Goal: Task Accomplishment & Management: Complete application form

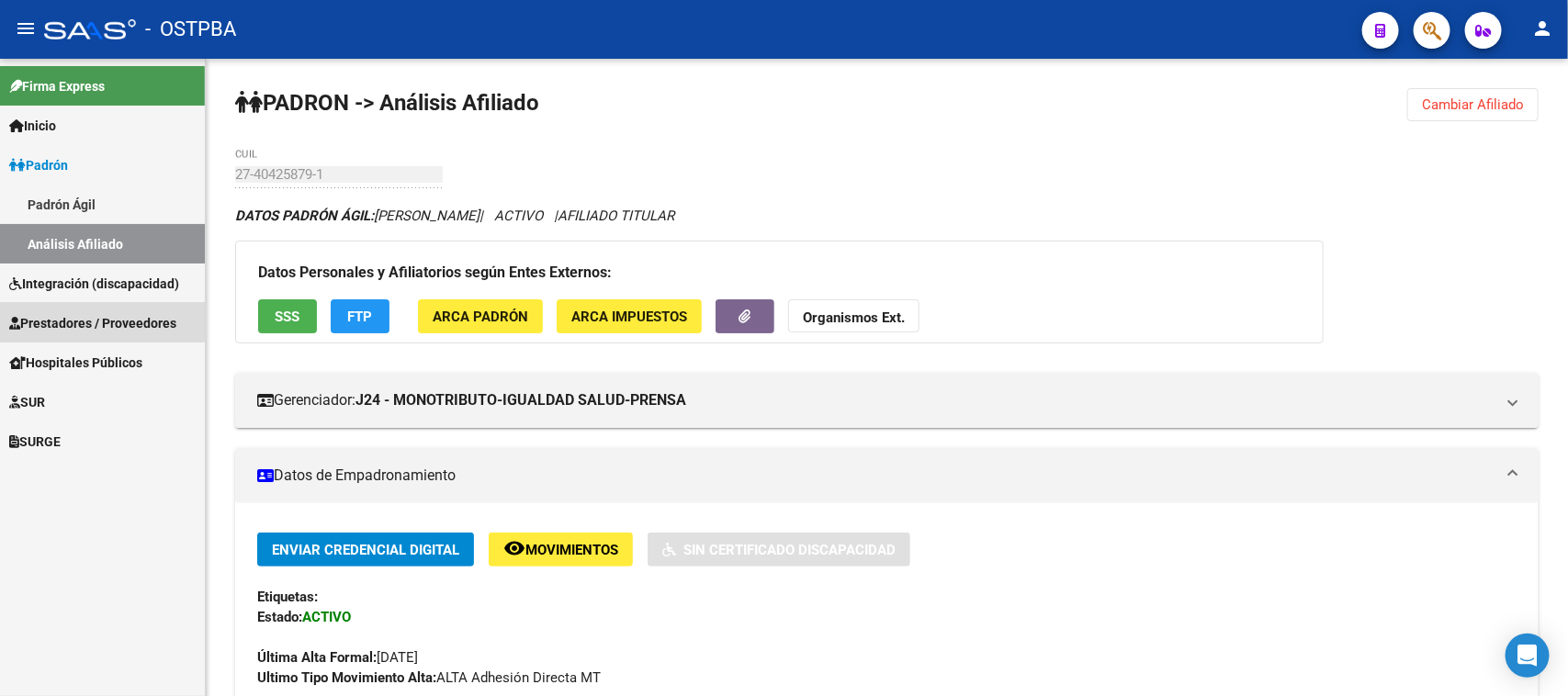
click at [56, 319] on span "Prestadores / Proveedores" at bounding box center [92, 324] width 167 height 21
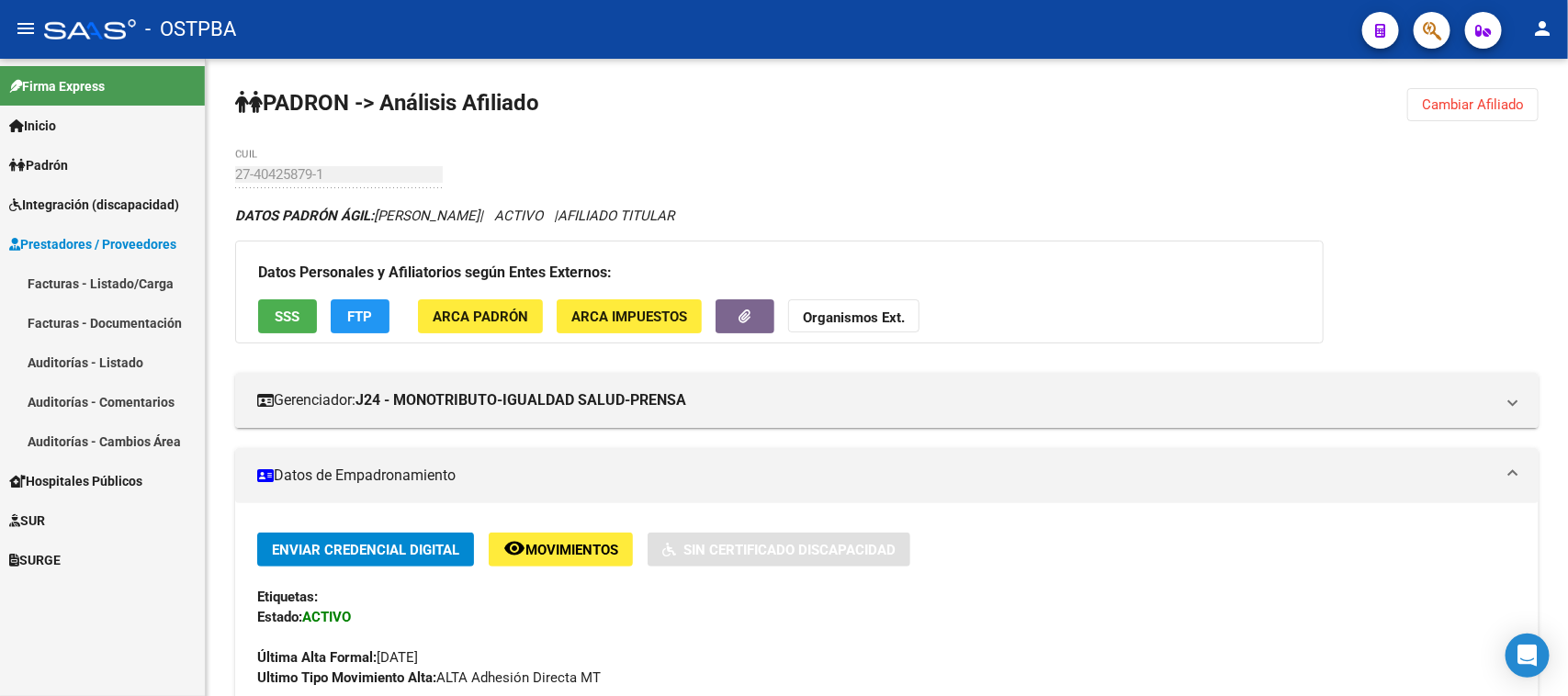
click at [58, 280] on link "Facturas - Listado/Carga" at bounding box center [102, 283] width 204 height 39
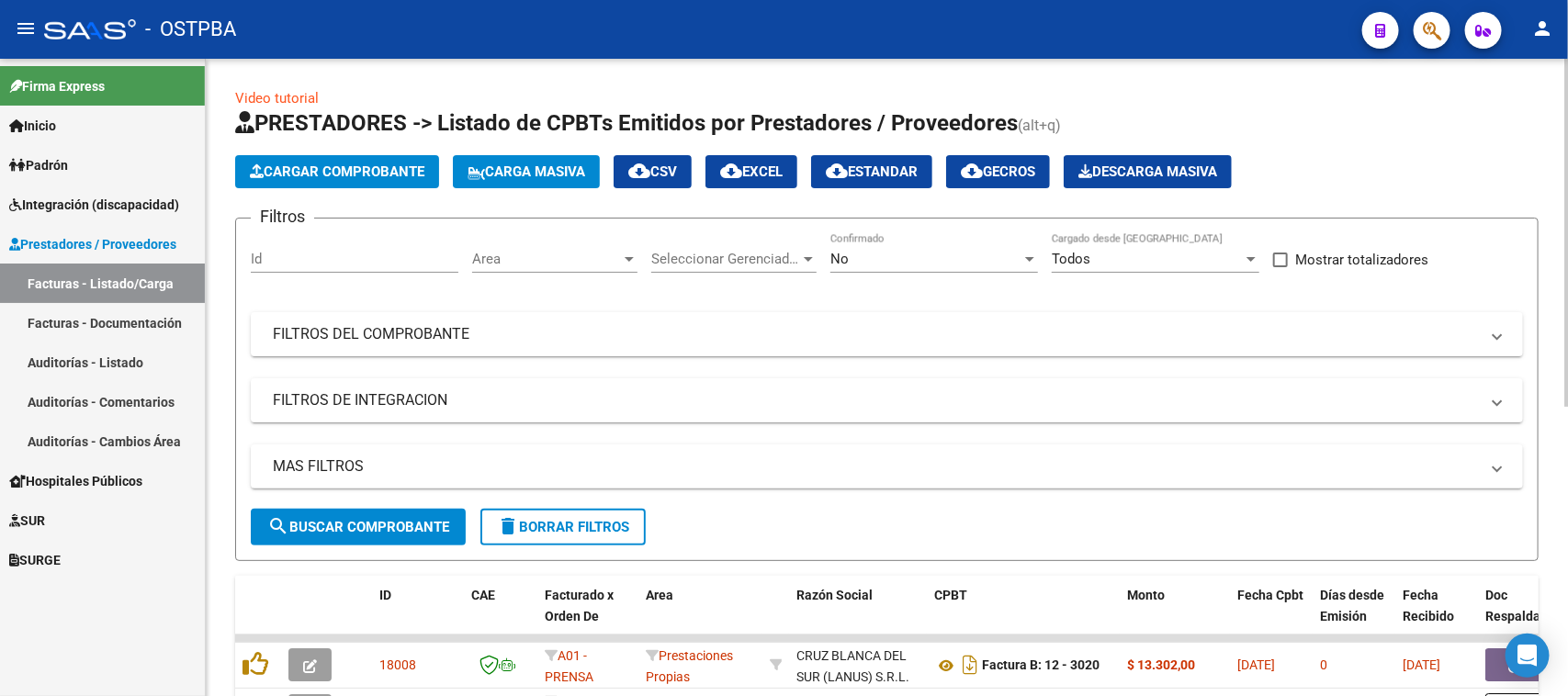
click at [310, 158] on button "Cargar Comprobante" at bounding box center [337, 171] width 203 height 33
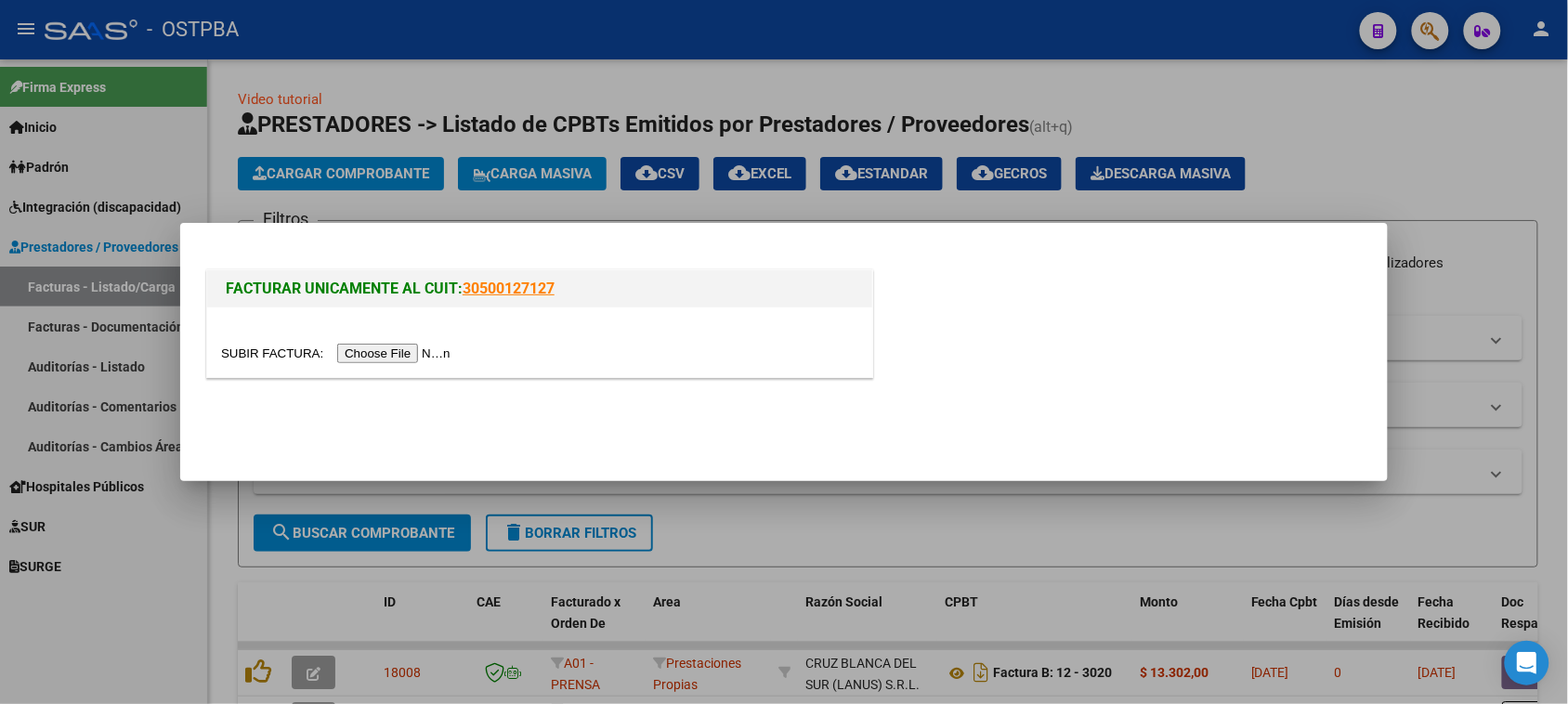
click at [447, 346] on input "file" at bounding box center [338, 353] width 235 height 20
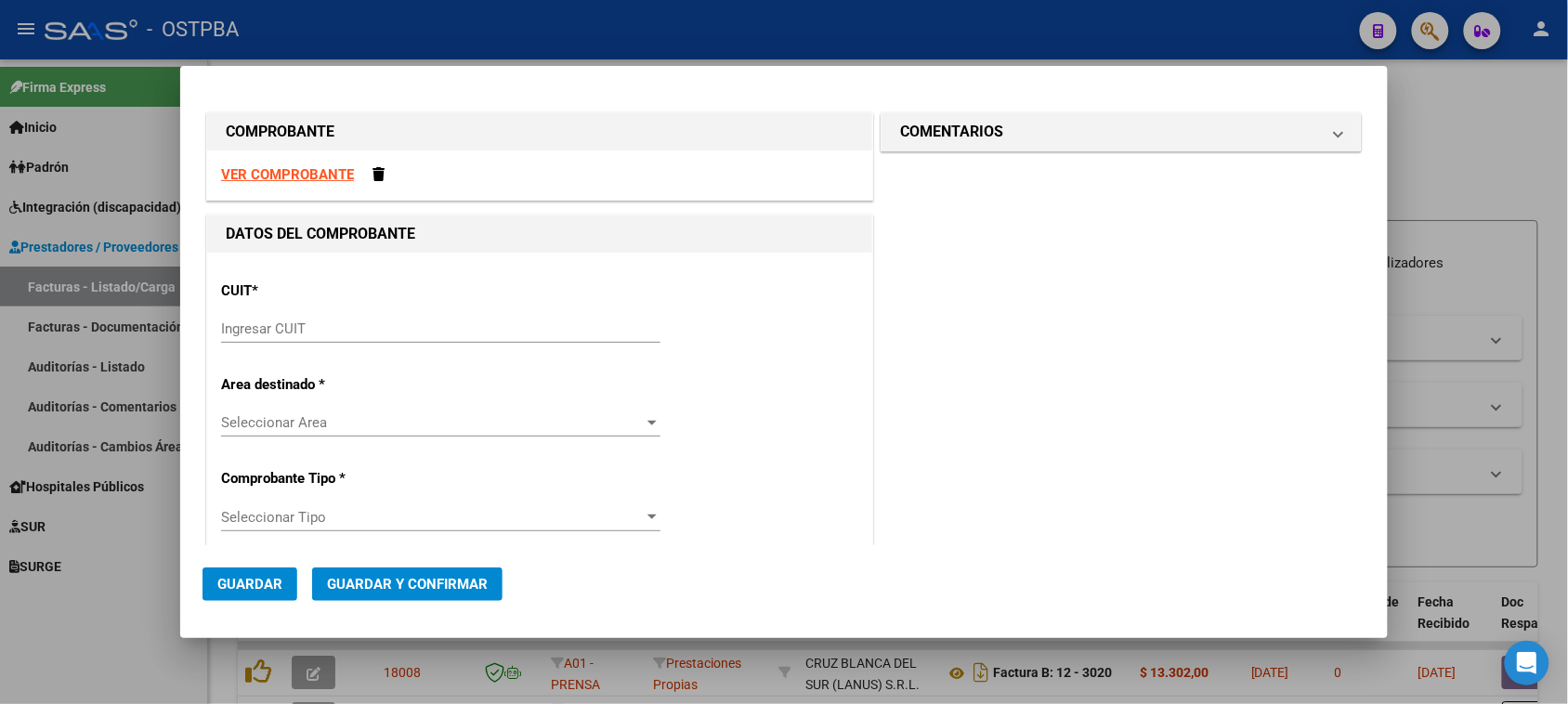
click at [261, 321] on input "Ingresar CUIT" at bounding box center [441, 329] width 440 height 17
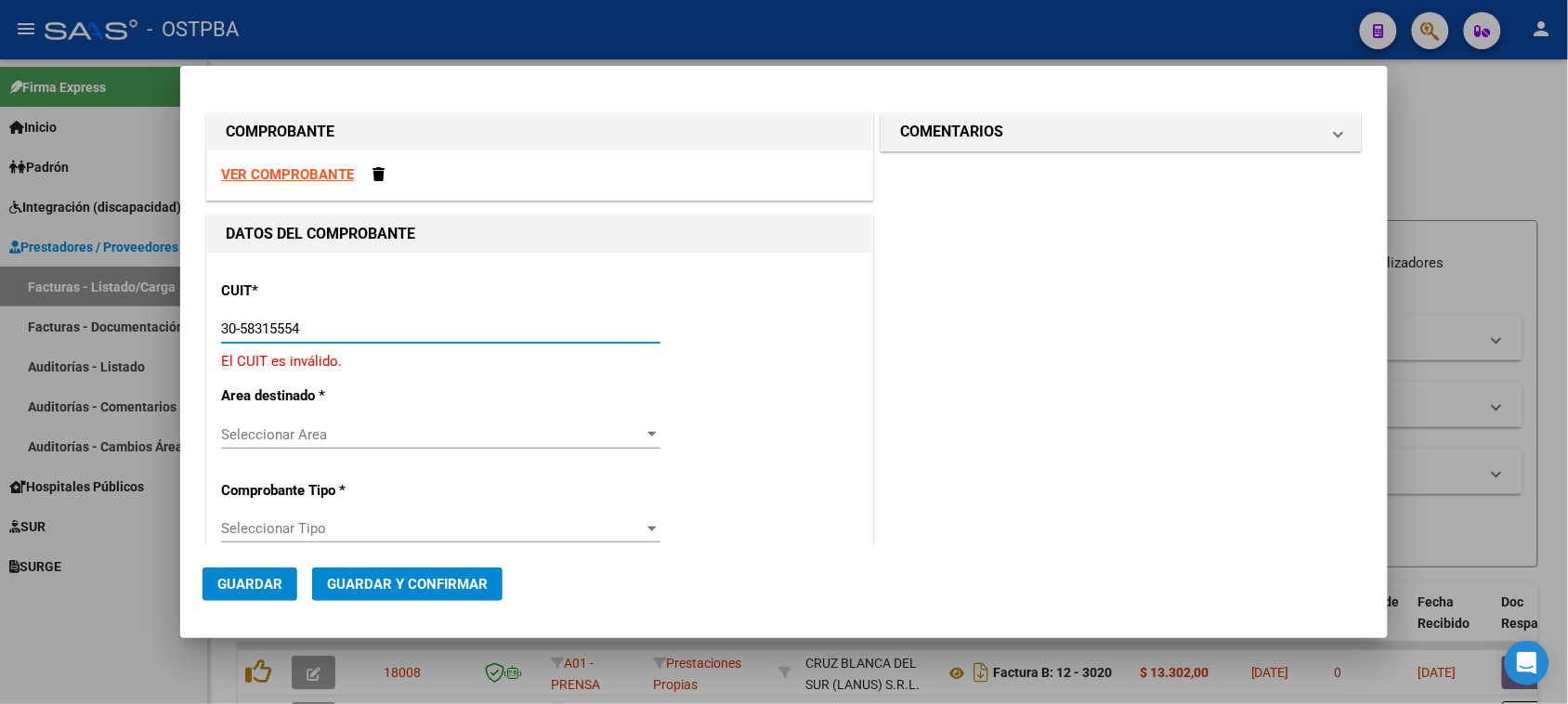
type input "30-58315554-2"
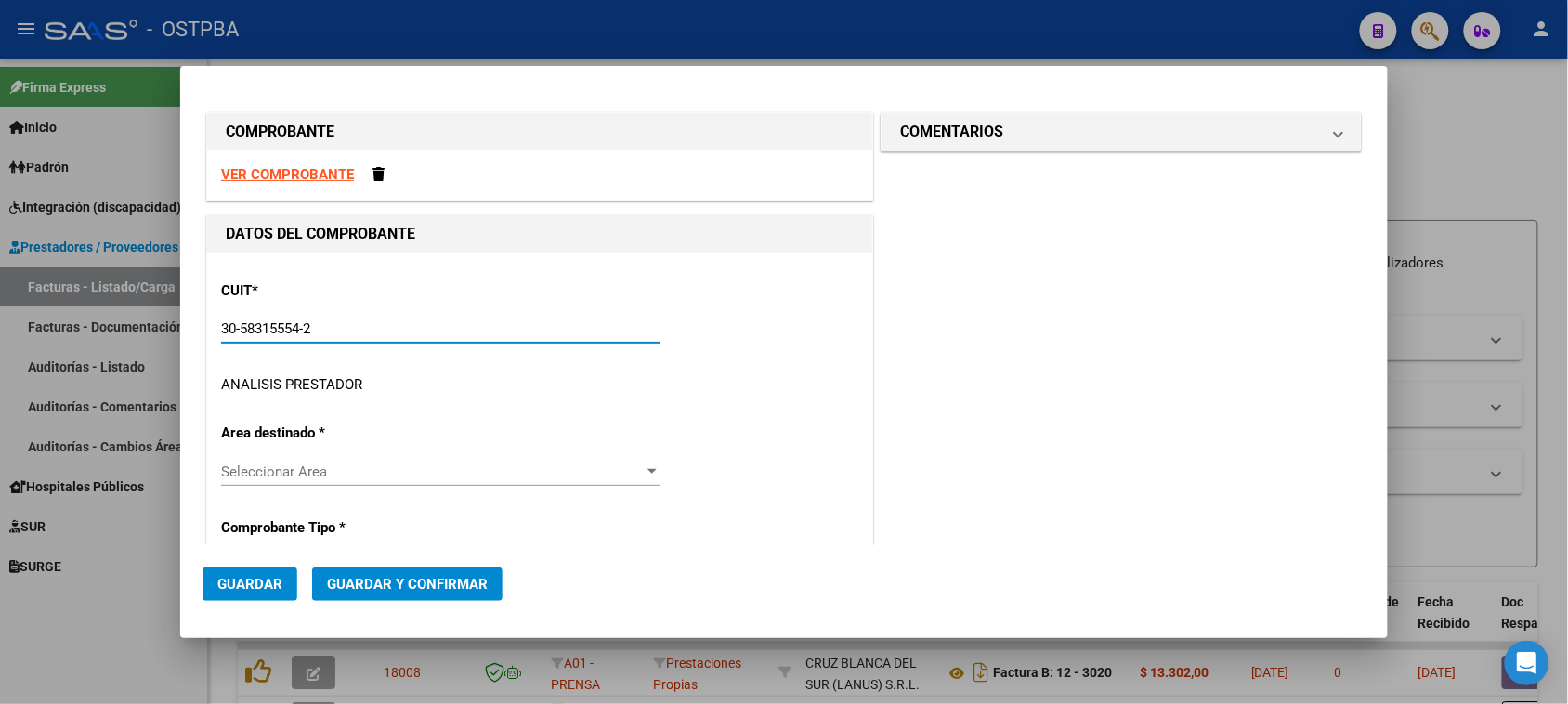
type input "5"
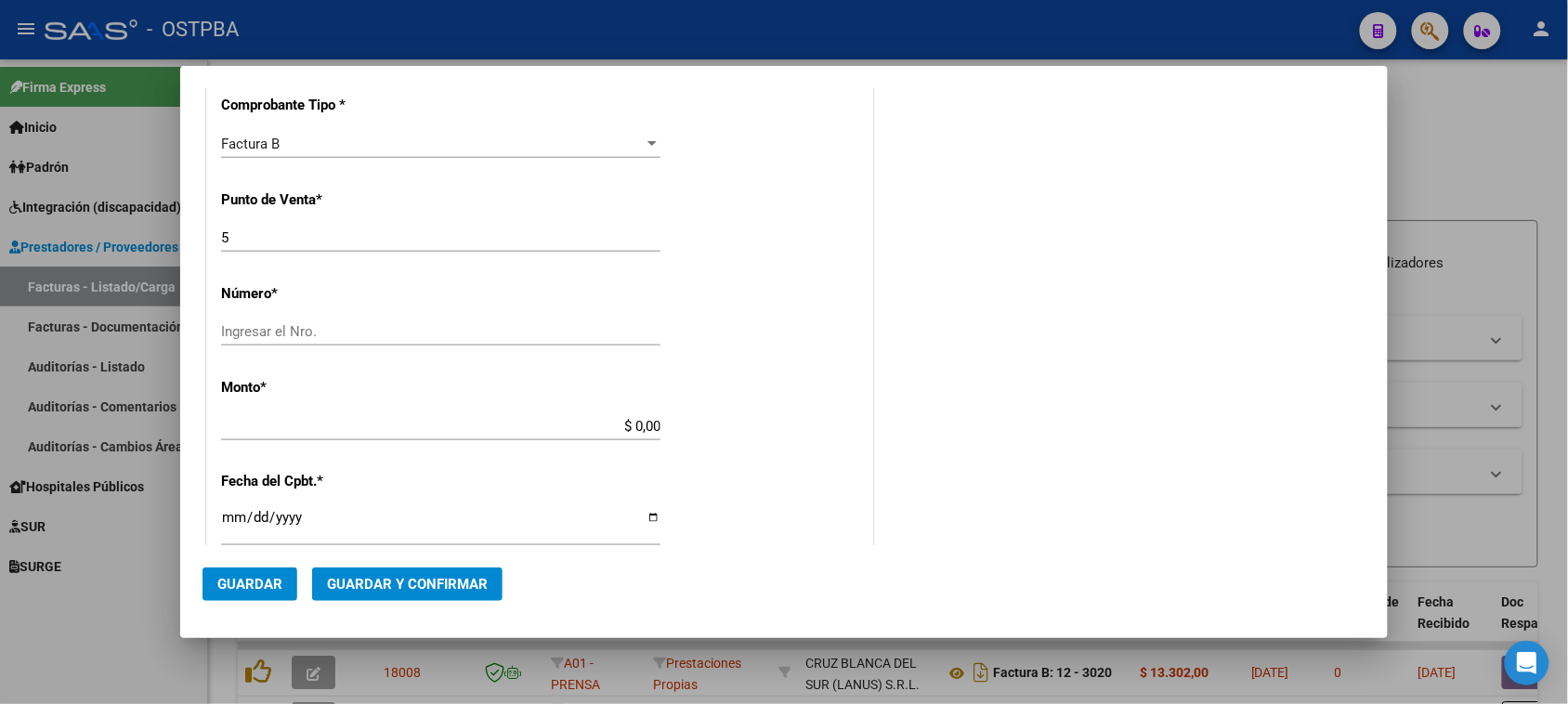
scroll to position [464, 0]
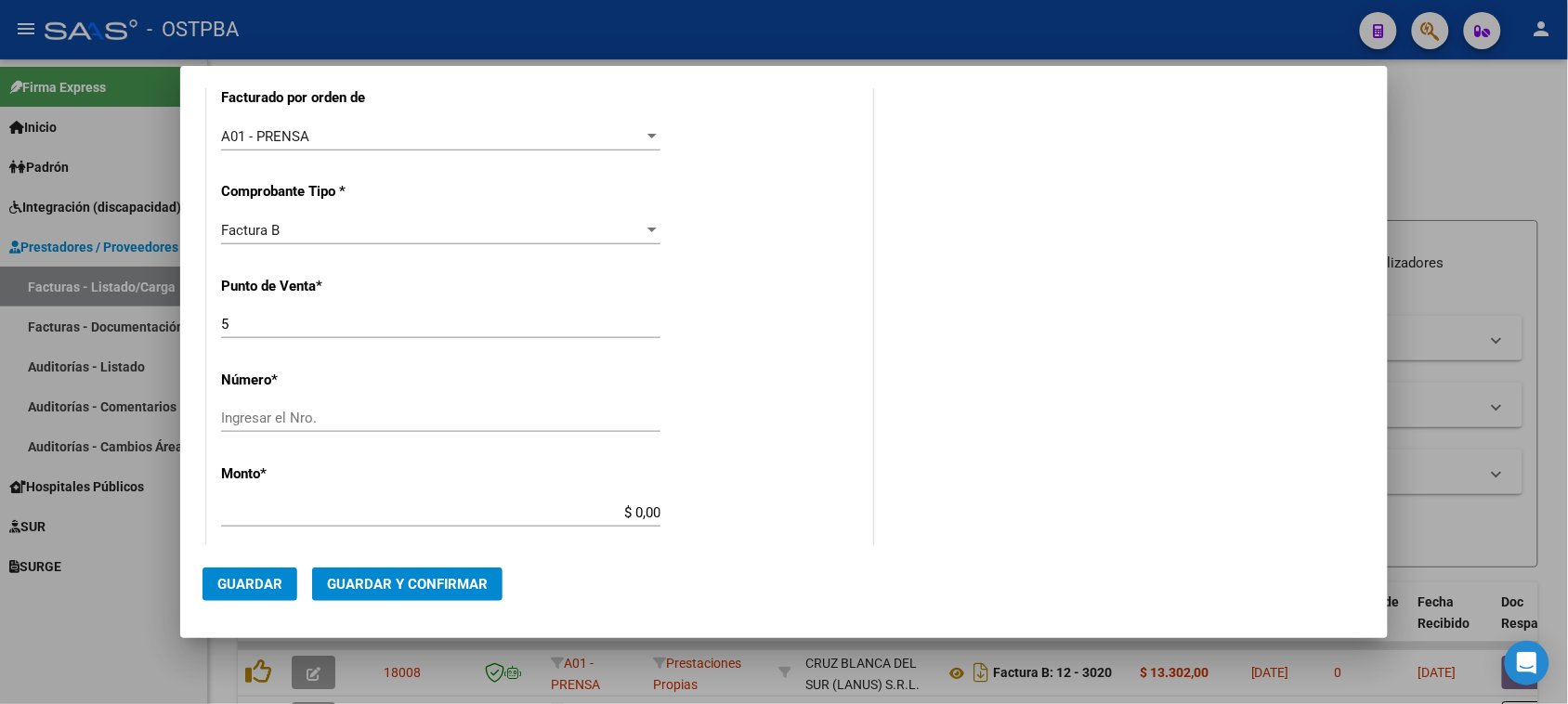
type input "30-58315554-2"
click at [259, 415] on input "Ingresar el Nro." at bounding box center [441, 418] width 440 height 17
type input "8988"
click at [612, 511] on input "$ 0,00" at bounding box center [441, 512] width 440 height 17
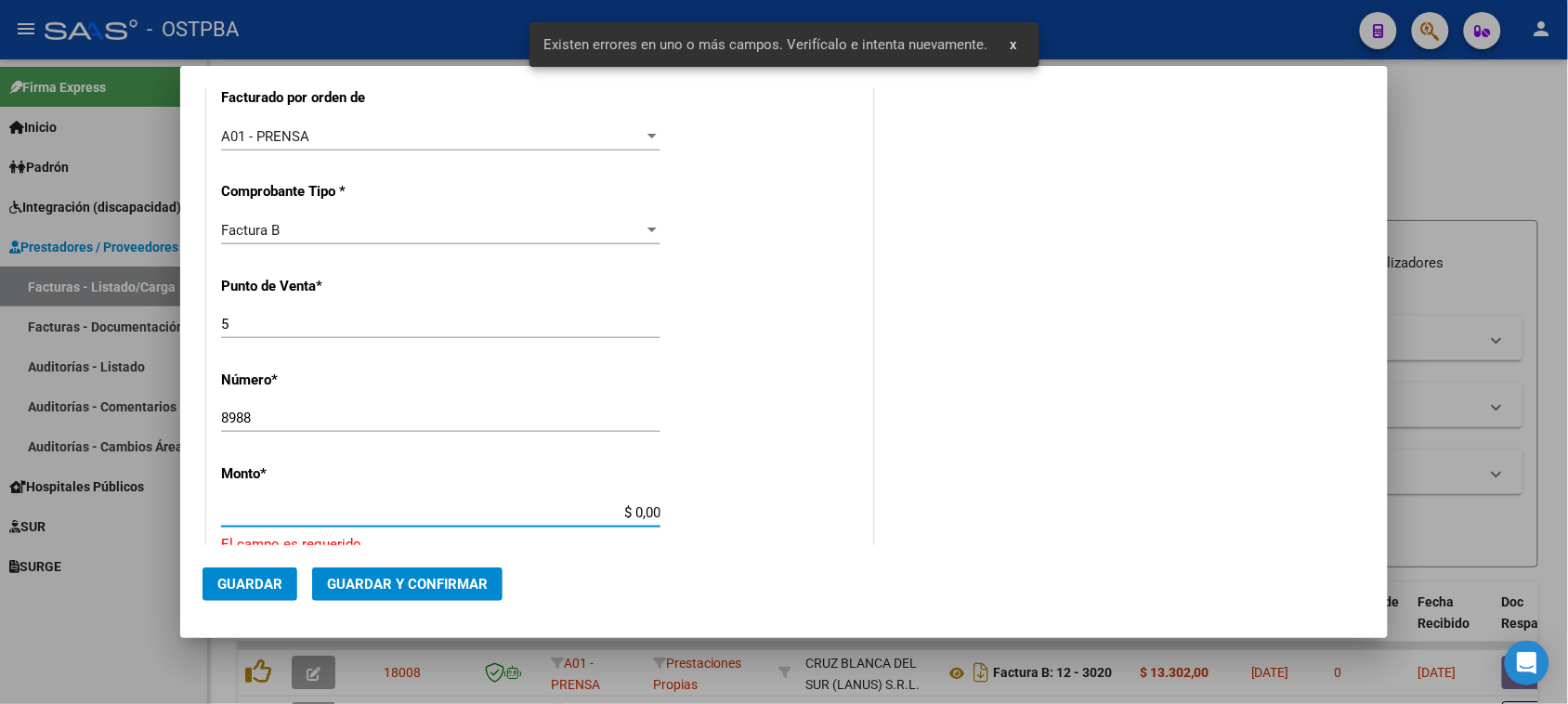
scroll to position [651, 0]
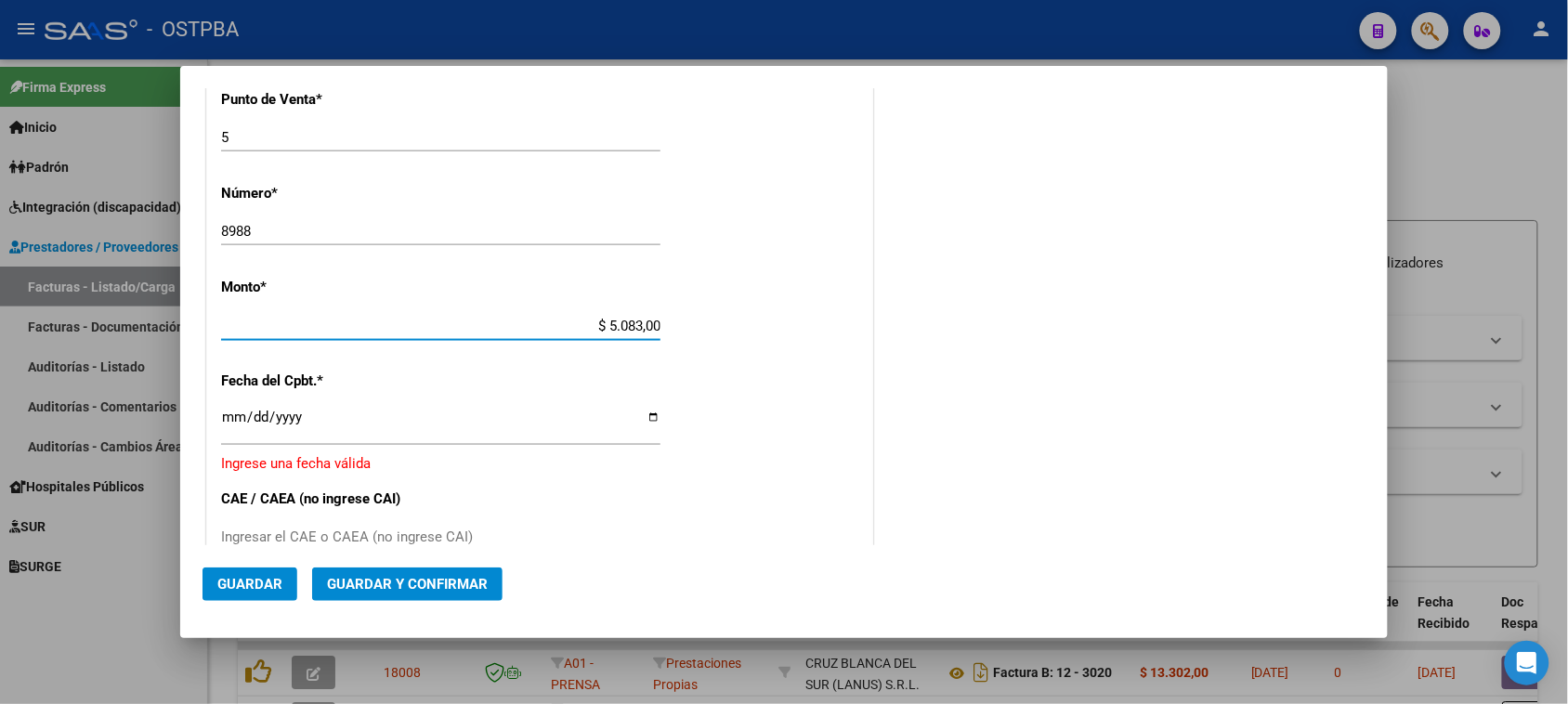
type input "$ 50.832,00"
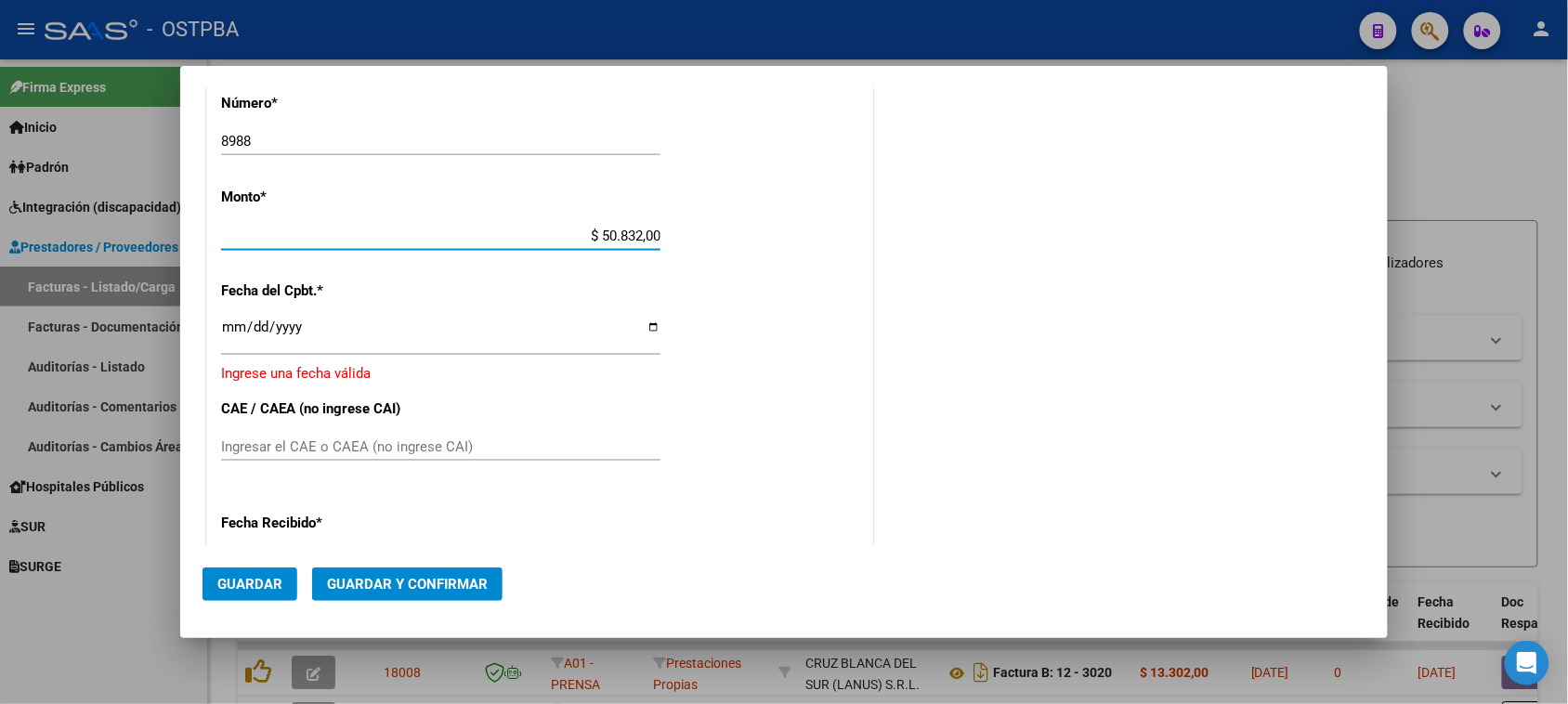
scroll to position [767, 0]
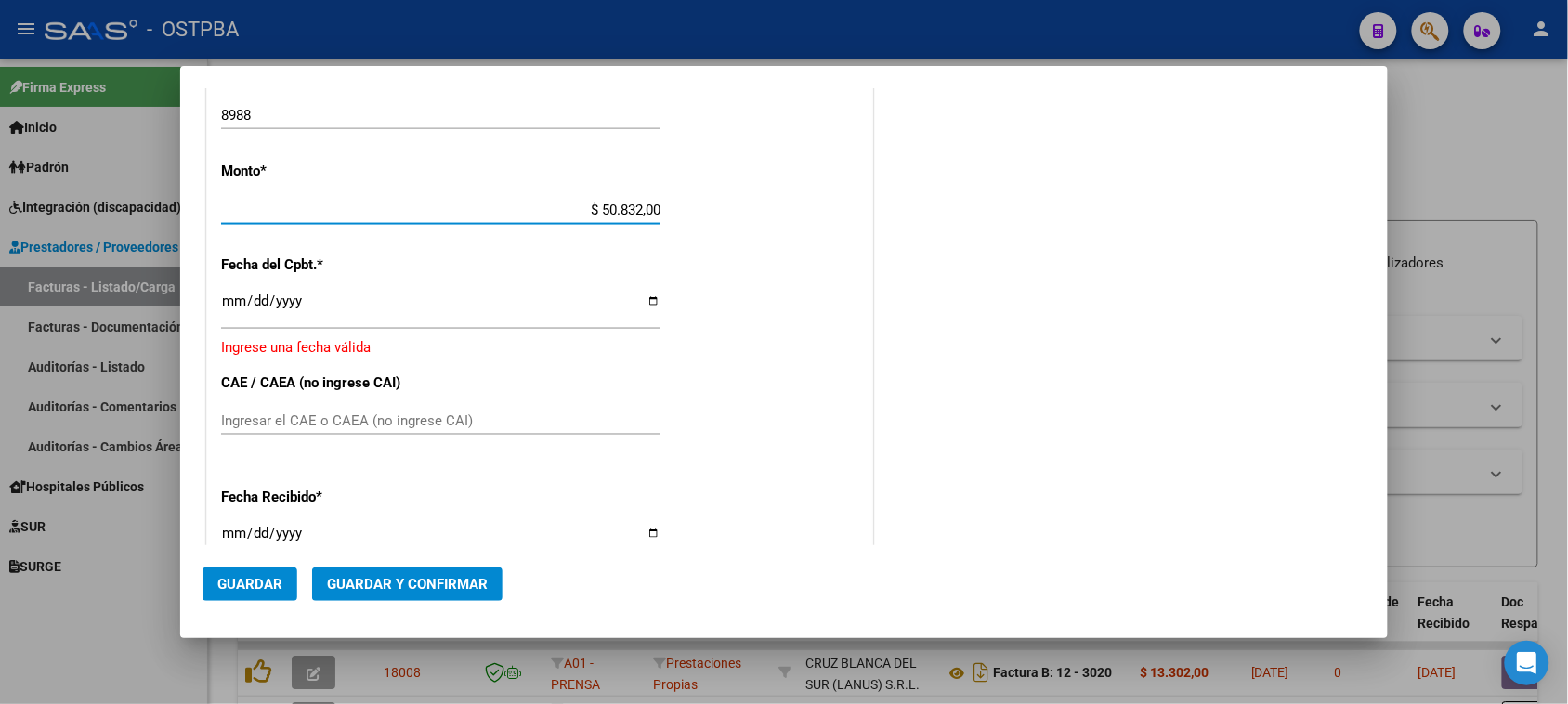
click at [225, 305] on input "Ingresar la fecha" at bounding box center [441, 308] width 440 height 29
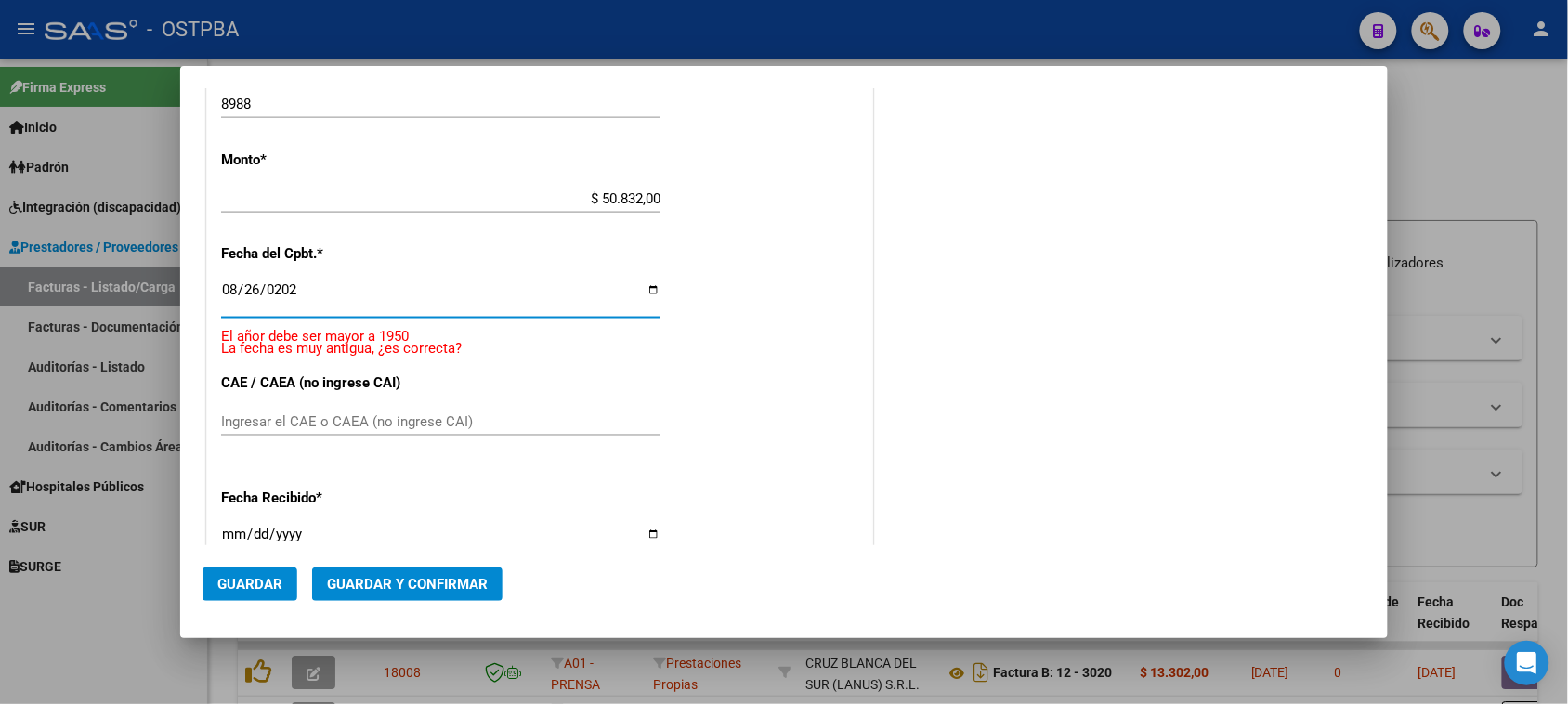
type input "[DATE]"
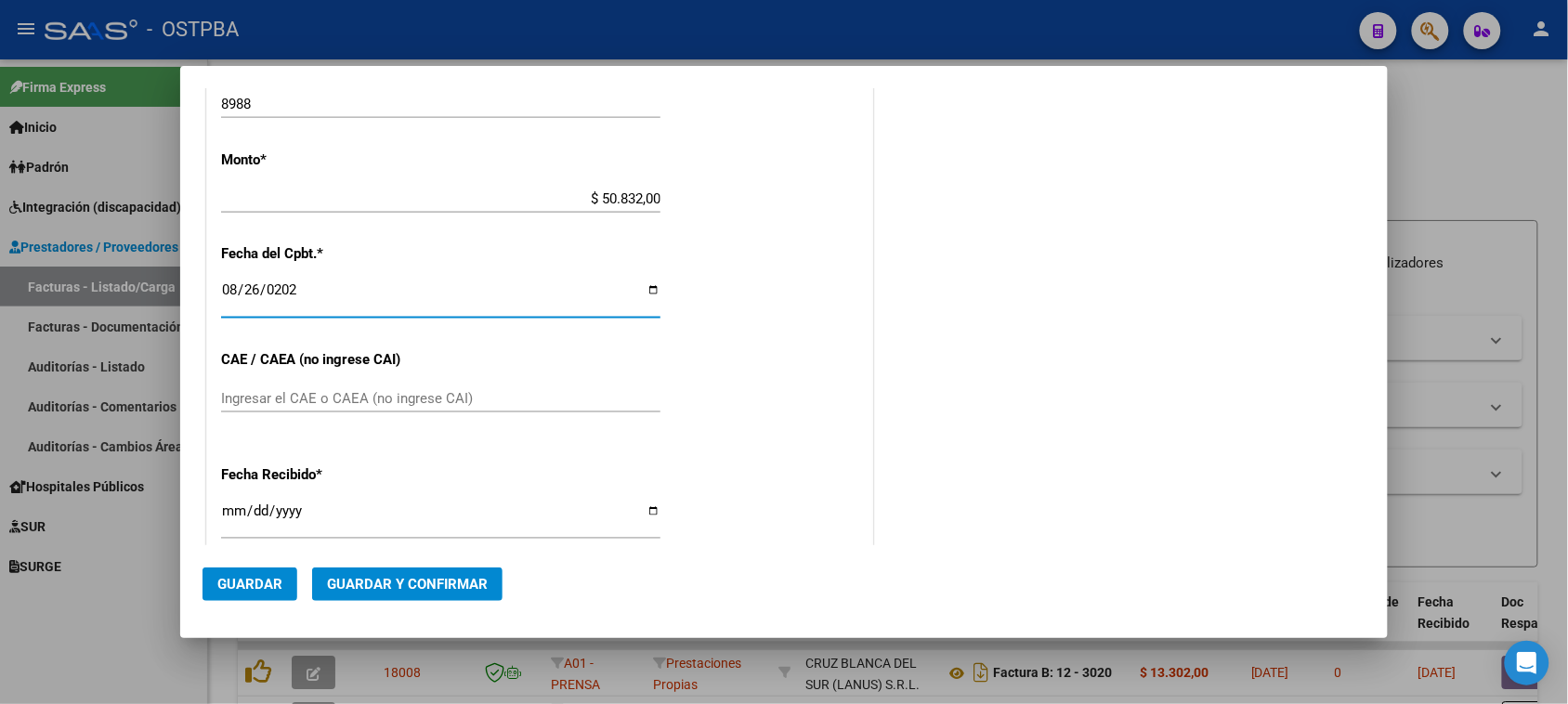
scroll to position [755, 0]
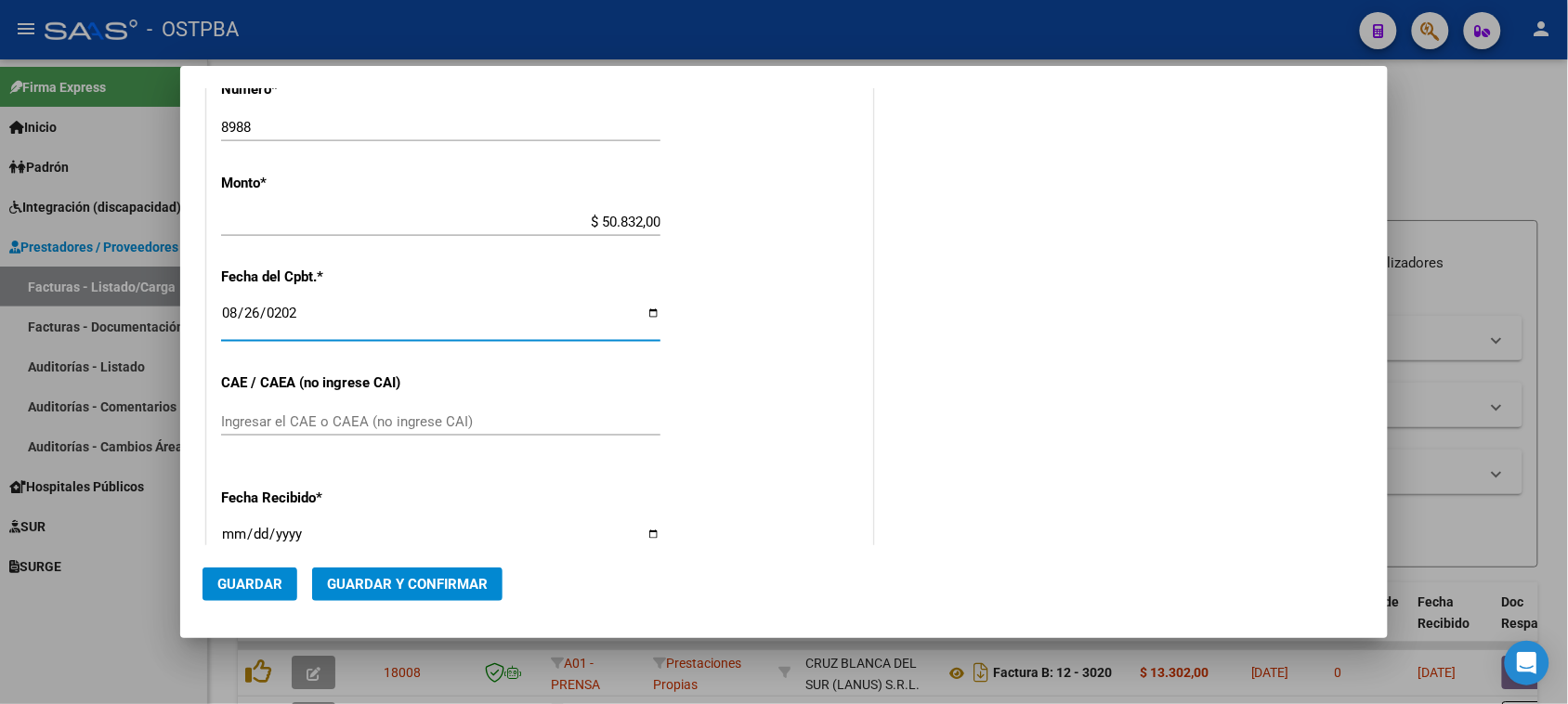
click at [257, 424] on input "Ingresar el CAE o CAEA (no ingrese CAI)" at bounding box center [441, 422] width 440 height 17
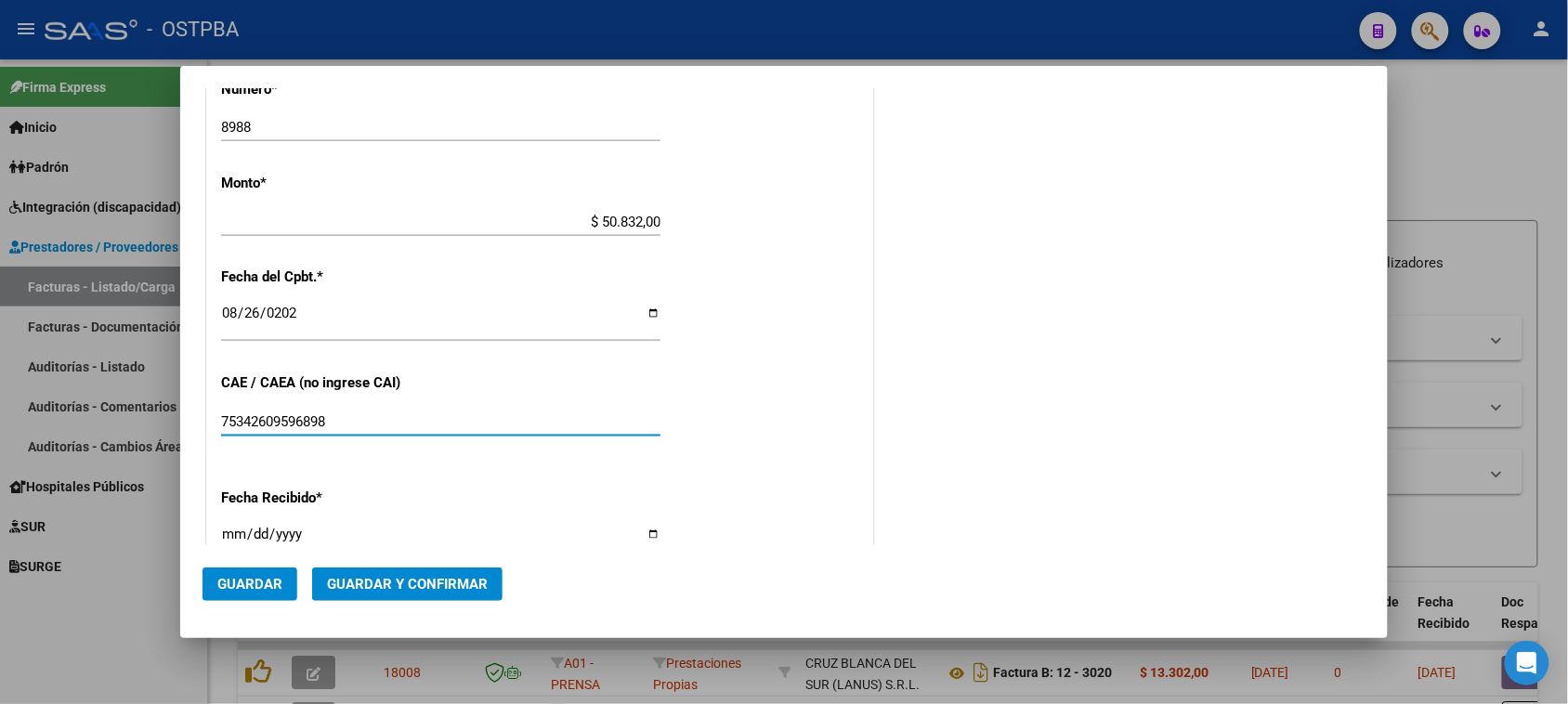
type input "75342609596898"
click at [225, 537] on input "[DATE]" at bounding box center [441, 541] width 440 height 29
type input "[DATE]"
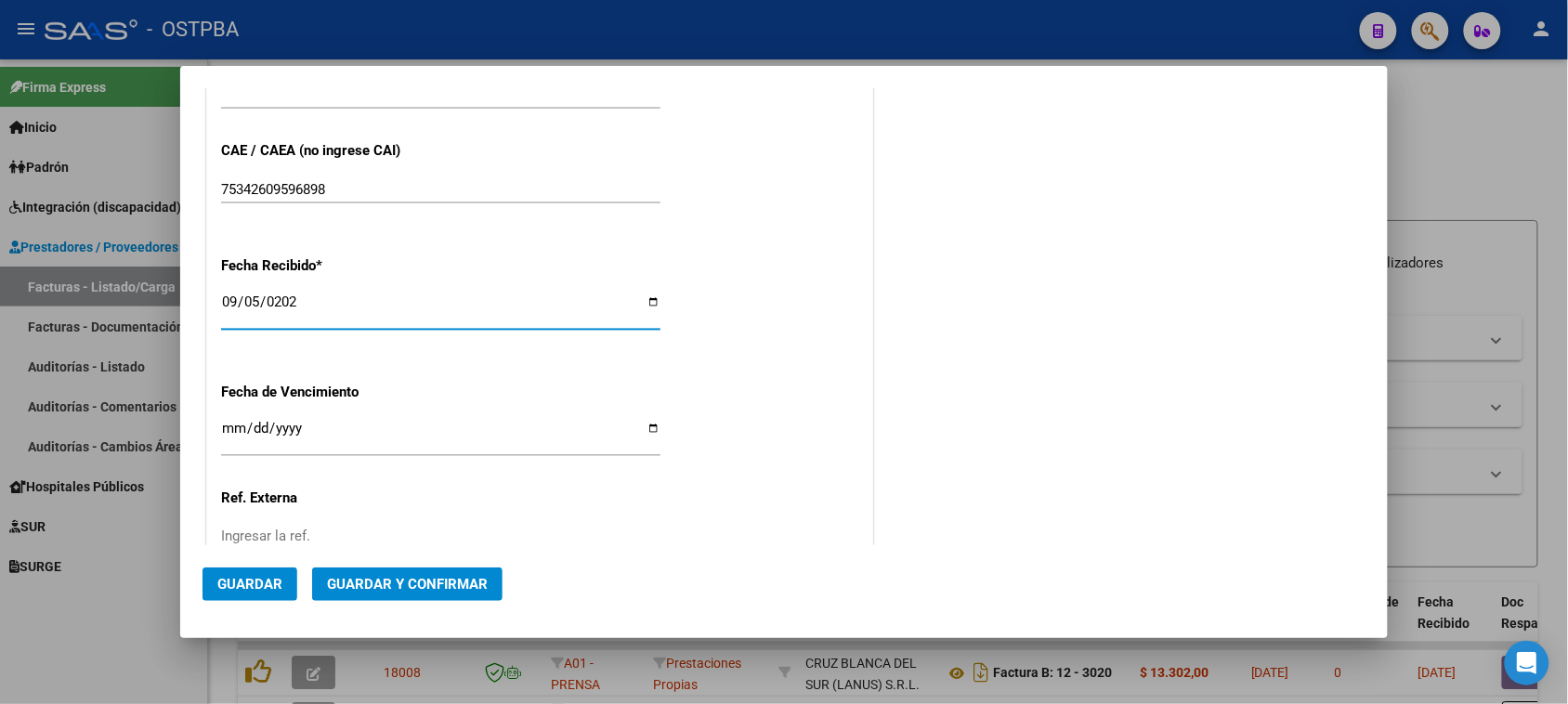
scroll to position [1121, 0]
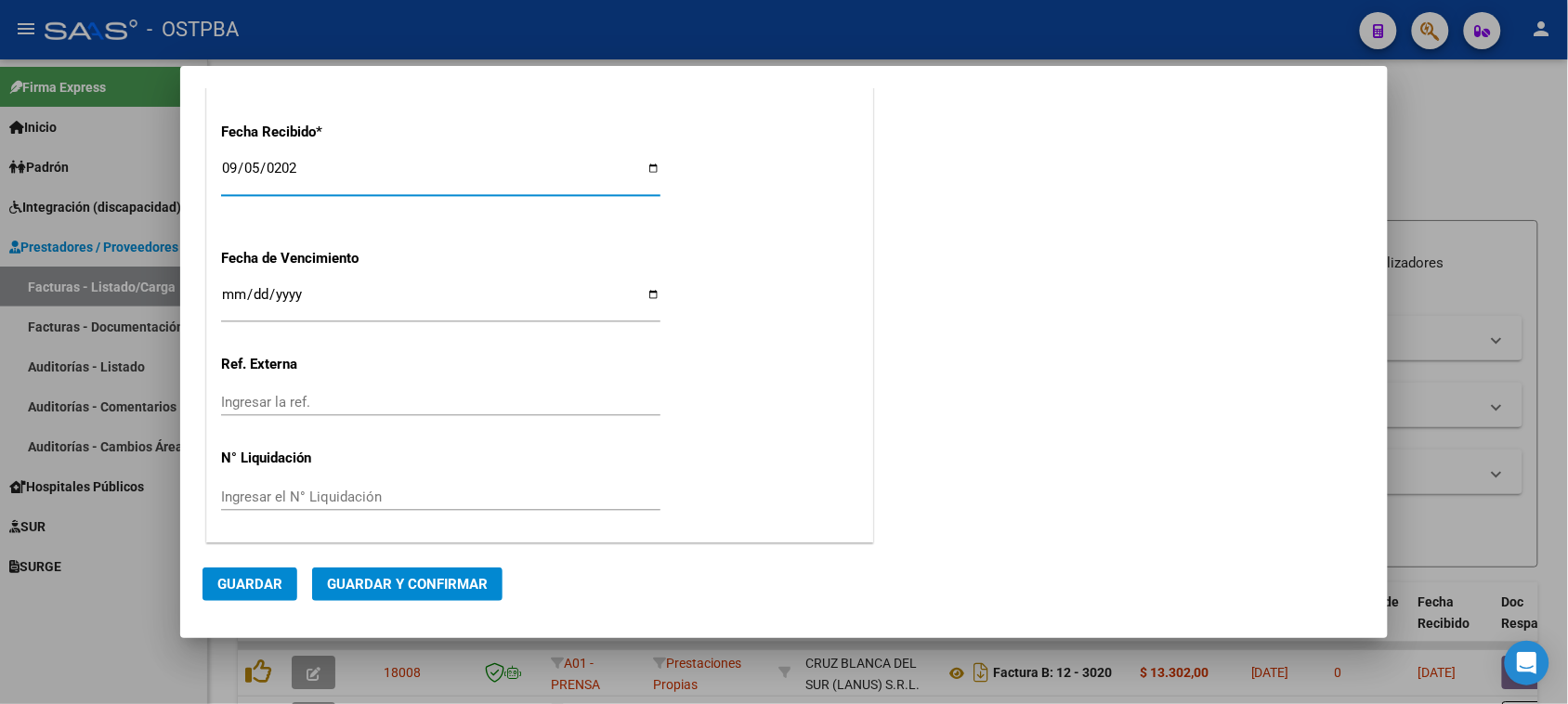
click at [226, 298] on input "Ingresar la fecha" at bounding box center [441, 301] width 440 height 29
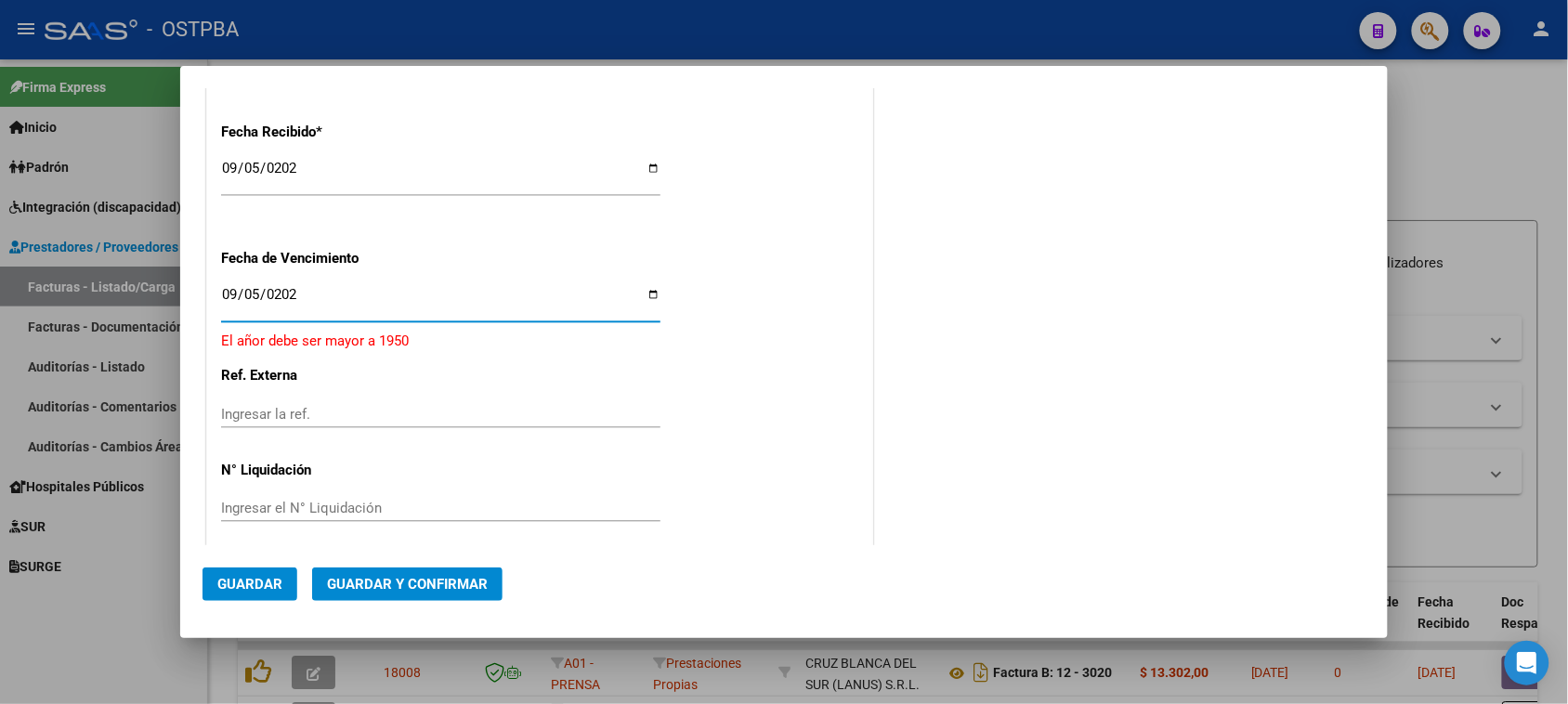
type input "[DATE]"
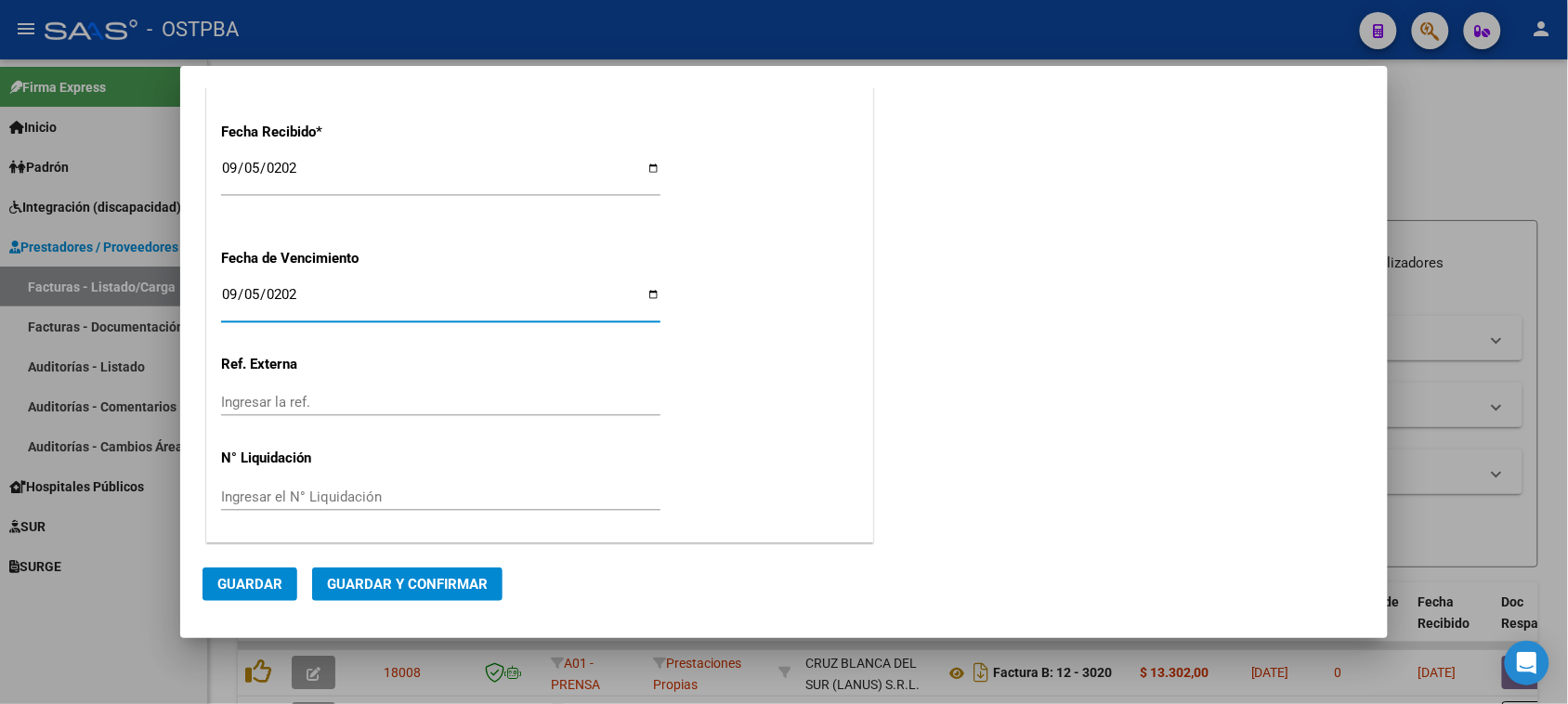
click at [248, 402] on input "Ingresar la ref." at bounding box center [441, 402] width 440 height 17
click at [249, 486] on div "Ingresar el N° Liquidación" at bounding box center [441, 497] width 440 height 28
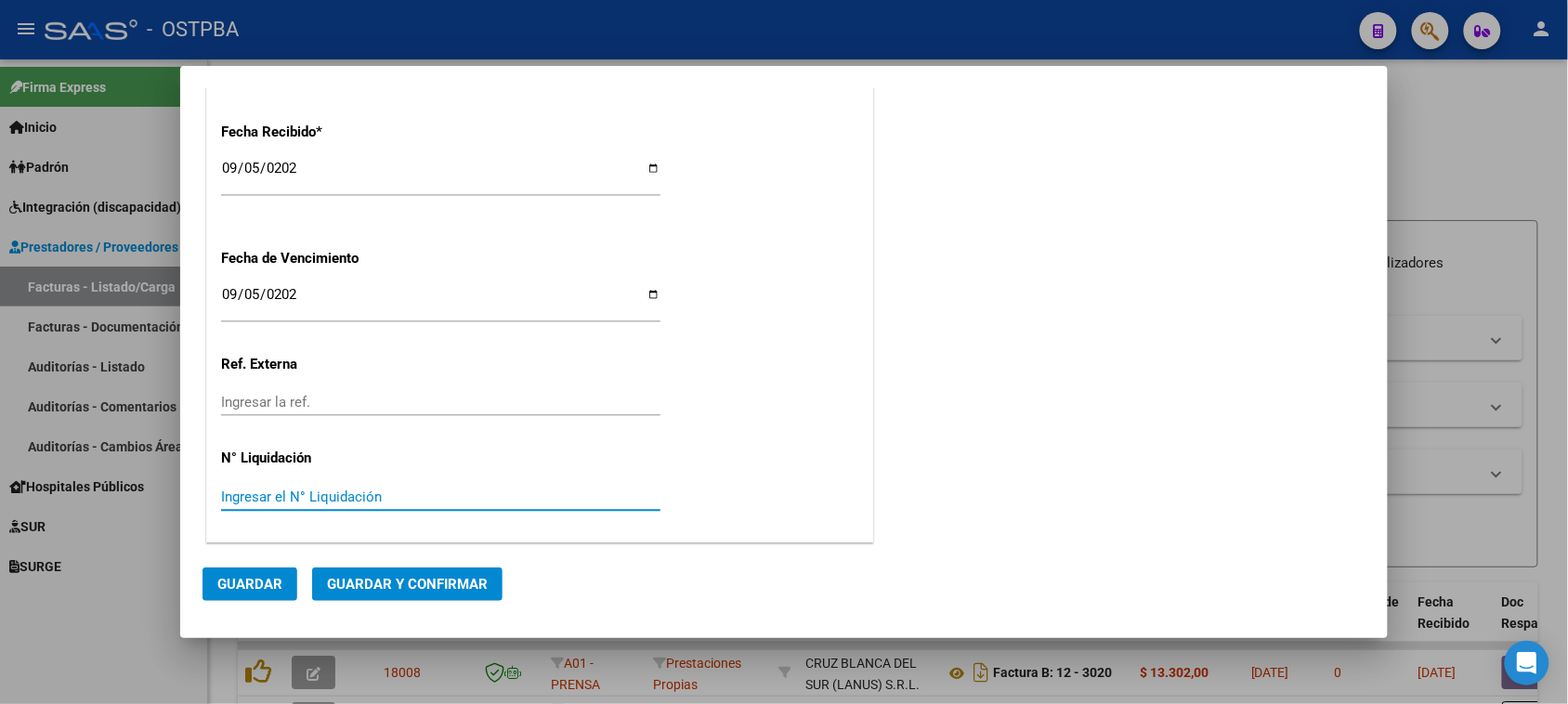
click at [249, 497] on input "Ingresar el N° Liquidación" at bounding box center [441, 497] width 440 height 17
click at [382, 577] on span "Guardar y Confirmar" at bounding box center [407, 584] width 160 height 17
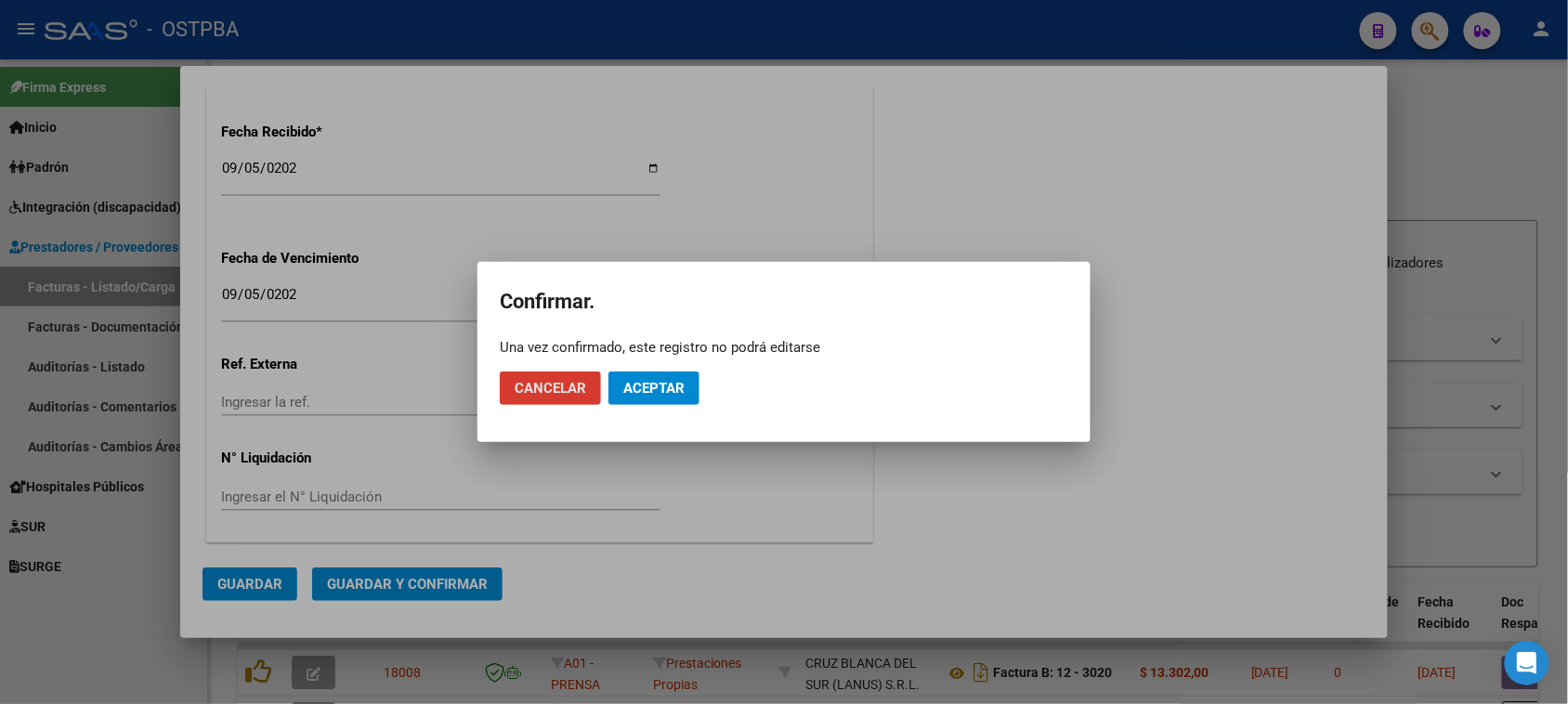
click at [670, 391] on span "Aceptar" at bounding box center [653, 389] width 61 height 17
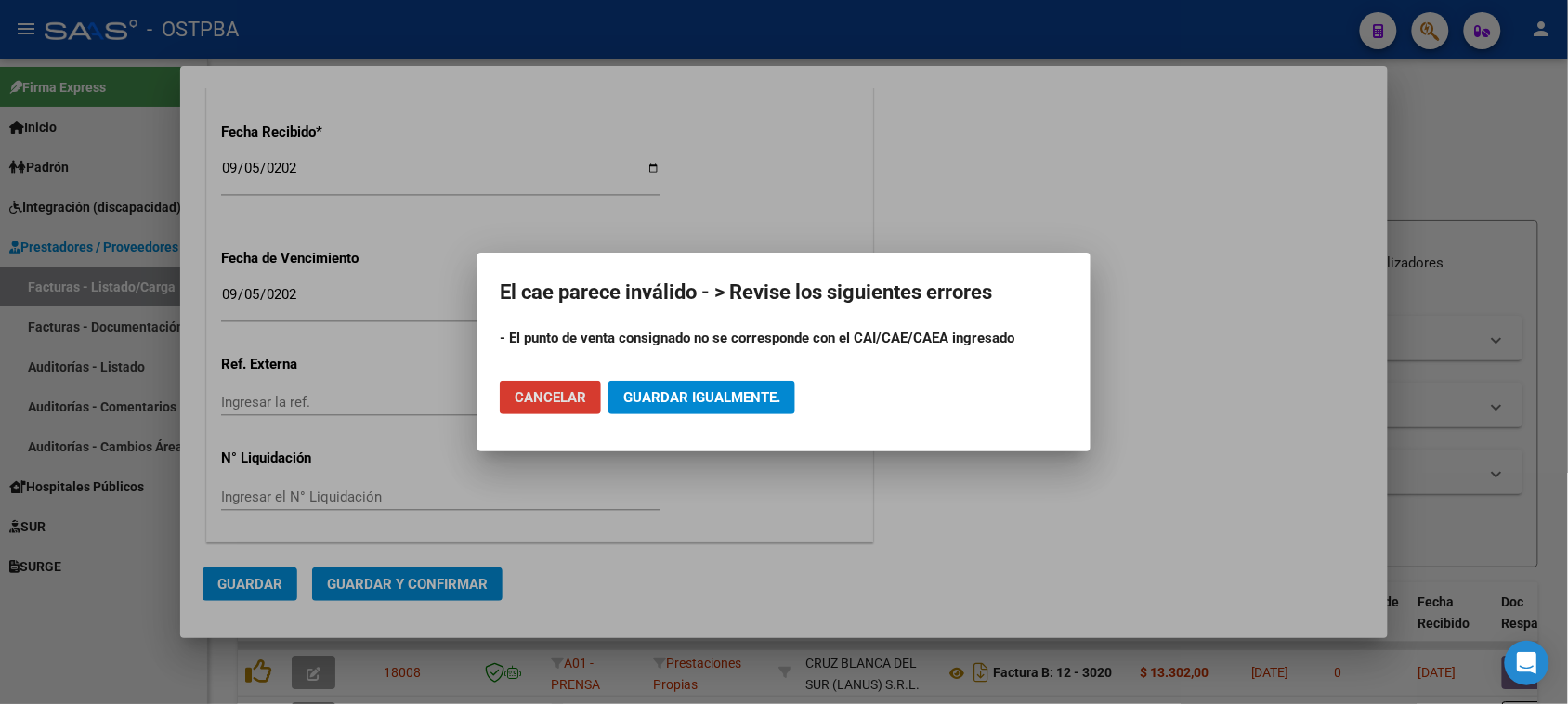
click at [680, 391] on span "Guardar igualmente." at bounding box center [701, 397] width 157 height 17
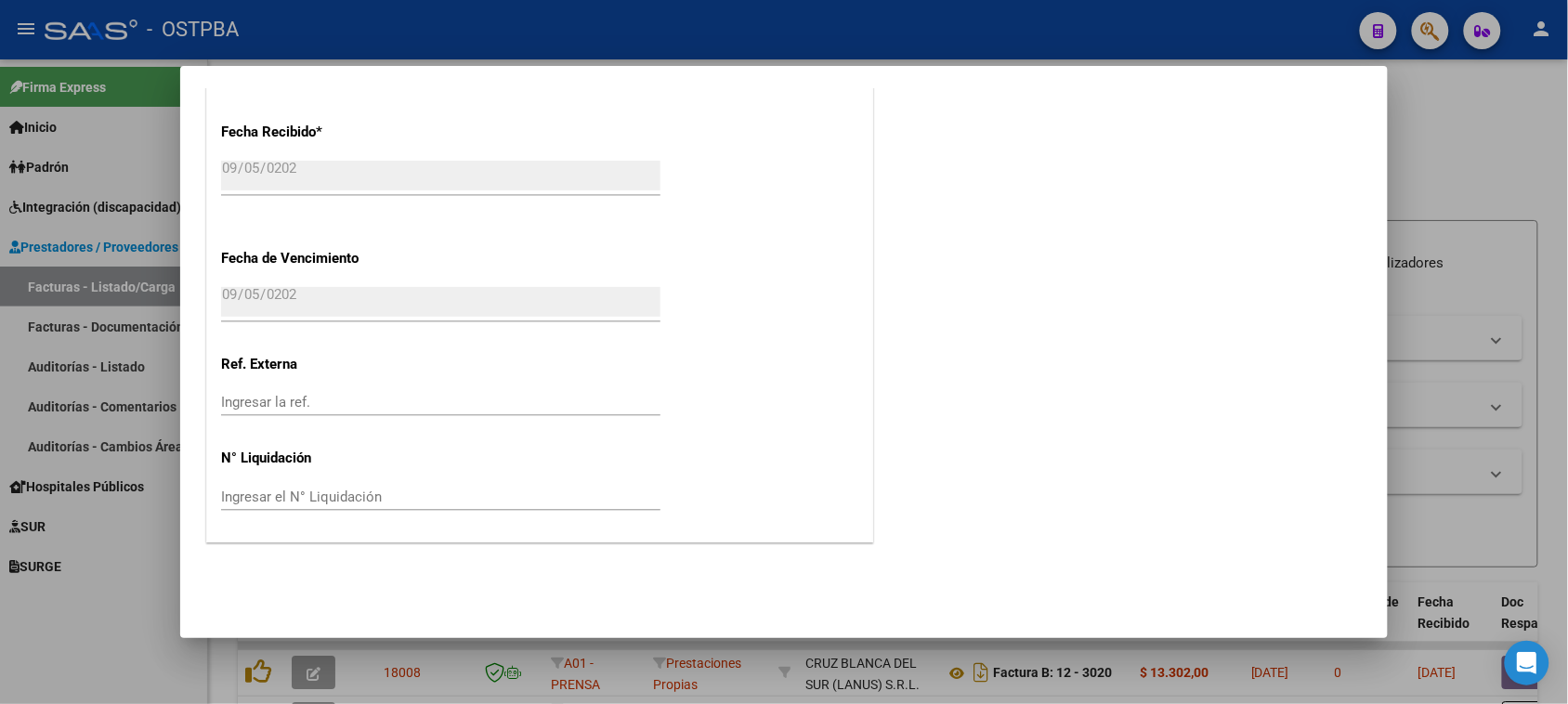
scroll to position [0, 0]
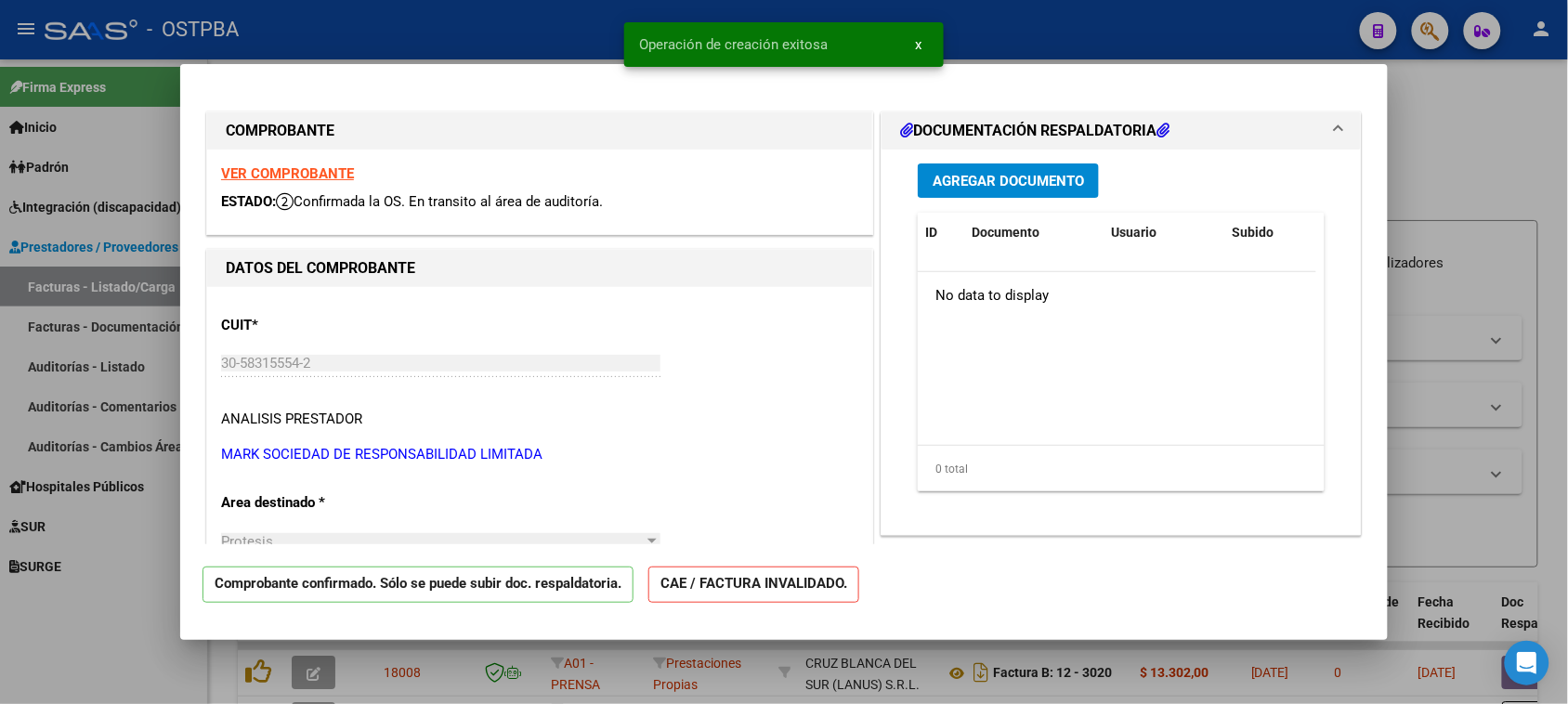
click at [1002, 173] on span "Agregar Documento" at bounding box center [1008, 181] width 151 height 17
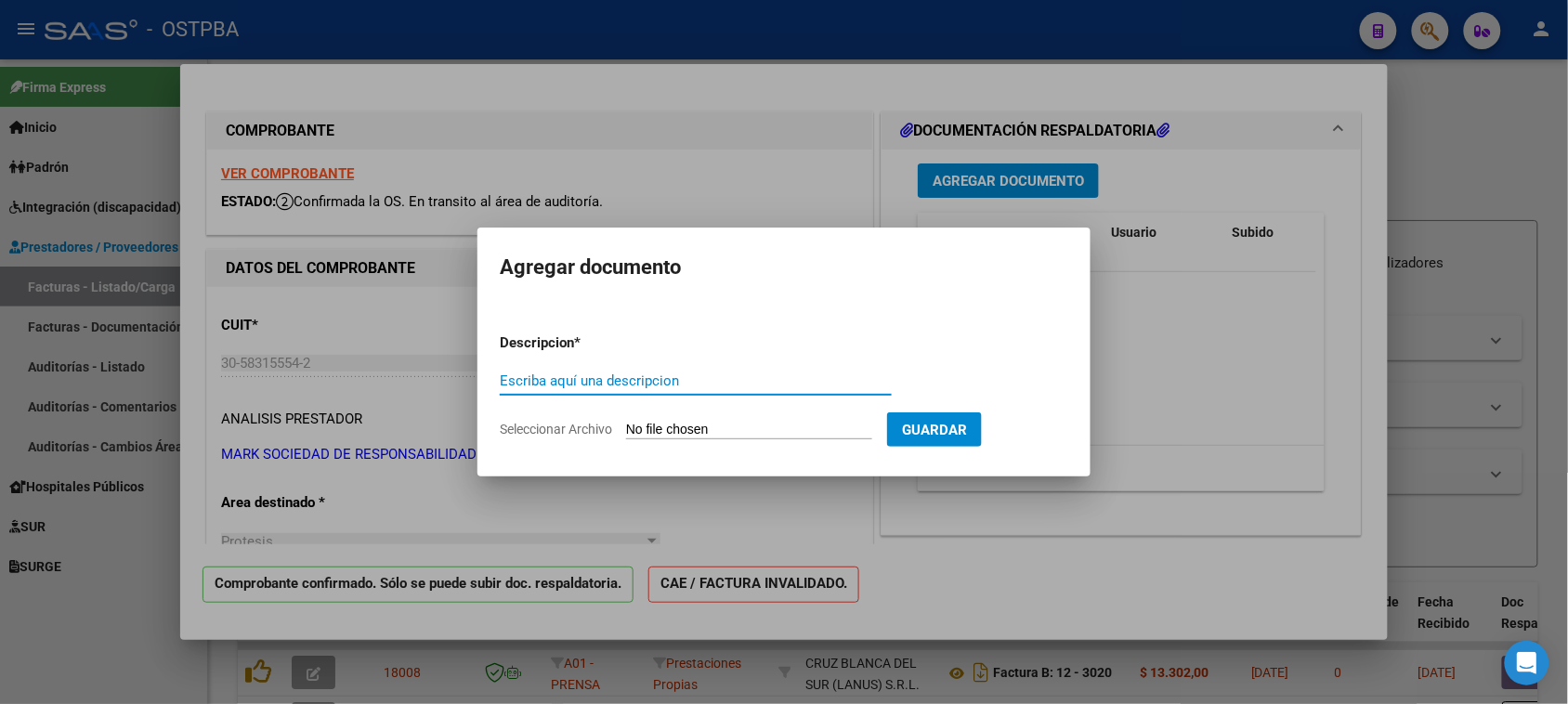
click at [685, 426] on input "Seleccionar Archivo" at bounding box center [749, 430] width 246 height 18
type input "C:\fakepath\RECETA [PERSON_NAME].pdf"
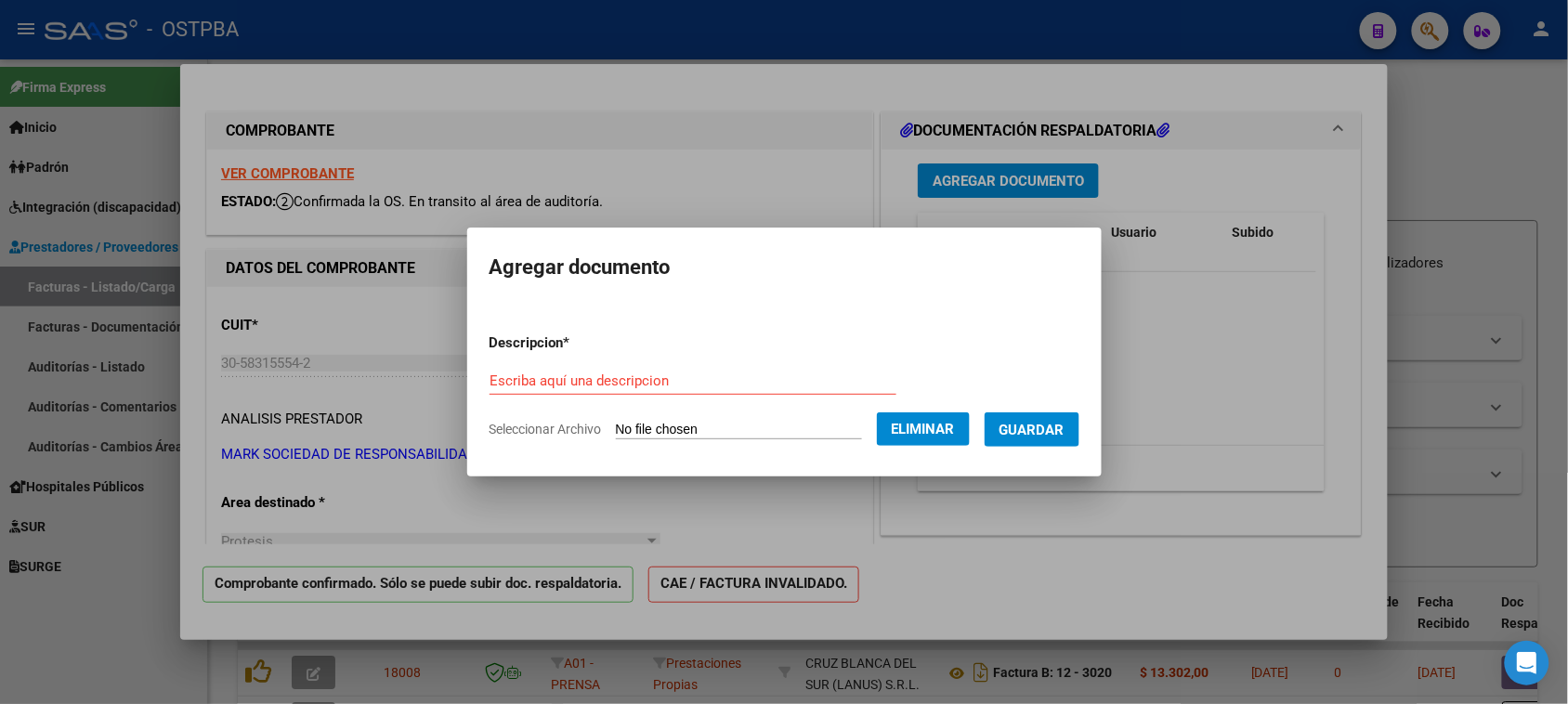
click at [490, 381] on input "Escriba aquí una descripcion" at bounding box center [693, 381] width 407 height 17
paste input "RECETA [PERSON_NAME]"
type input "RECETA [PERSON_NAME]"
click at [1019, 432] on button "Guardar" at bounding box center [1032, 429] width 94 height 34
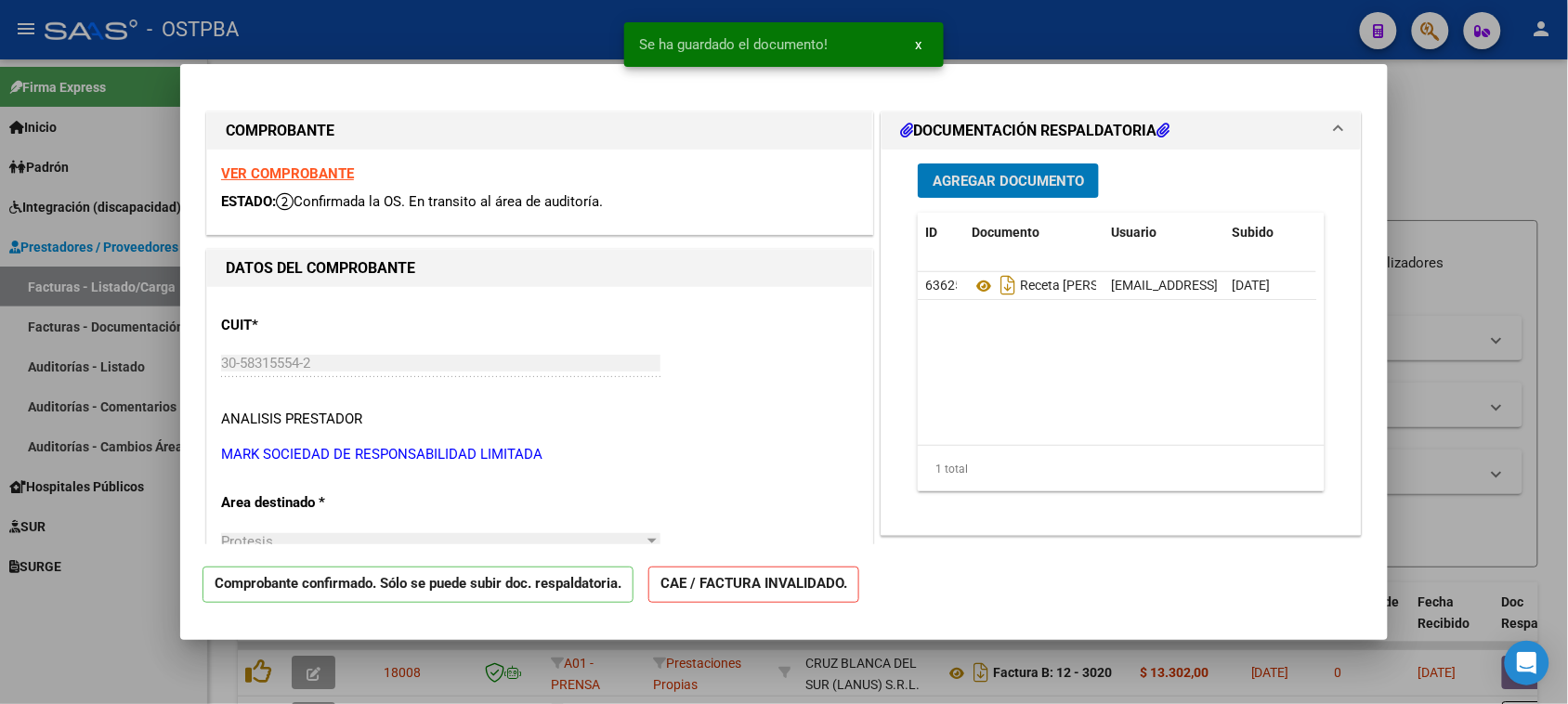
click at [991, 173] on span "Agregar Documento" at bounding box center [1008, 181] width 151 height 17
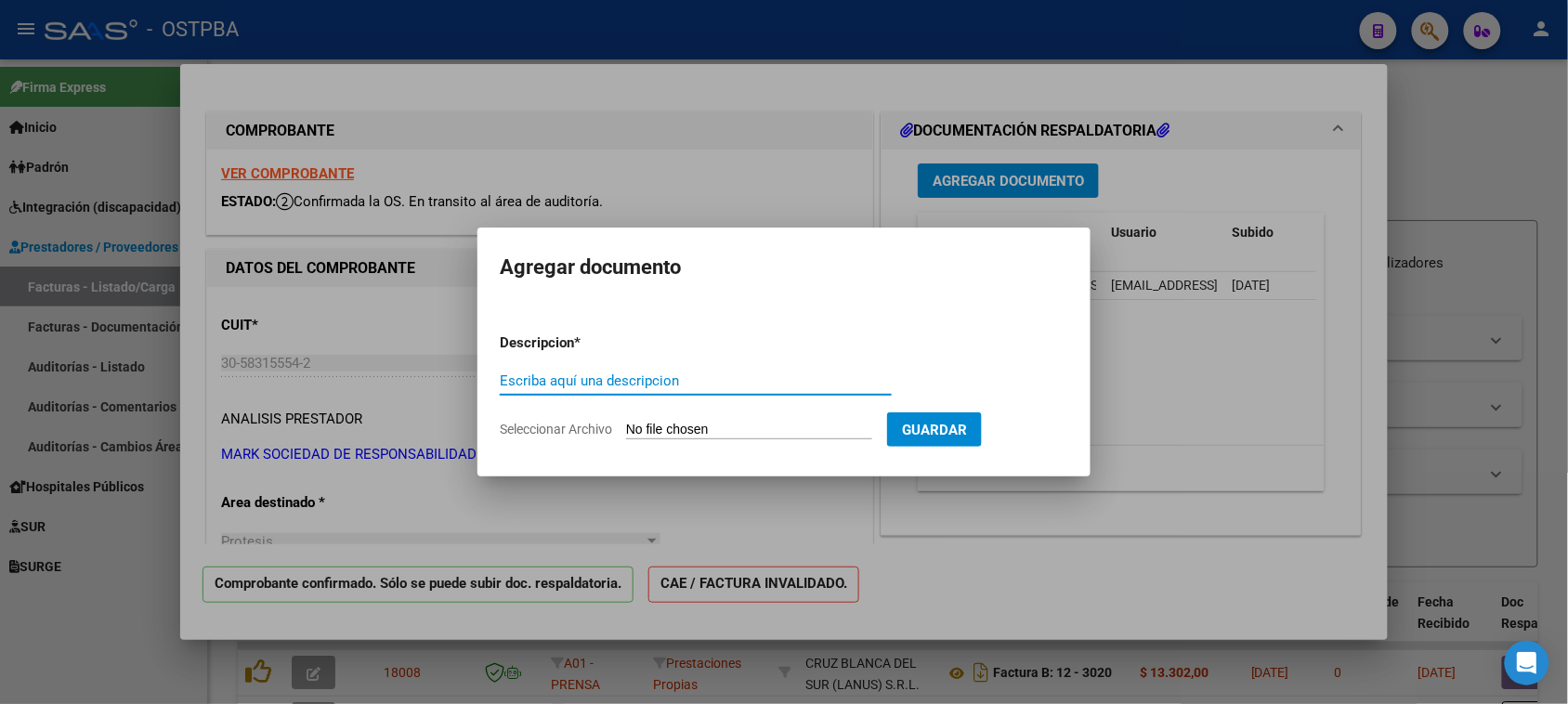
click at [727, 419] on form "Descripcion * Escriba aquí una descripcion Seleccionar Archivo Guardar" at bounding box center [784, 387] width 568 height 136
click at [722, 426] on input "Seleccionar Archivo" at bounding box center [749, 430] width 246 height 18
type input "C:\fakepath\Informe Px [PERSON_NAME].pdf"
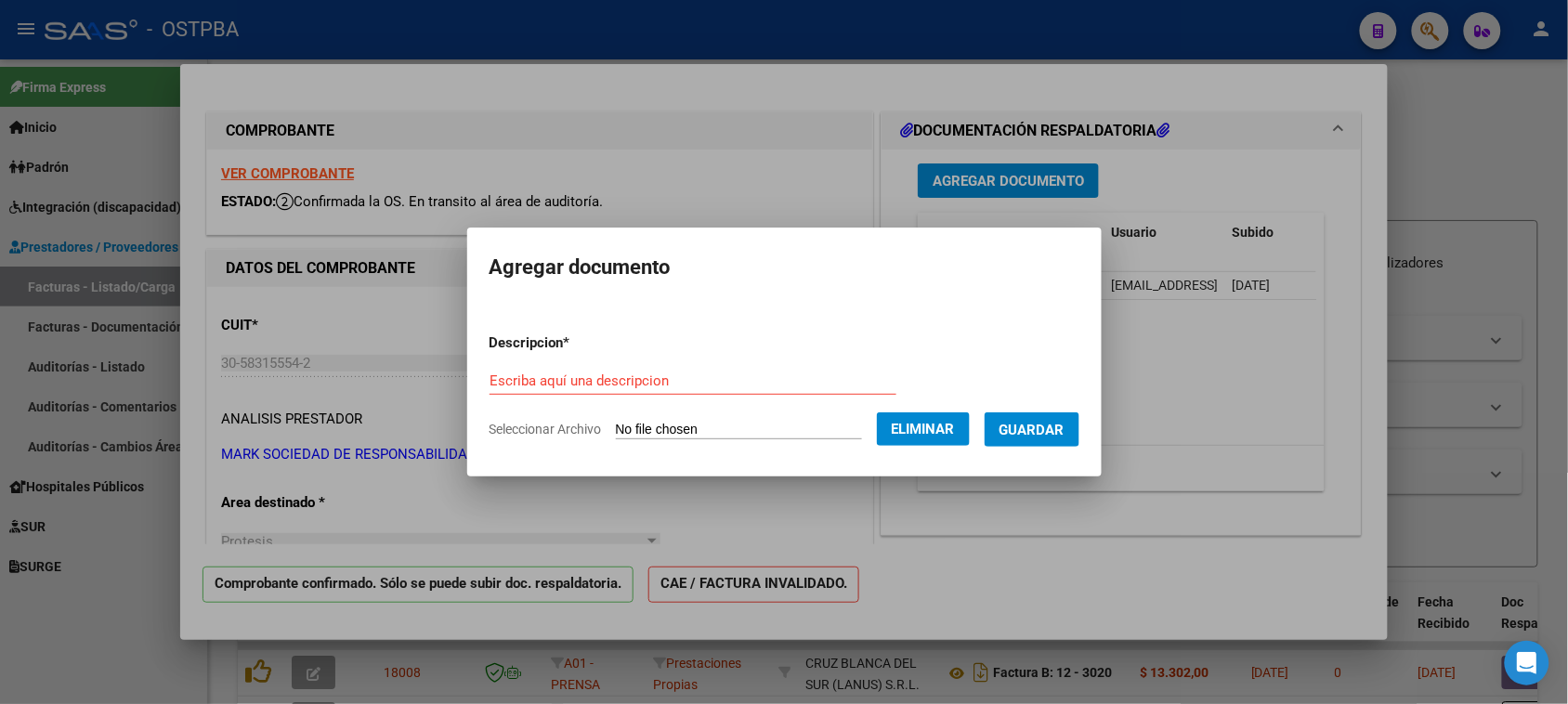
click at [541, 379] on input "Escriba aquí una descripcion" at bounding box center [693, 381] width 407 height 17
type input "INFORME Y EVOLUCION [PERSON_NAME]"
click at [1051, 428] on span "Guardar" at bounding box center [1032, 430] width 65 height 17
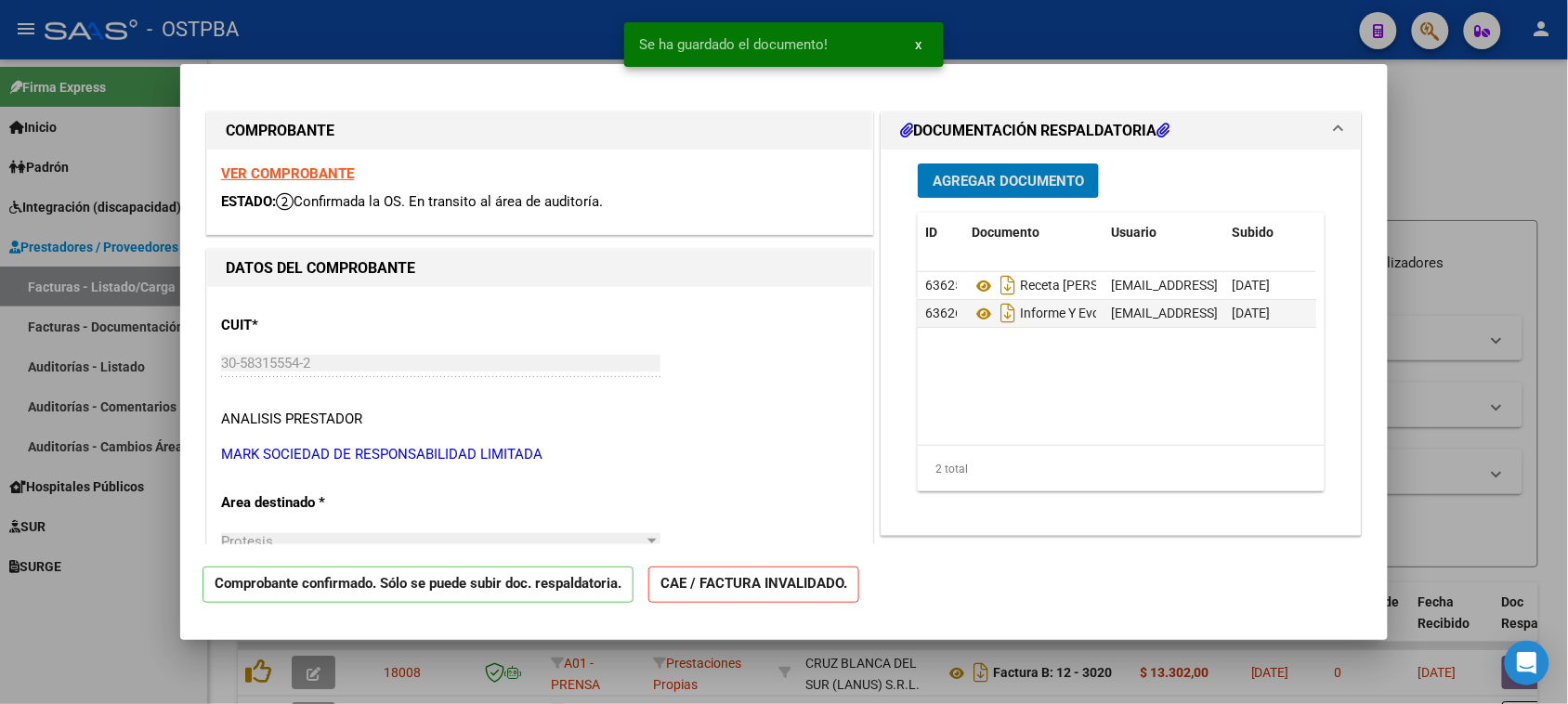
click at [975, 163] on button "Agregar Documento" at bounding box center [1008, 180] width 181 height 34
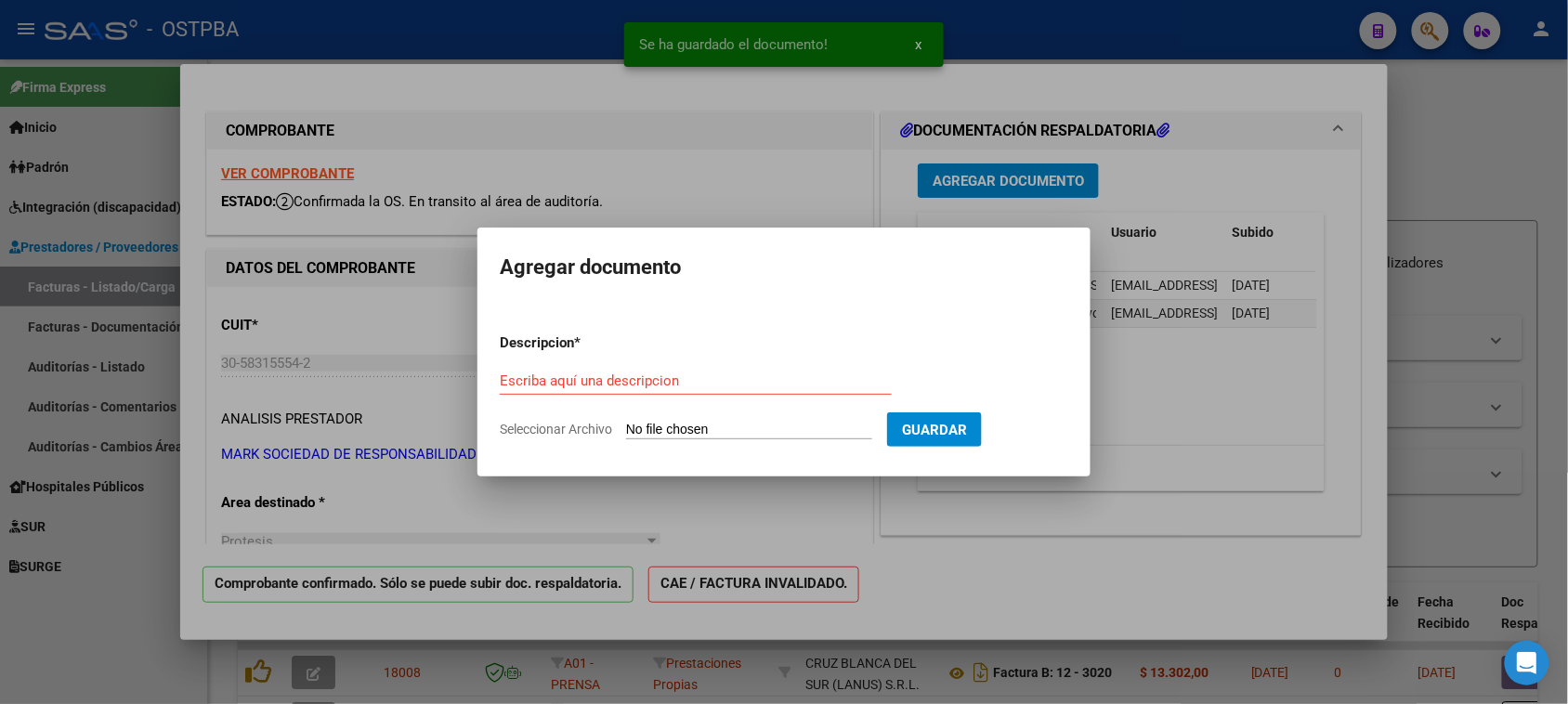
click at [744, 429] on input "Seleccionar Archivo" at bounding box center [749, 430] width 246 height 18
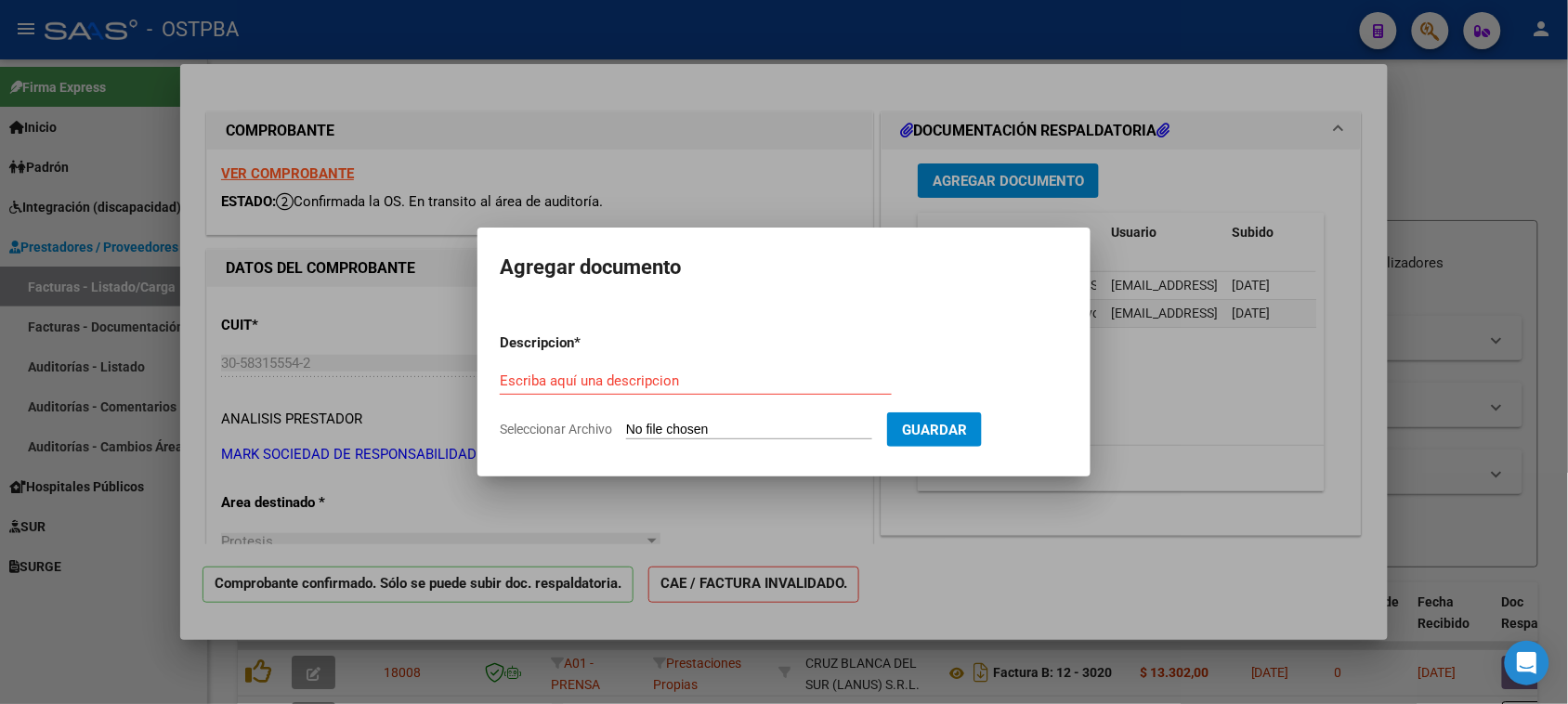
type input "C:\fakepath\FACTURA 9-8988.pdf"
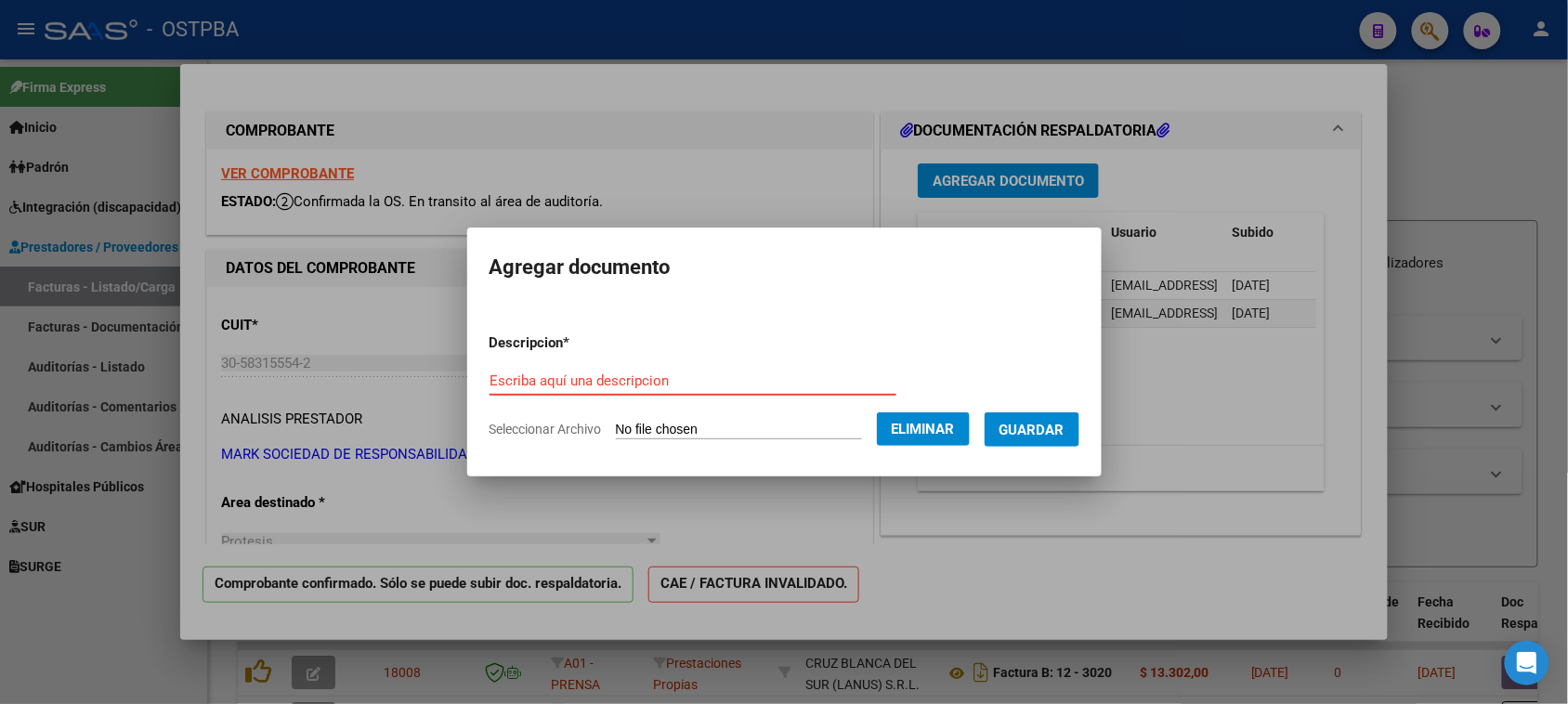
click at [545, 387] on input "Escriba aquí una descripcion" at bounding box center [693, 381] width 407 height 17
paste input "FACTURA 9-8988"
type input "FACTURA 9-8988"
click at [1037, 418] on button "Guardar" at bounding box center [1032, 429] width 94 height 34
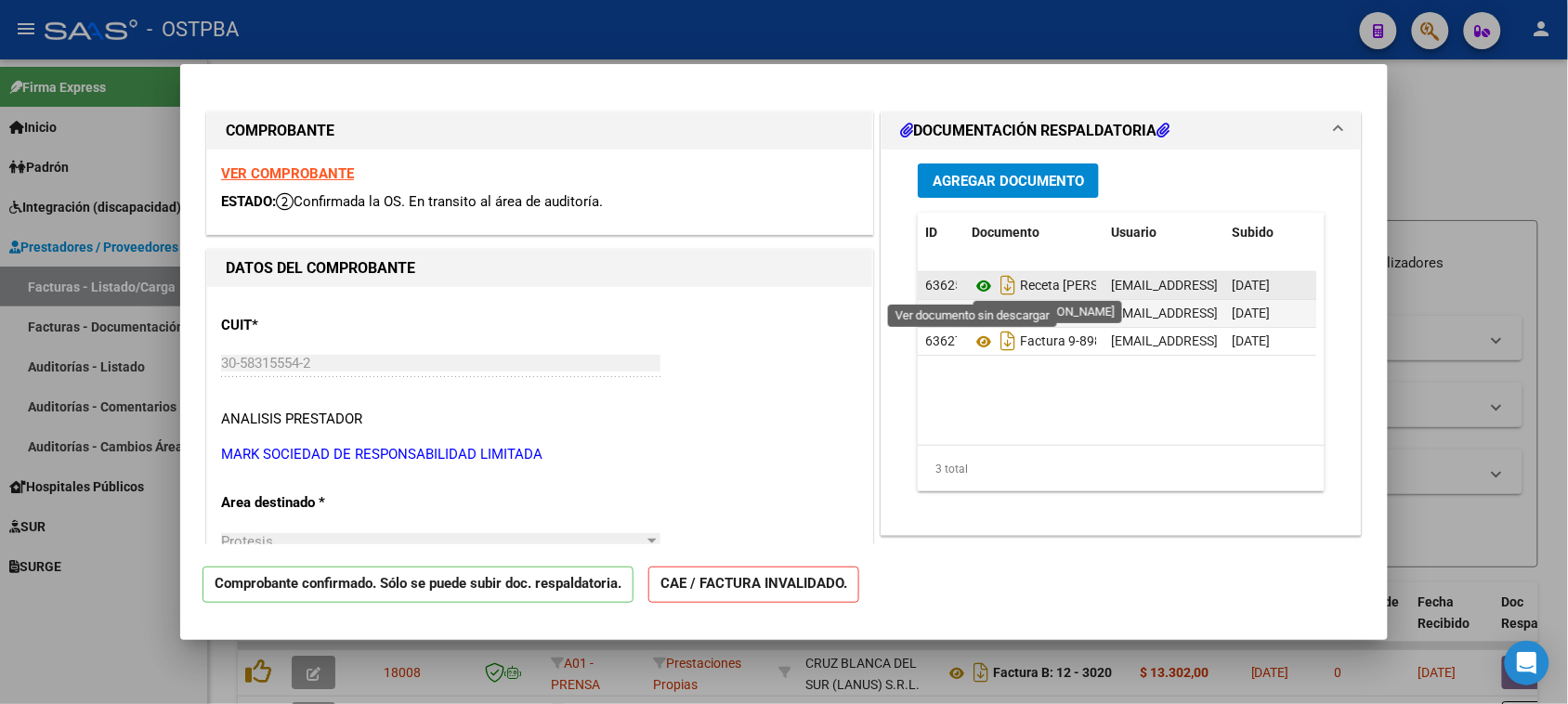
click at [971, 280] on icon at bounding box center [984, 286] width 25 height 23
click at [972, 280] on icon at bounding box center [984, 286] width 25 height 23
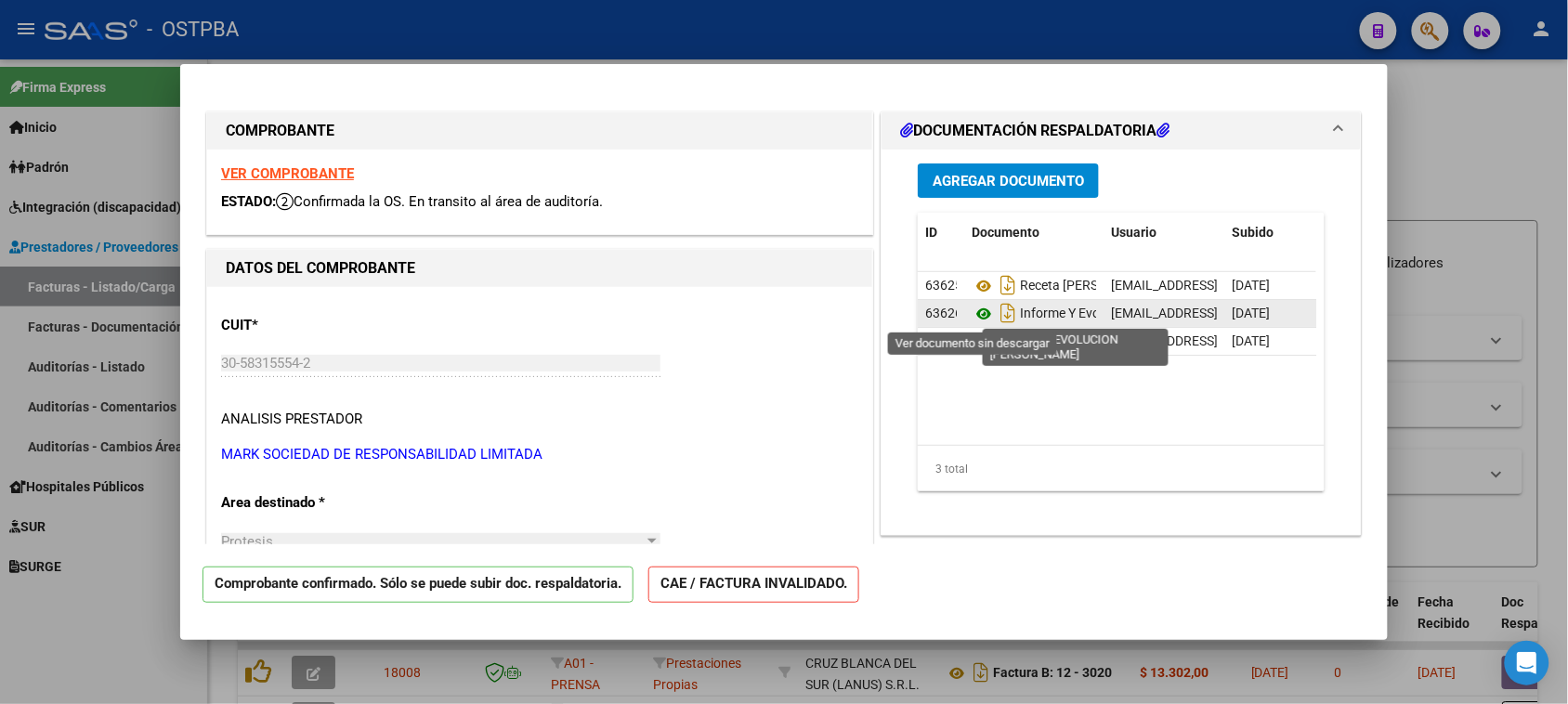
click at [973, 309] on icon at bounding box center [984, 314] width 25 height 23
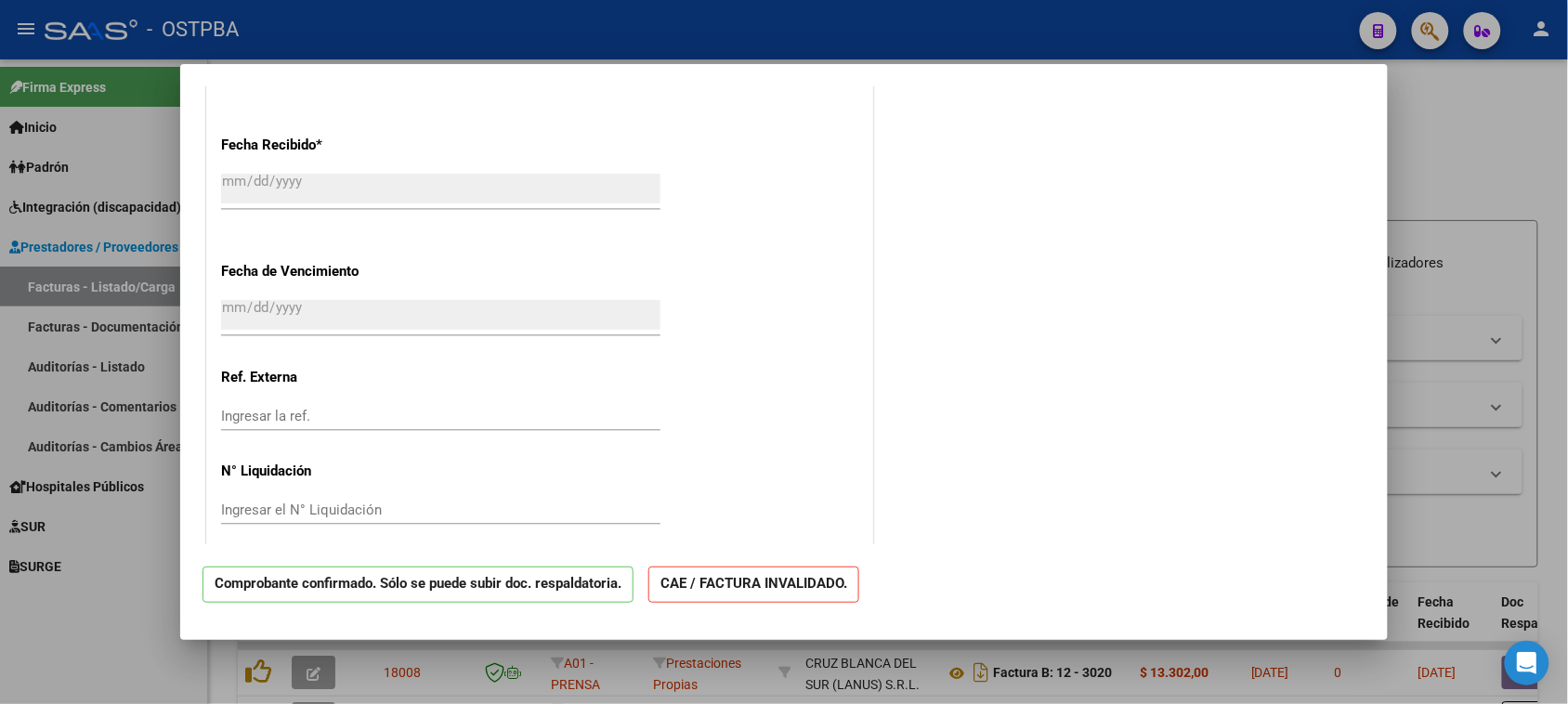
scroll to position [1157, 0]
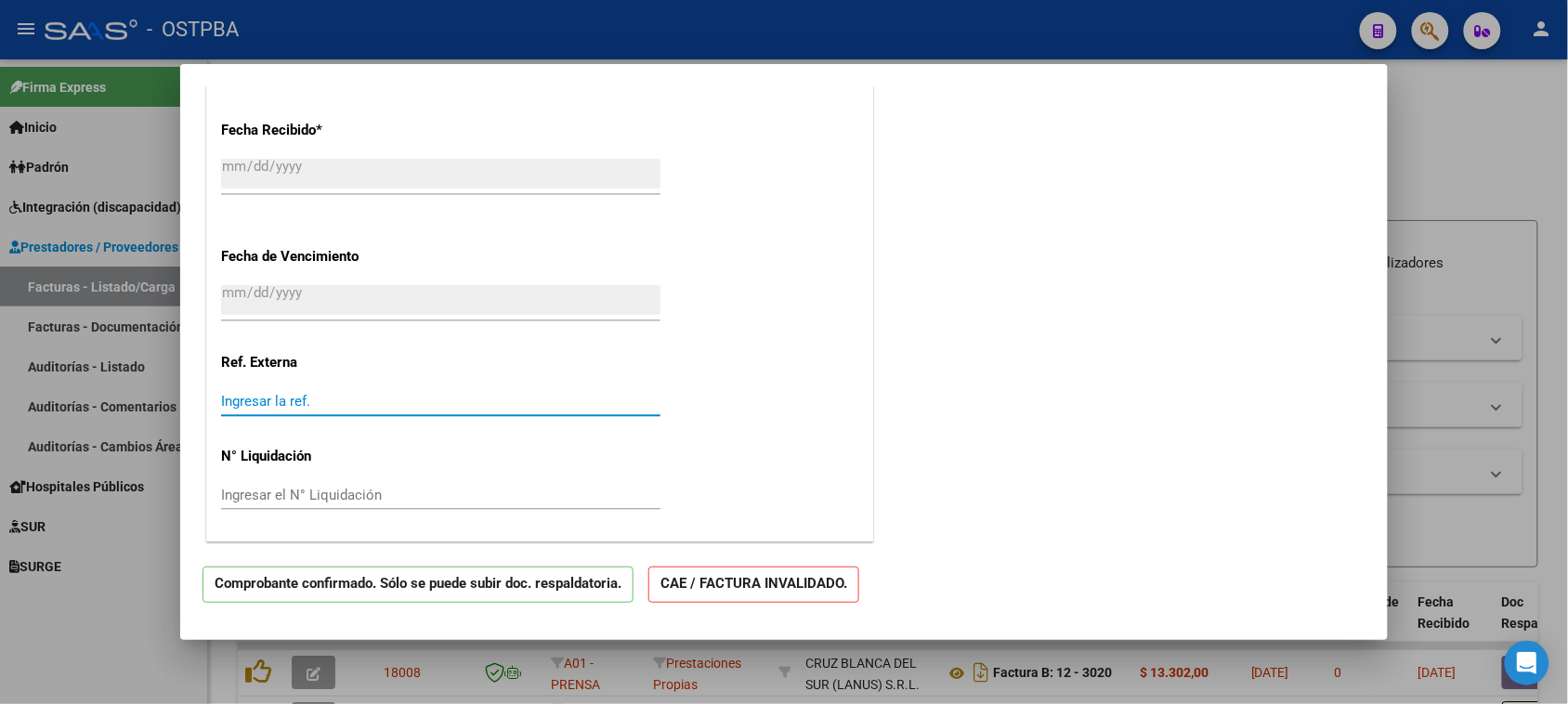
click at [261, 401] on input "Ingresar la ref." at bounding box center [441, 401] width 440 height 17
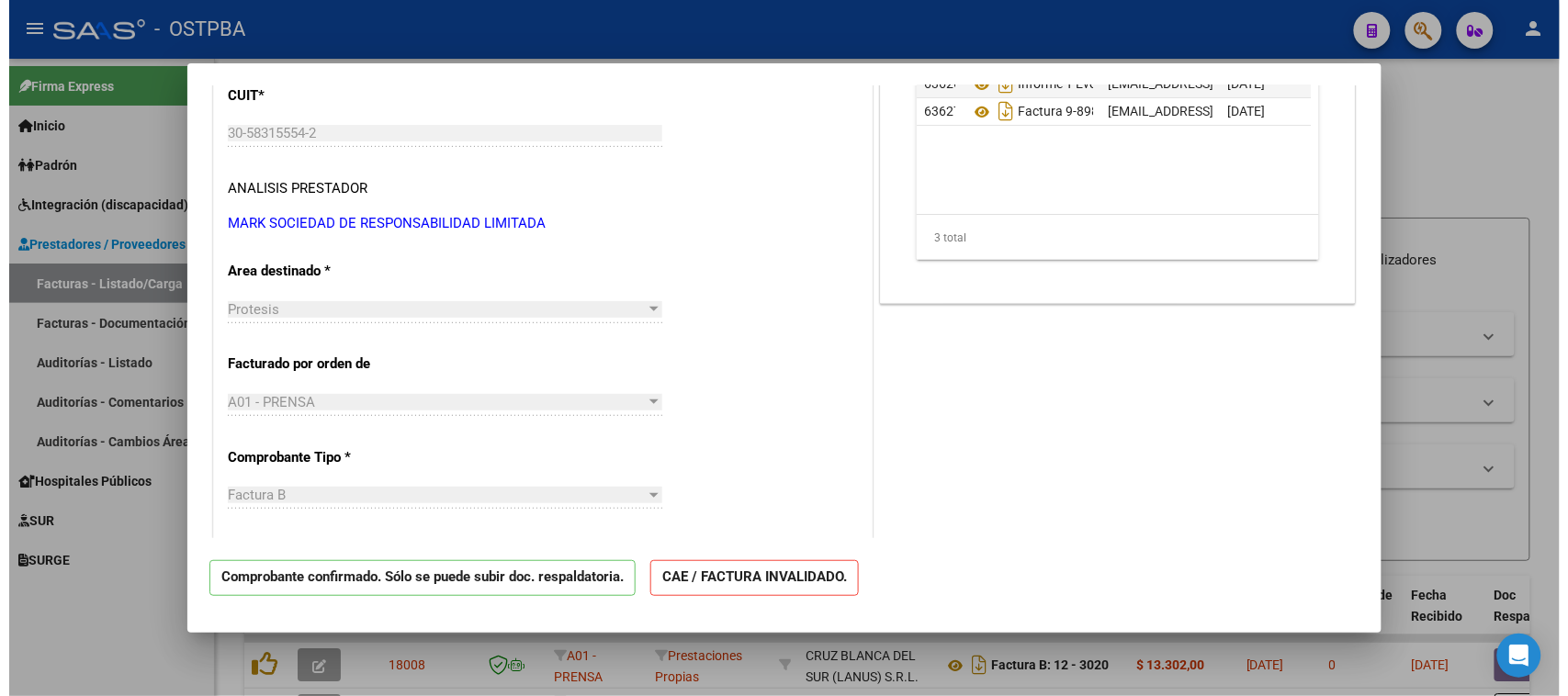
scroll to position [0, 0]
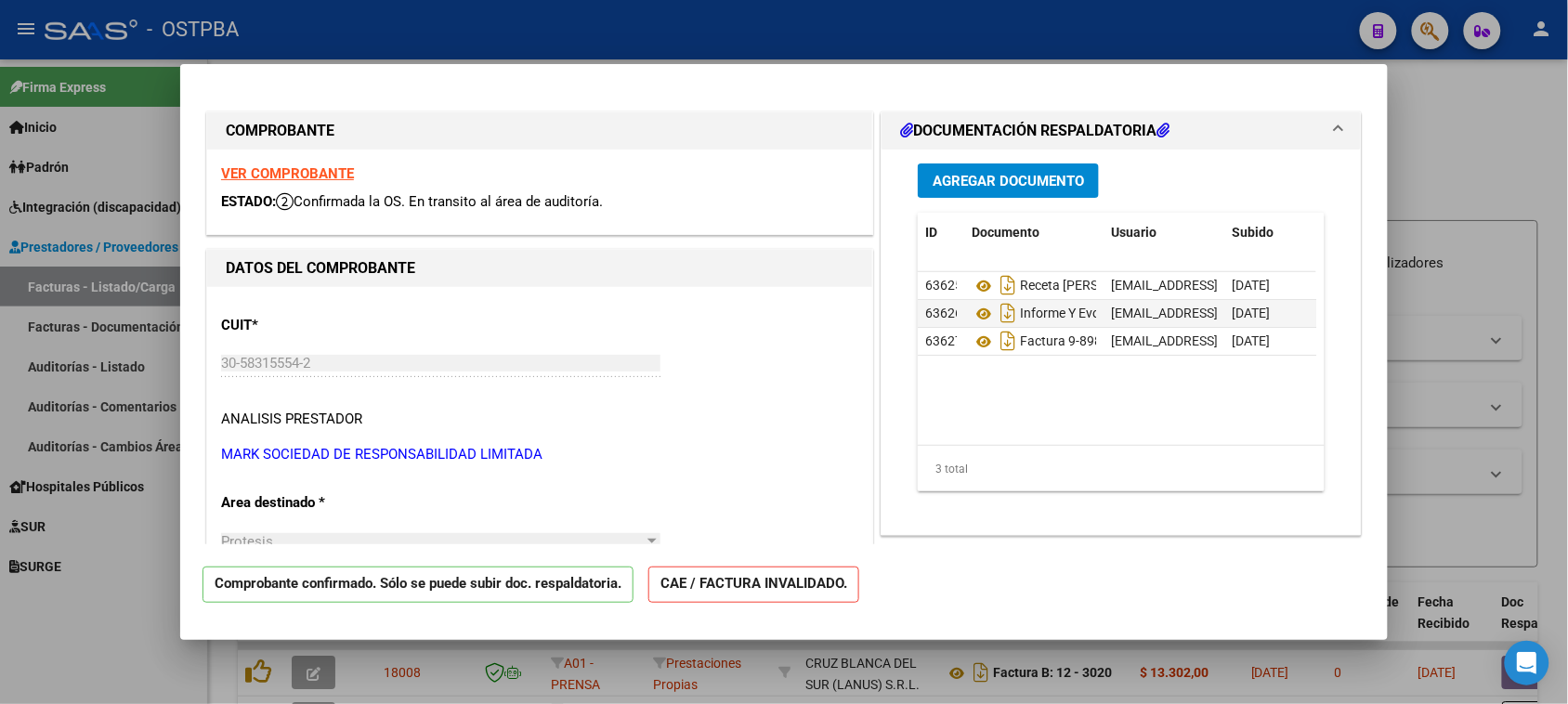
click at [1422, 144] on div at bounding box center [784, 352] width 1568 height 704
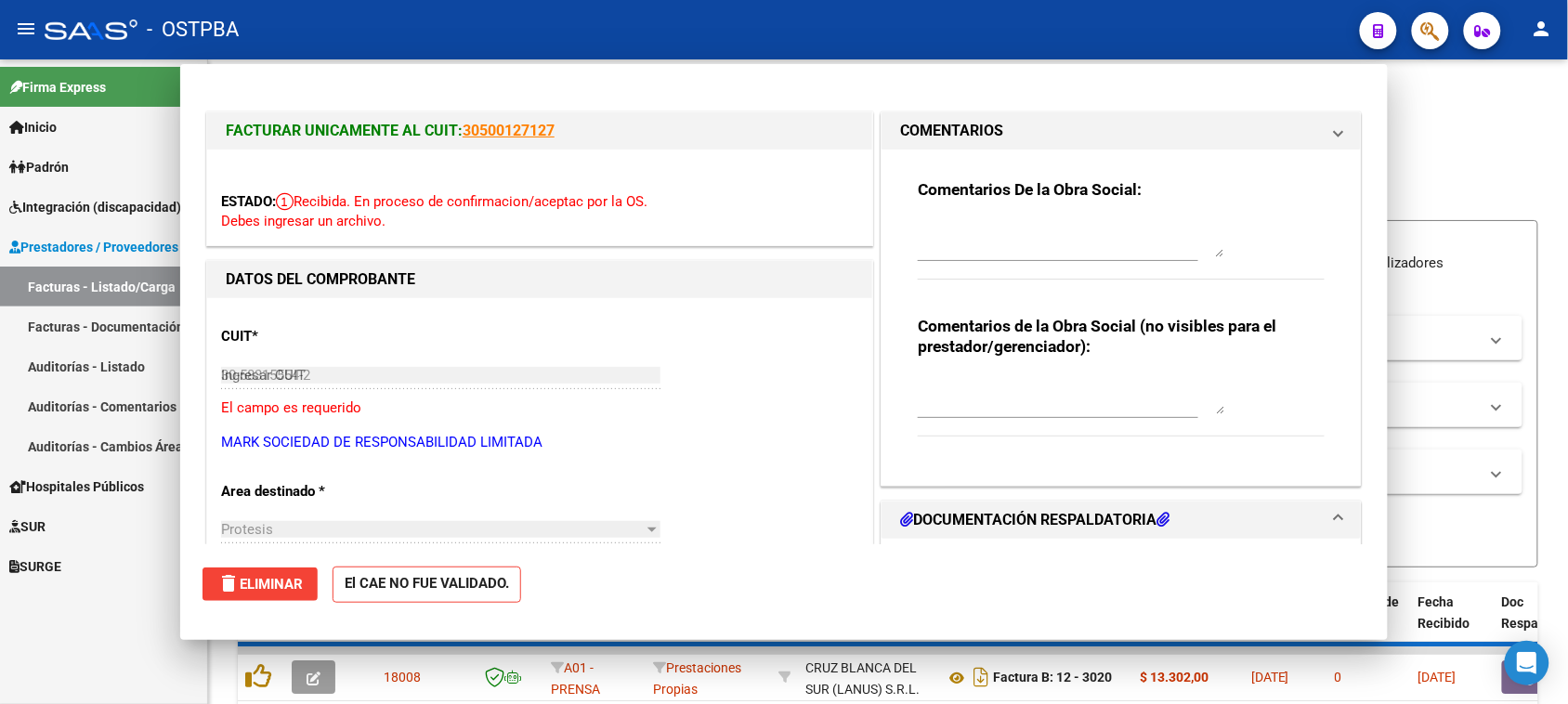
type input "$ 0,00"
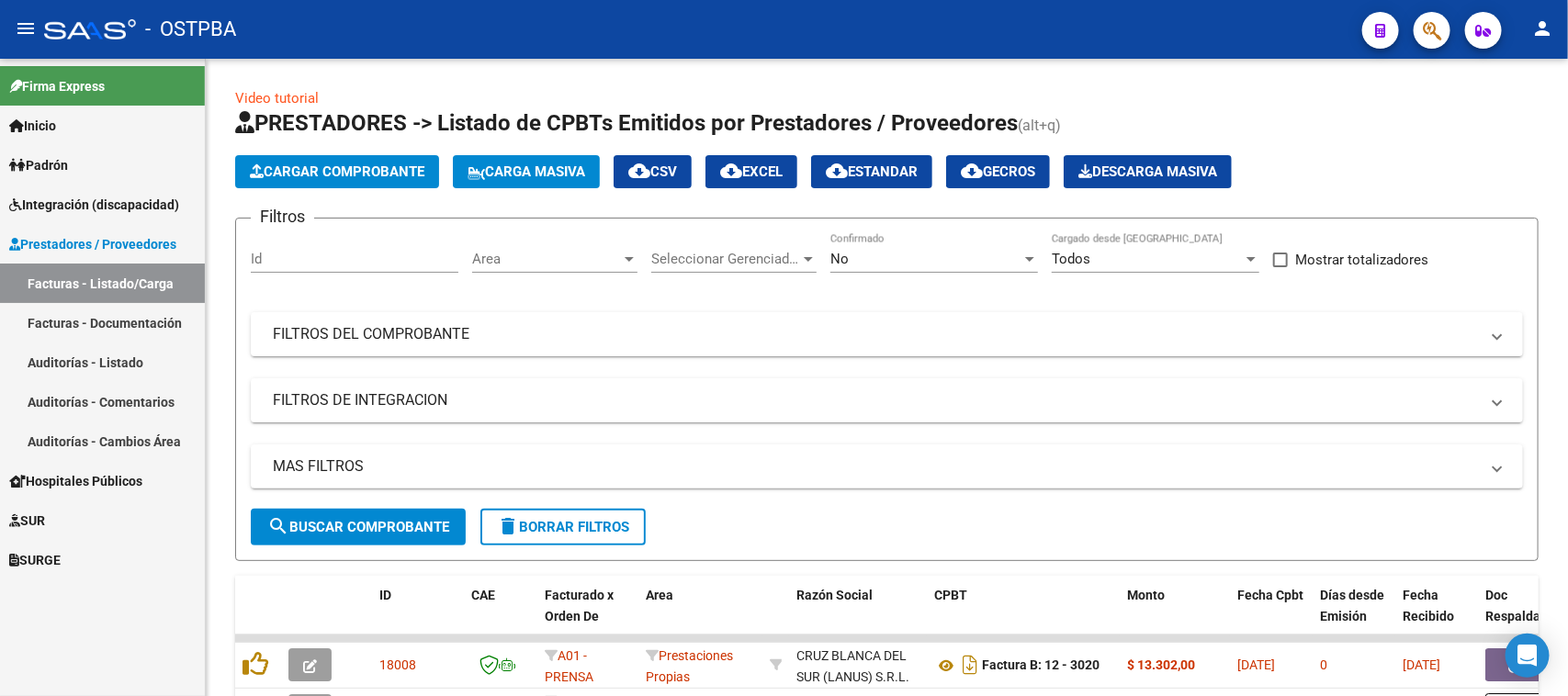
click at [99, 359] on link "Auditorías - Listado" at bounding box center [102, 362] width 204 height 39
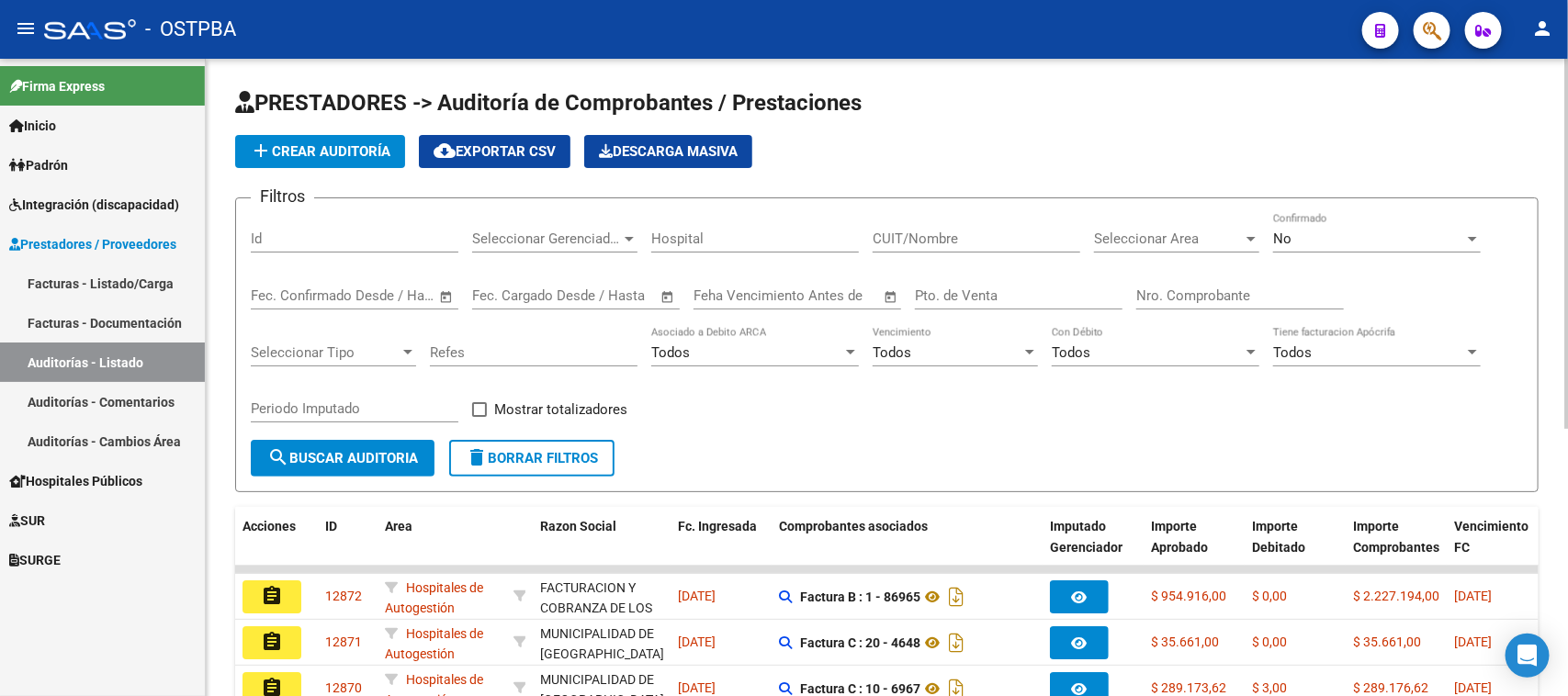
click at [280, 136] on button "add Crear Auditoría" at bounding box center [320, 151] width 170 height 33
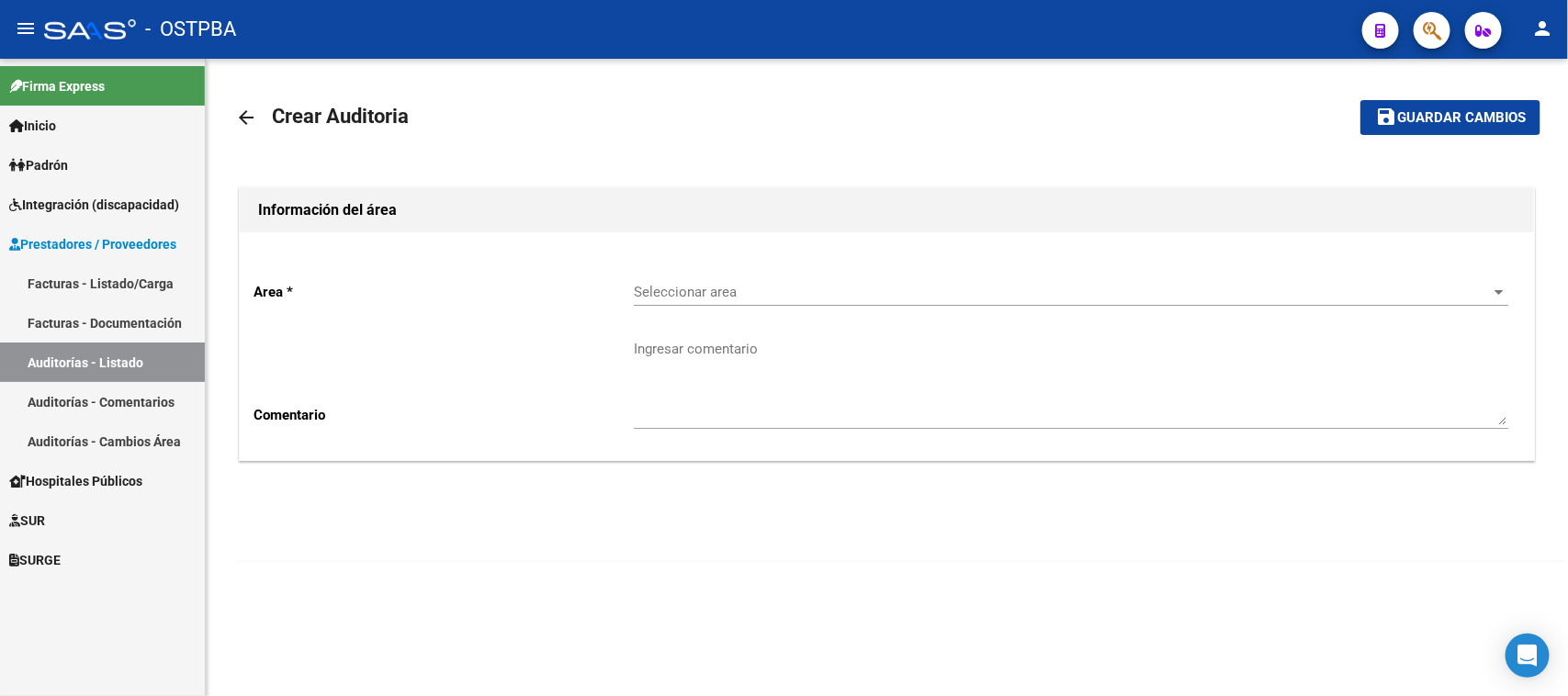
click at [657, 295] on span "Seleccionar area" at bounding box center [1062, 292] width 858 height 17
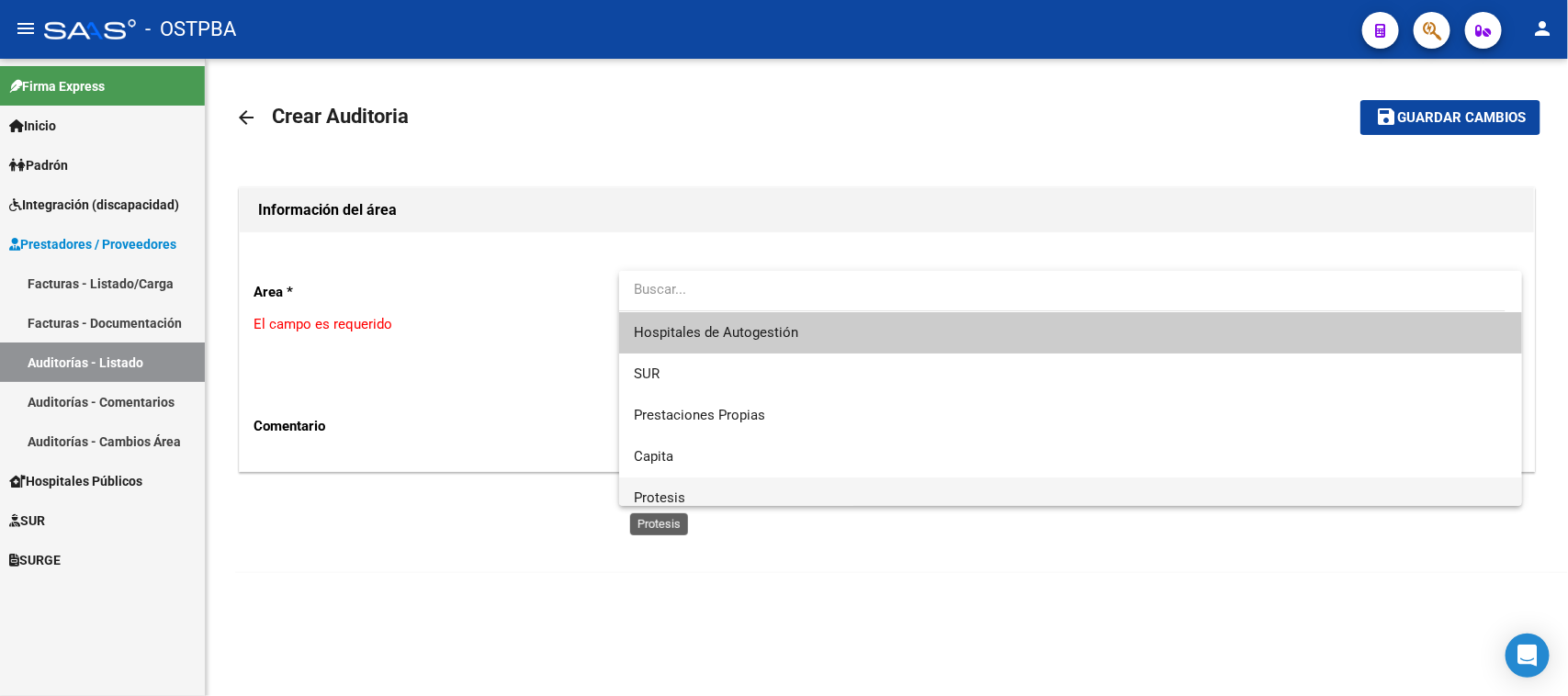
click at [667, 497] on span "Protesis" at bounding box center [659, 498] width 51 height 17
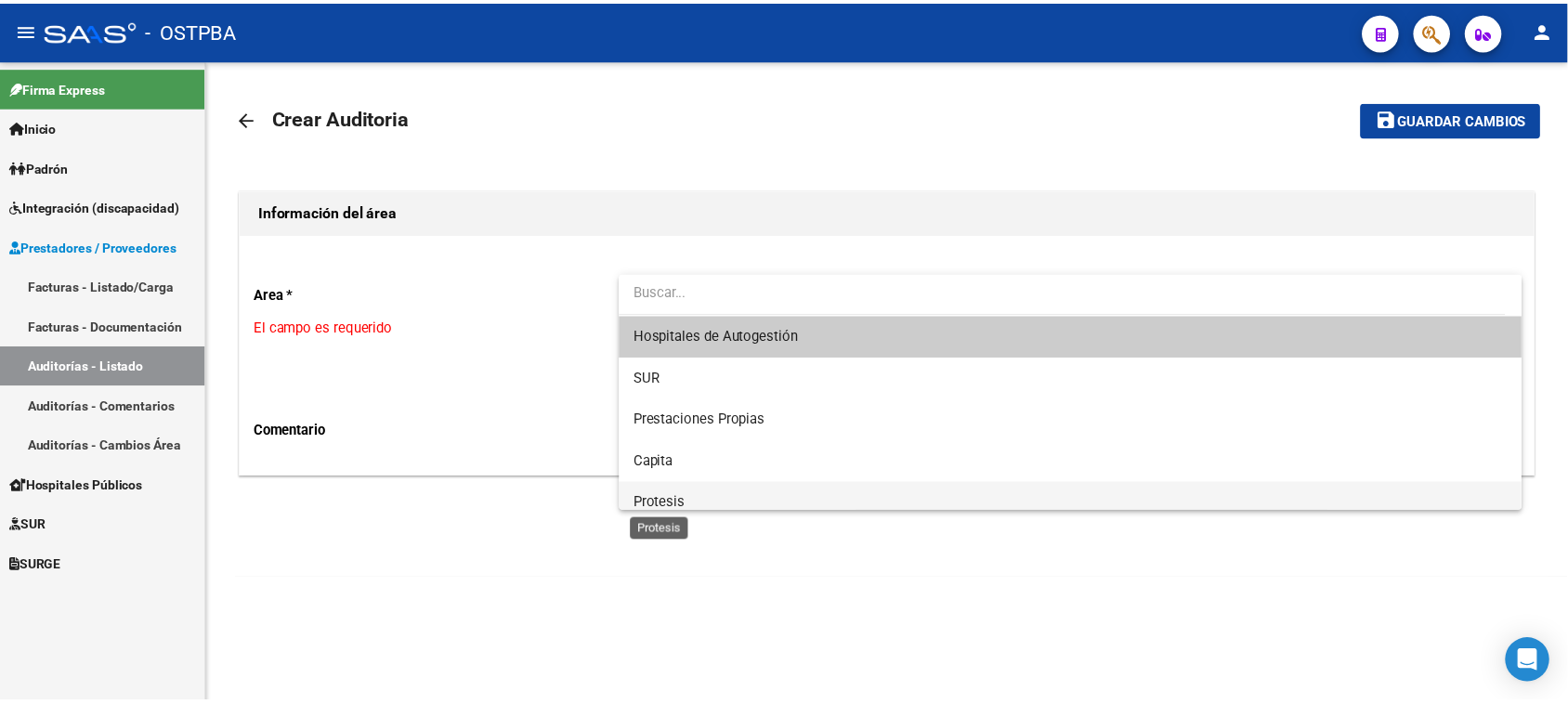
scroll to position [12, 0]
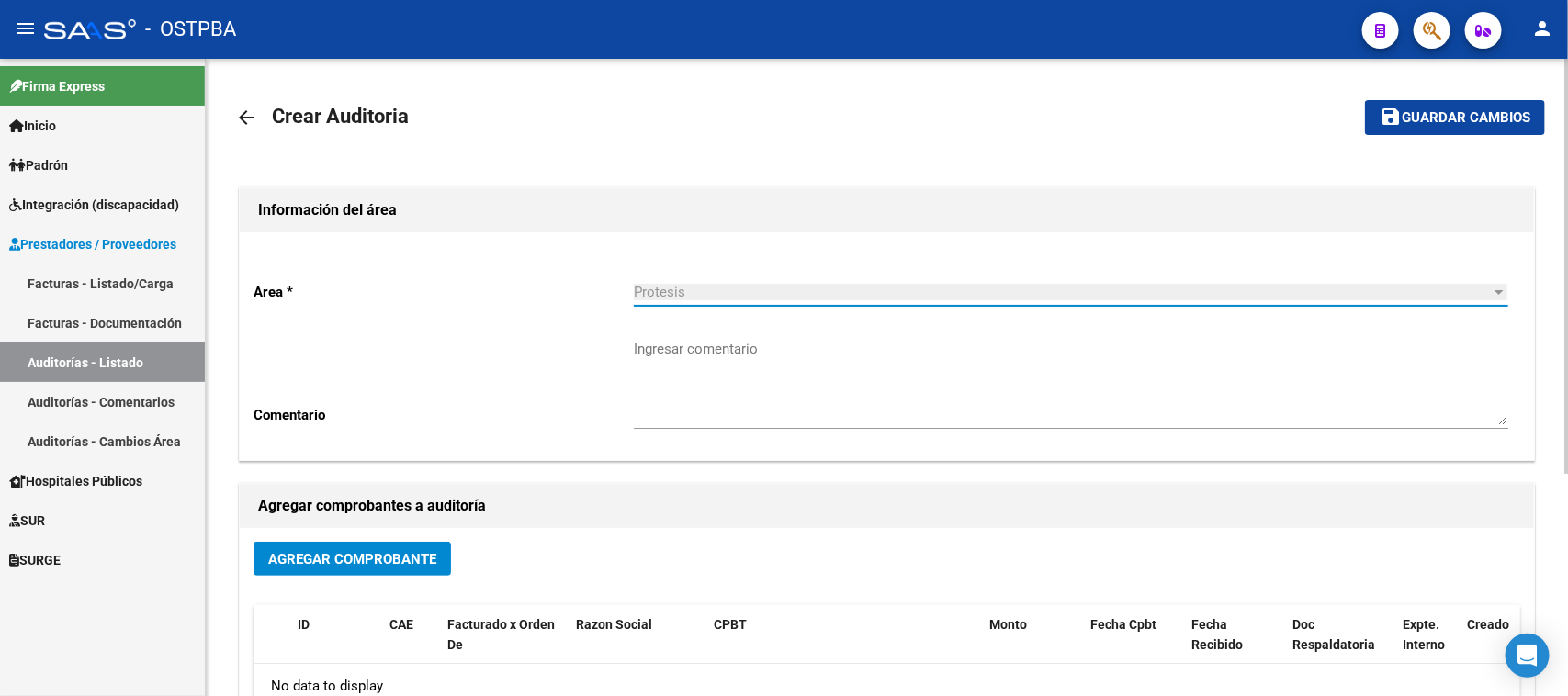
click at [352, 542] on button "Agregar Comprobante" at bounding box center [353, 559] width 198 height 34
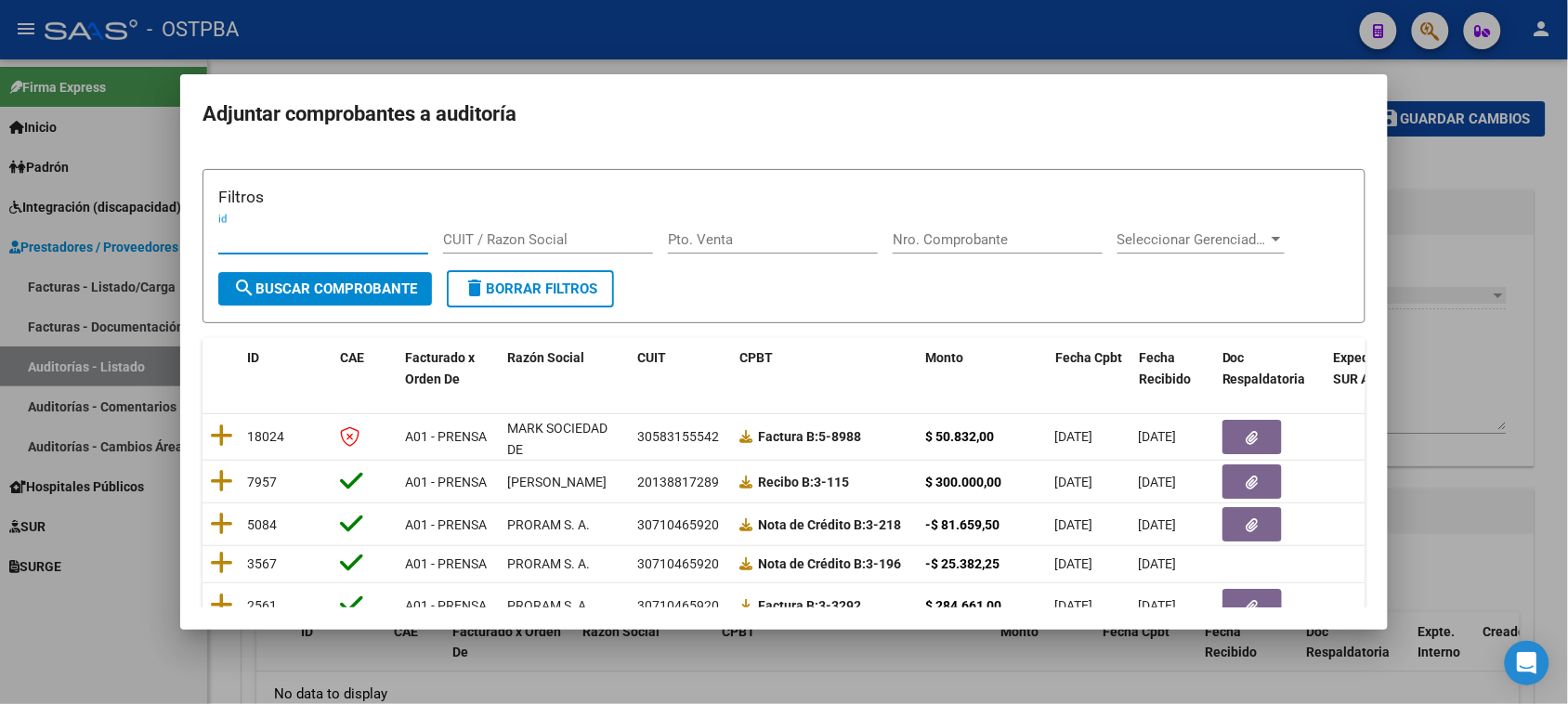
scroll to position [116, 0]
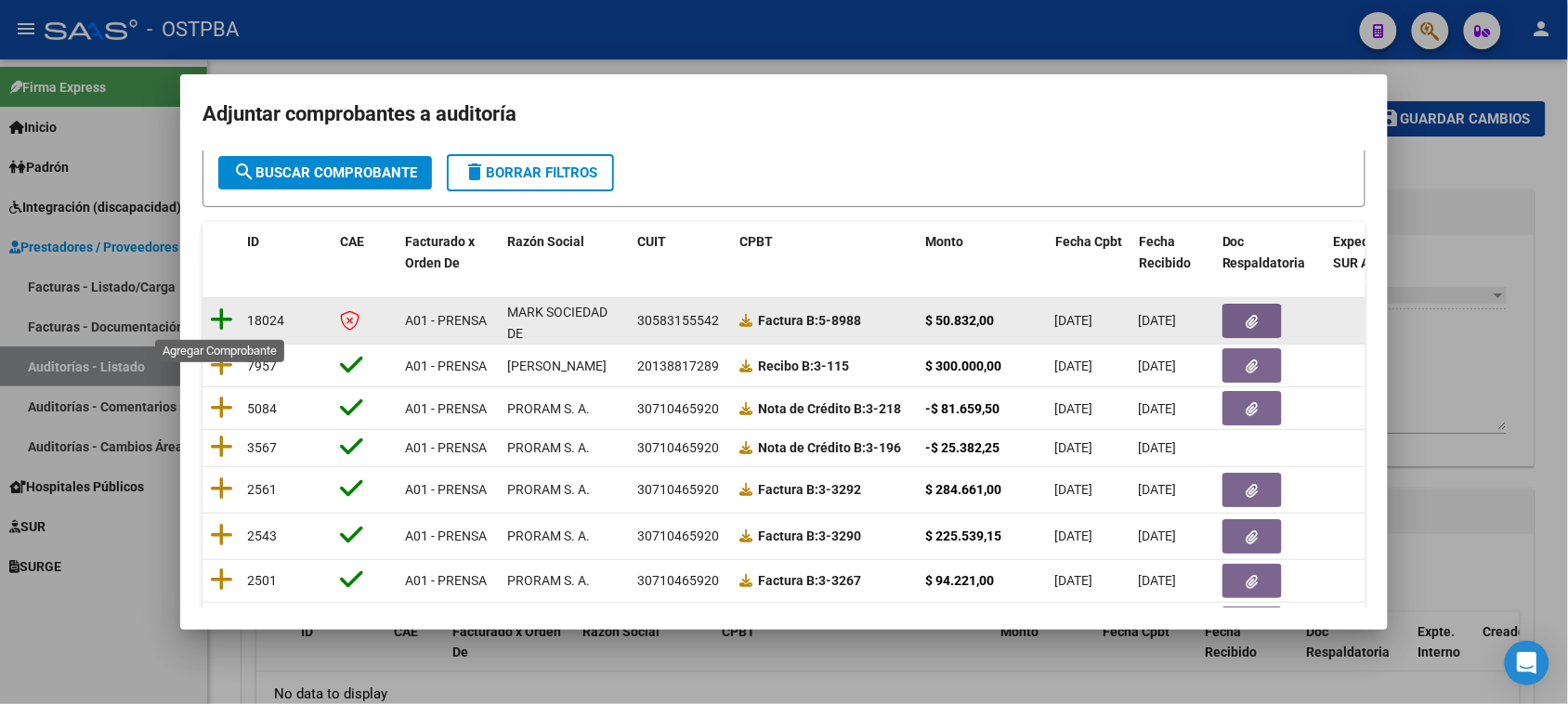
click at [225, 312] on icon at bounding box center [221, 320] width 24 height 26
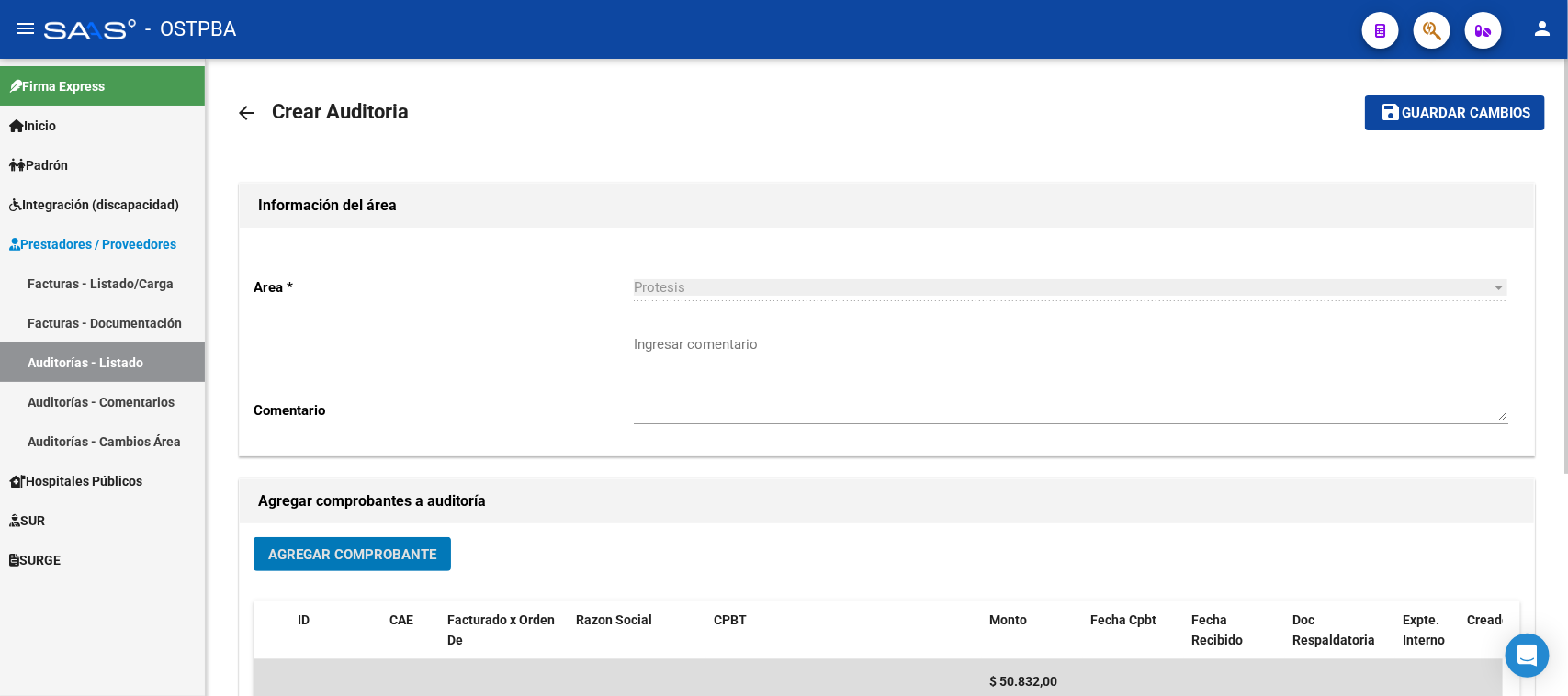
scroll to position [0, 0]
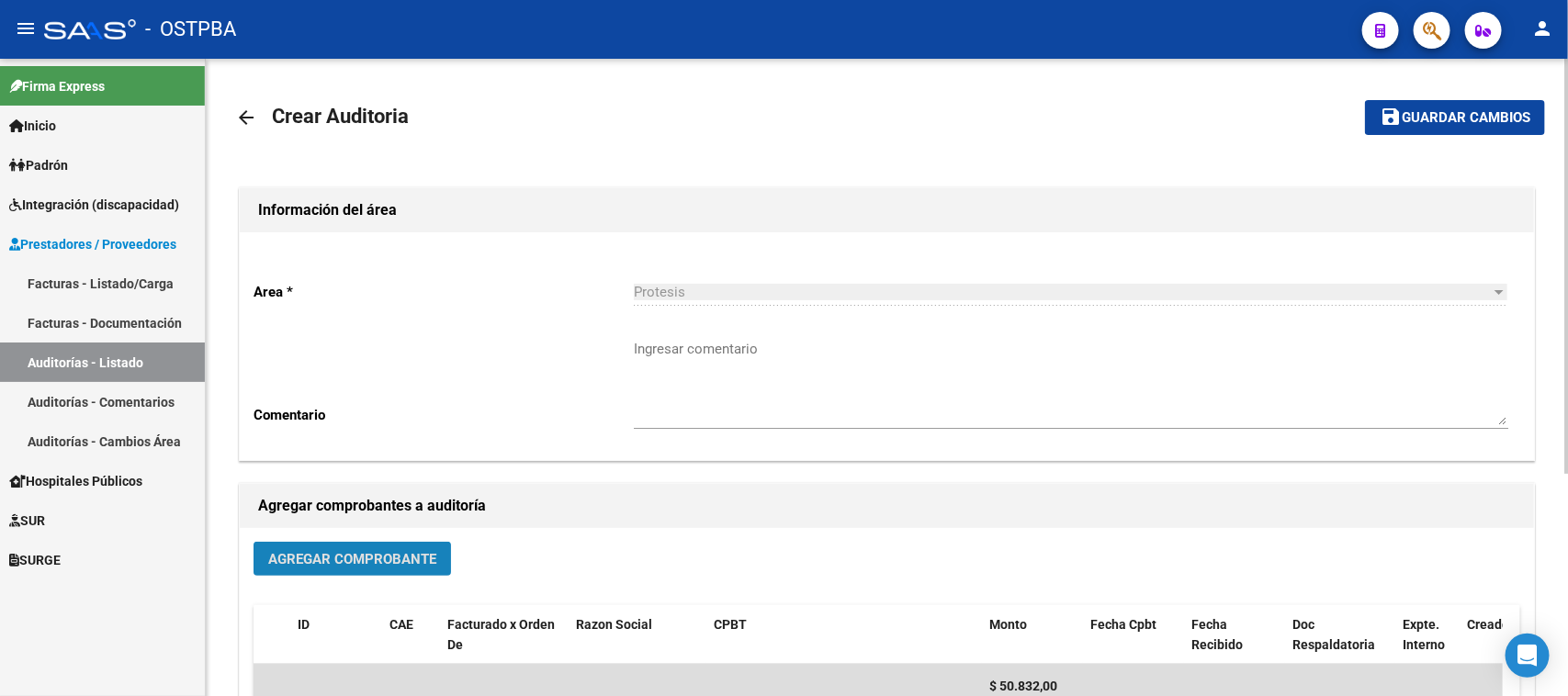
click at [317, 551] on span "Agregar Comprobante" at bounding box center [352, 559] width 168 height 17
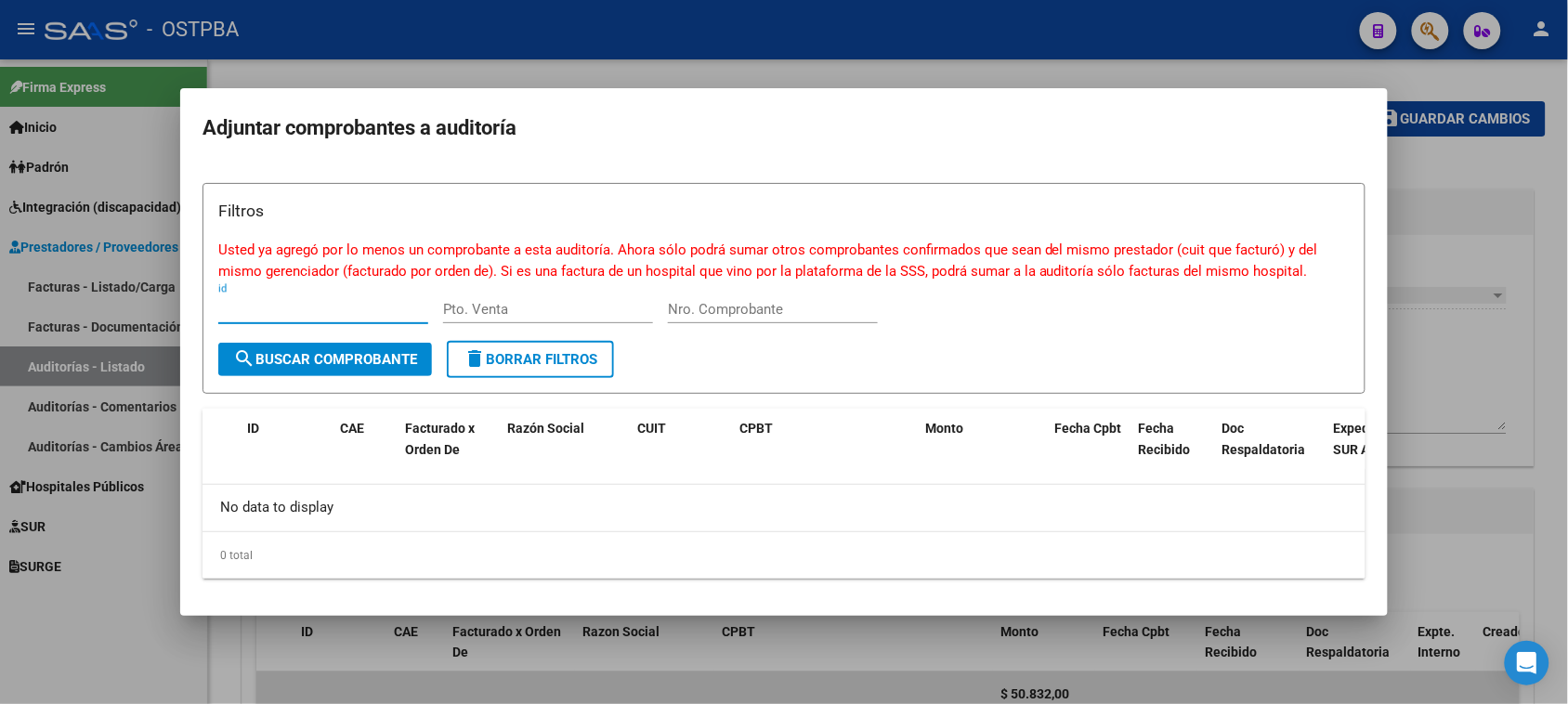
click at [312, 358] on span "search Buscar Comprobante" at bounding box center [325, 360] width 184 height 17
click at [1495, 261] on div at bounding box center [784, 352] width 1568 height 704
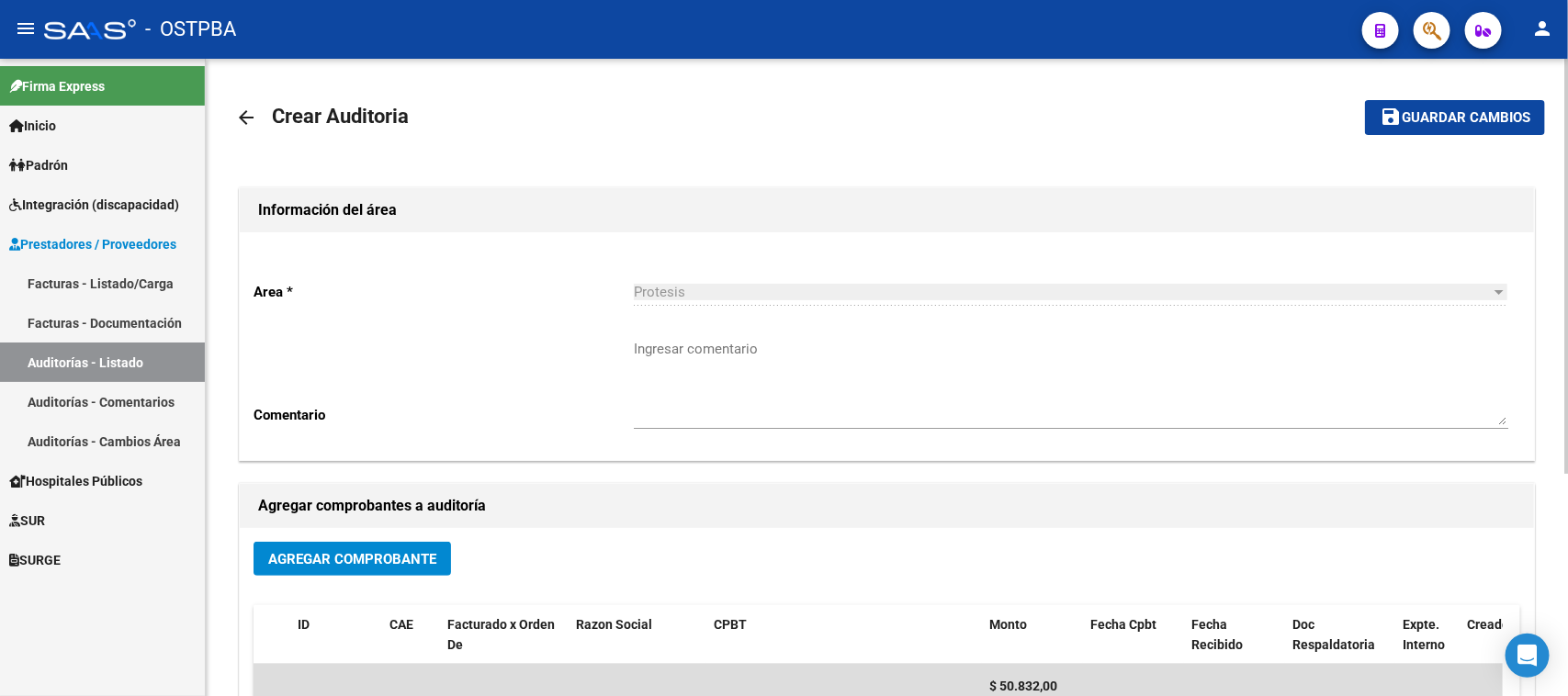
scroll to position [230, 0]
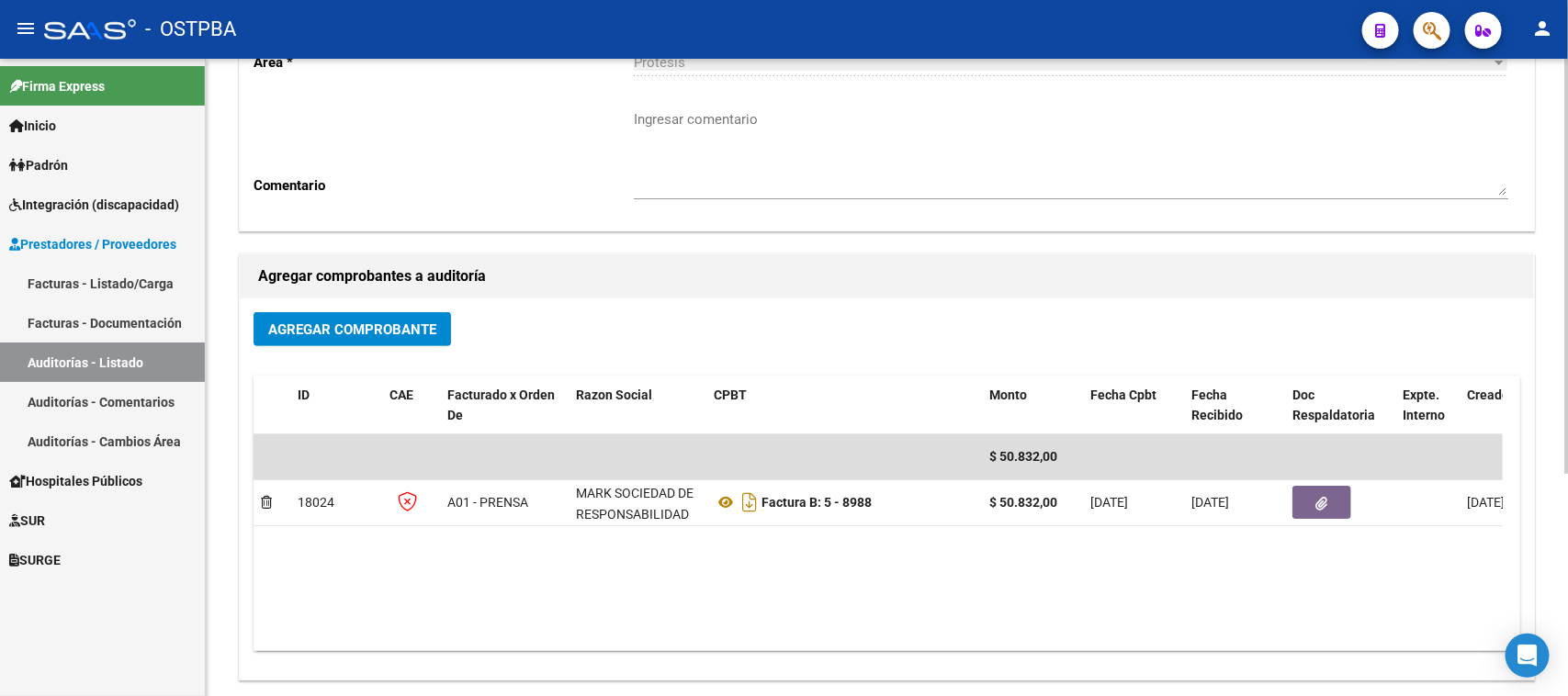
click at [340, 315] on button "Agregar Comprobante" at bounding box center [353, 329] width 198 height 34
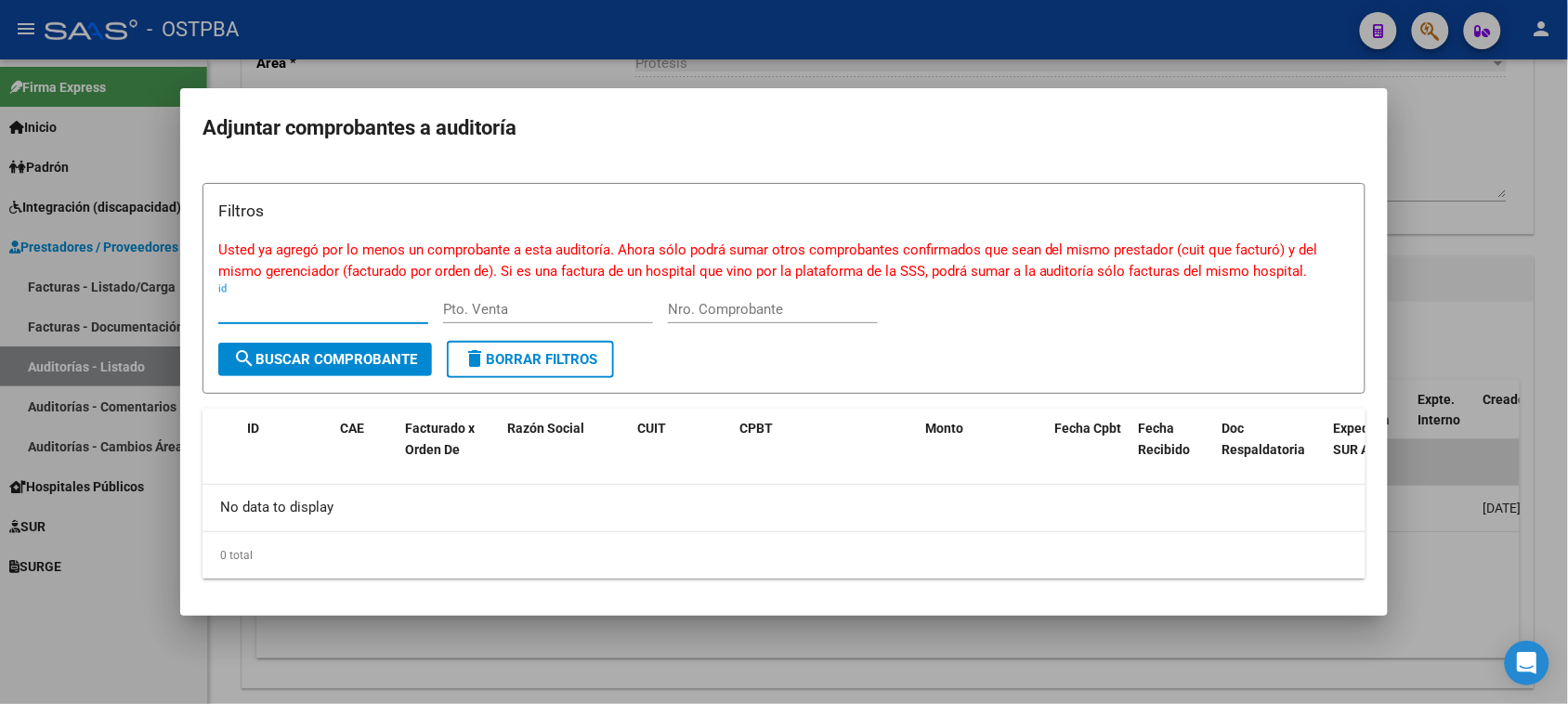
click at [1506, 207] on div at bounding box center [784, 352] width 1568 height 704
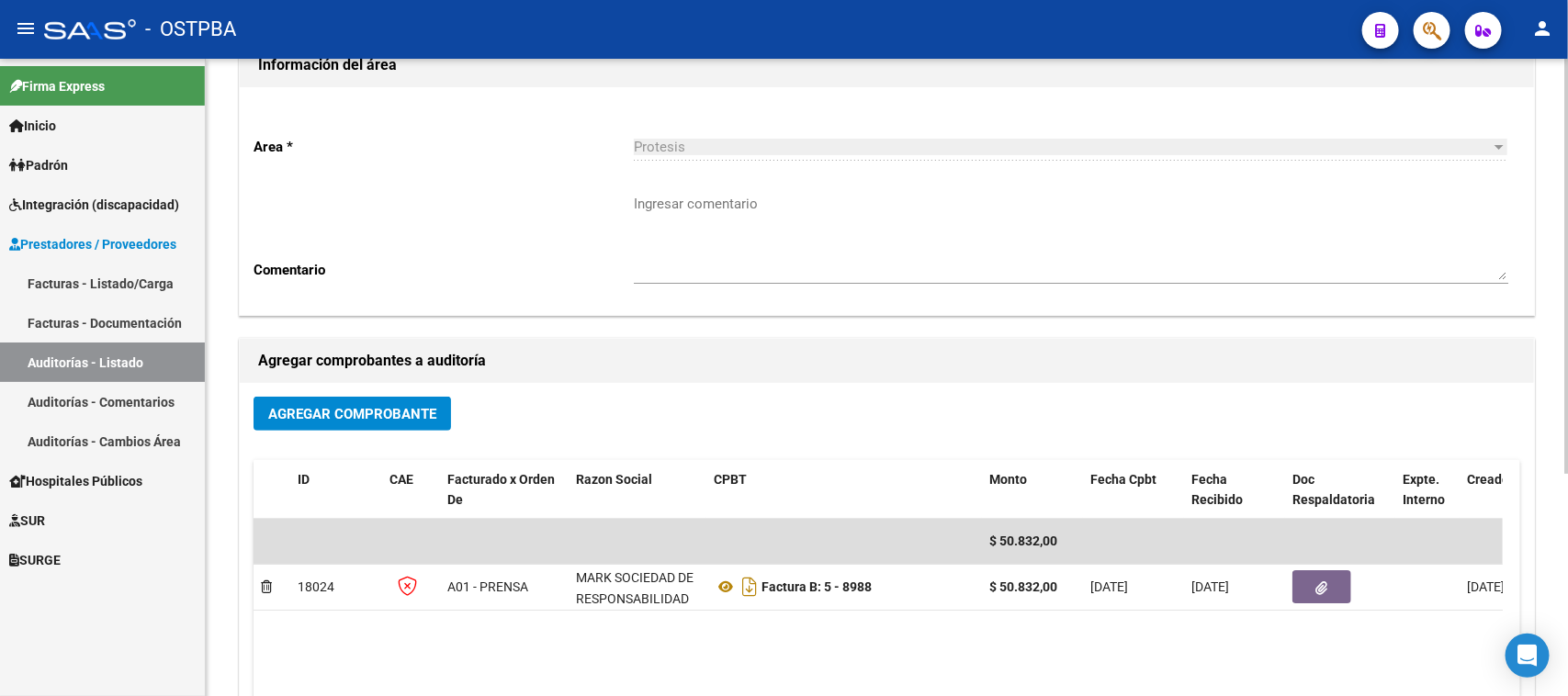
scroll to position [341, 0]
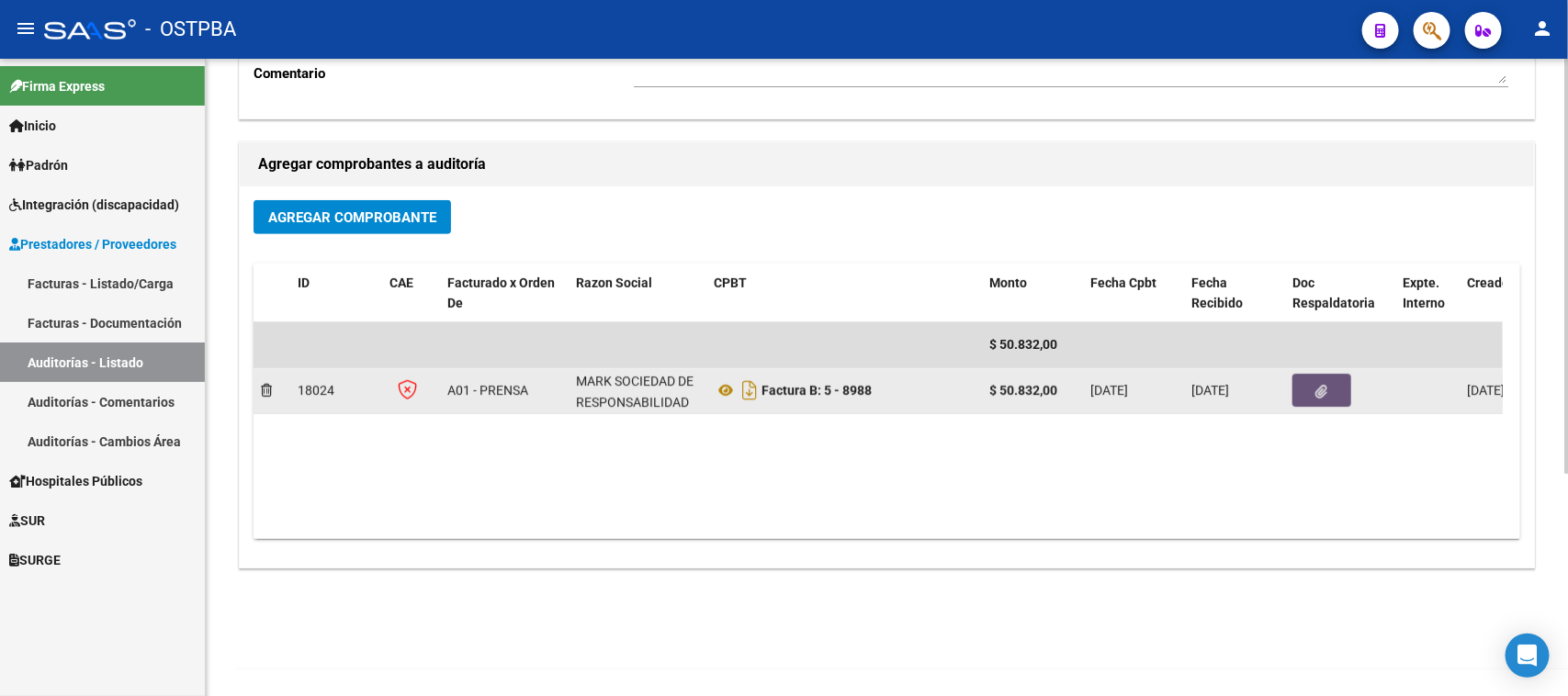
click at [1319, 387] on icon "button" at bounding box center [1322, 391] width 12 height 14
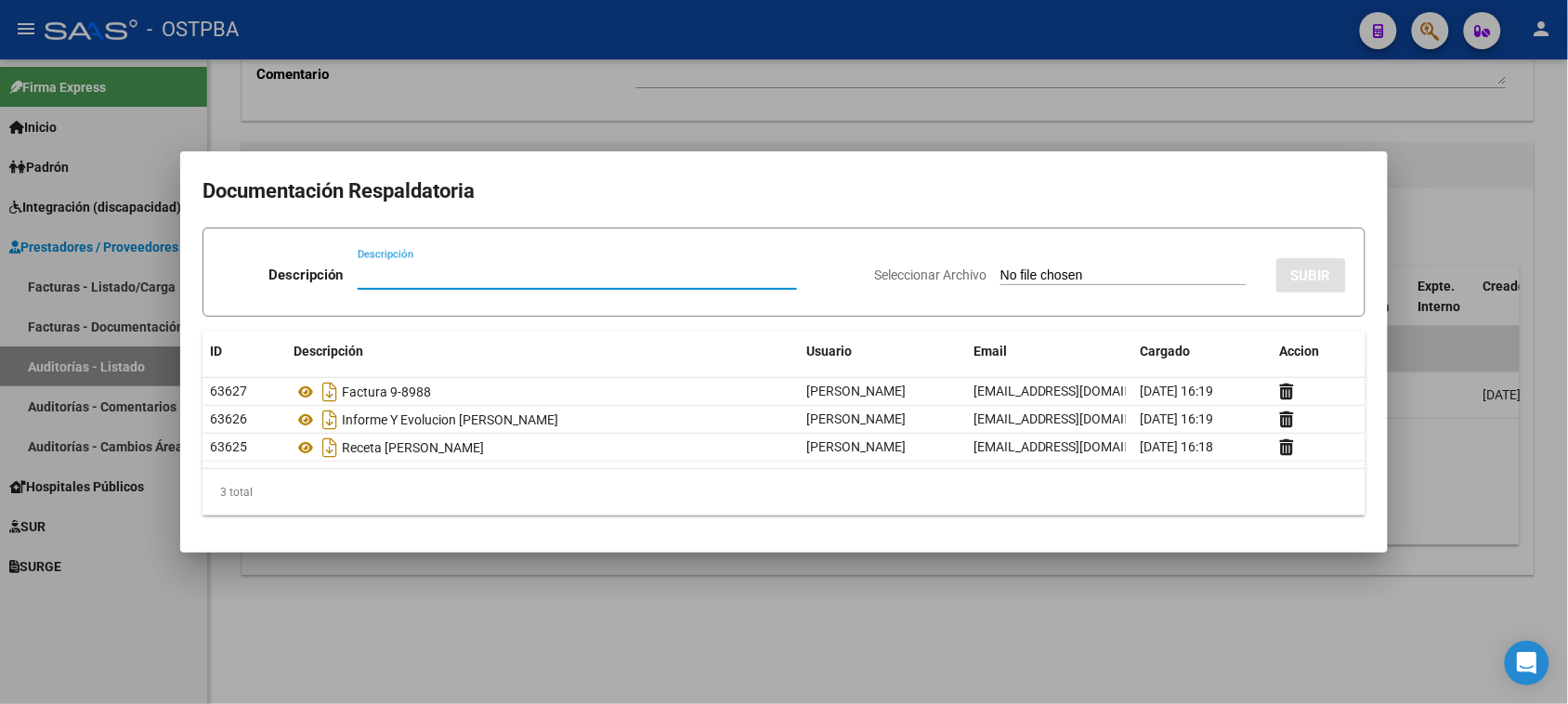
click at [1419, 140] on div at bounding box center [784, 352] width 1568 height 704
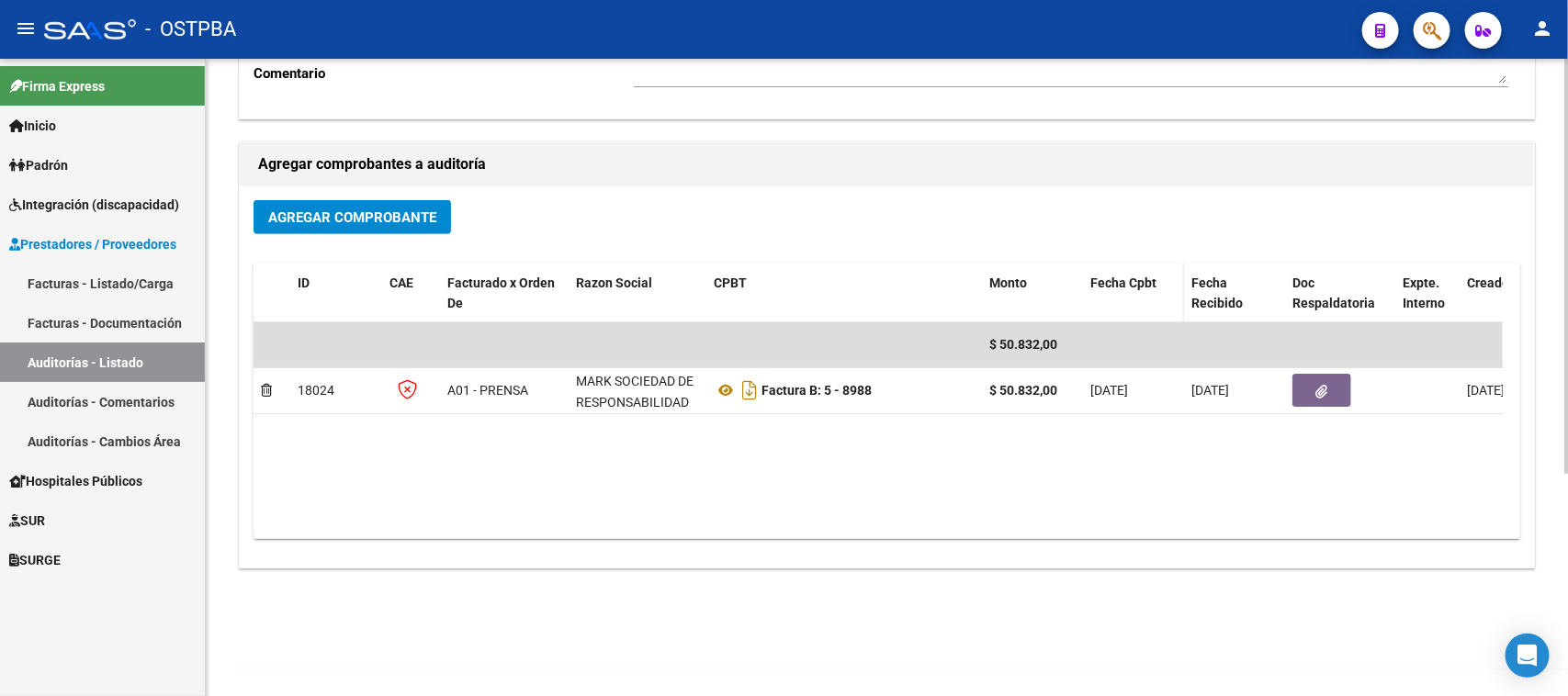
scroll to position [0, 0]
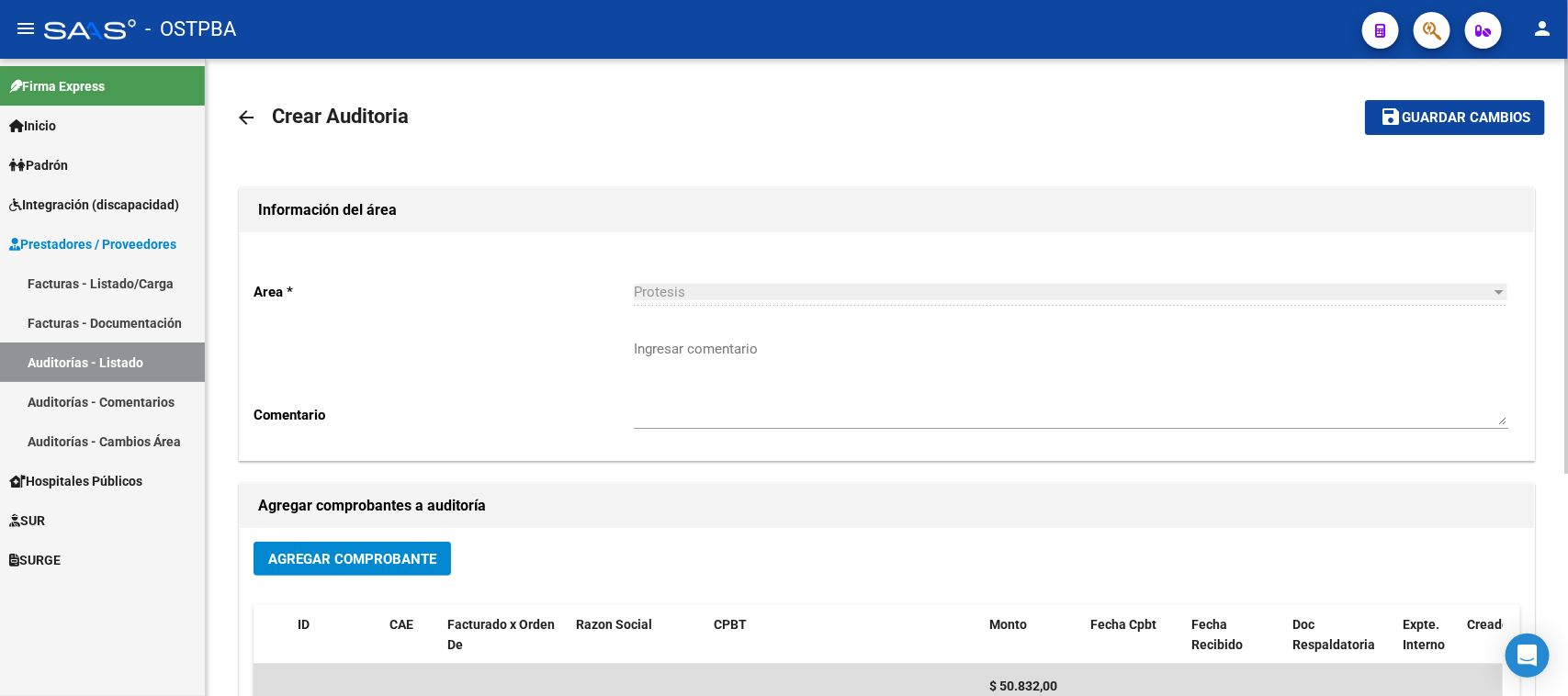
click at [1463, 105] on button "save Guardar cambios" at bounding box center [1454, 117] width 180 height 34
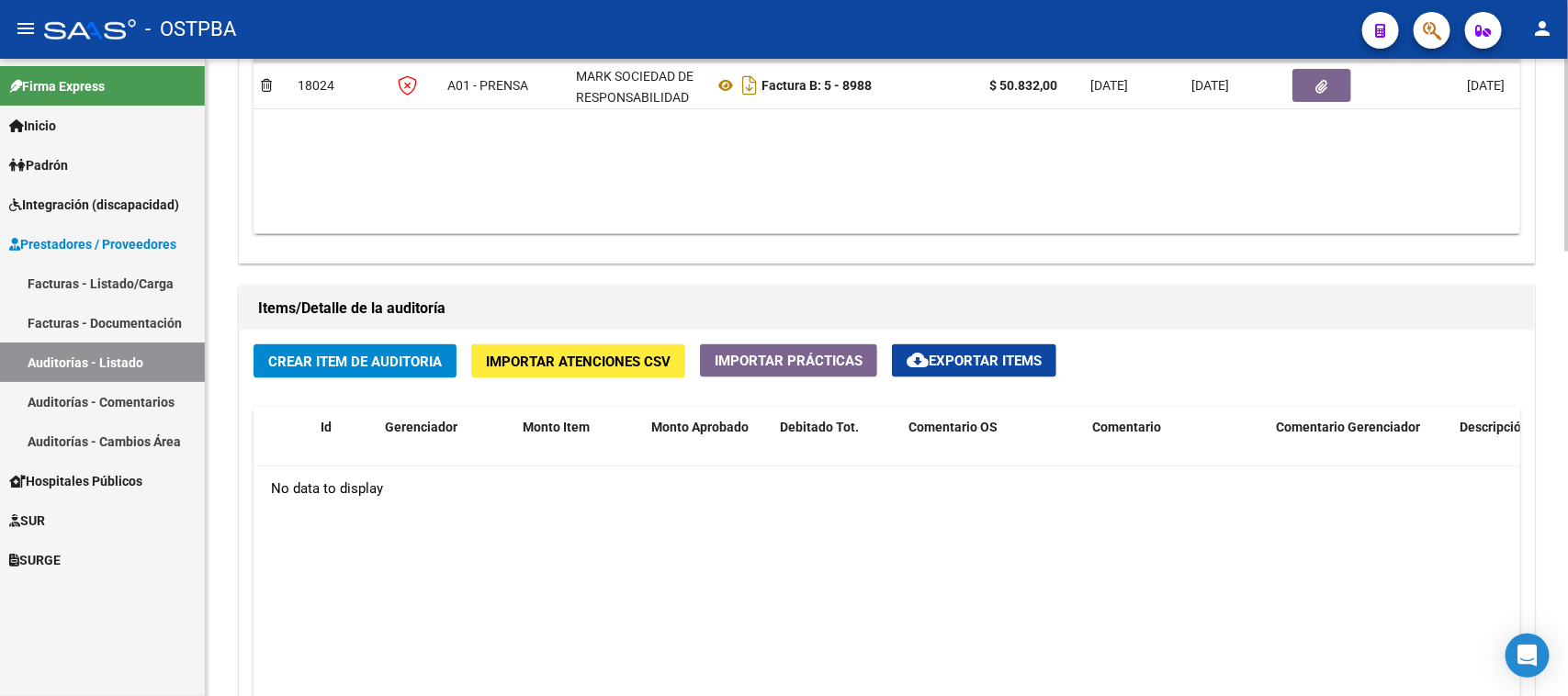
scroll to position [1148, 0]
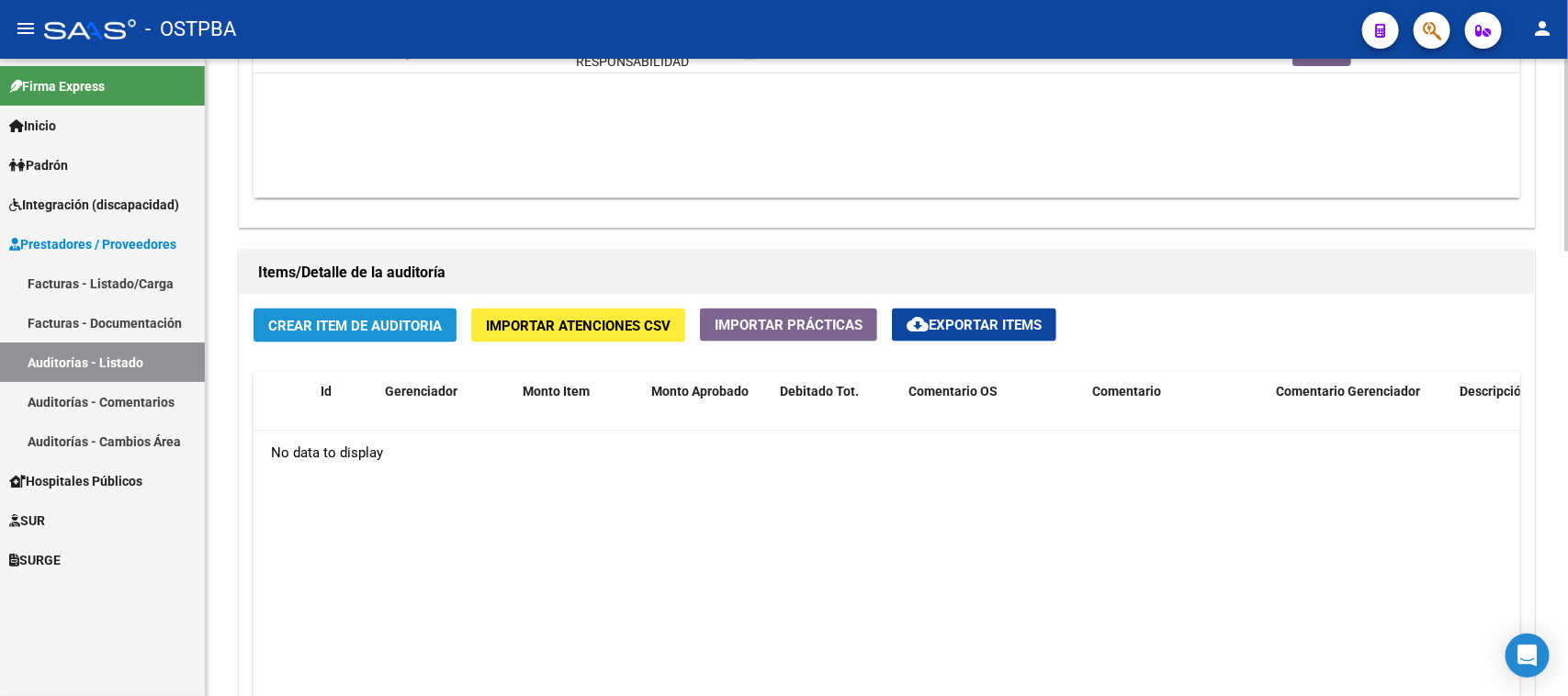
click at [333, 311] on button "Crear Item de Auditoria" at bounding box center [355, 326] width 203 height 34
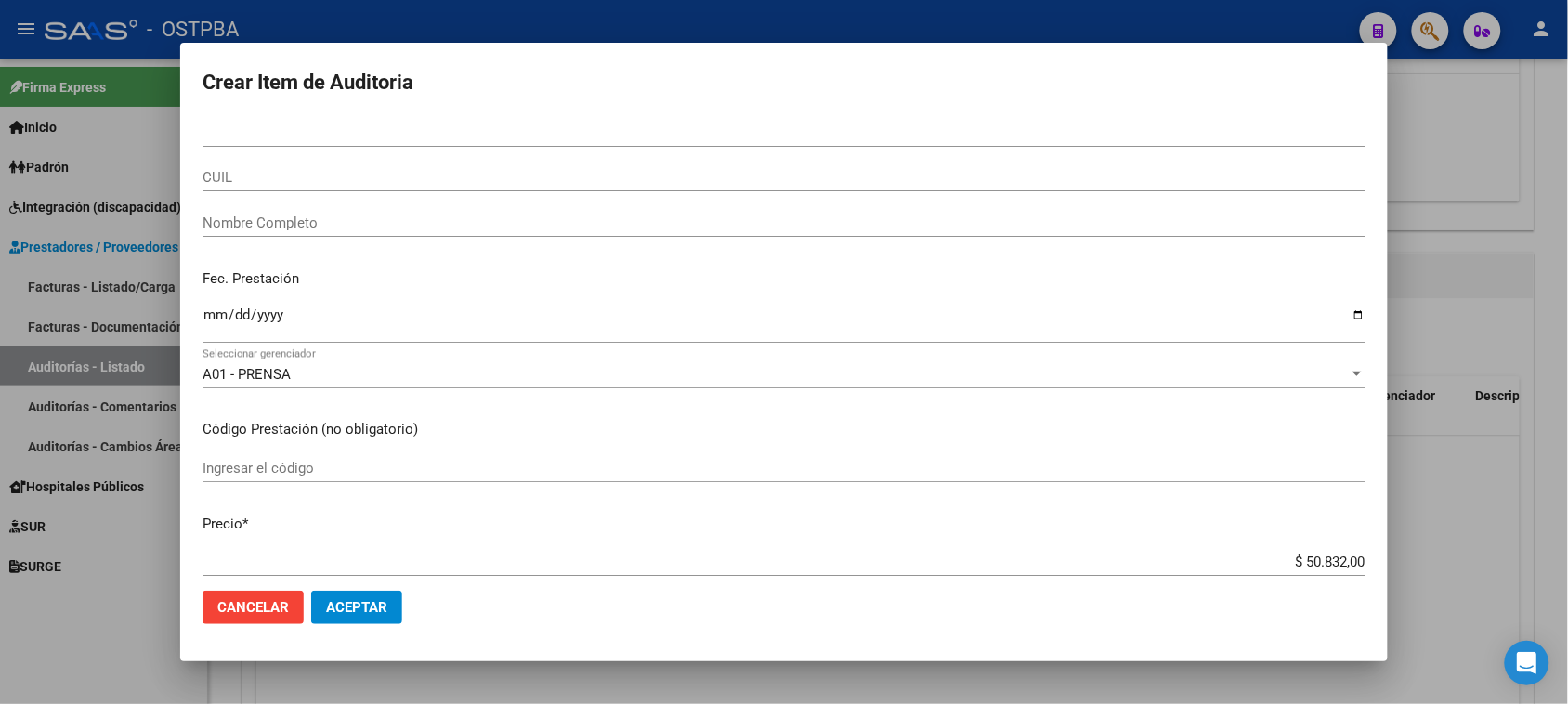
drag, startPoint x: 462, startPoint y: 61, endPoint x: 642, endPoint y: 234, distance: 249.7
click at [636, 246] on mat-dialog-container "Crear Item de Auditoria Nro Documento CUIL Nombre Completo Fec. Prestación Ingr…" at bounding box center [784, 352] width 1207 height 619
click at [275, 195] on div "CUIL" at bounding box center [784, 186] width 1163 height 45
click at [211, 128] on input "Nro Documento" at bounding box center [784, 133] width 1163 height 17
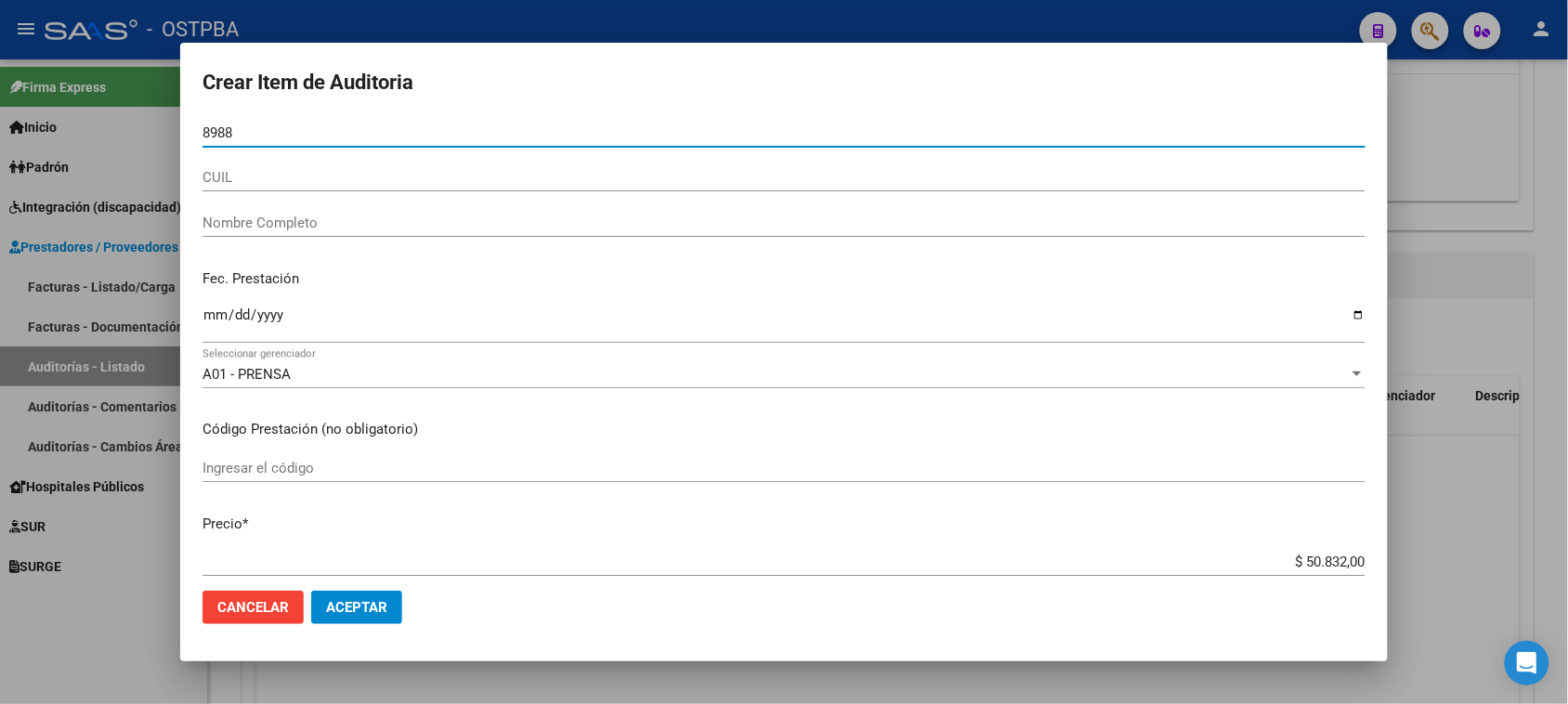
type input "8988"
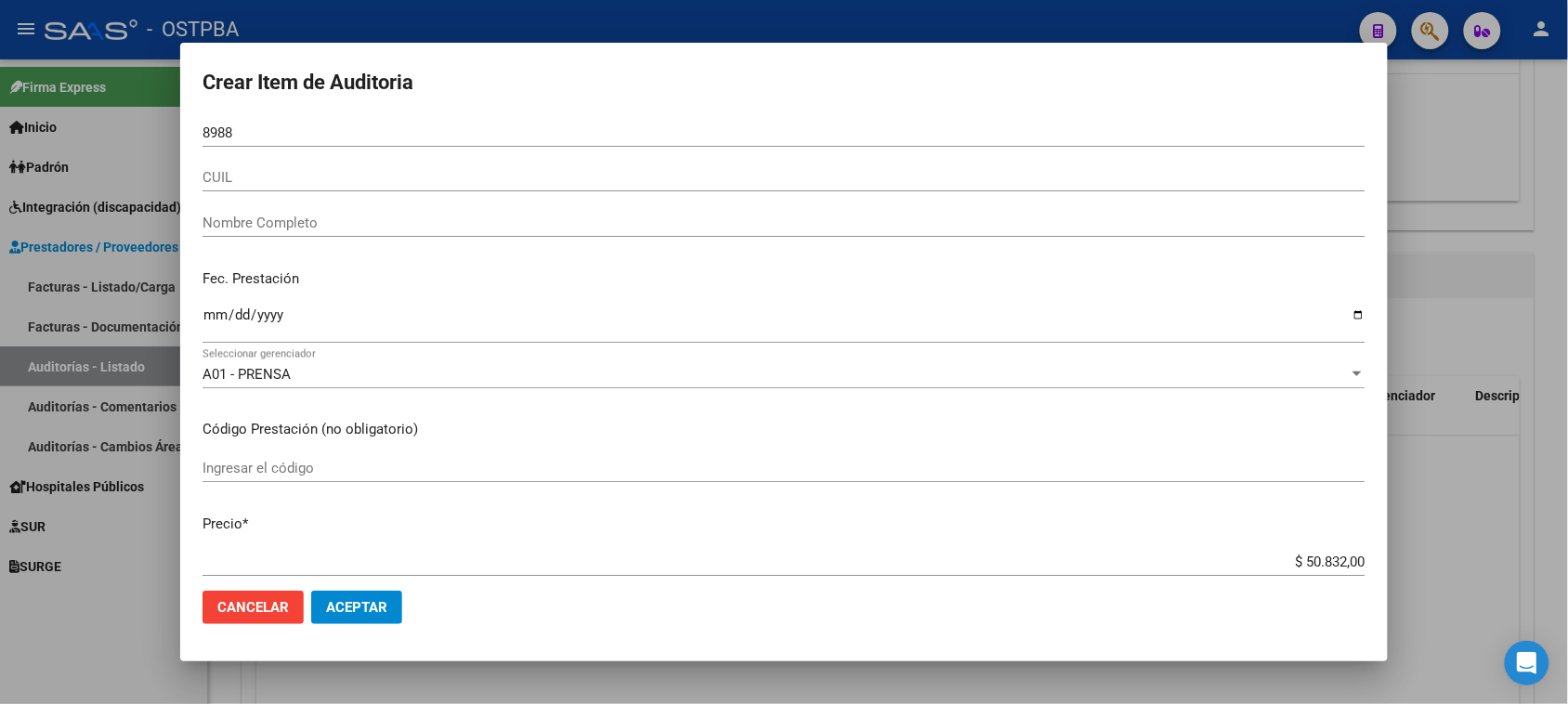
click at [1474, 335] on div at bounding box center [784, 352] width 1568 height 704
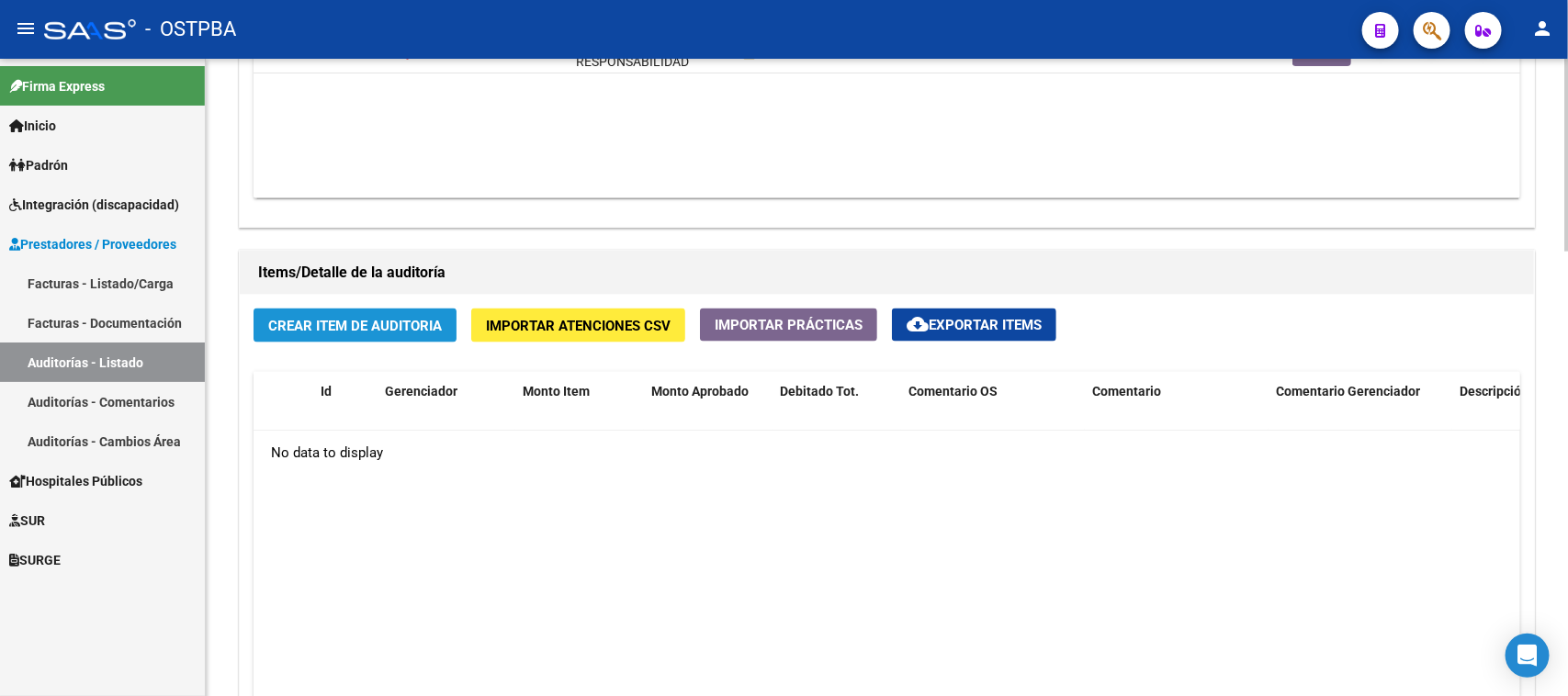
click at [407, 319] on span "Crear Item de Auditoria" at bounding box center [355, 327] width 174 height 17
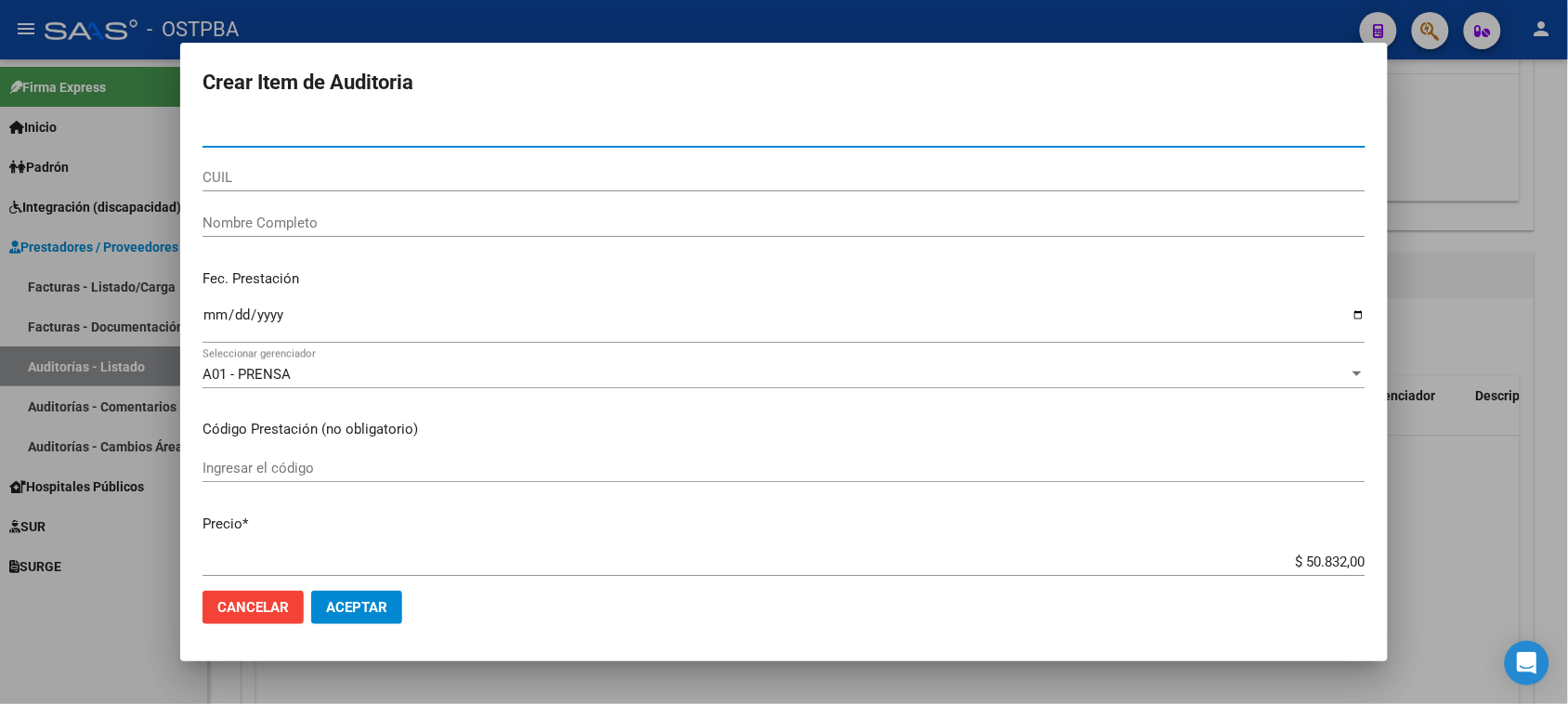
click at [1454, 165] on div at bounding box center [784, 352] width 1568 height 704
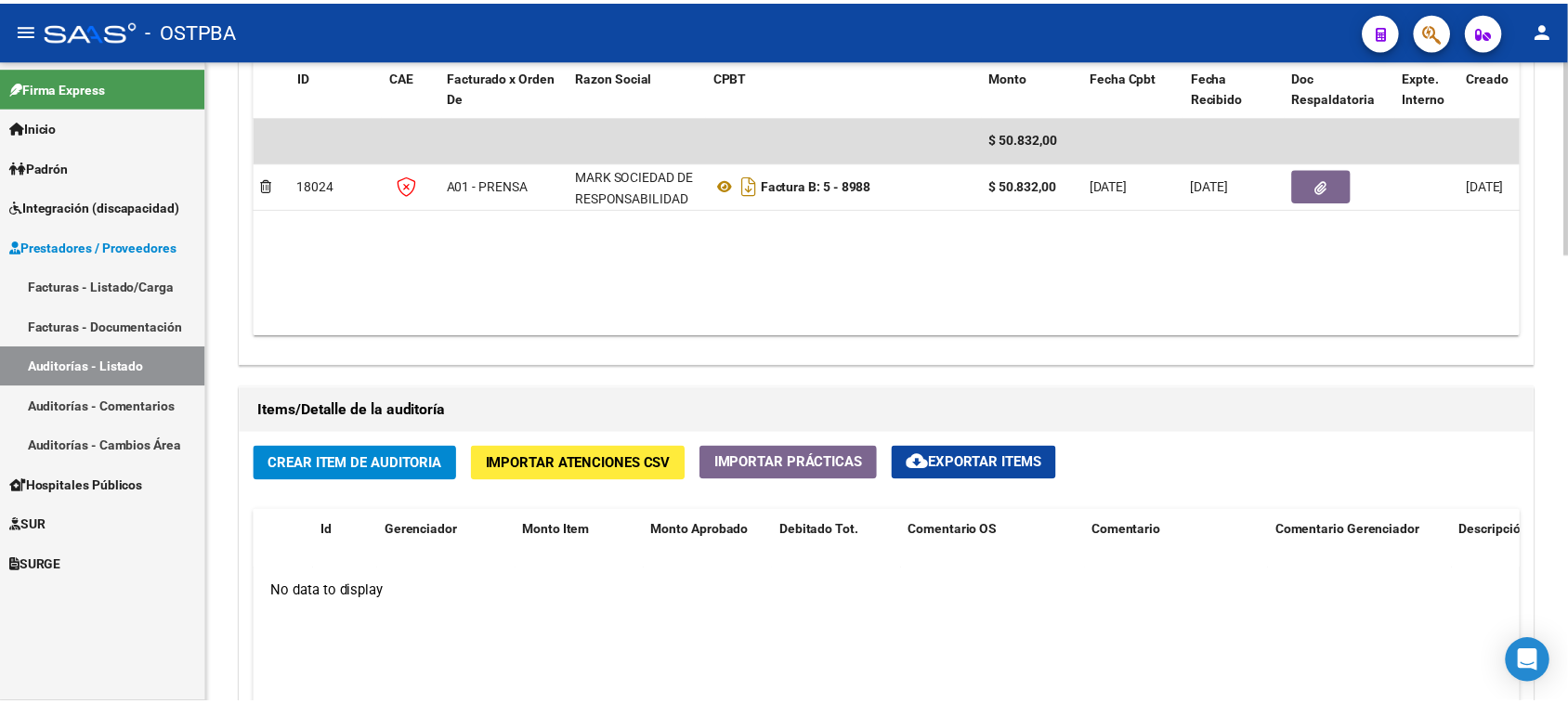
scroll to position [1045, 0]
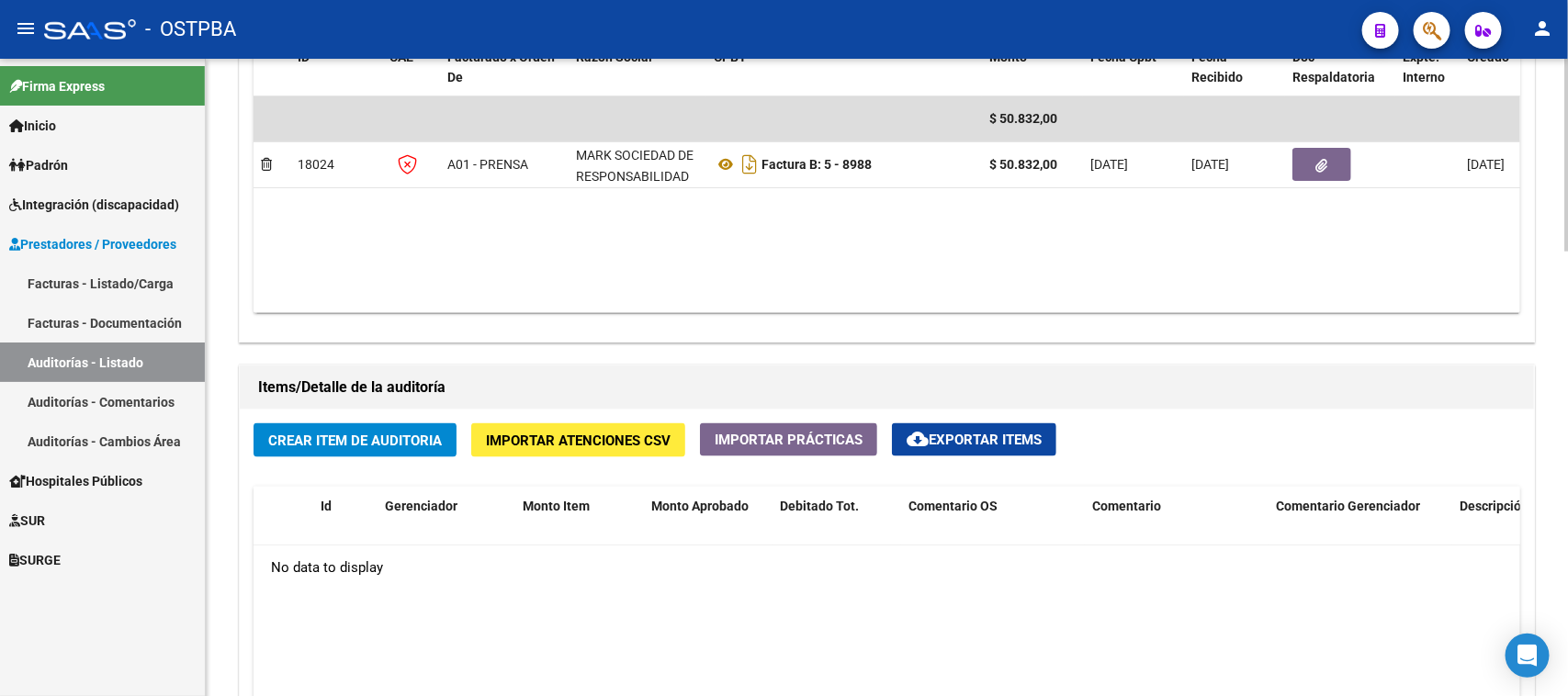
click at [378, 436] on span "Crear Item de Auditoria" at bounding box center [355, 441] width 174 height 17
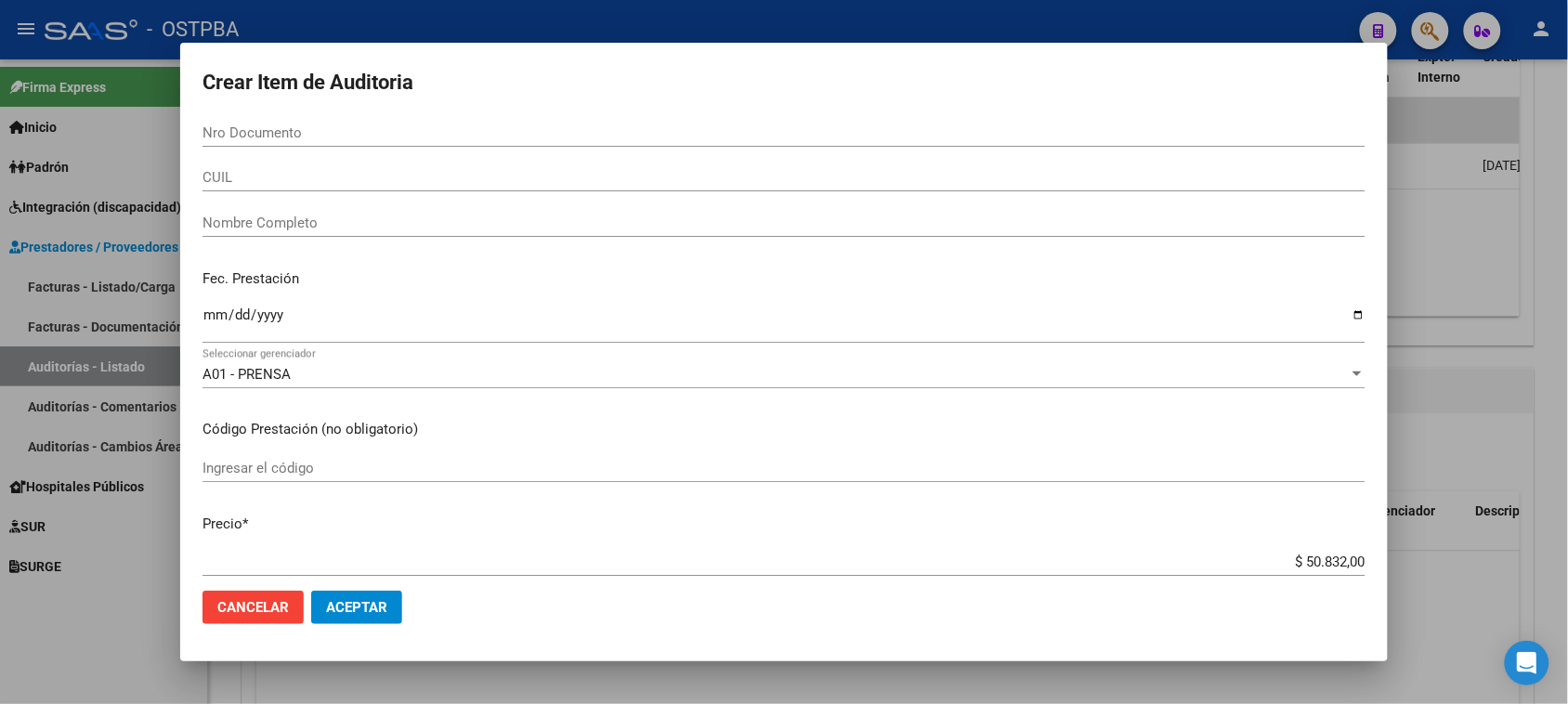
click at [1171, 295] on div "Fec. Prestación Ingresar la fecha" at bounding box center [784, 308] width 1163 height 106
click at [272, 144] on div "Nro Documento" at bounding box center [784, 133] width 1163 height 28
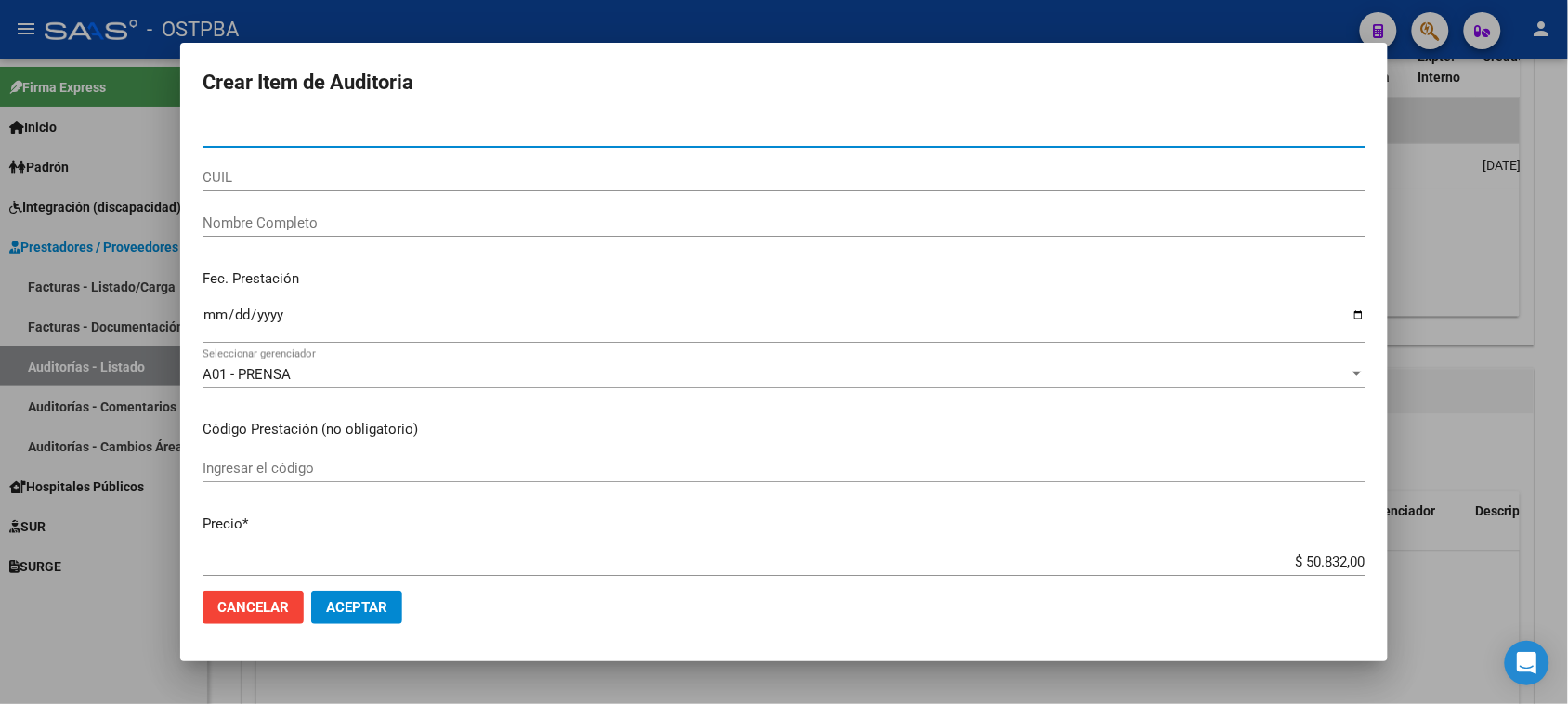
paste input "02780197"
type input "02780197"
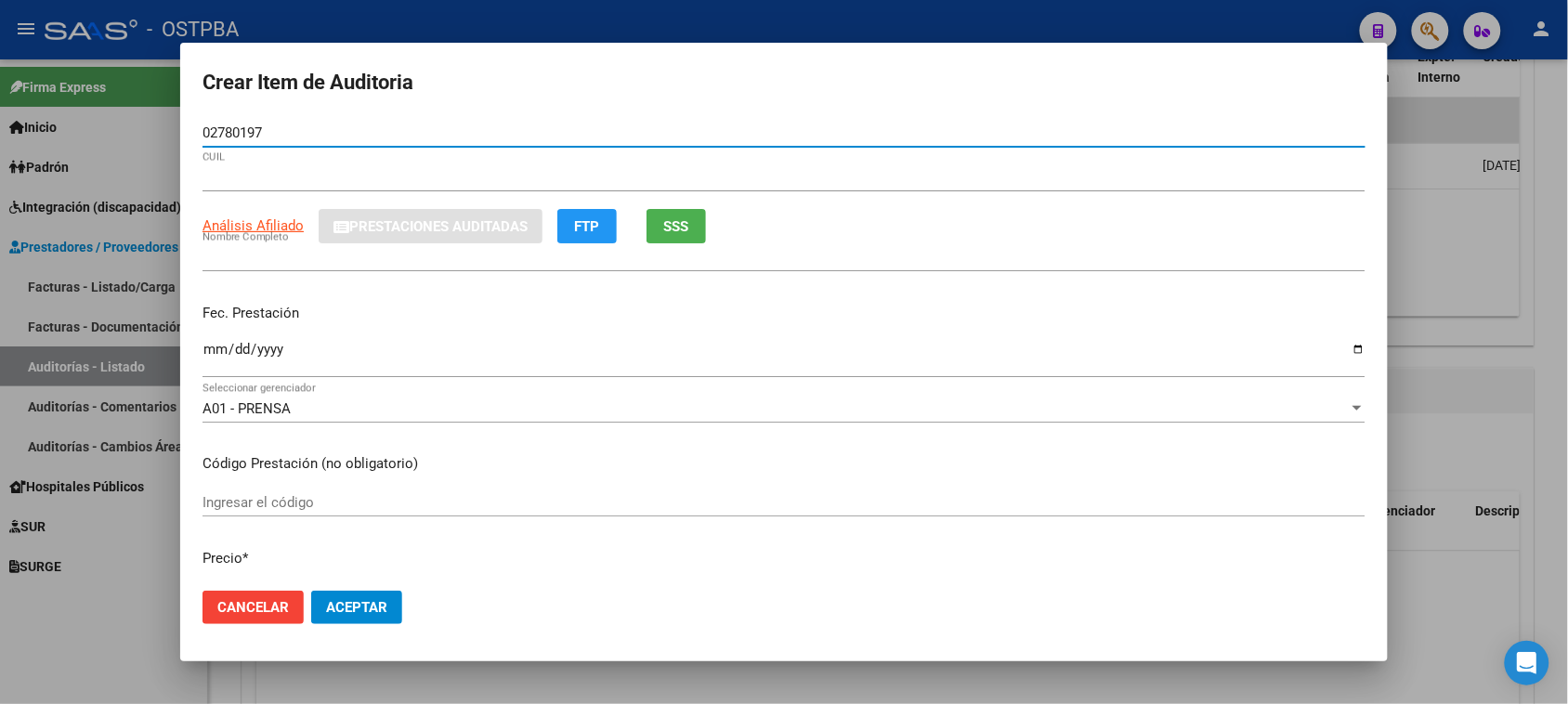
type input "27027801973"
type input "[PERSON_NAME]"
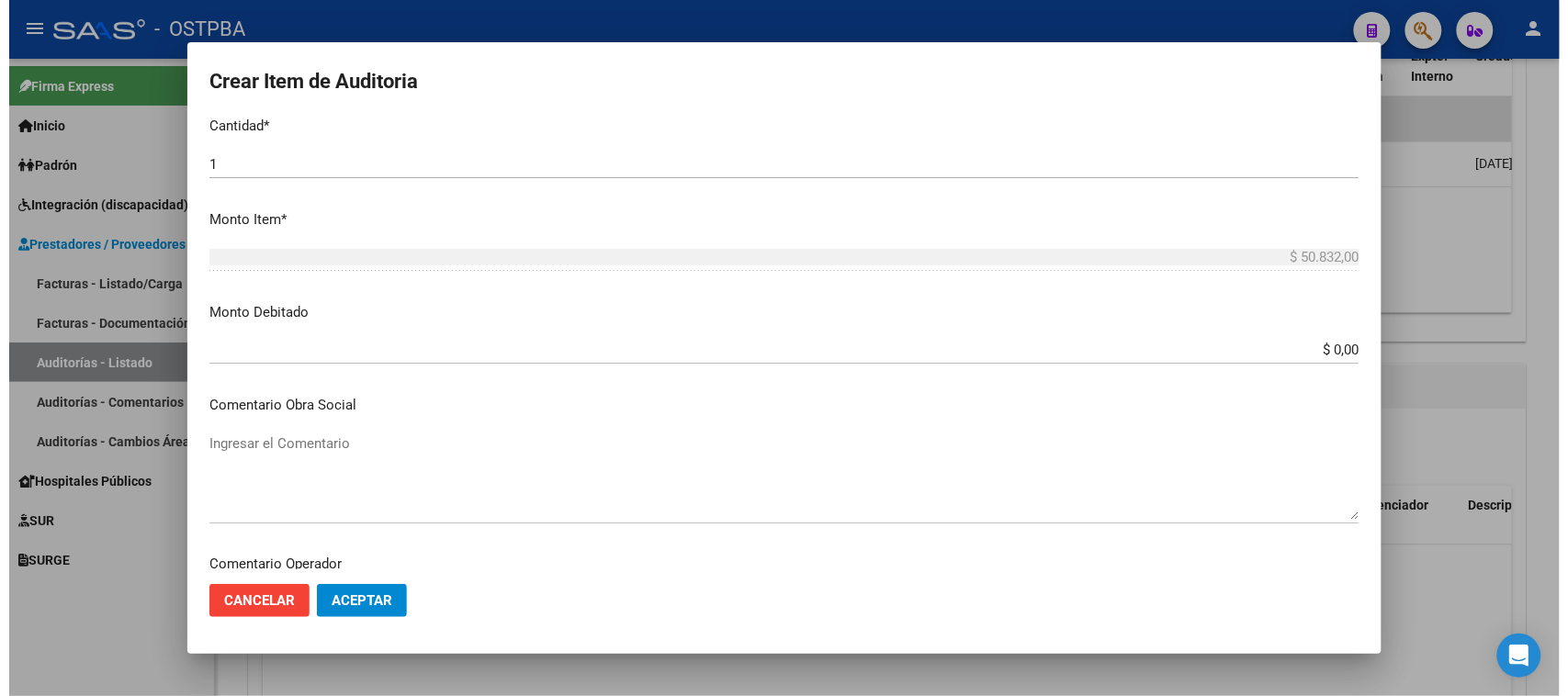
scroll to position [574, 0]
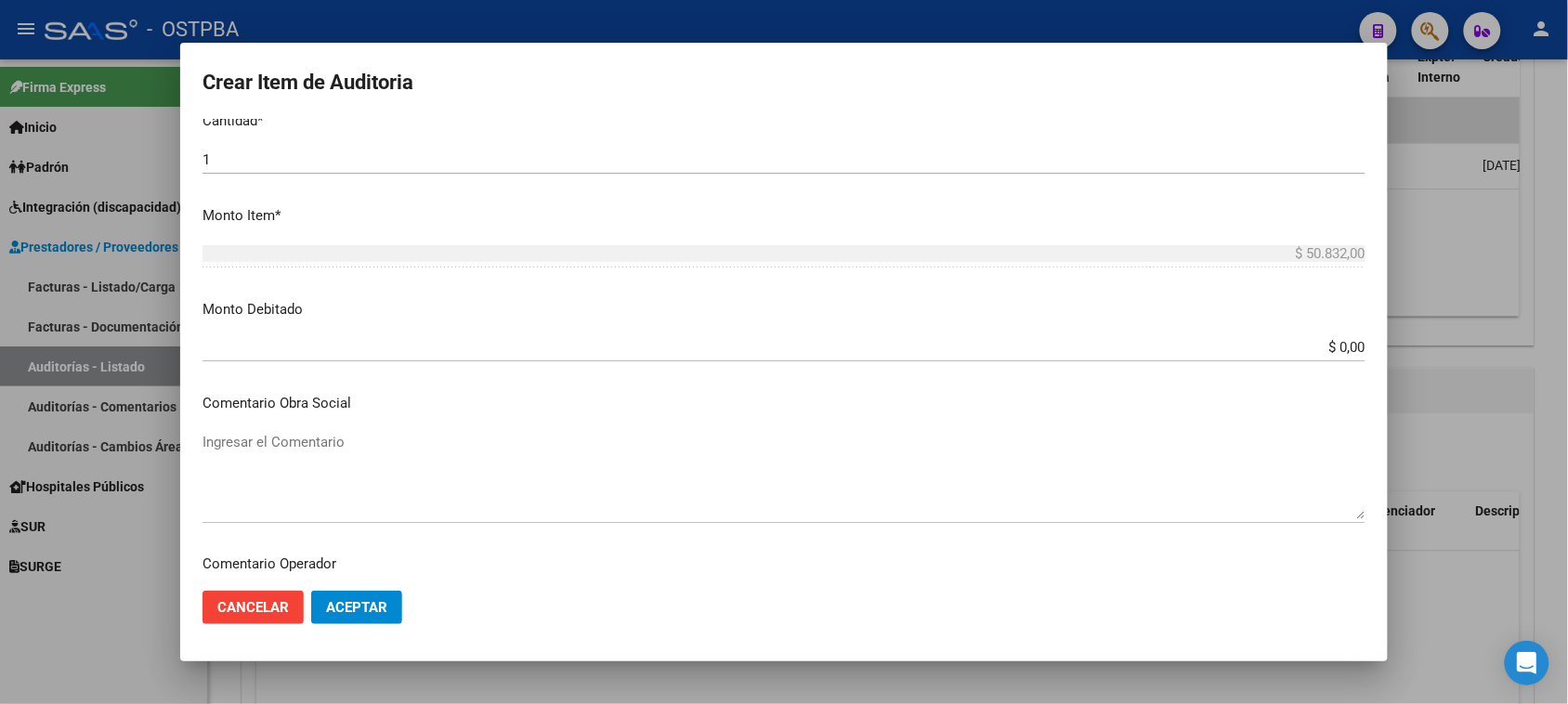
type input "02780197"
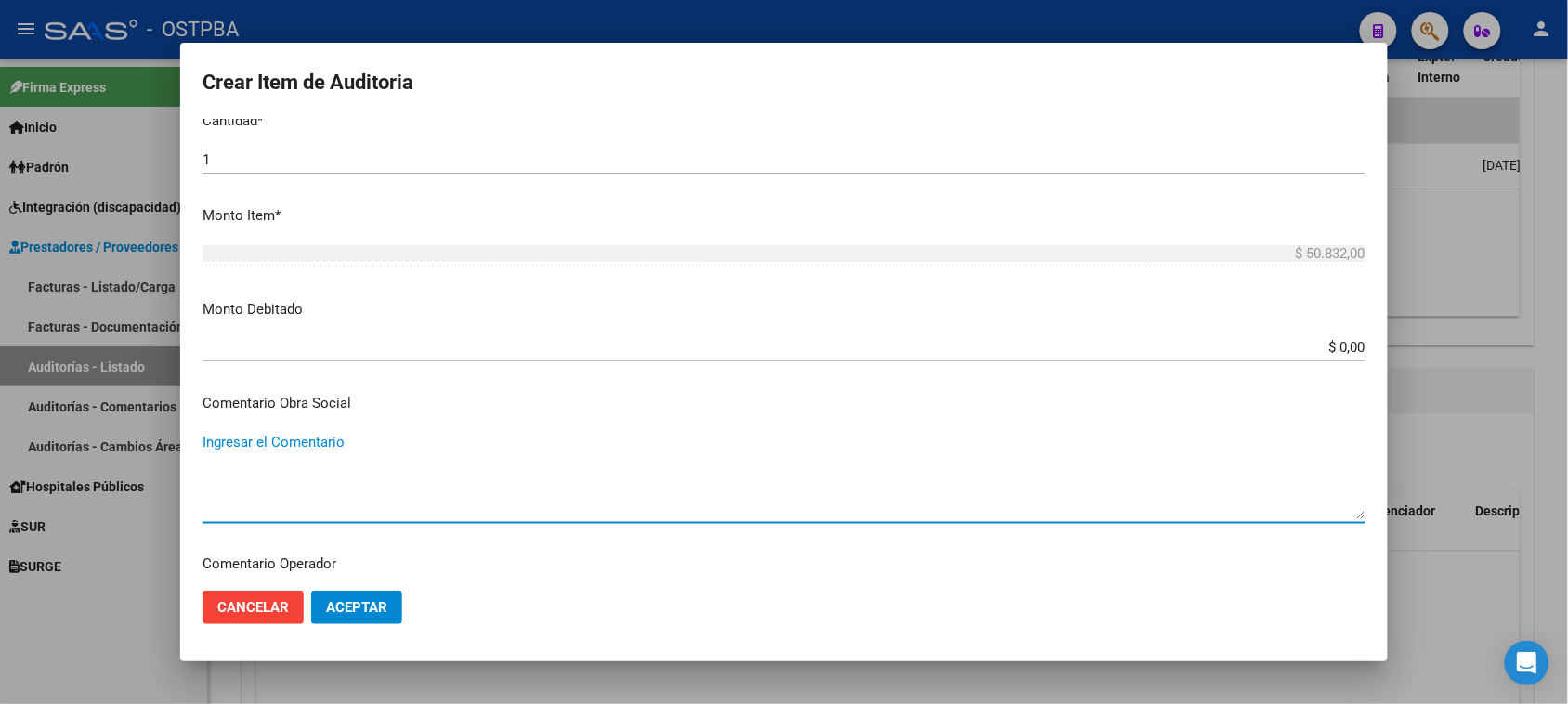
click at [216, 435] on textarea "Ingresar el Comentario" at bounding box center [784, 476] width 1163 height 88
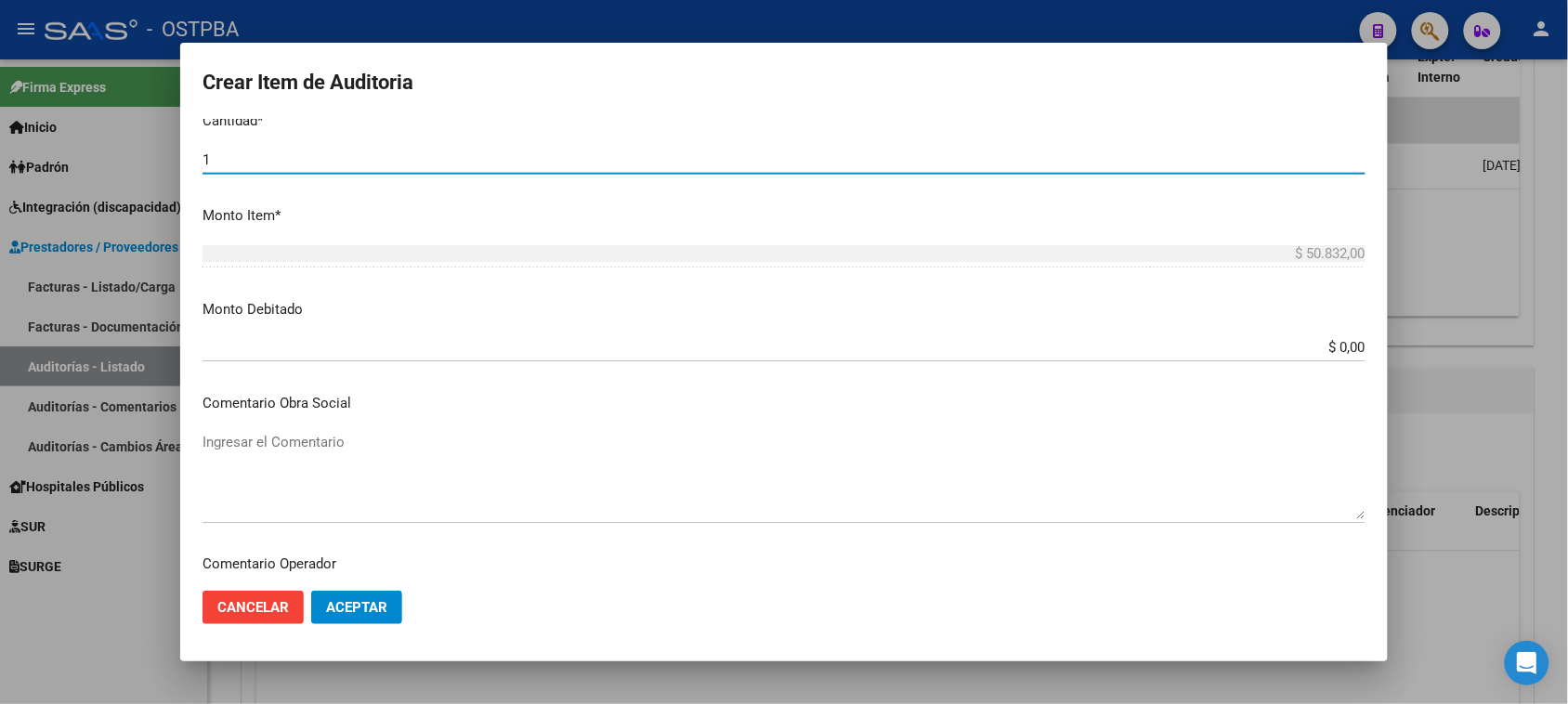
drag, startPoint x: 247, startPoint y: 163, endPoint x: 158, endPoint y: 154, distance: 89.5
click at [158, 154] on div "Crear Item de Auditoria 02780197 Nro Documento 27027801973 CUIL Afiliado Activo…" at bounding box center [784, 352] width 1568 height 704
click at [1455, 214] on div at bounding box center [784, 352] width 1568 height 704
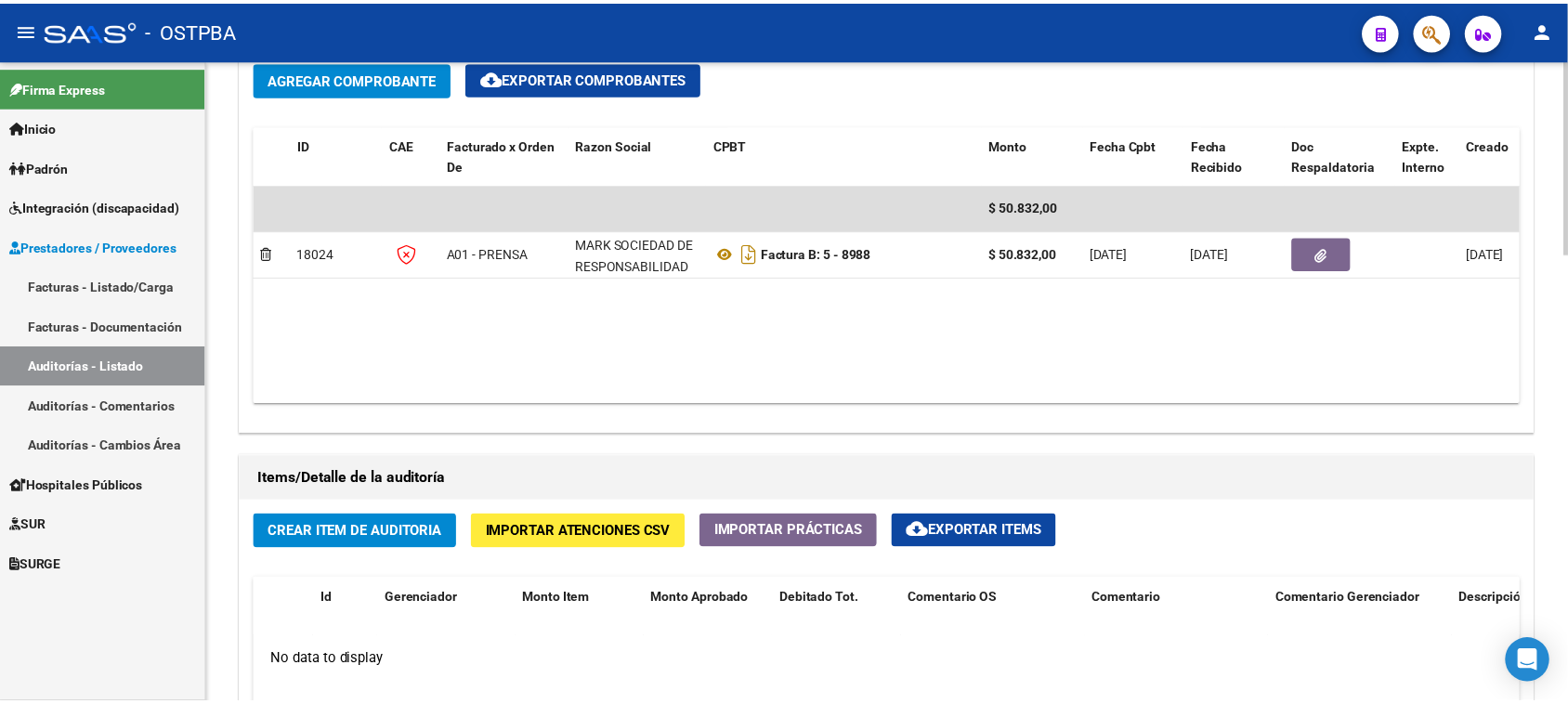
scroll to position [1045, 0]
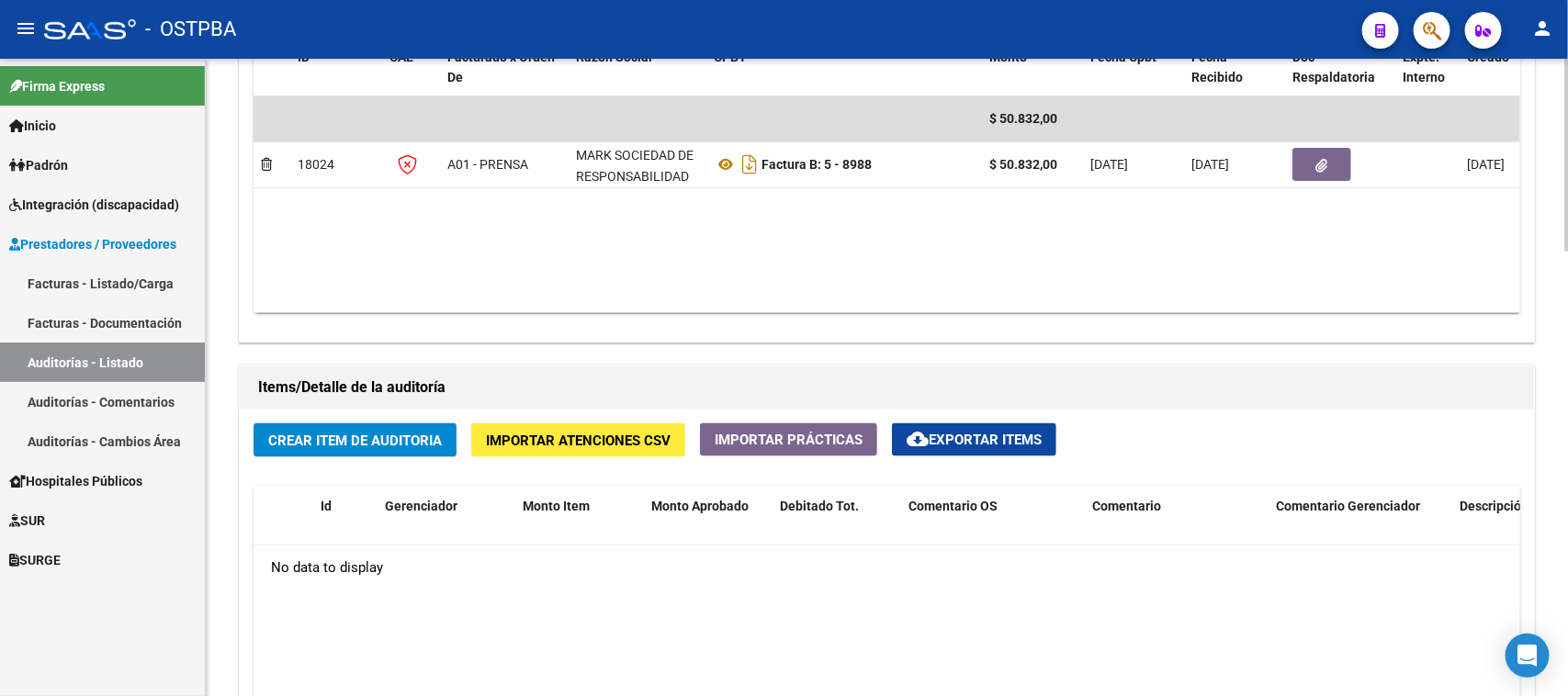
click at [355, 433] on span "Crear Item de Auditoria" at bounding box center [355, 441] width 174 height 17
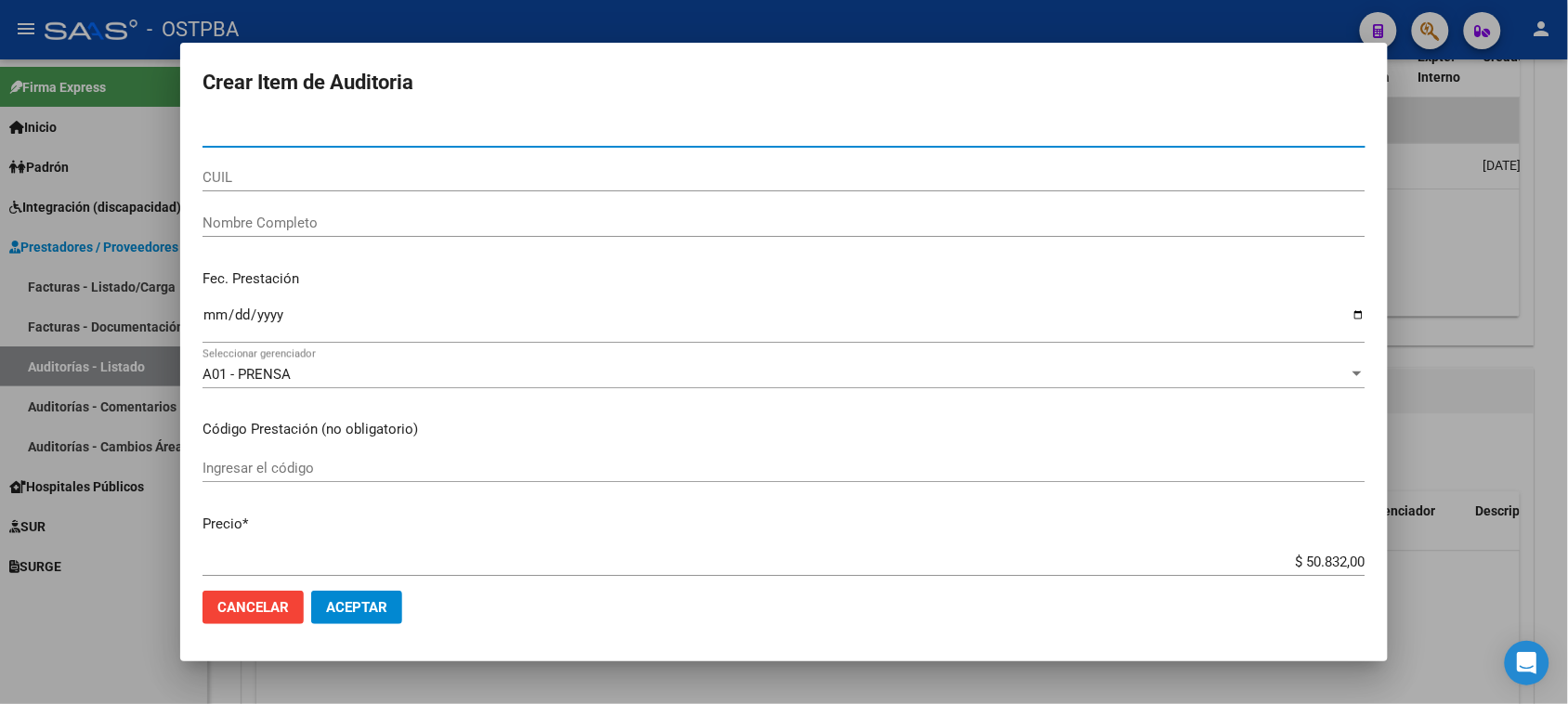
drag, startPoint x: 472, startPoint y: 135, endPoint x: 93, endPoint y: 88, distance: 381.9
click at [93, 88] on div "Crear Item de Auditoria Nro Documento CUIL Nombre Completo Fec. Prestación Ingr…" at bounding box center [784, 352] width 1568 height 704
click at [220, 131] on input "Nro Documento" at bounding box center [784, 133] width 1163 height 17
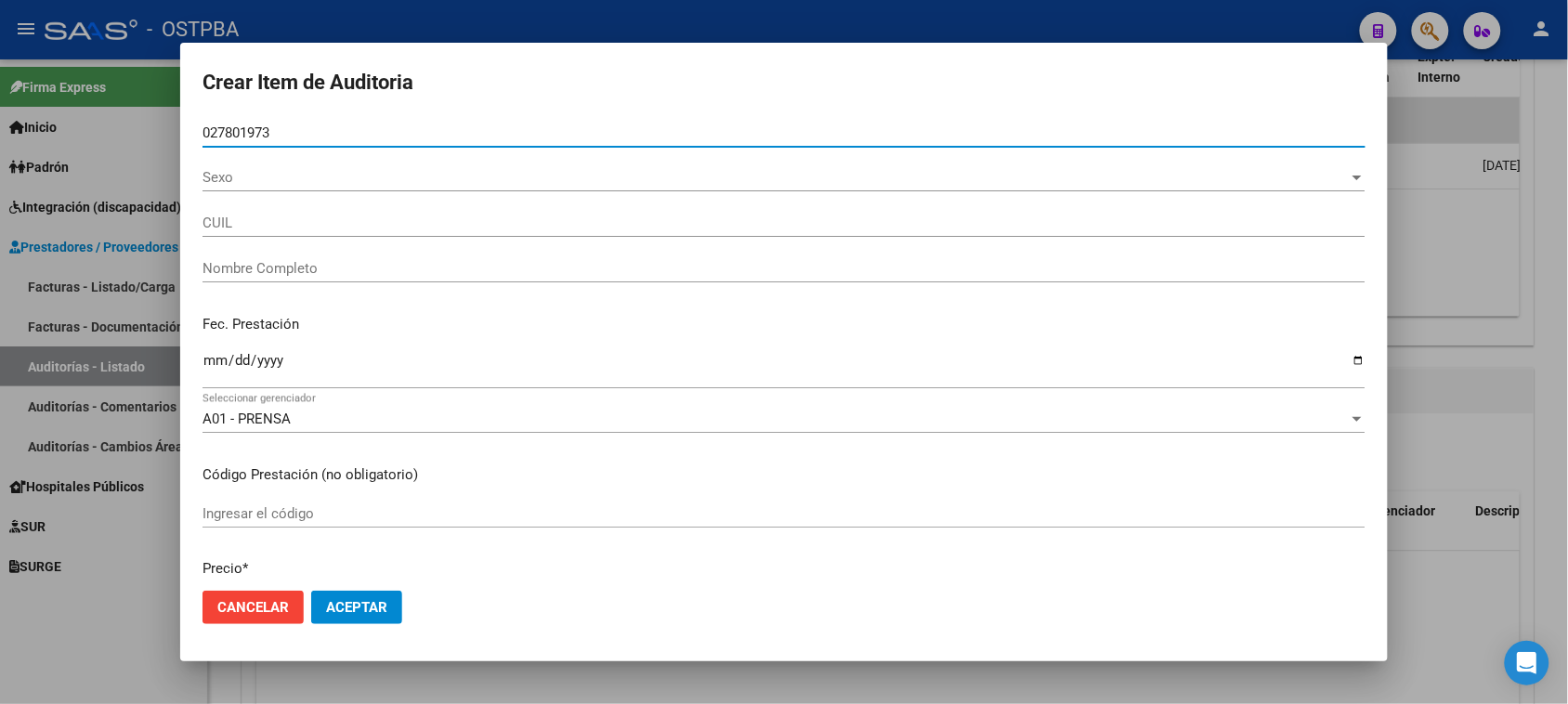
type input "02780197"
type input "27027801973"
type input "[PERSON_NAME]"
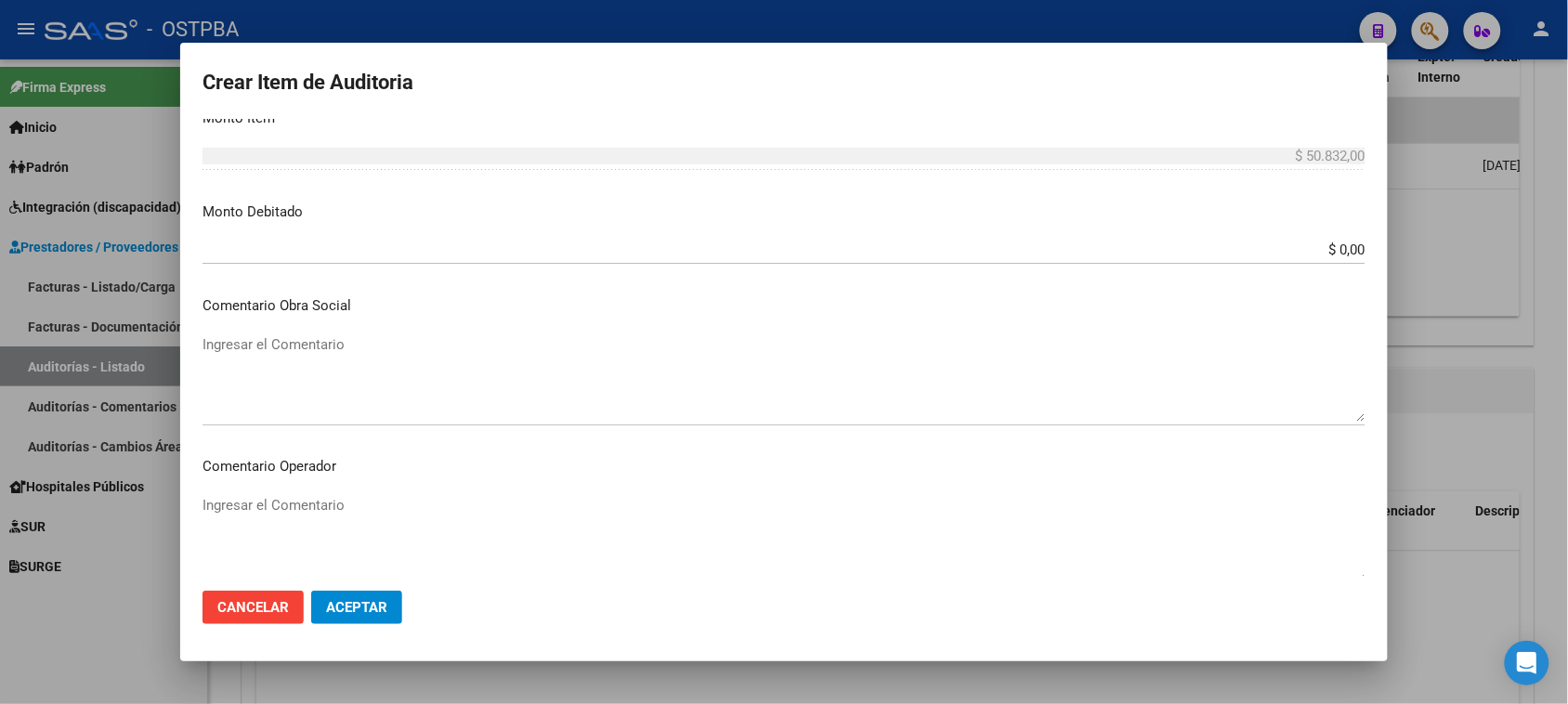
scroll to position [696, 0]
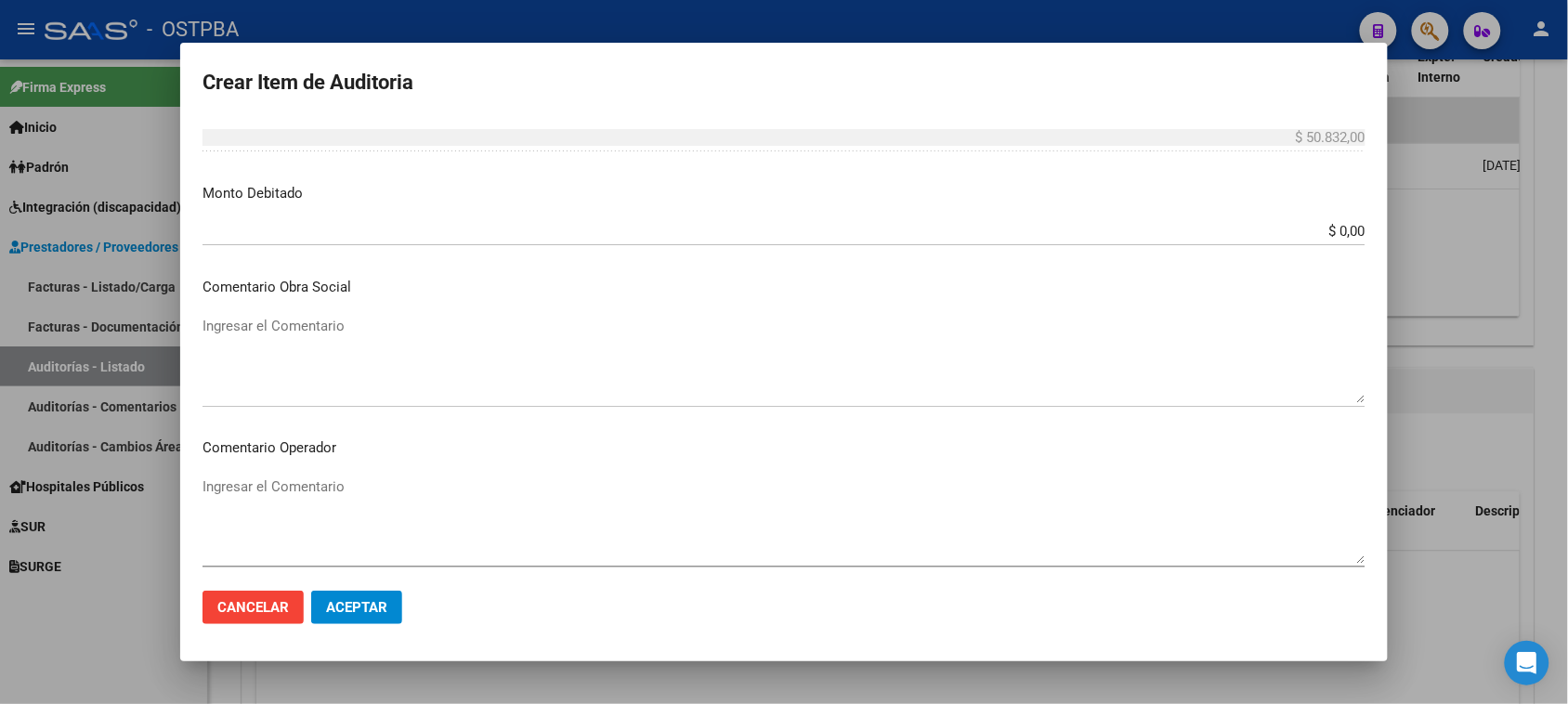
type input "02780197"
click at [247, 497] on textarea "Ingresar el Comentario" at bounding box center [784, 520] width 1163 height 88
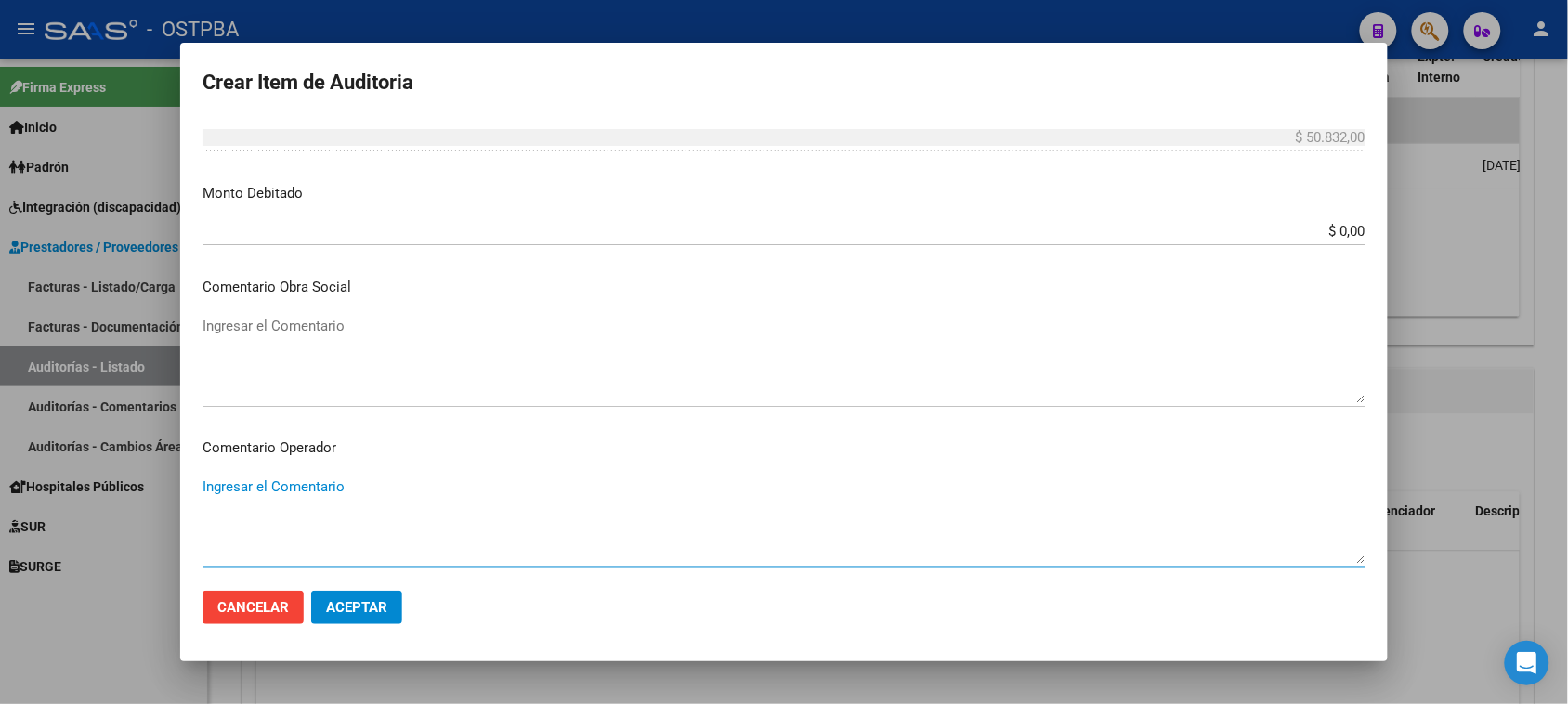
paste textarea "DATOS BANCARIIOS- MARK PAGUESE POR TRANSFERENCIA POR ALQUILER DE CONCENTRADOR D…"
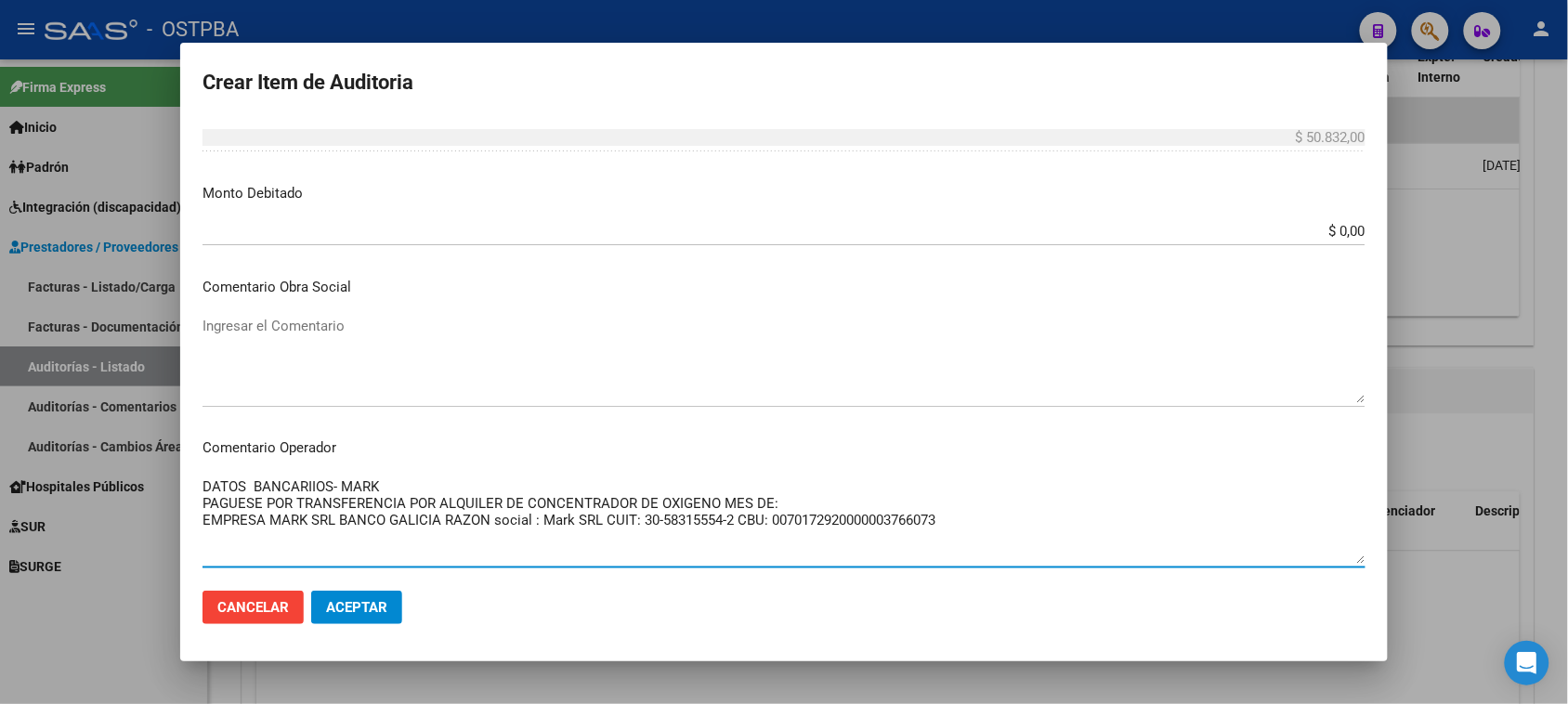
click at [778, 498] on textarea "DATOS BANCARIIOS- MARK PAGUESE POR TRANSFERENCIA POR ALQUILER DE CONCENTRADOR D…" at bounding box center [784, 520] width 1163 height 88
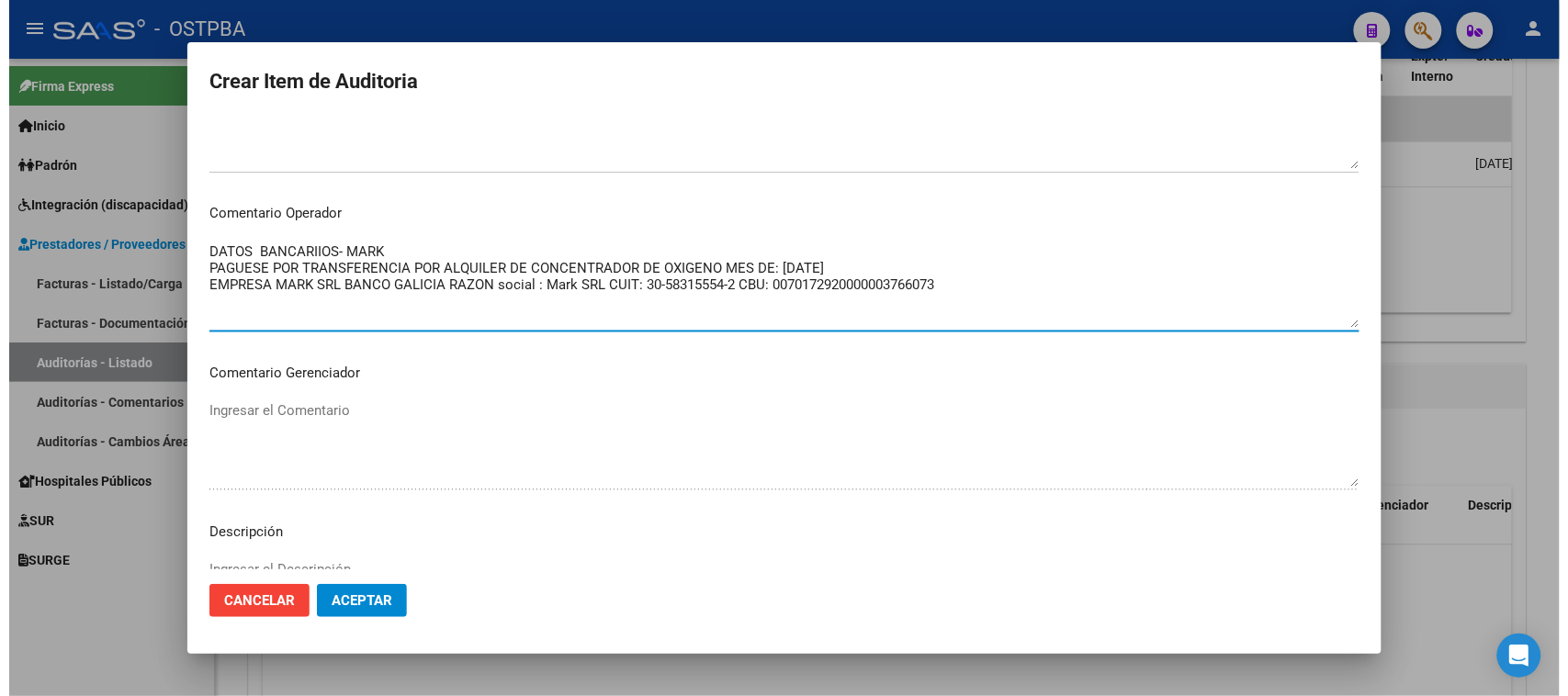
scroll to position [1199, 0]
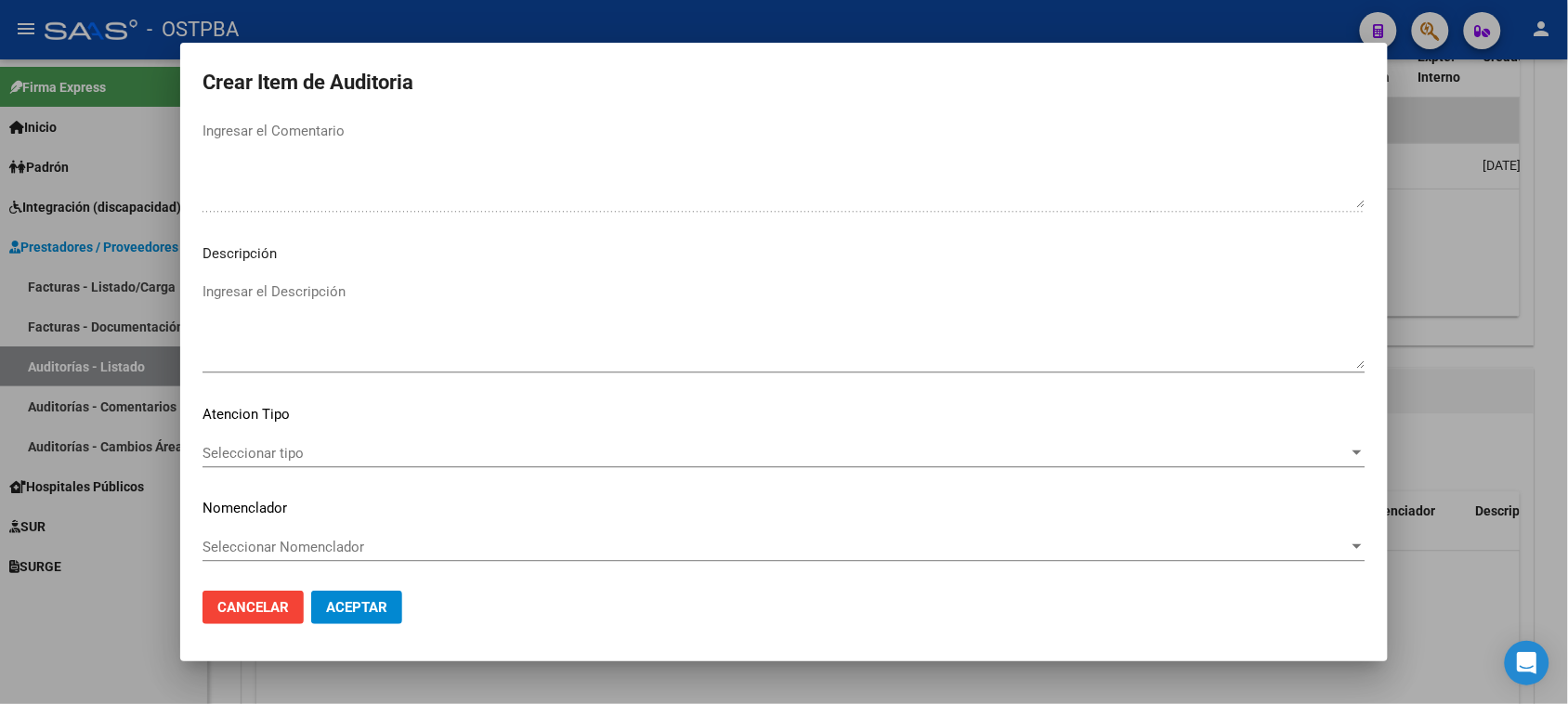
type textarea "DATOS BANCARIIOS- MARK PAGUESE POR TRANSFERENCIA POR ALQUILER DE CONCENTRADOR D…"
click at [354, 595] on button "Aceptar" at bounding box center [357, 607] width 91 height 33
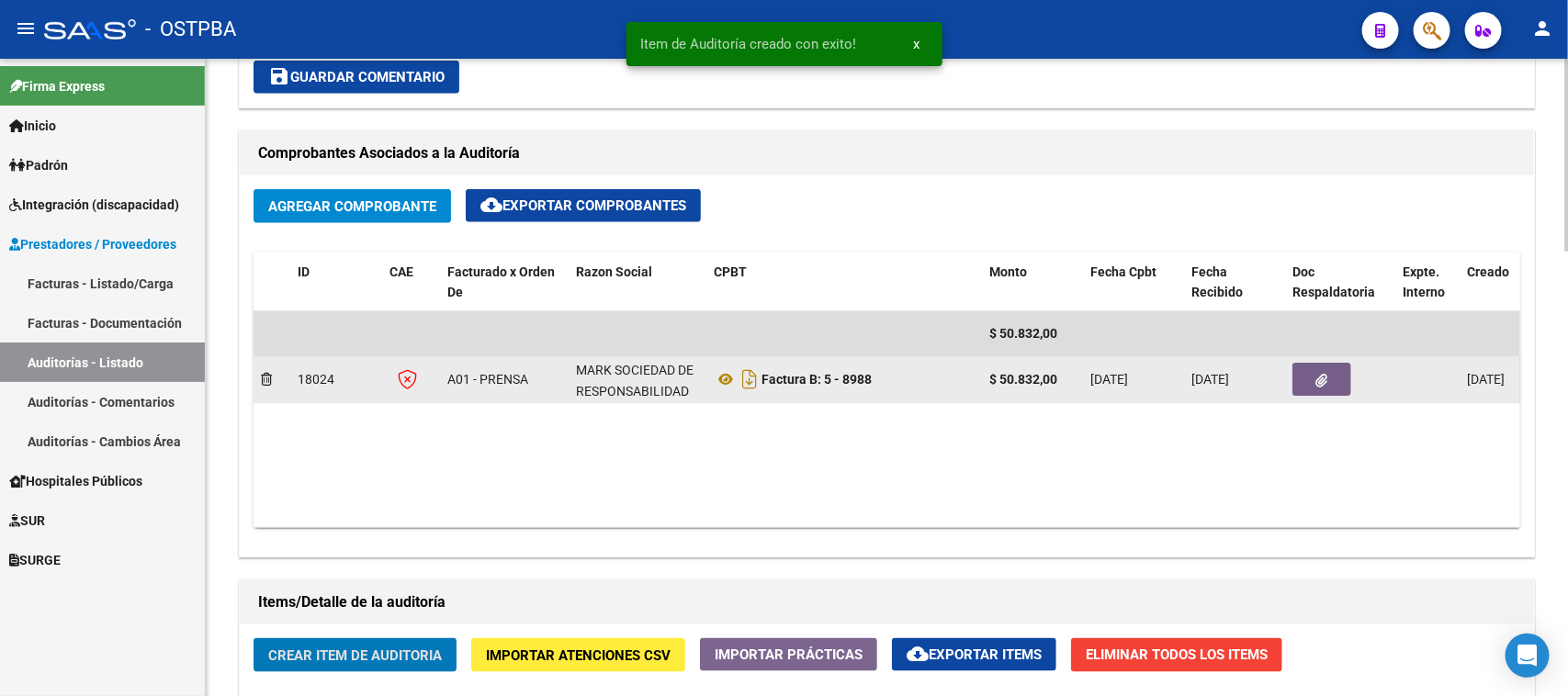
scroll to position [803, 0]
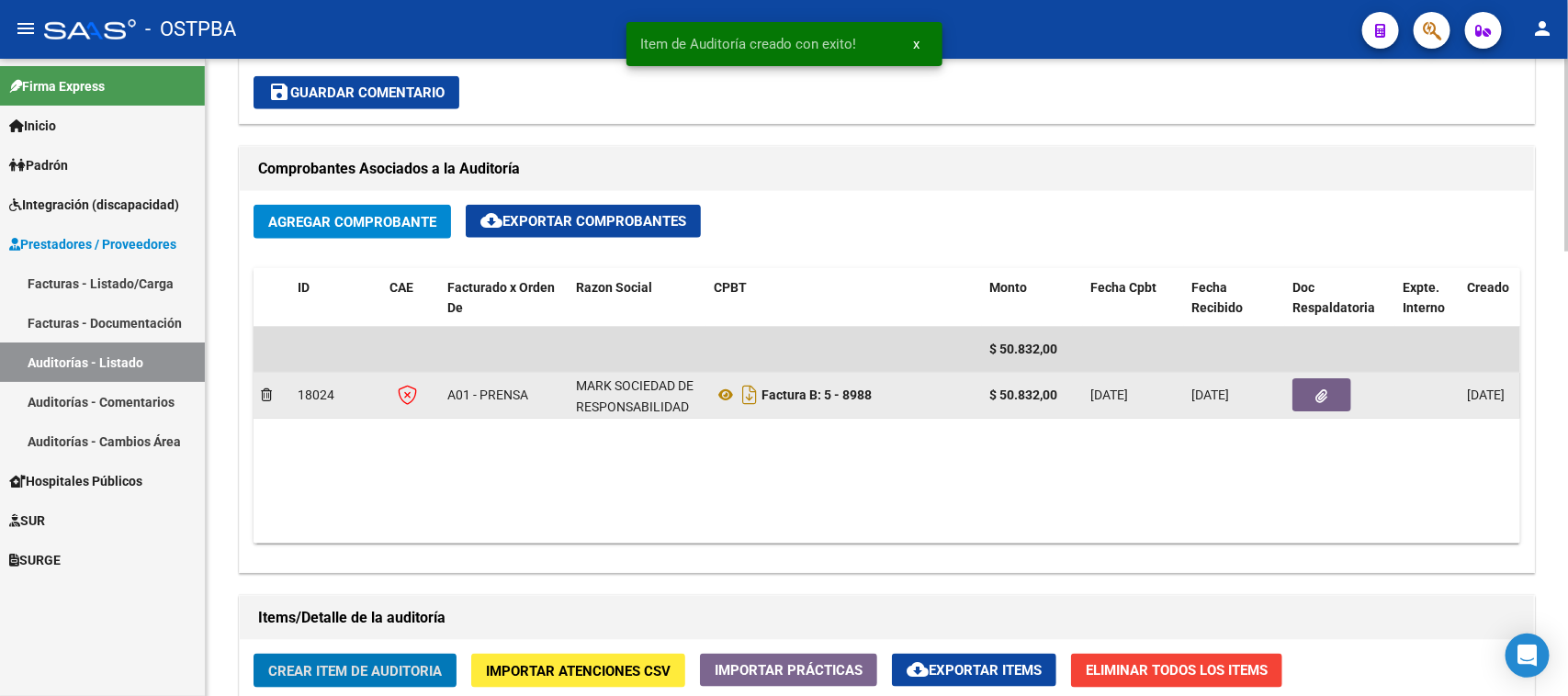
click at [1323, 390] on icon "button" at bounding box center [1322, 396] width 12 height 14
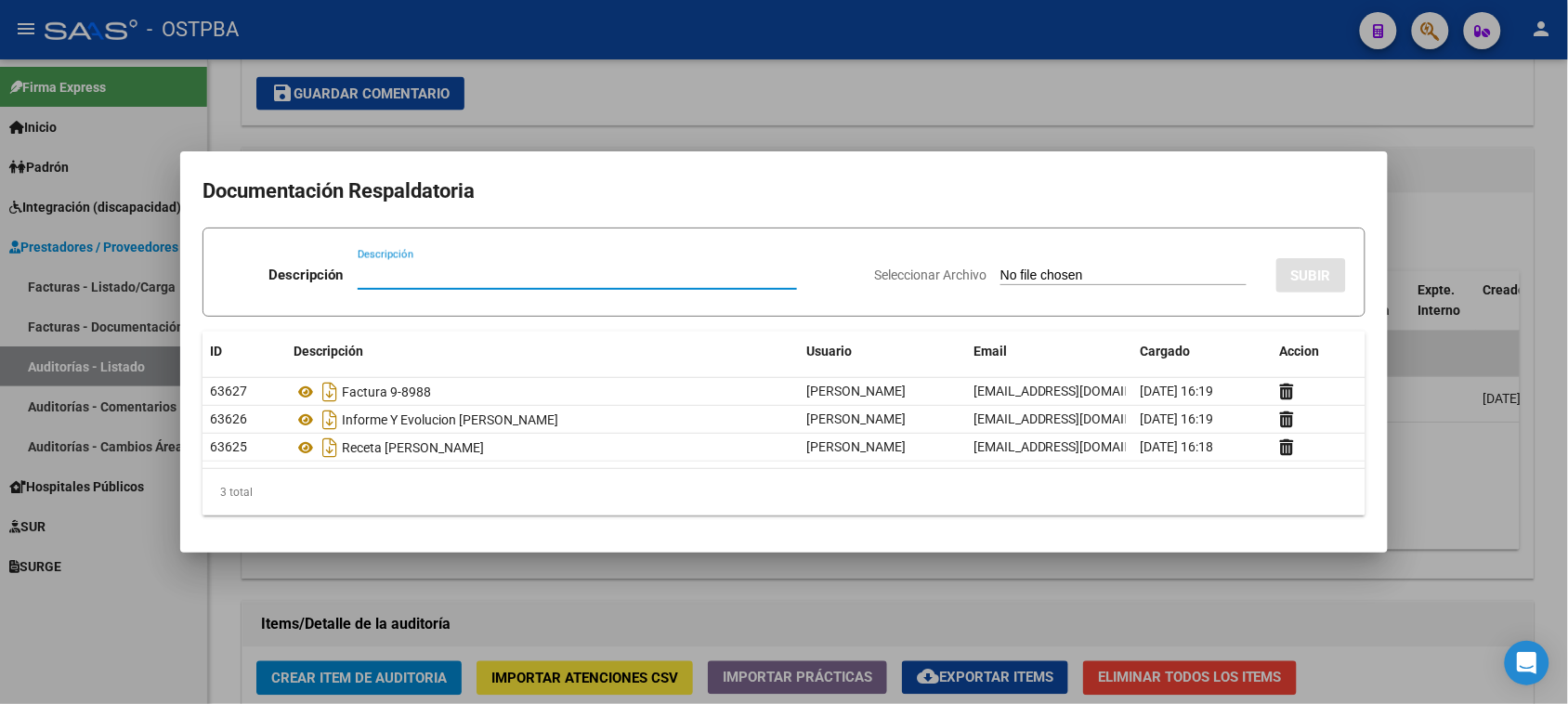
click at [1344, 91] on div at bounding box center [784, 352] width 1568 height 704
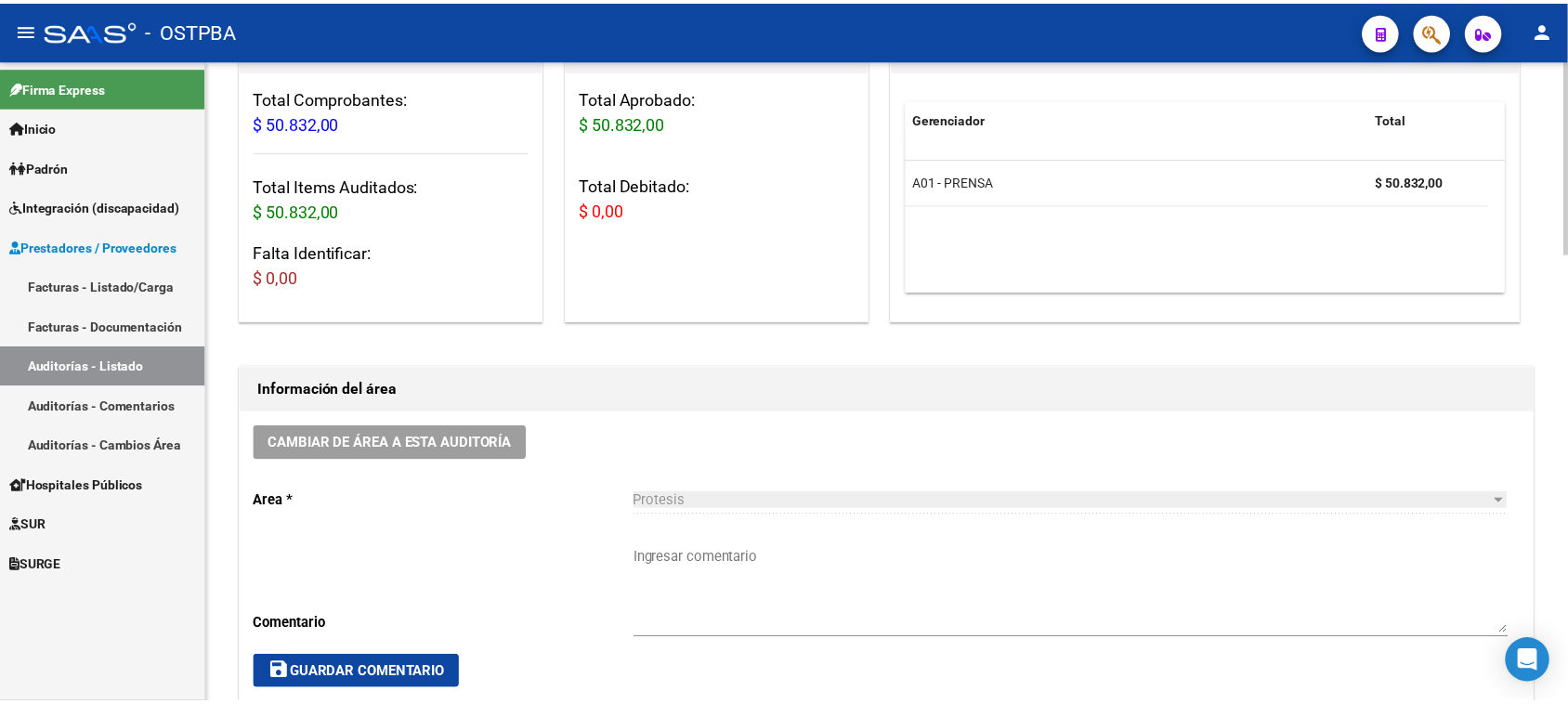
scroll to position [0, 0]
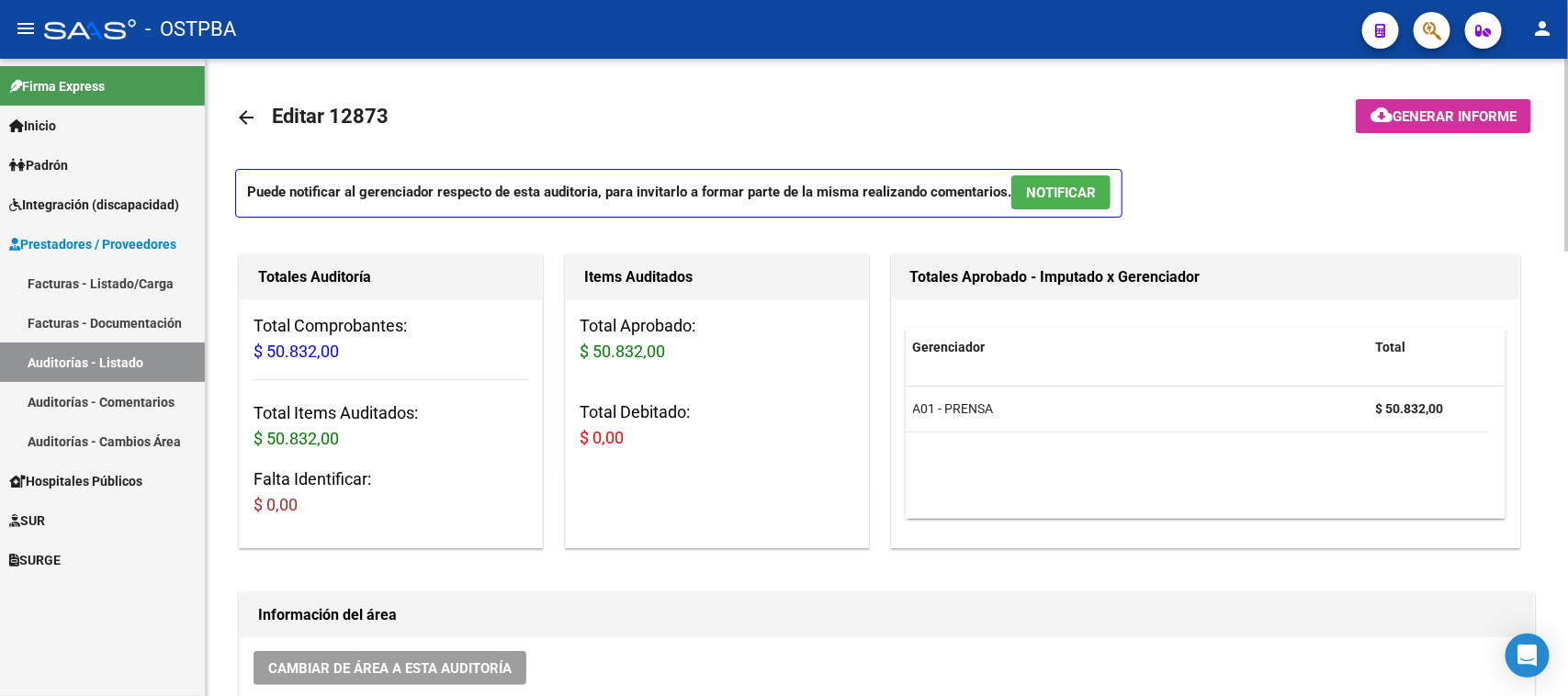
click at [1428, 101] on button "cloud_download Generar informe" at bounding box center [1444, 116] width 175 height 34
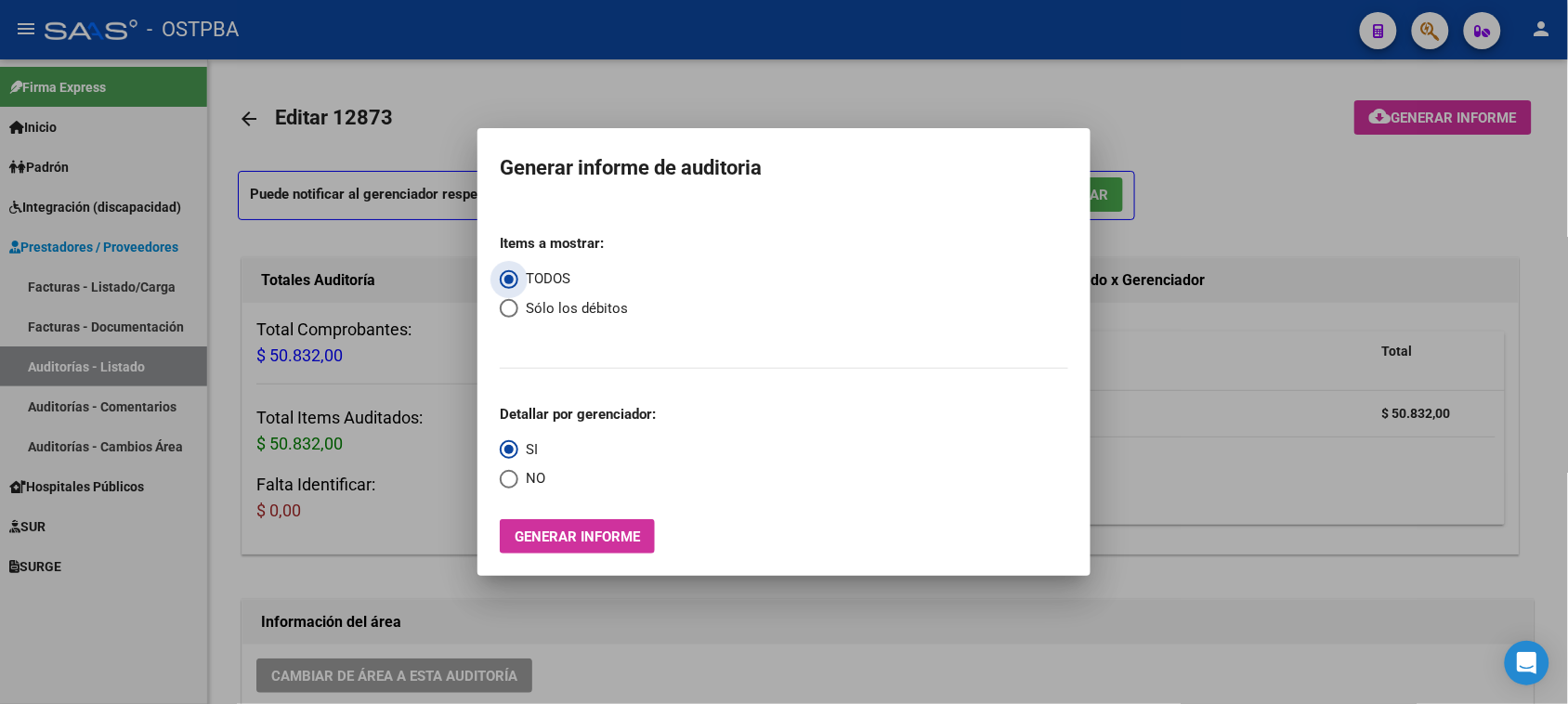
click at [609, 530] on span "Generar informe" at bounding box center [577, 537] width 126 height 17
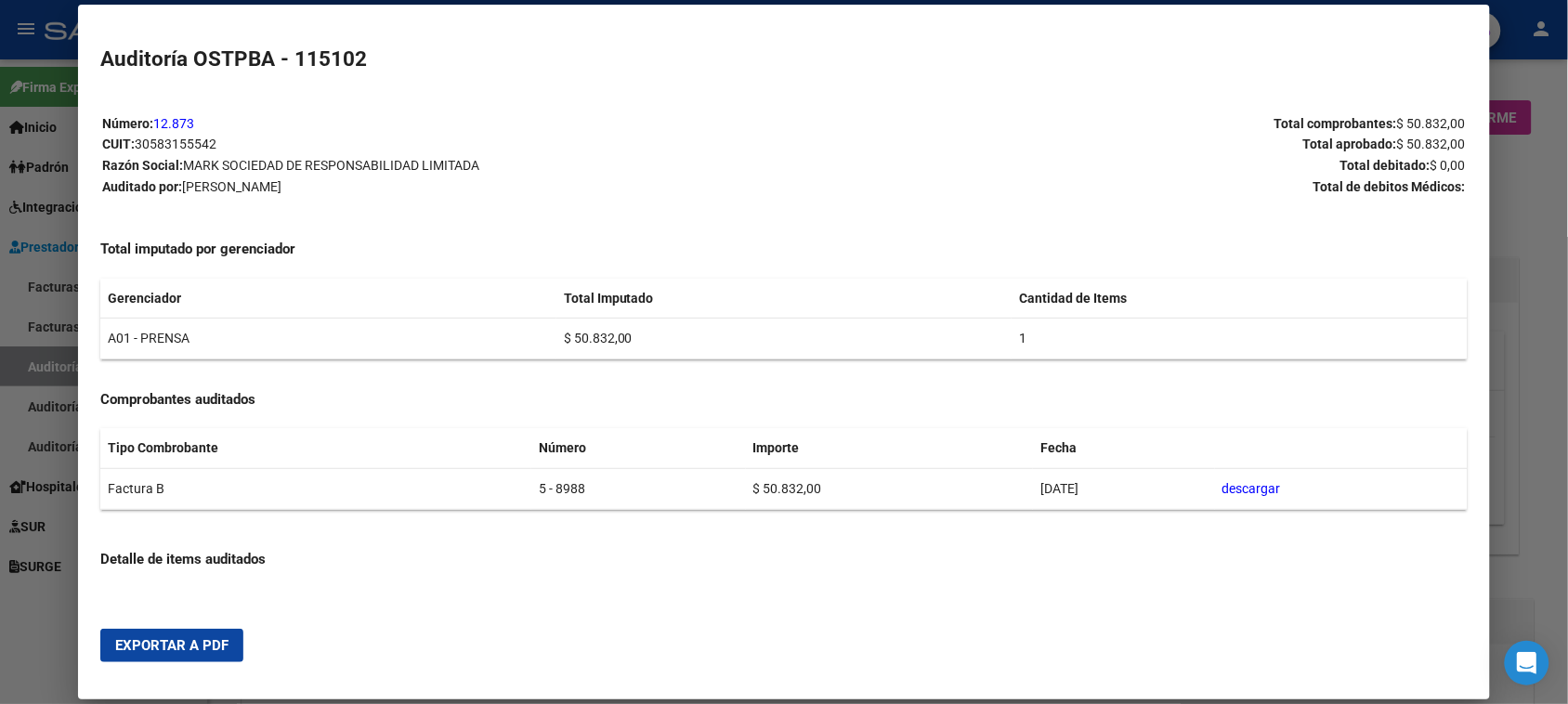
click at [205, 642] on span "Exportar a PDF" at bounding box center [172, 645] width 113 height 17
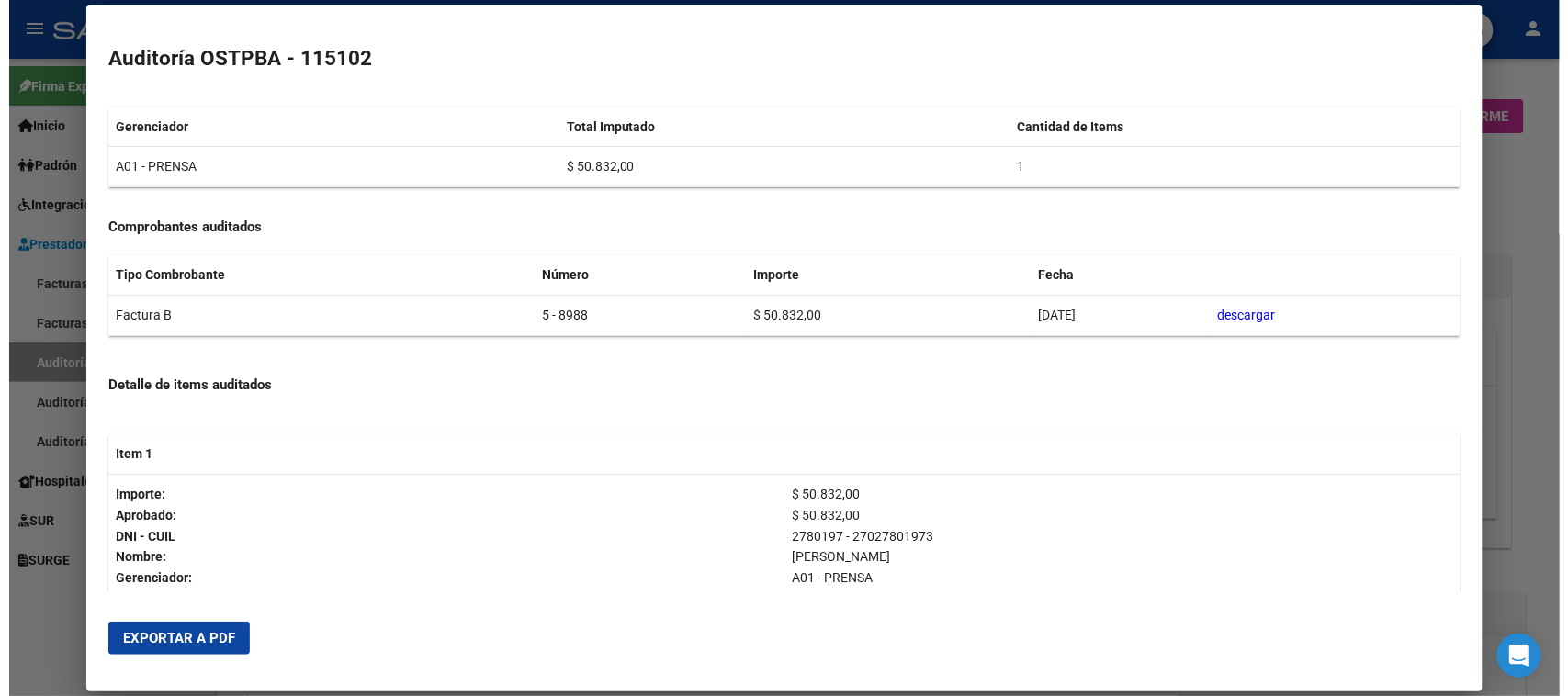
scroll to position [355, 0]
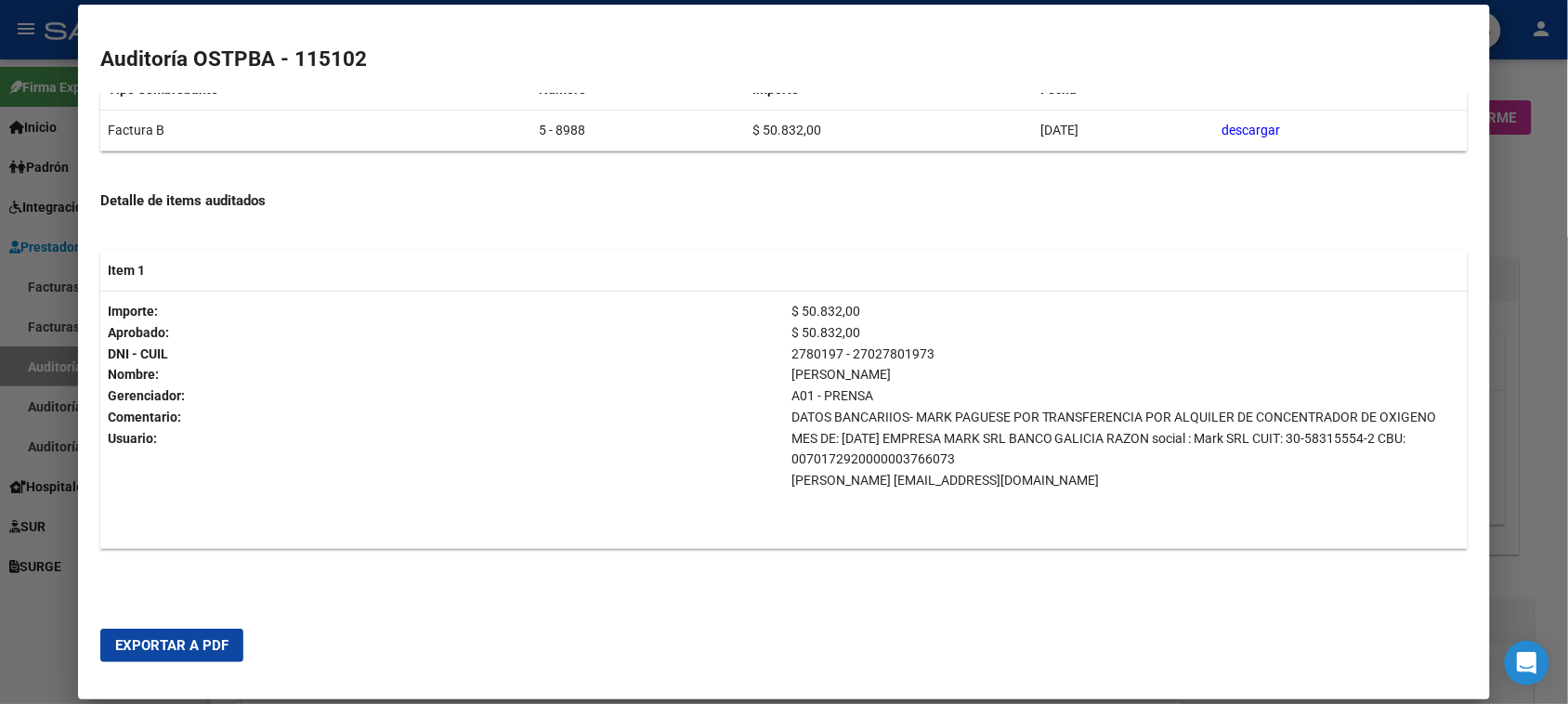
click at [1526, 198] on div at bounding box center [784, 352] width 1568 height 704
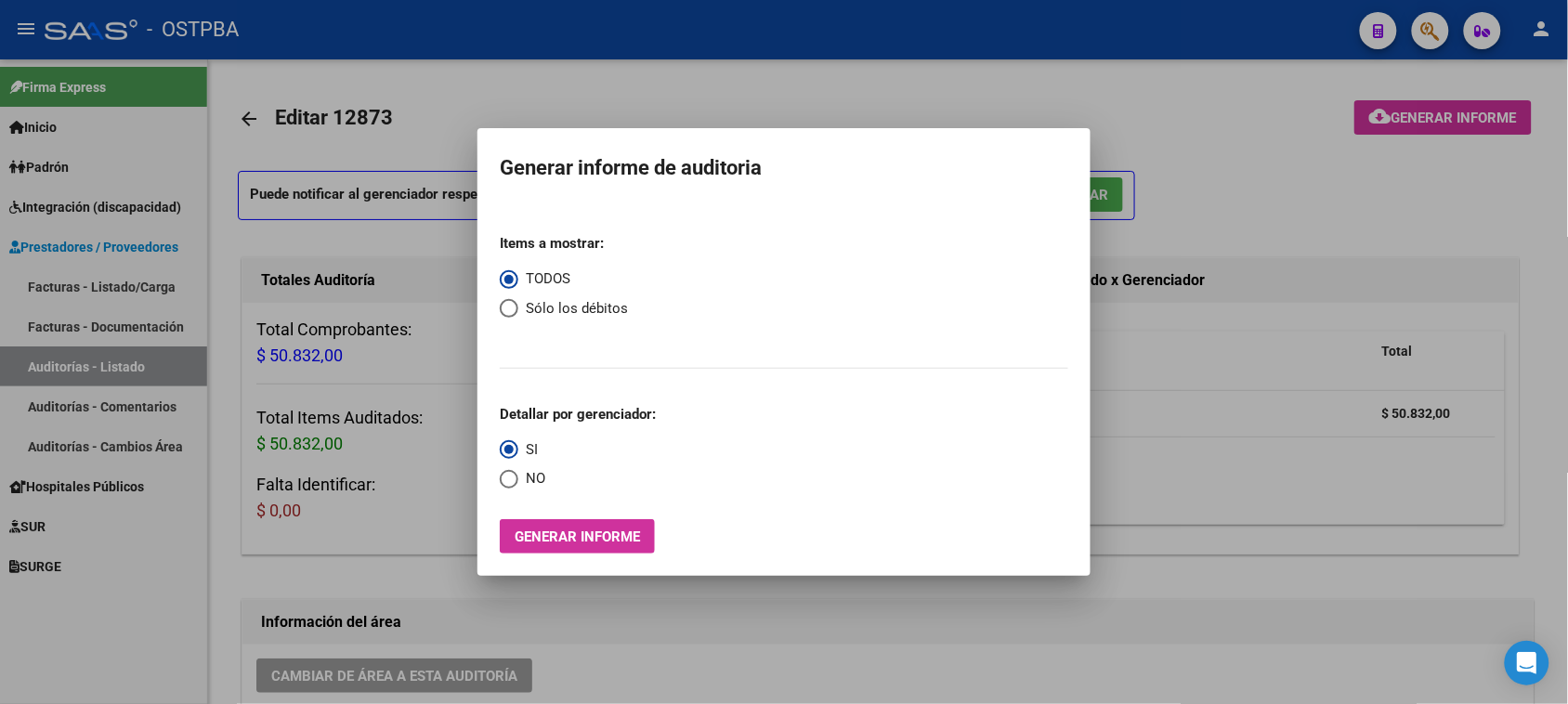
click at [1226, 390] on div at bounding box center [784, 352] width 1568 height 704
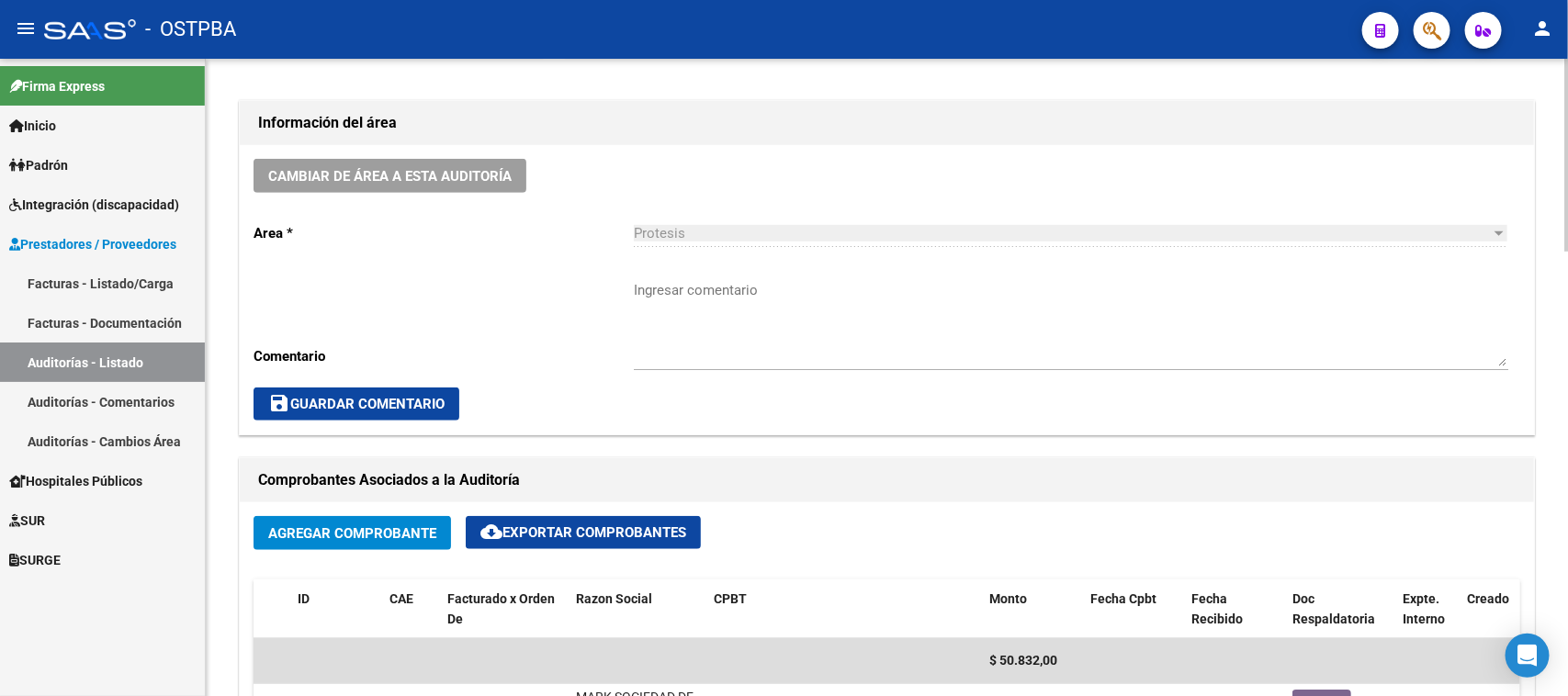
scroll to position [574, 0]
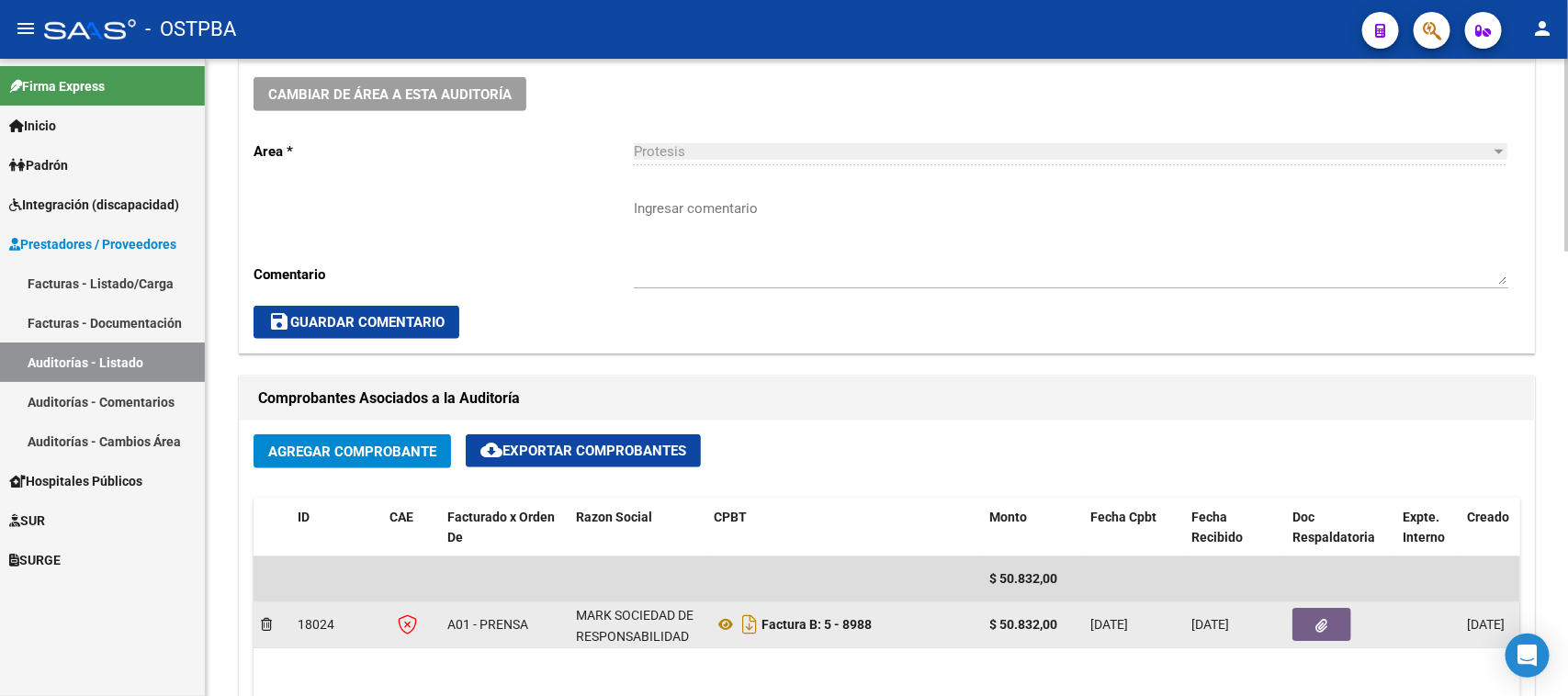
click at [1325, 621] on icon "button" at bounding box center [1322, 625] width 12 height 14
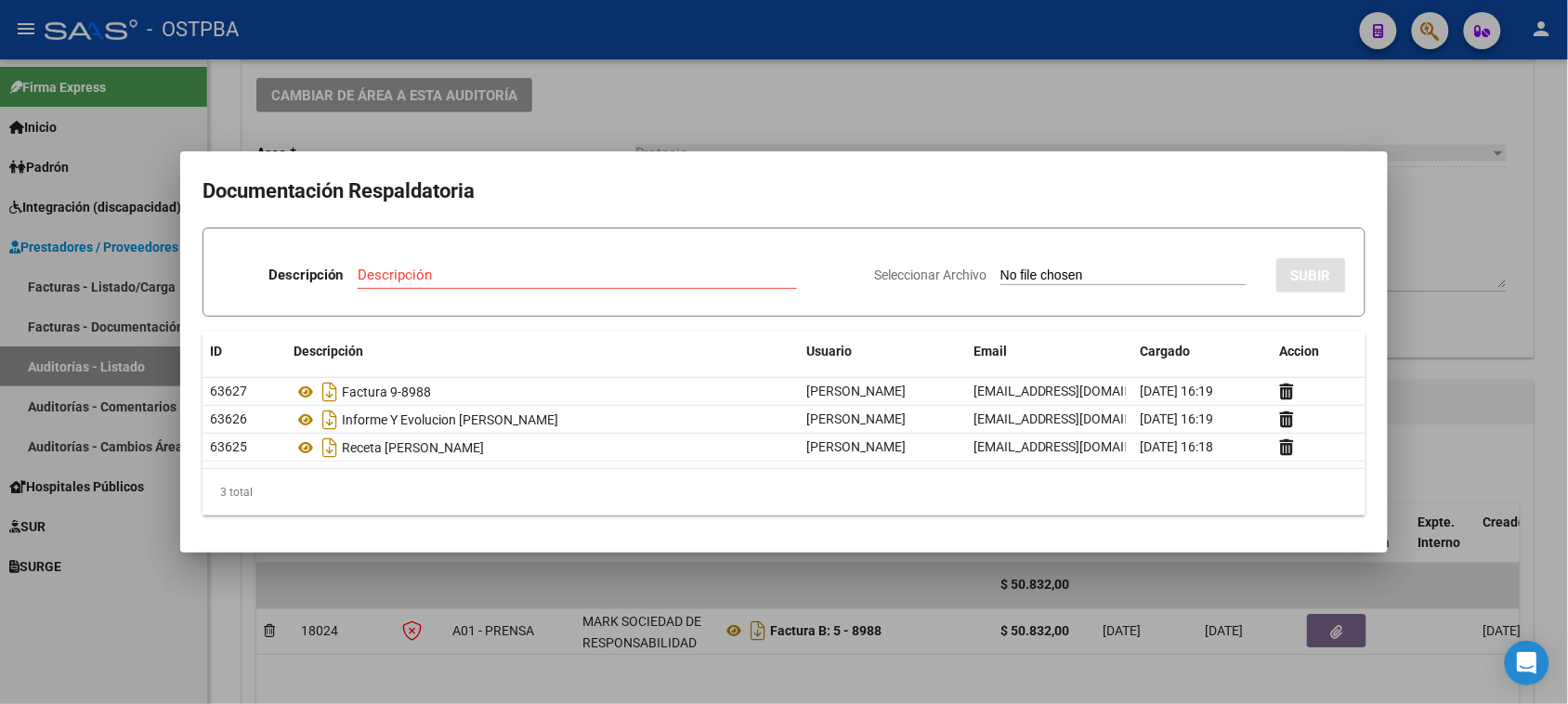
click at [908, 111] on div at bounding box center [784, 352] width 1568 height 704
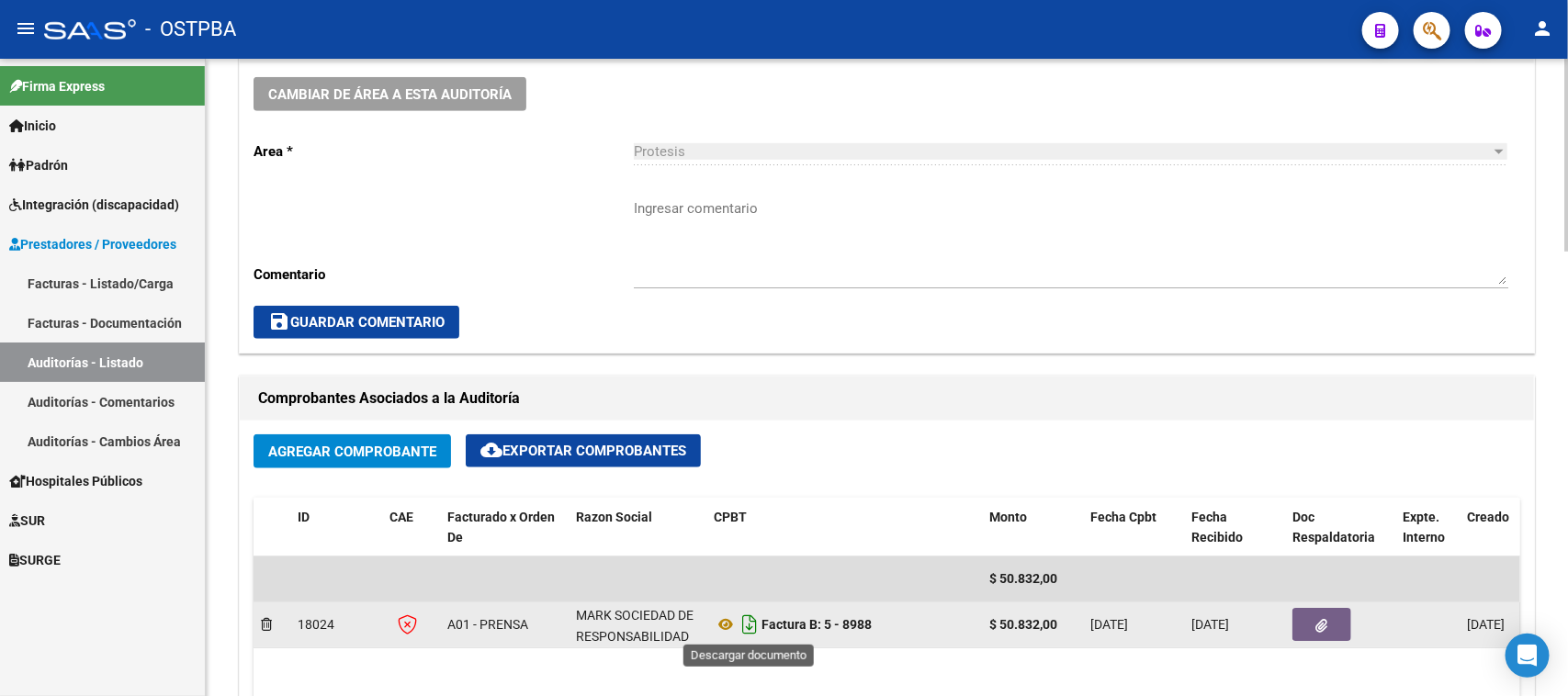
click at [749, 620] on icon "Descargar documento" at bounding box center [749, 623] width 24 height 29
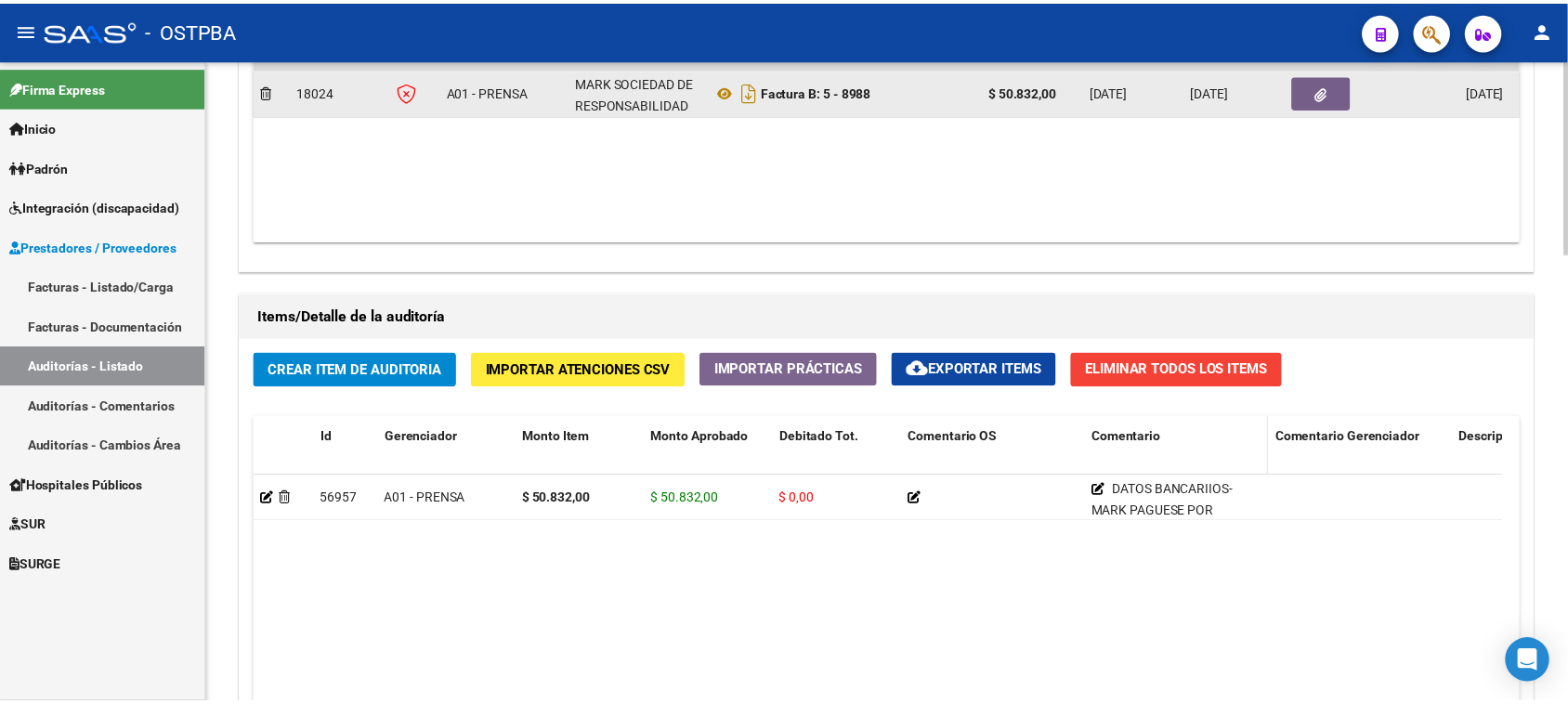
scroll to position [1161, 0]
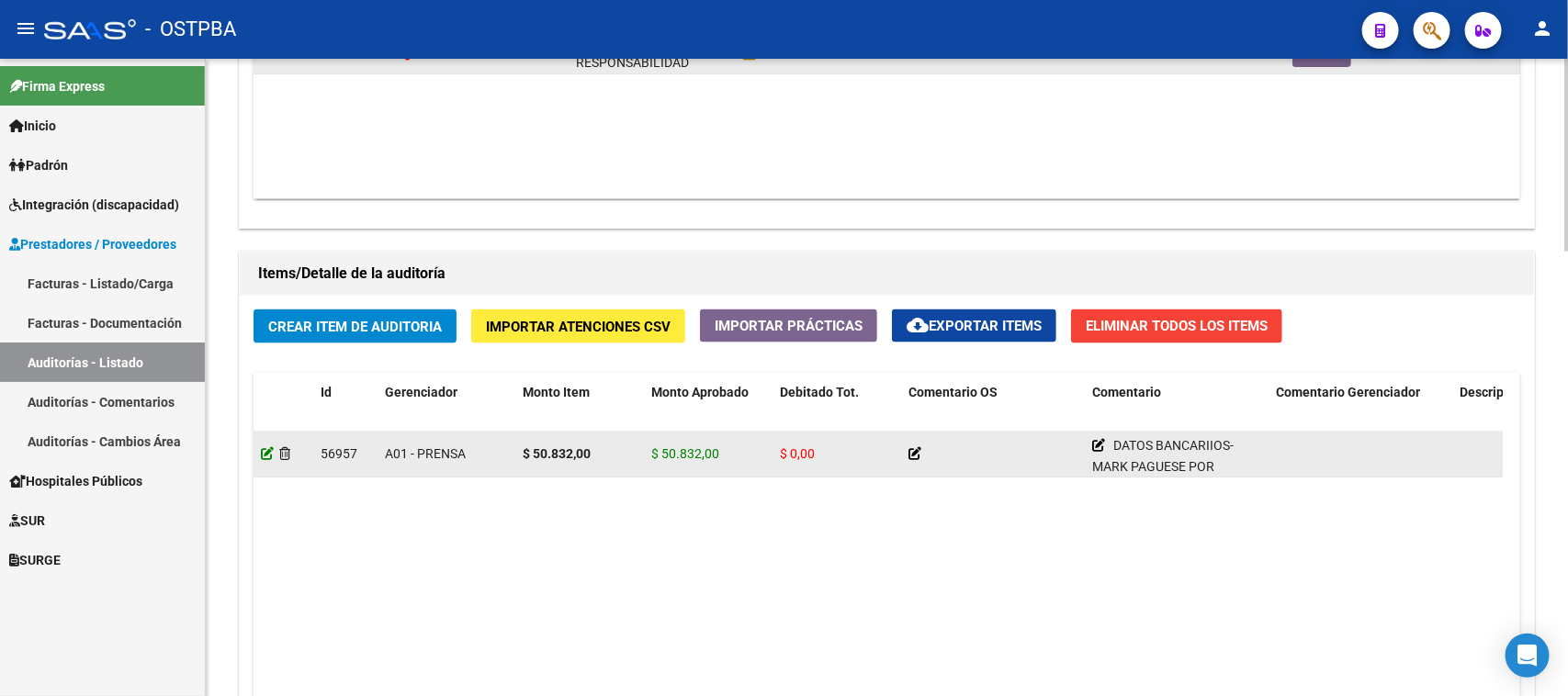
click at [266, 451] on icon at bounding box center [268, 453] width 13 height 13
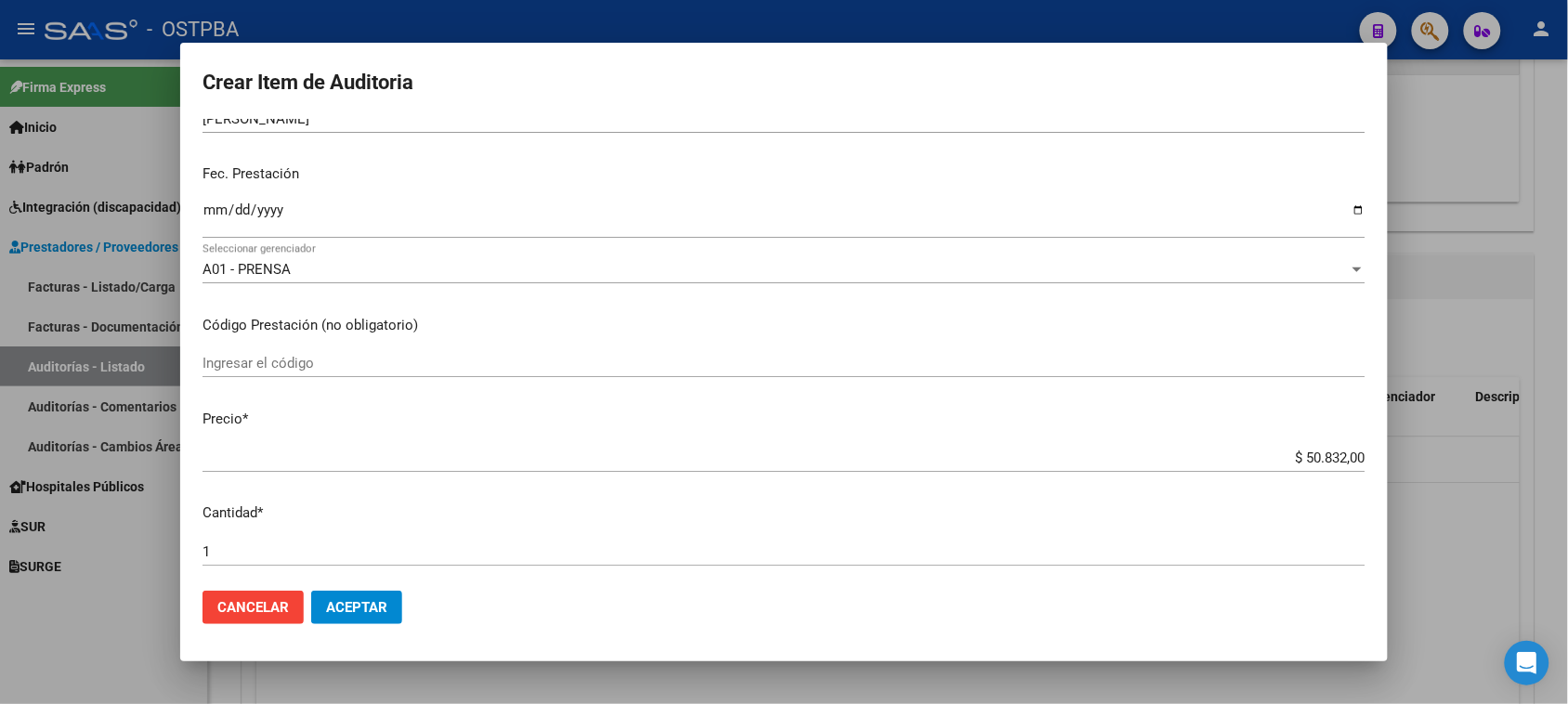
scroll to position [116, 0]
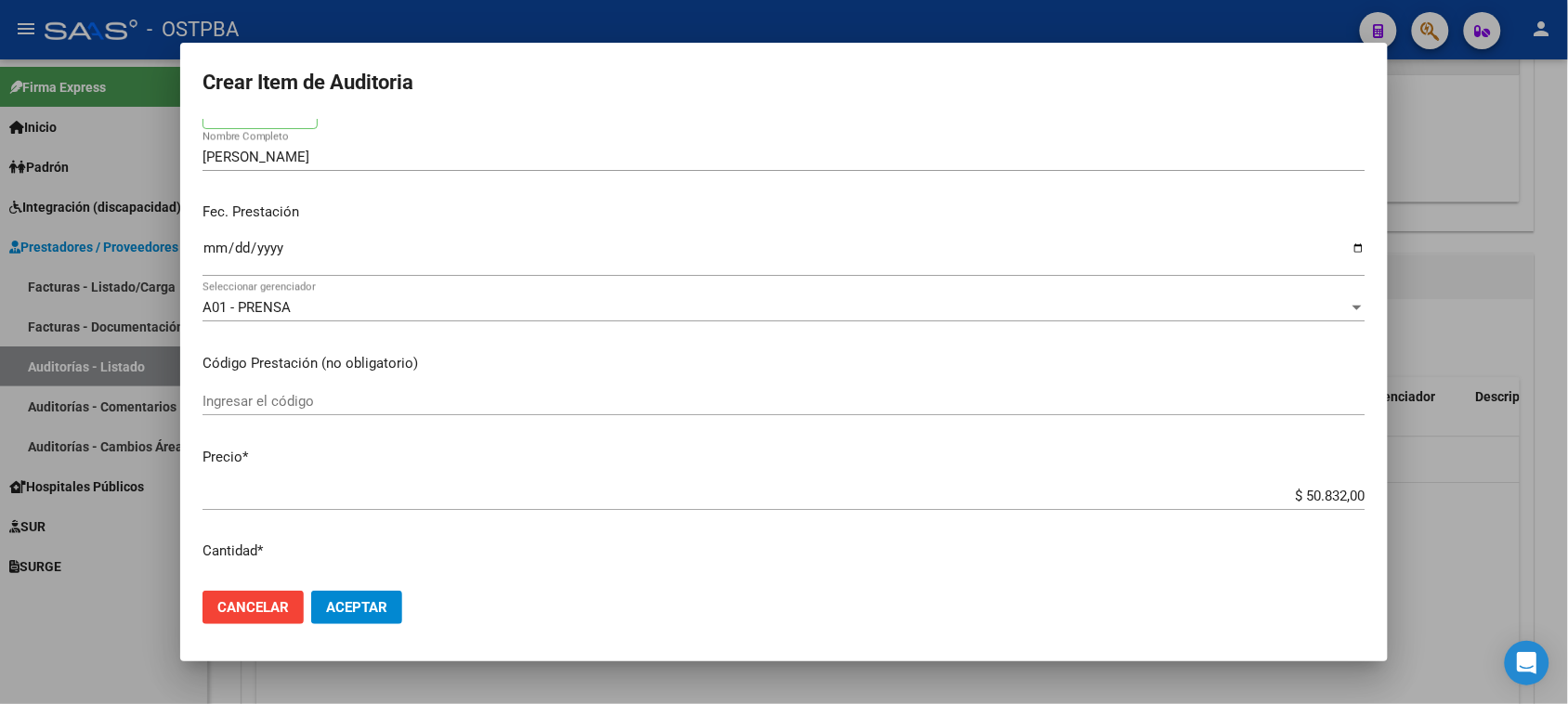
click at [213, 246] on input "Ingresar la fecha" at bounding box center [784, 255] width 1163 height 29
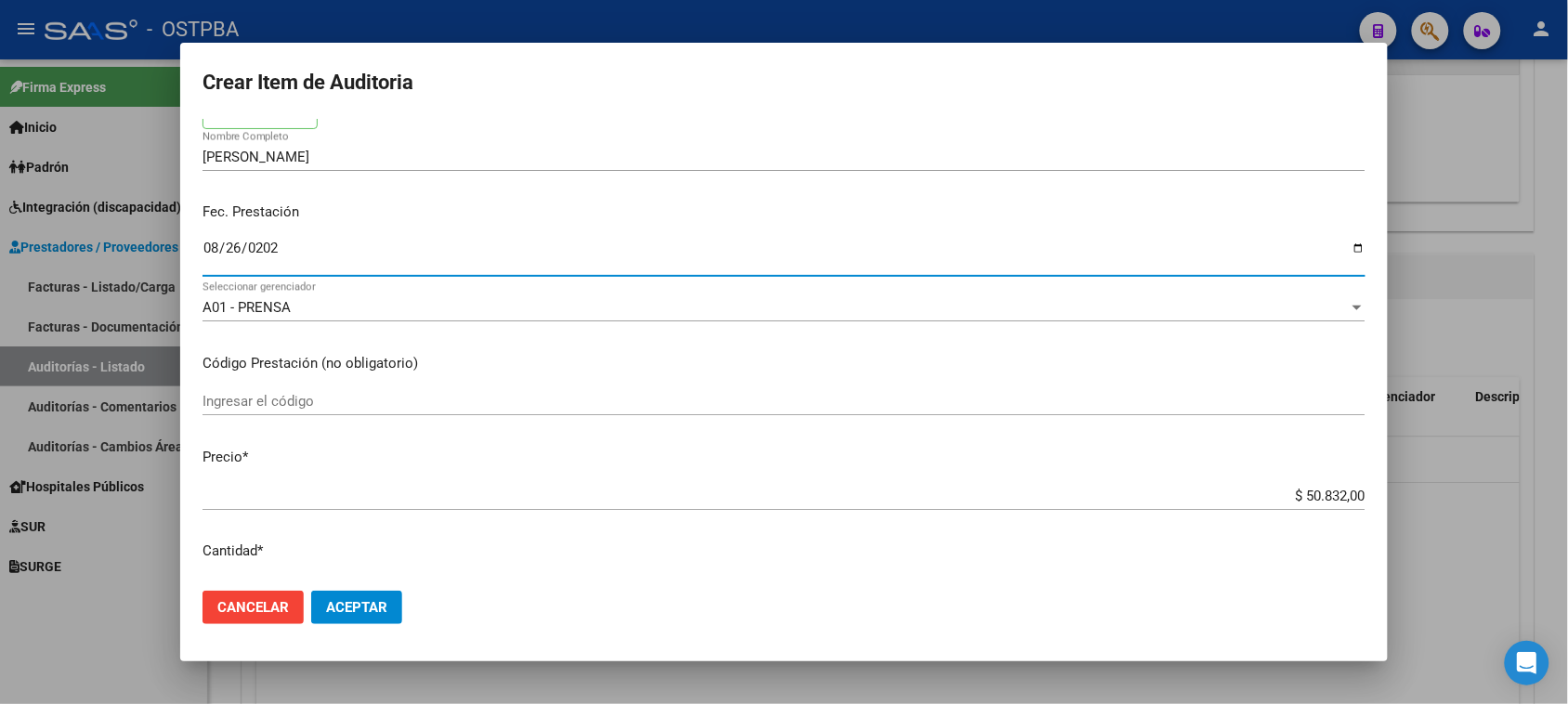
type input "[DATE]"
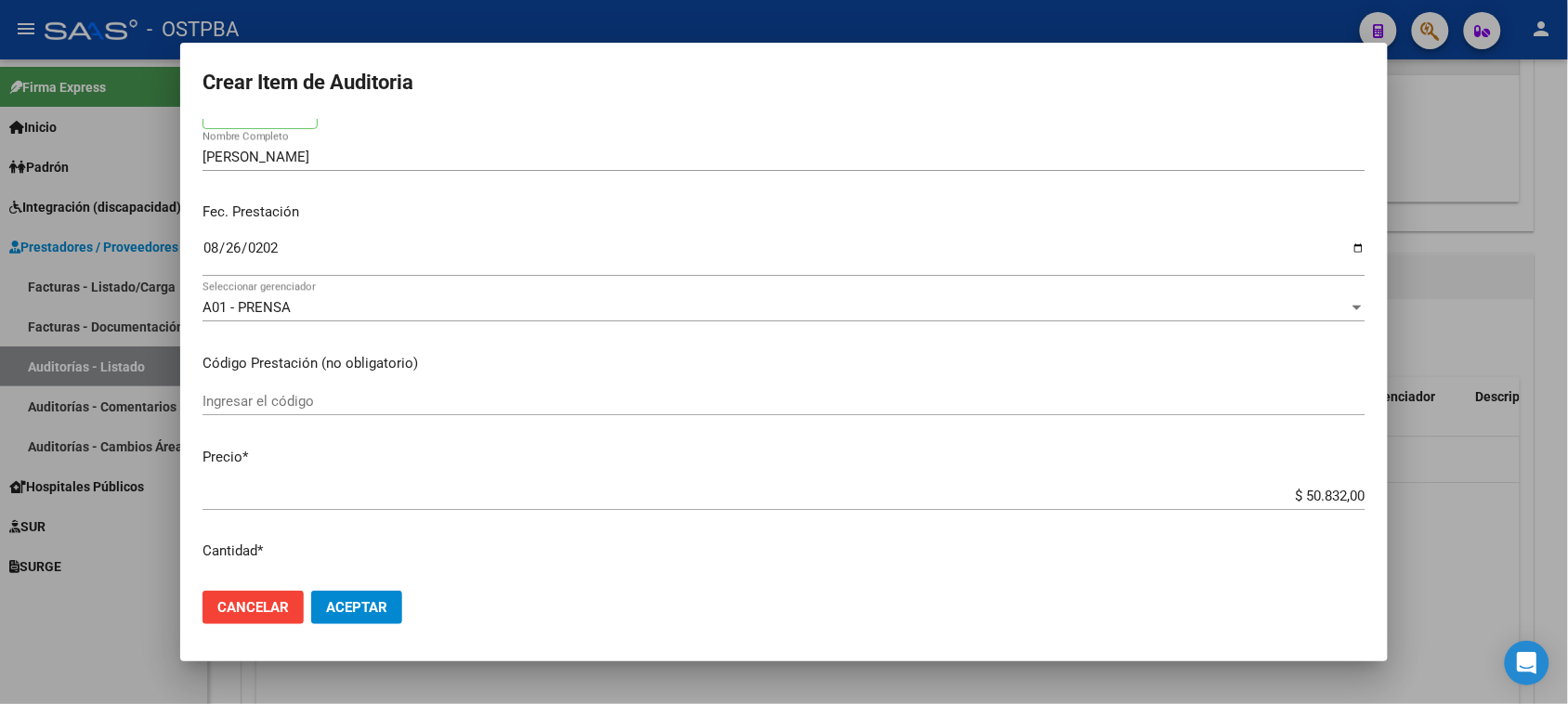
click at [569, 508] on div "$ 50.832,00 Ingresar el precio" at bounding box center [784, 496] width 1163 height 28
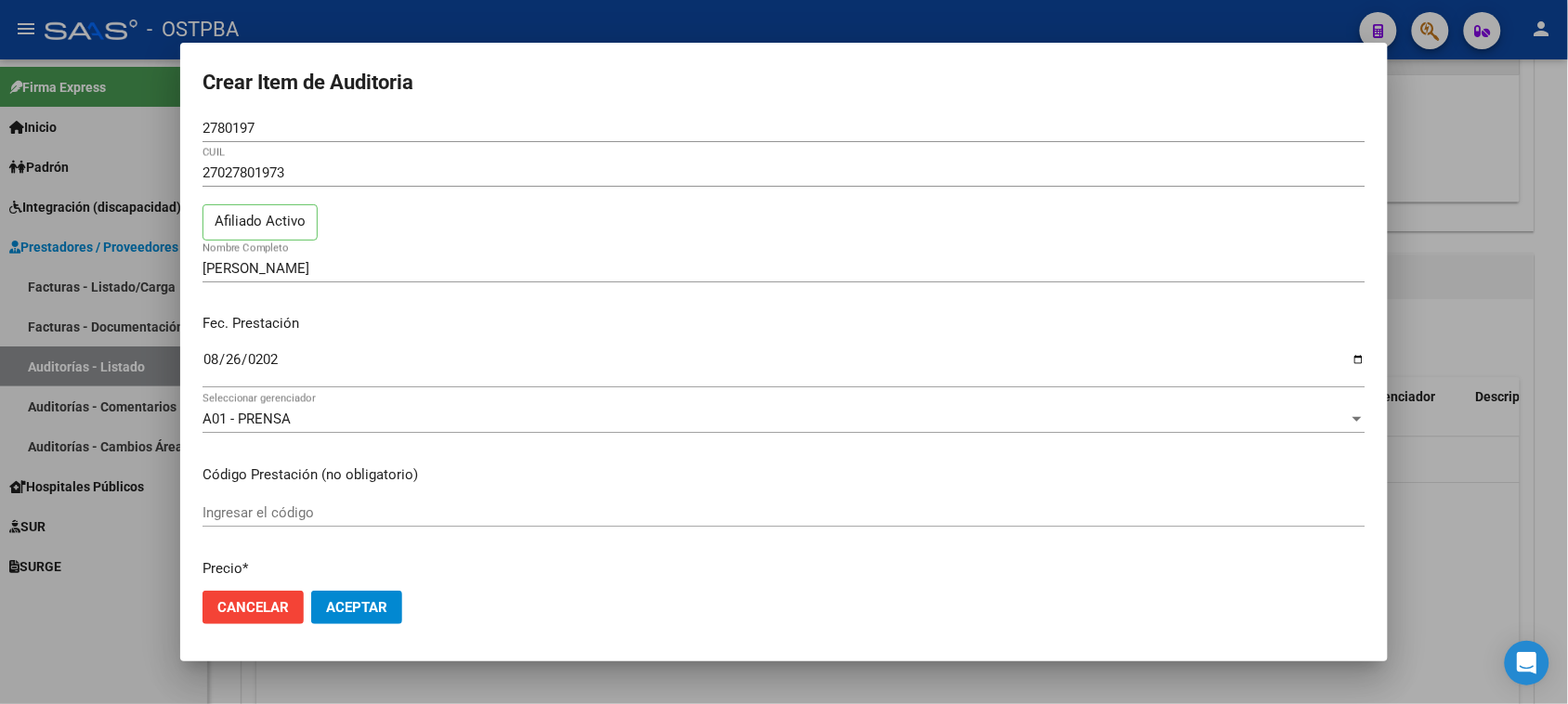
scroll to position [0, 0]
click at [361, 605] on span "Aceptar" at bounding box center [356, 608] width 61 height 17
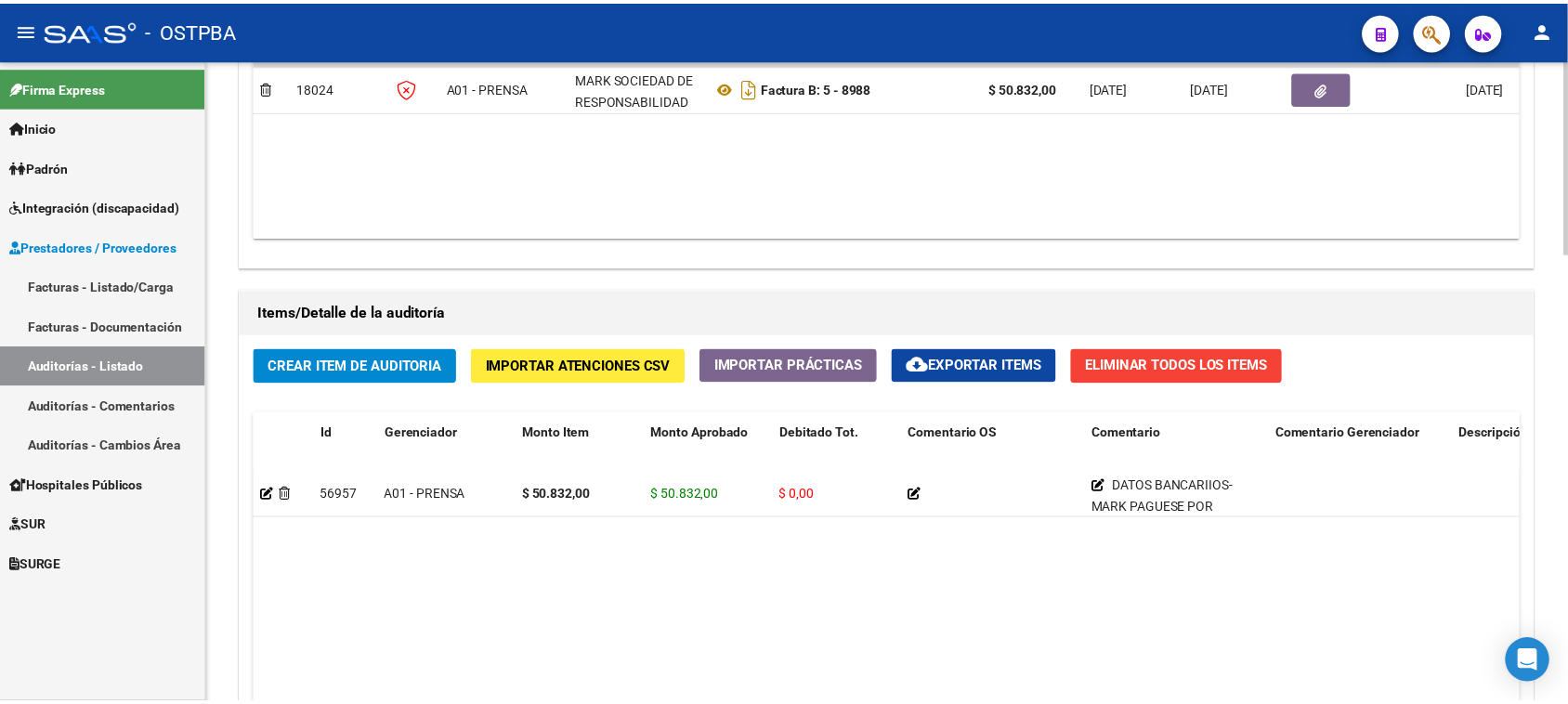
scroll to position [1161, 0]
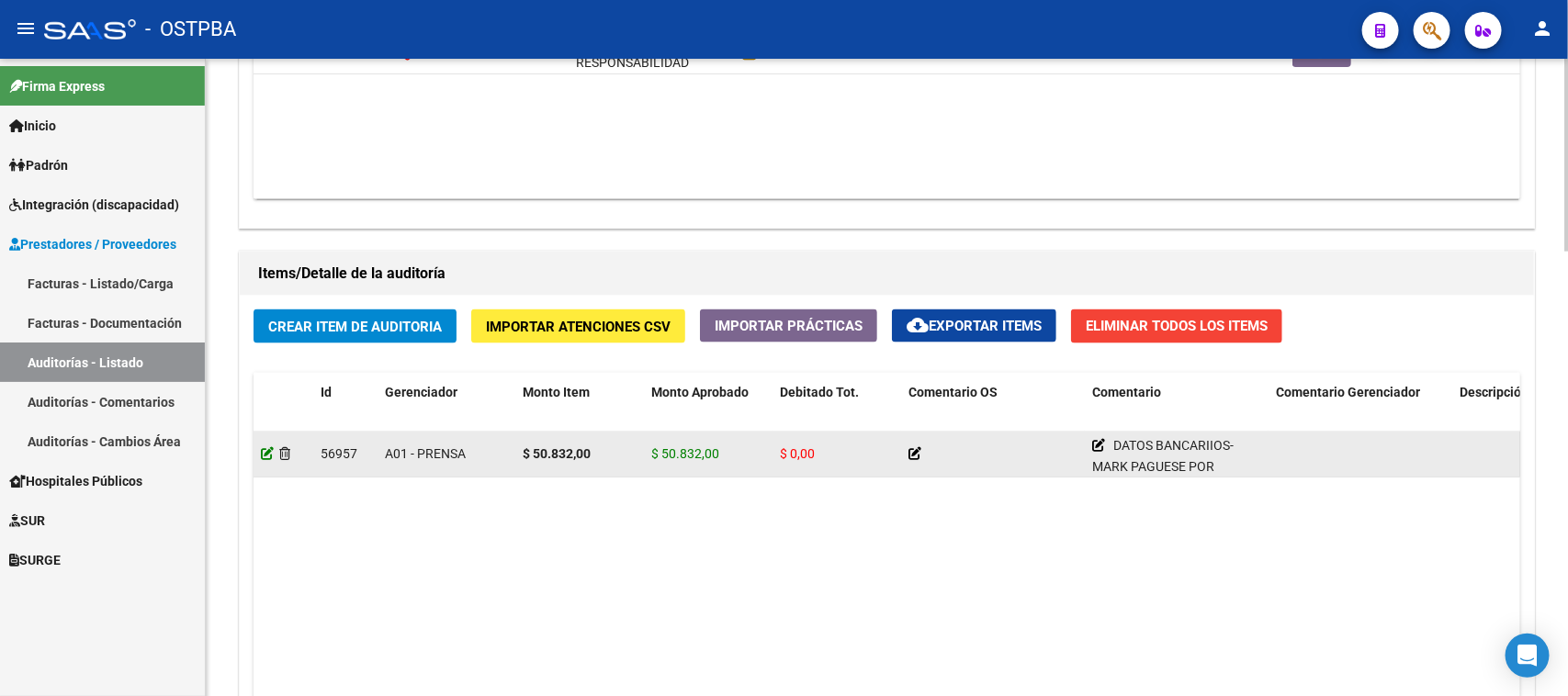
click at [266, 456] on icon at bounding box center [268, 453] width 13 height 13
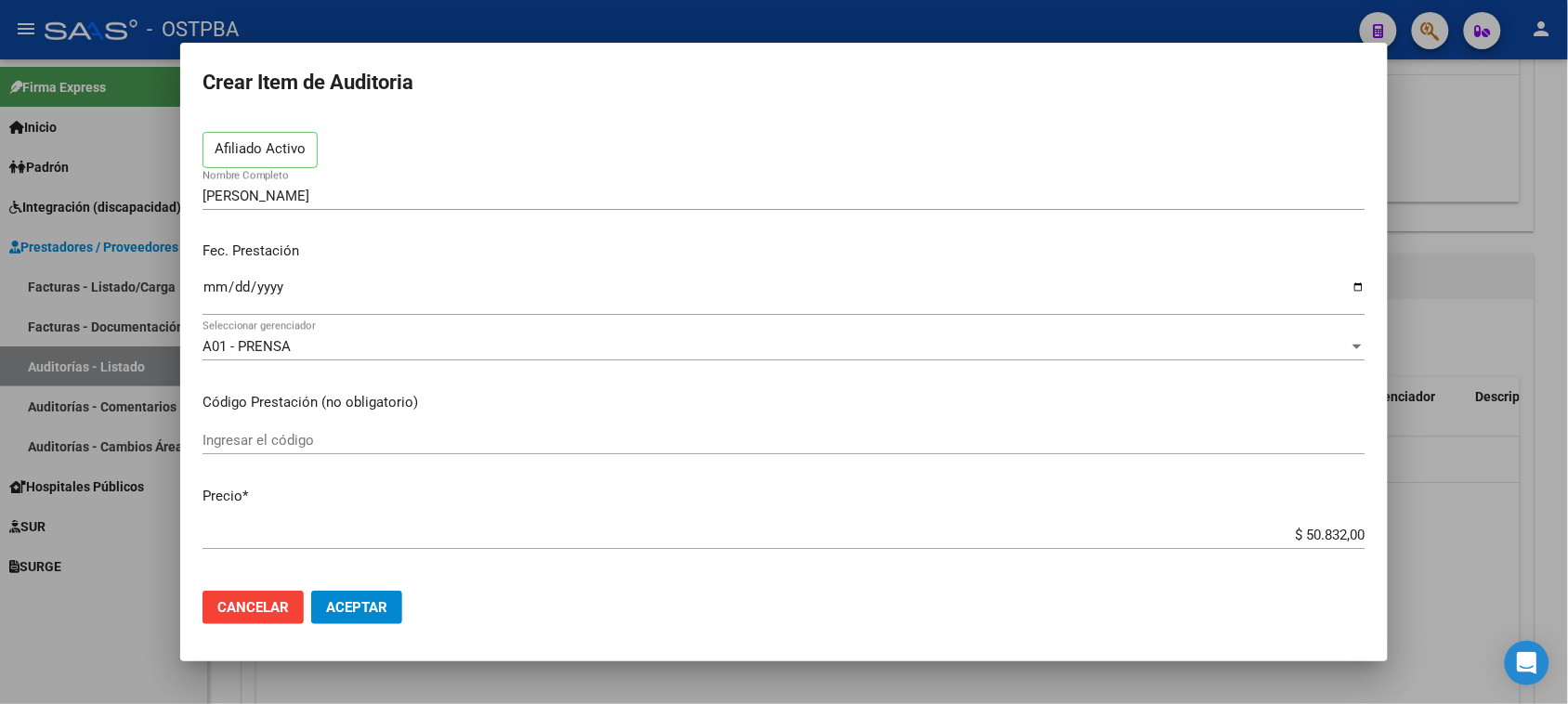
scroll to position [116, 0]
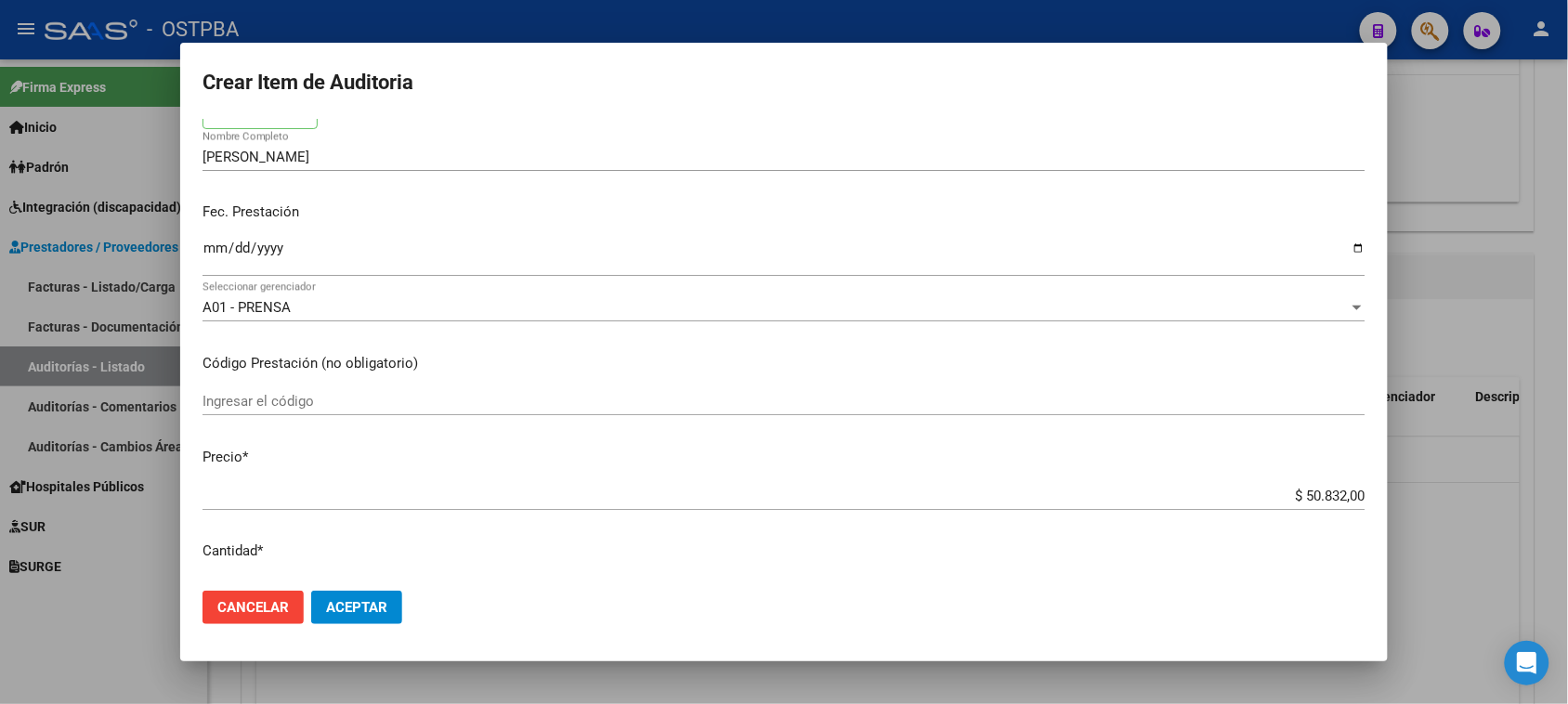
click at [252, 392] on div "Ingresar el código" at bounding box center [784, 401] width 1163 height 28
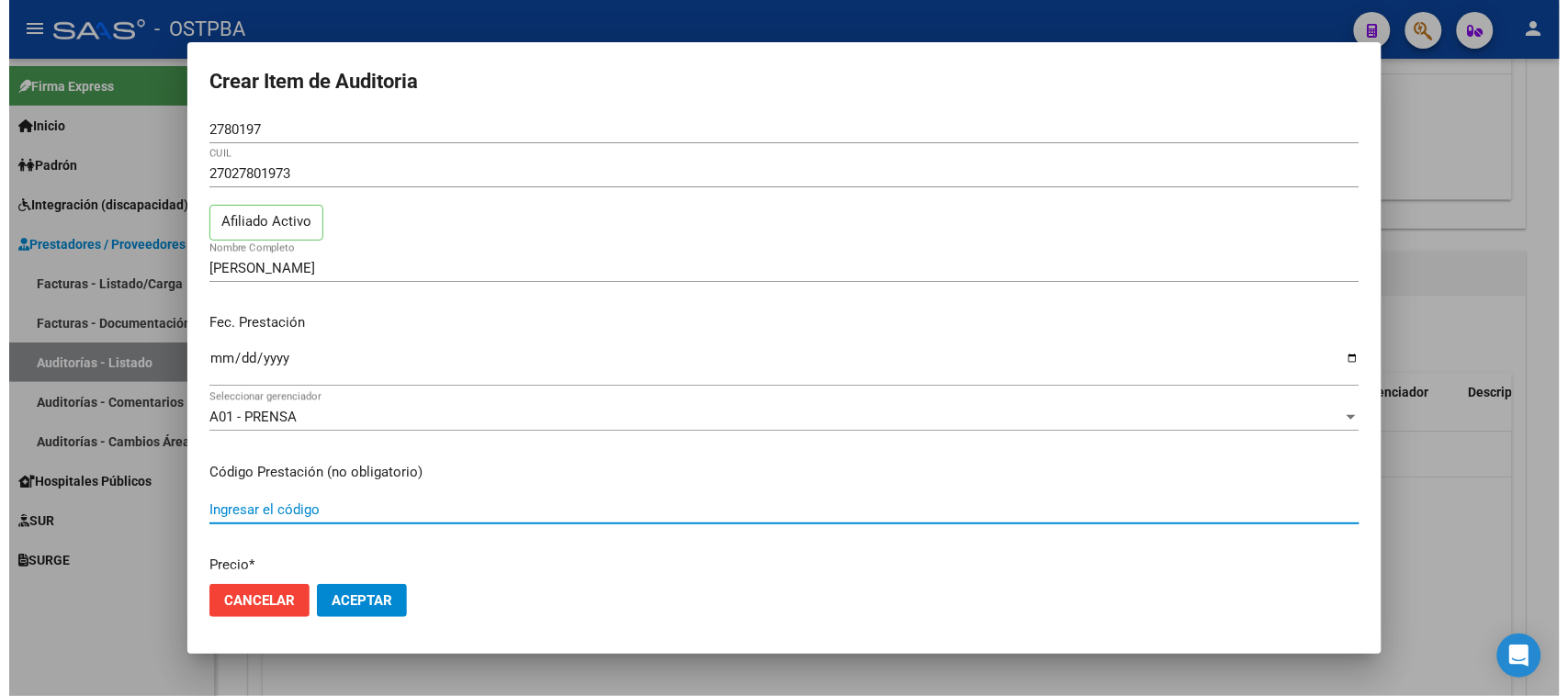
scroll to position [0, 0]
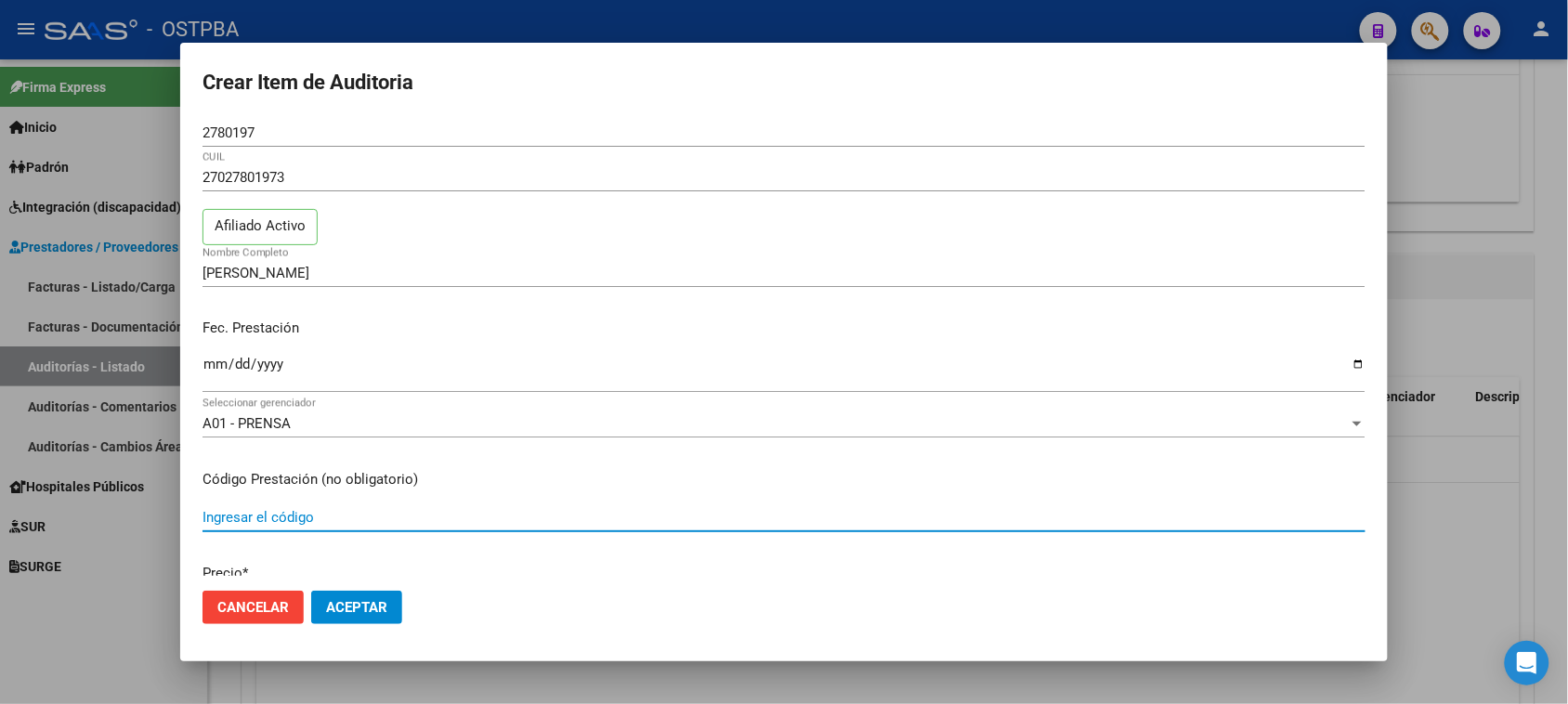
click at [1432, 159] on div at bounding box center [784, 352] width 1568 height 704
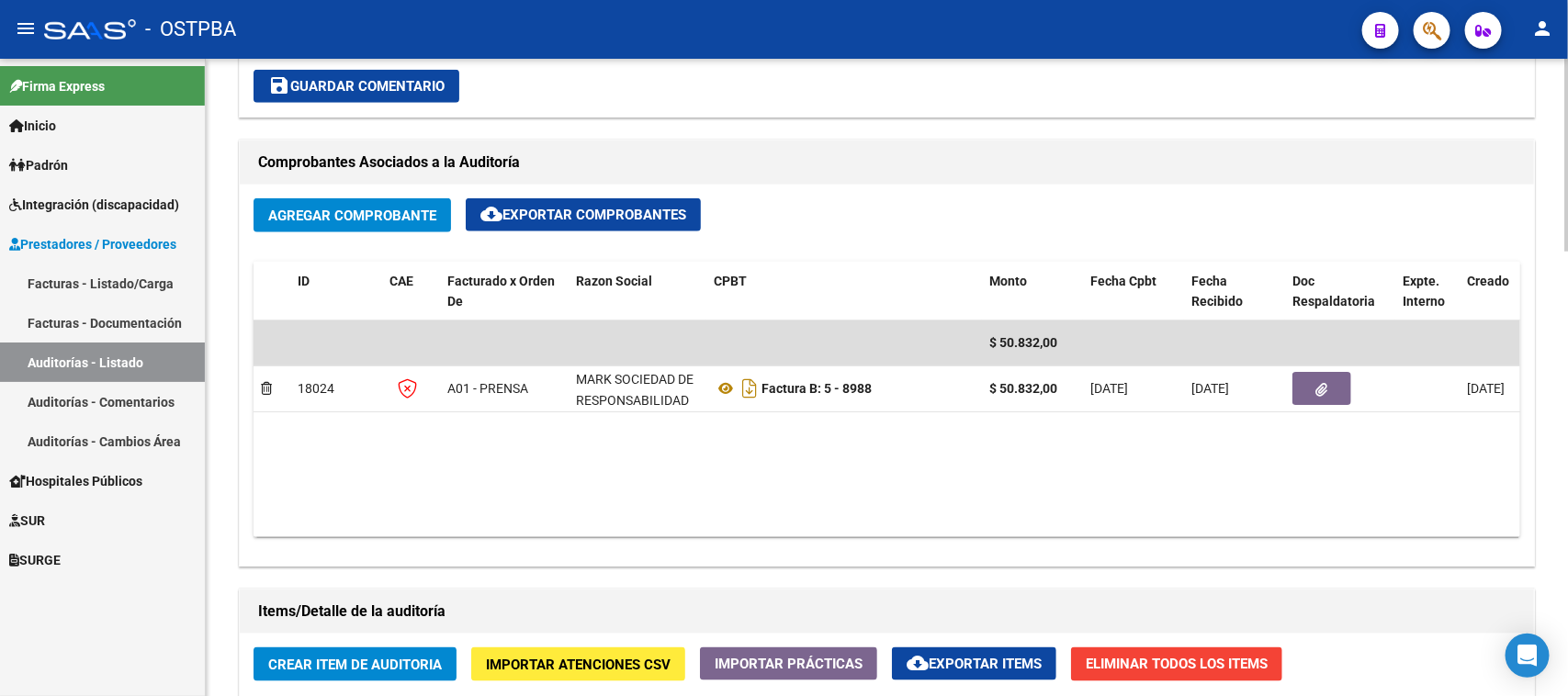
scroll to position [803, 0]
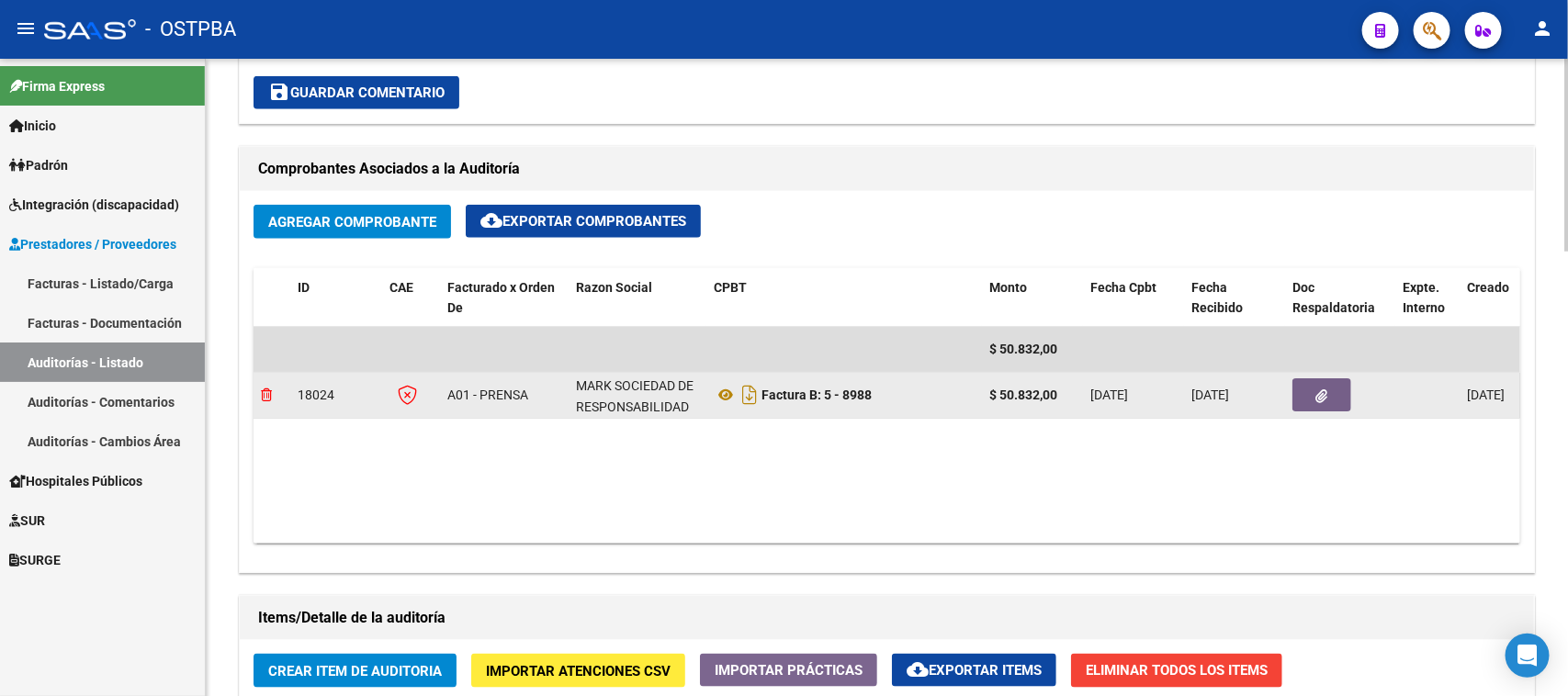
click at [263, 391] on icon at bounding box center [267, 395] width 11 height 13
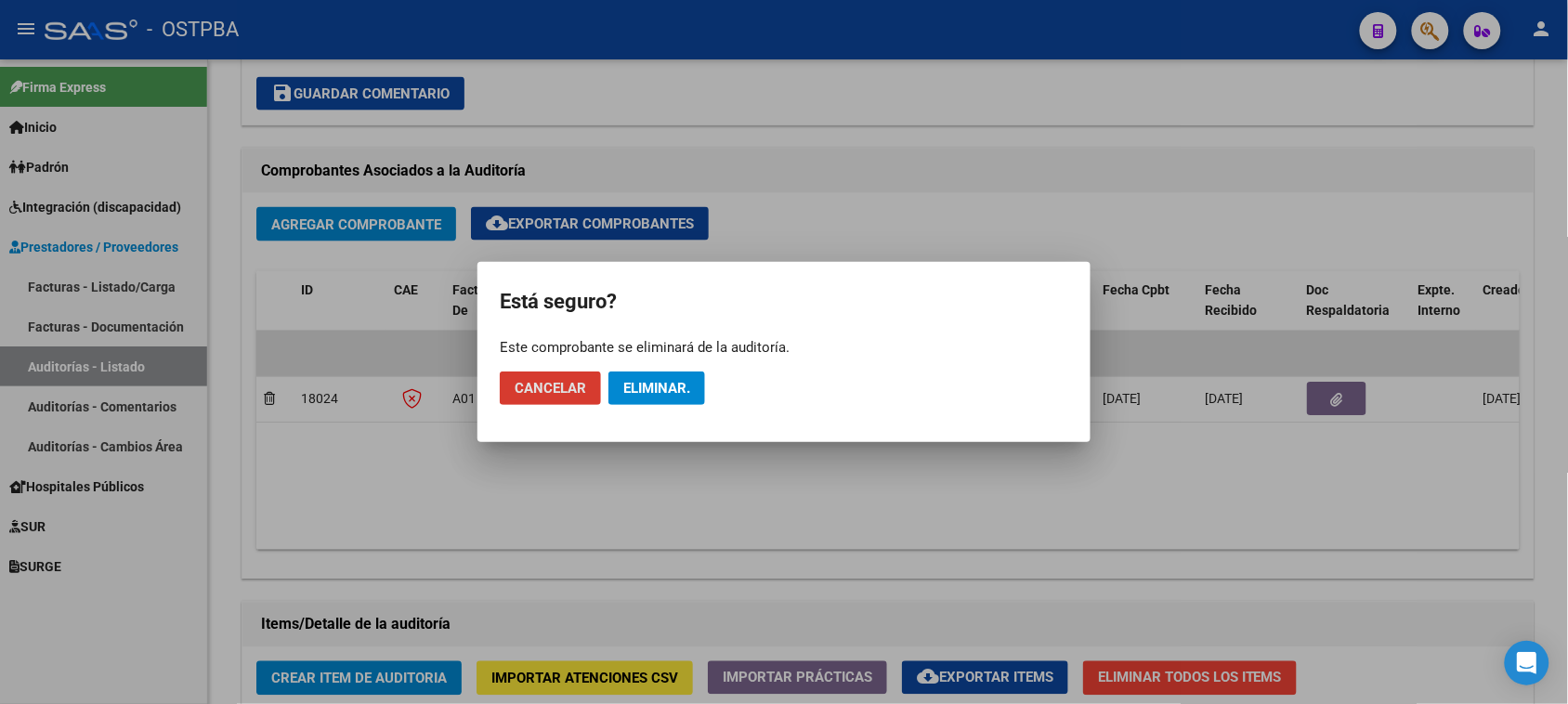
click at [666, 383] on span "Eliminar." at bounding box center [656, 389] width 67 height 17
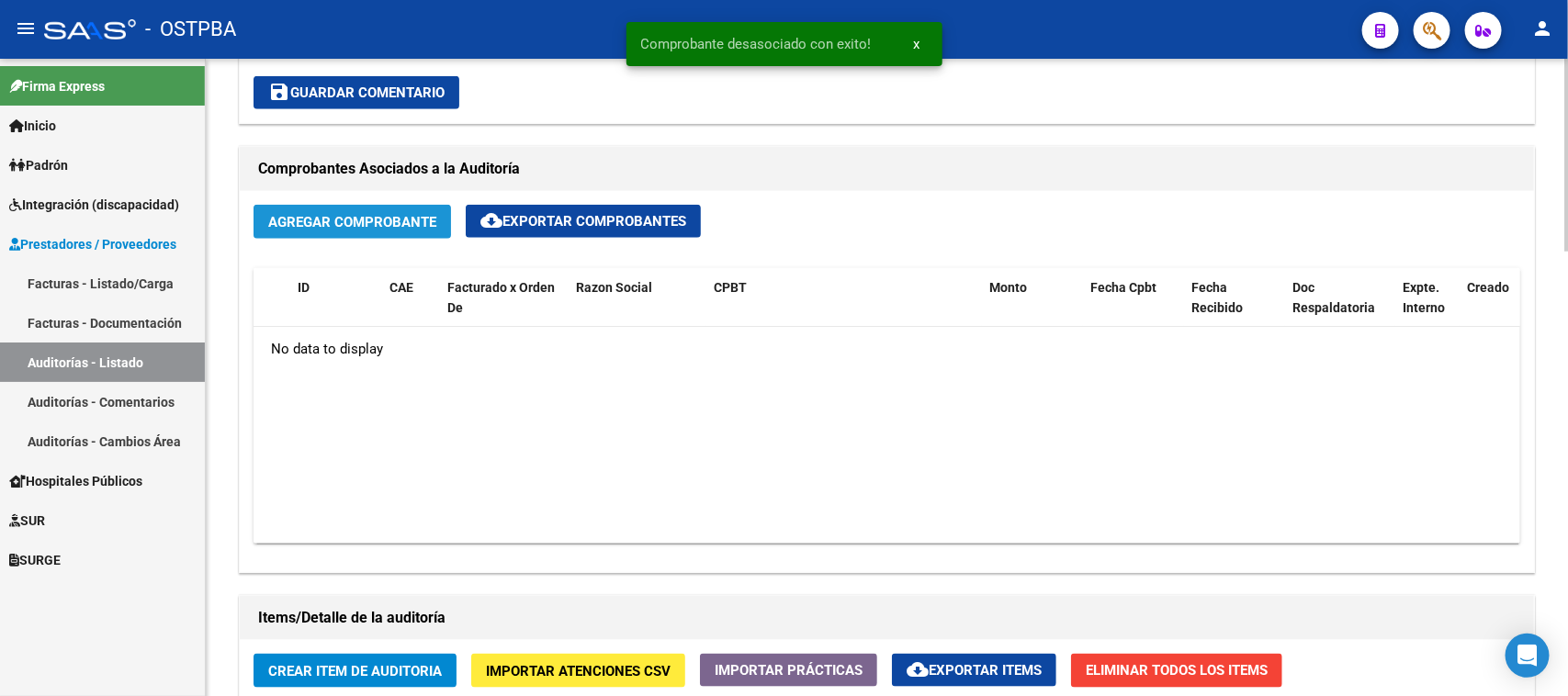
click at [328, 218] on span "Agregar Comprobante" at bounding box center [352, 222] width 168 height 17
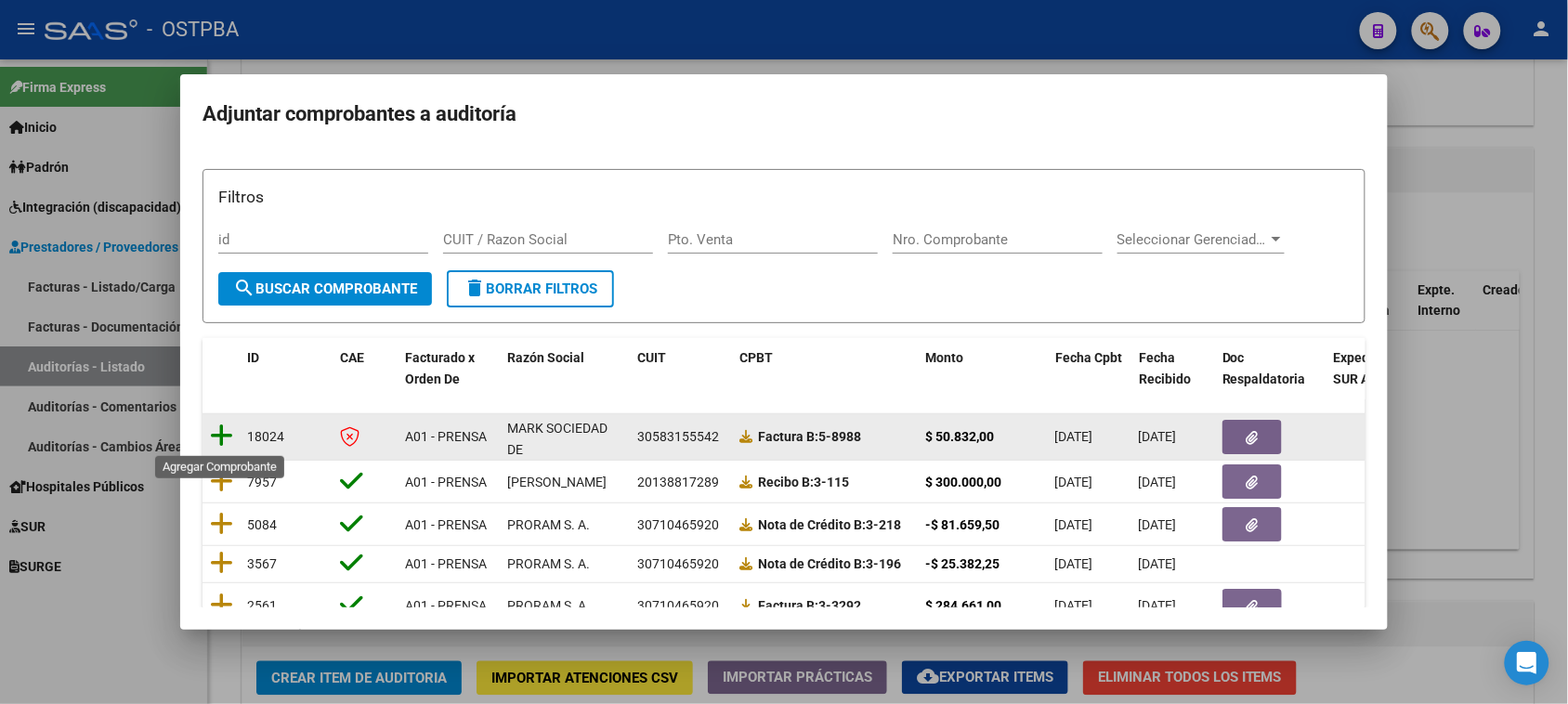
click at [220, 433] on icon at bounding box center [221, 436] width 24 height 26
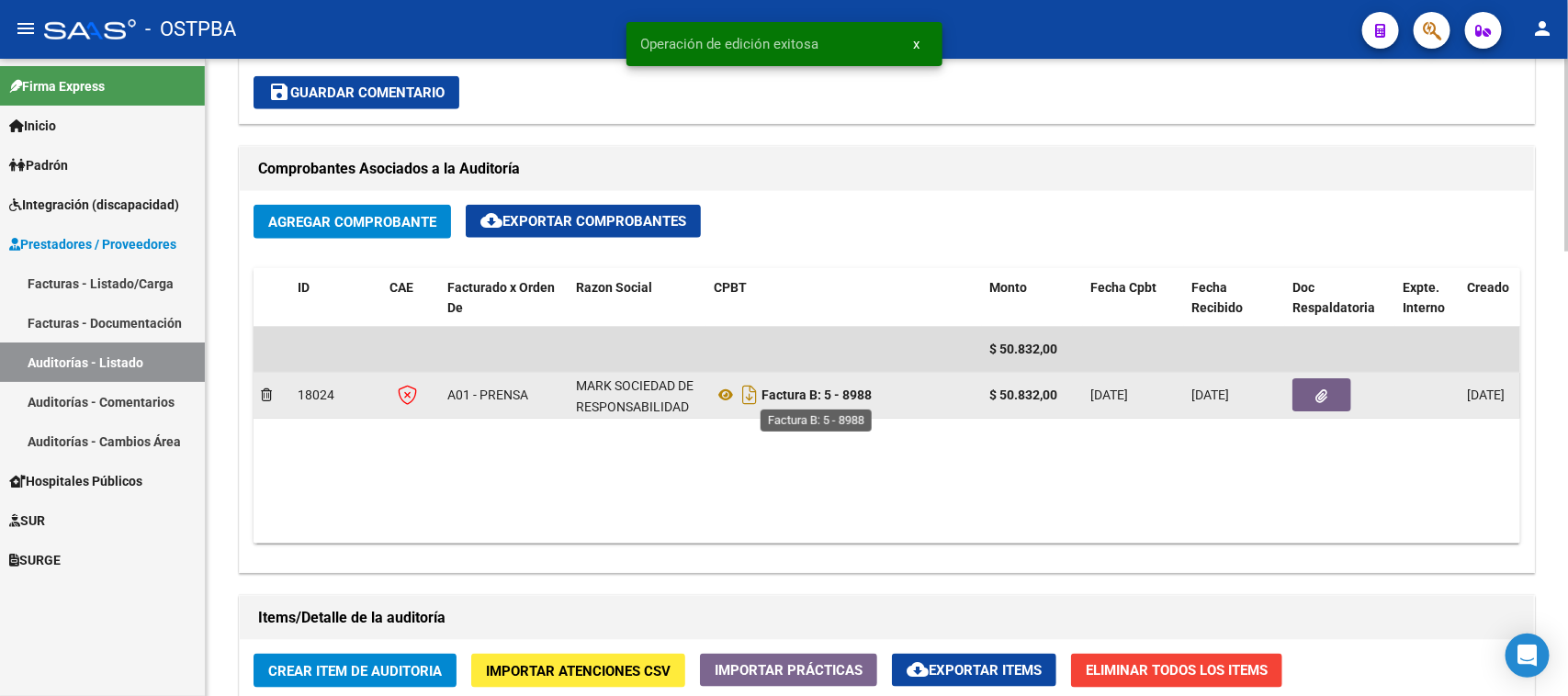
click at [820, 397] on strong "Factura B: 5 - 8988" at bounding box center [817, 395] width 110 height 15
click at [828, 393] on strong "Factura B: 5 - 8988" at bounding box center [817, 395] width 110 height 15
click at [834, 393] on strong "Factura B: 5 - 8988" at bounding box center [817, 395] width 110 height 15
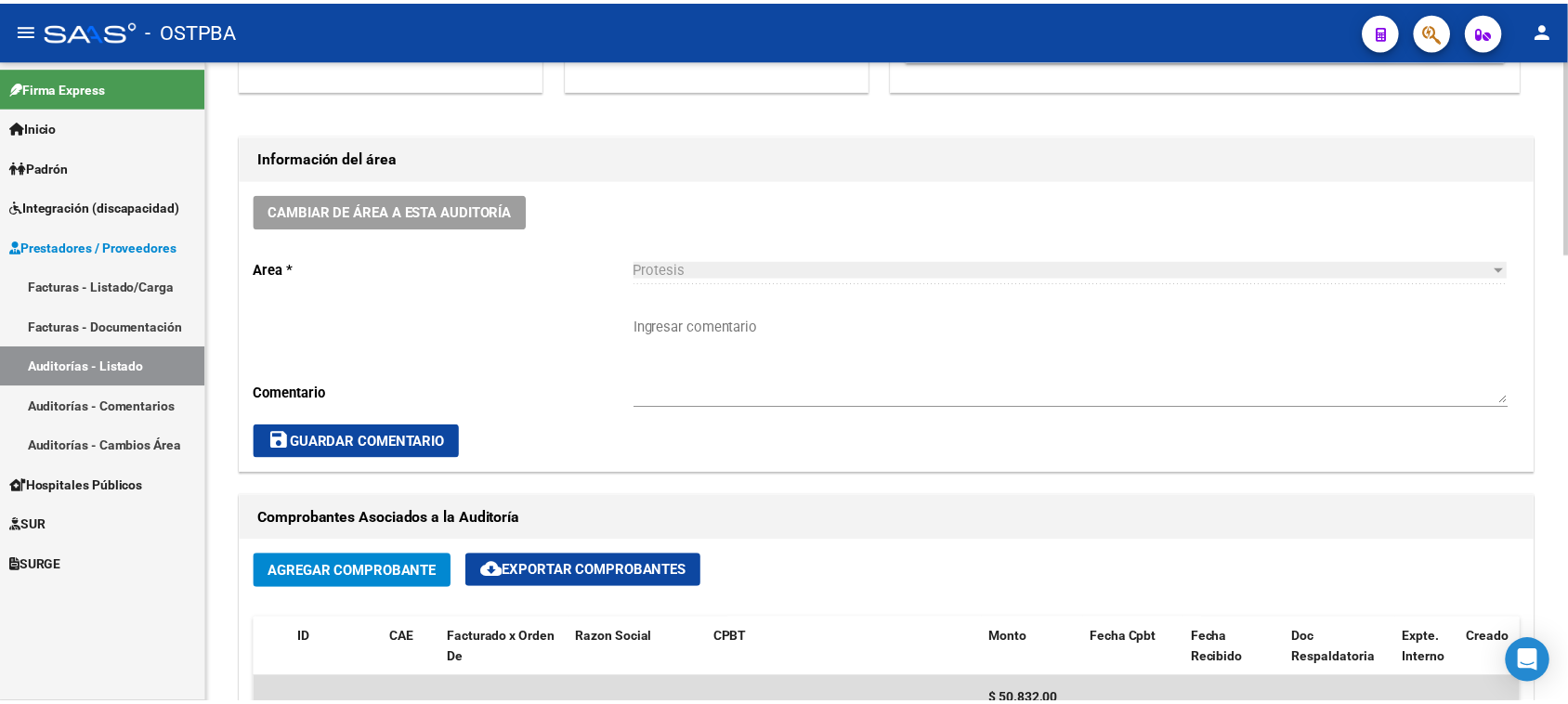
scroll to position [696, 0]
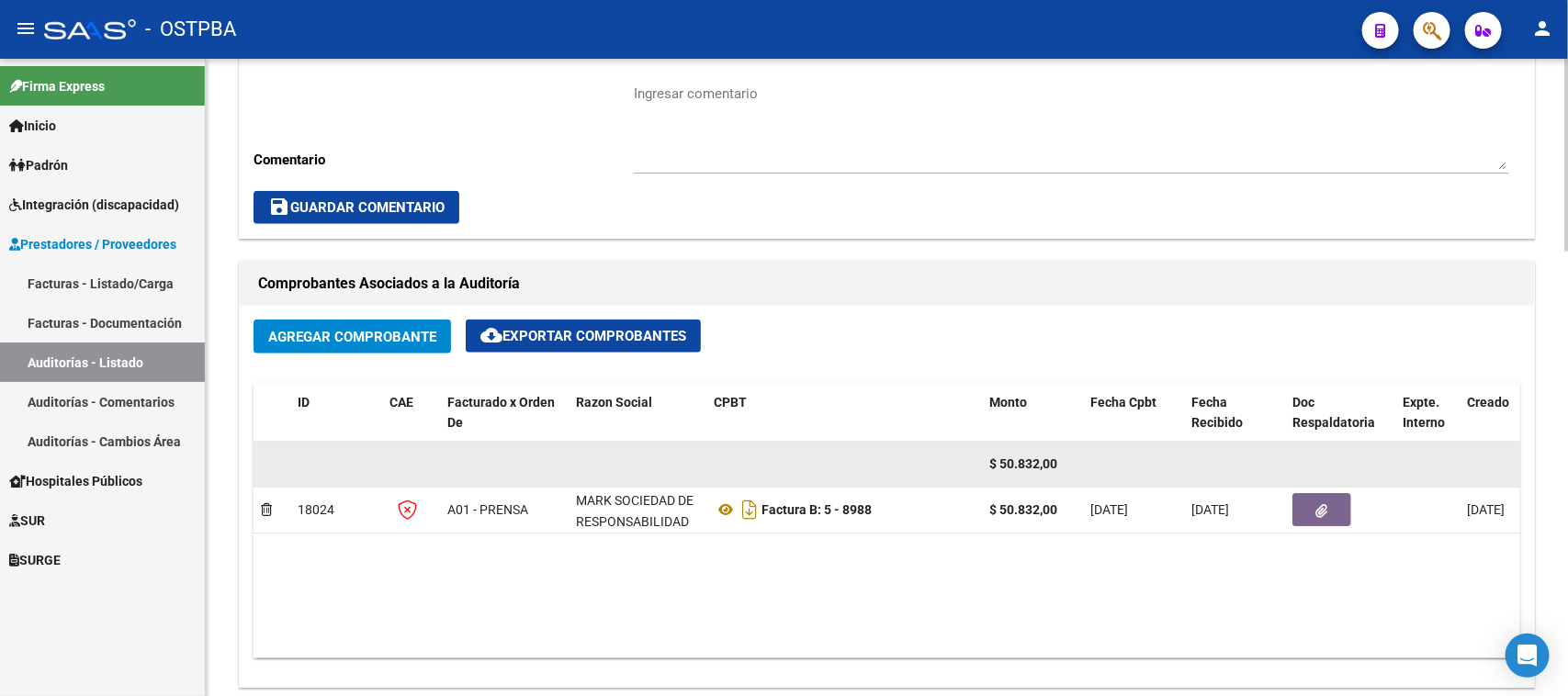
click at [856, 464] on datatable-body-cell at bounding box center [844, 464] width 275 height 45
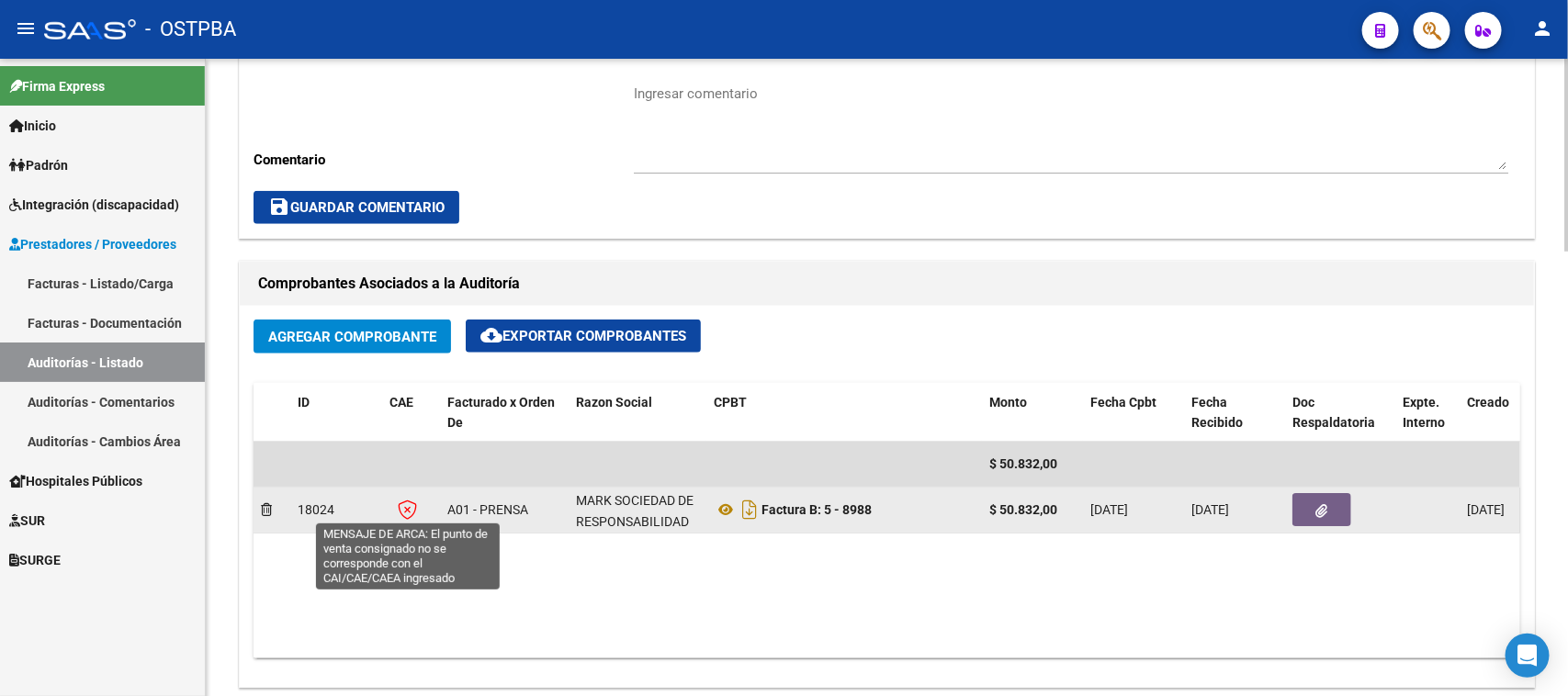
click at [407, 507] on icon at bounding box center [407, 509] width 20 height 21
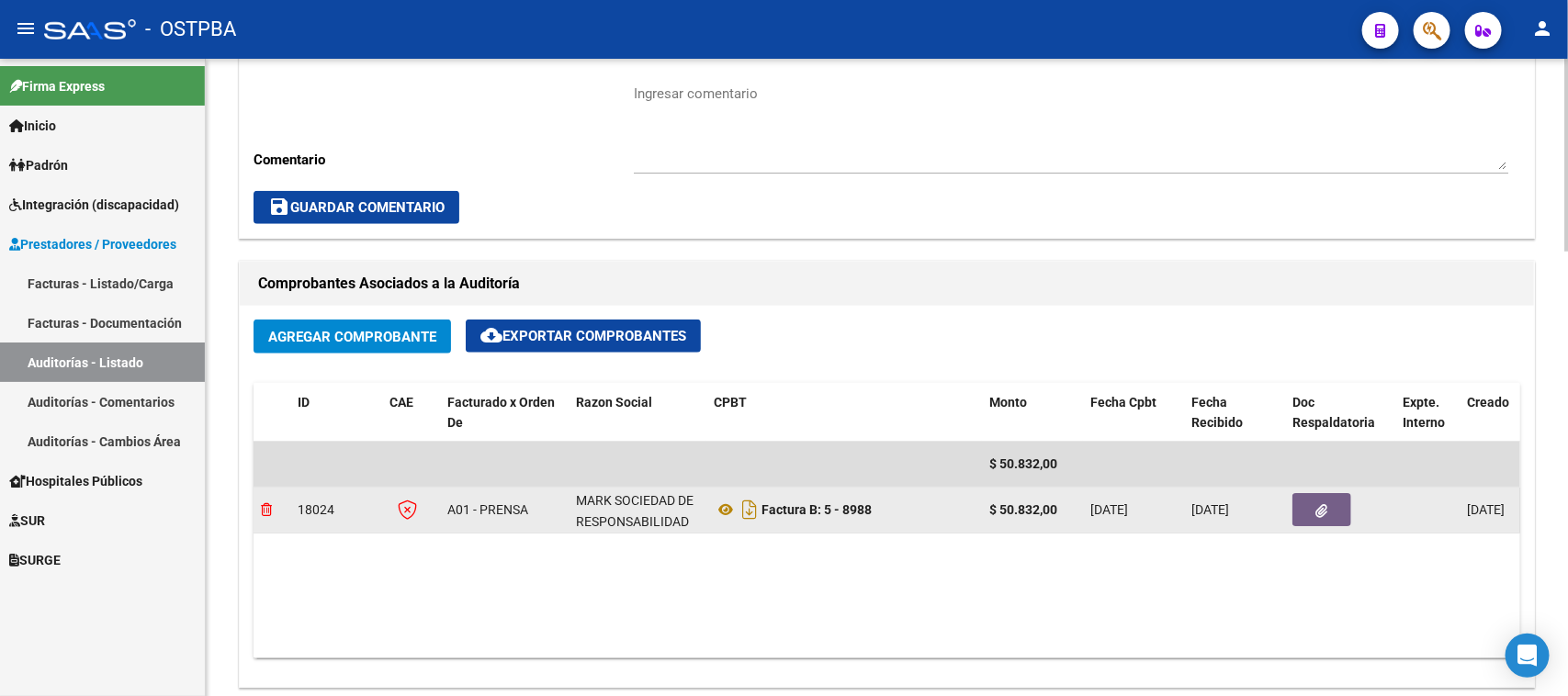
click at [264, 507] on icon at bounding box center [267, 509] width 11 height 13
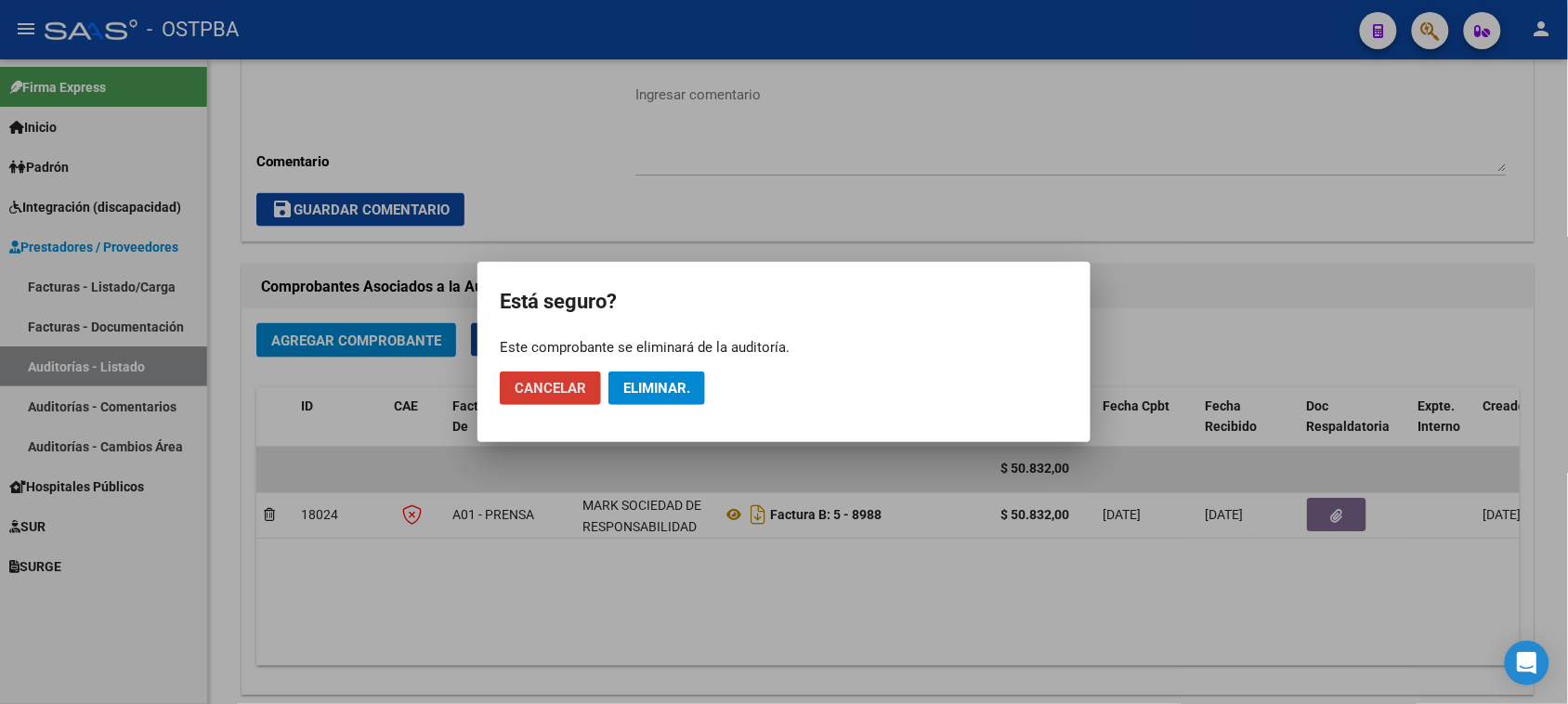
click at [634, 378] on button "Eliminar." at bounding box center [657, 388] width 96 height 33
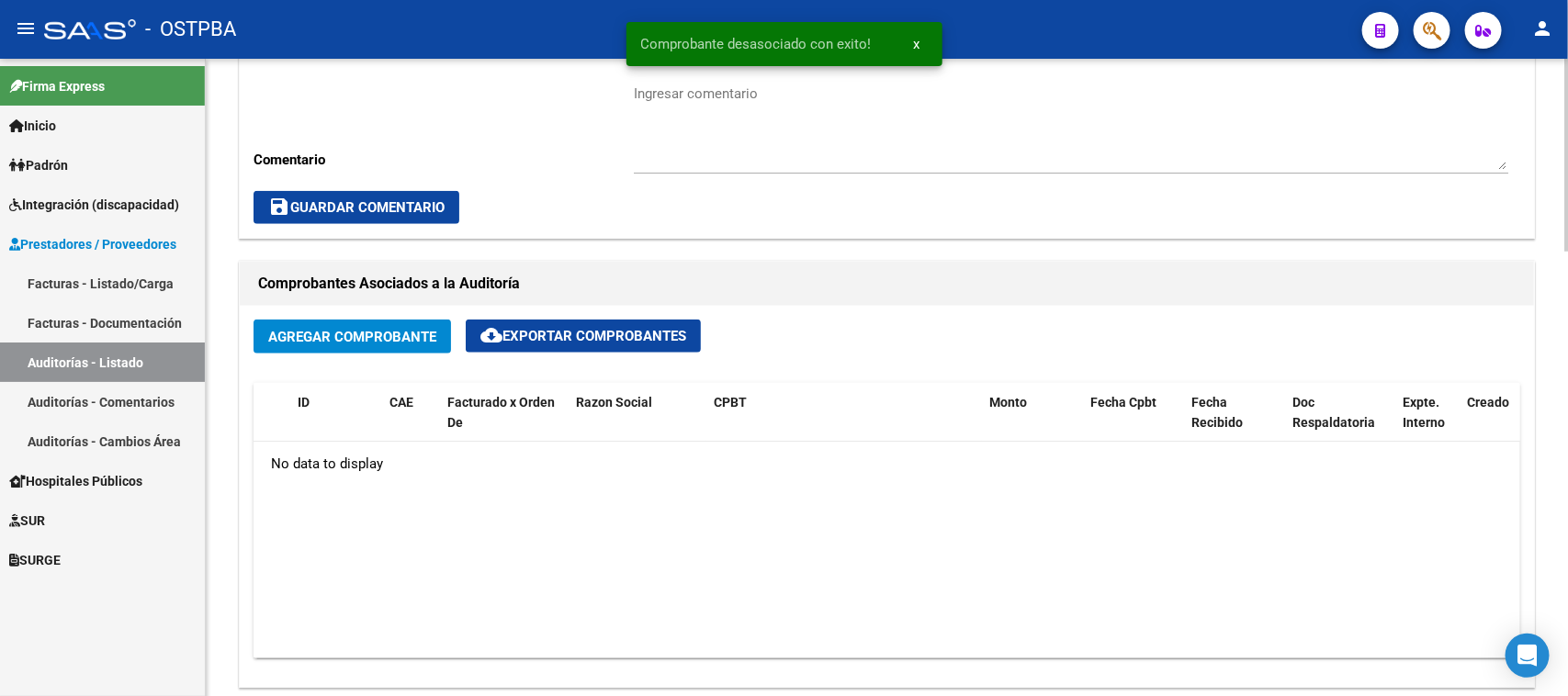
click at [393, 328] on span "Agregar Comprobante" at bounding box center [352, 337] width 168 height 17
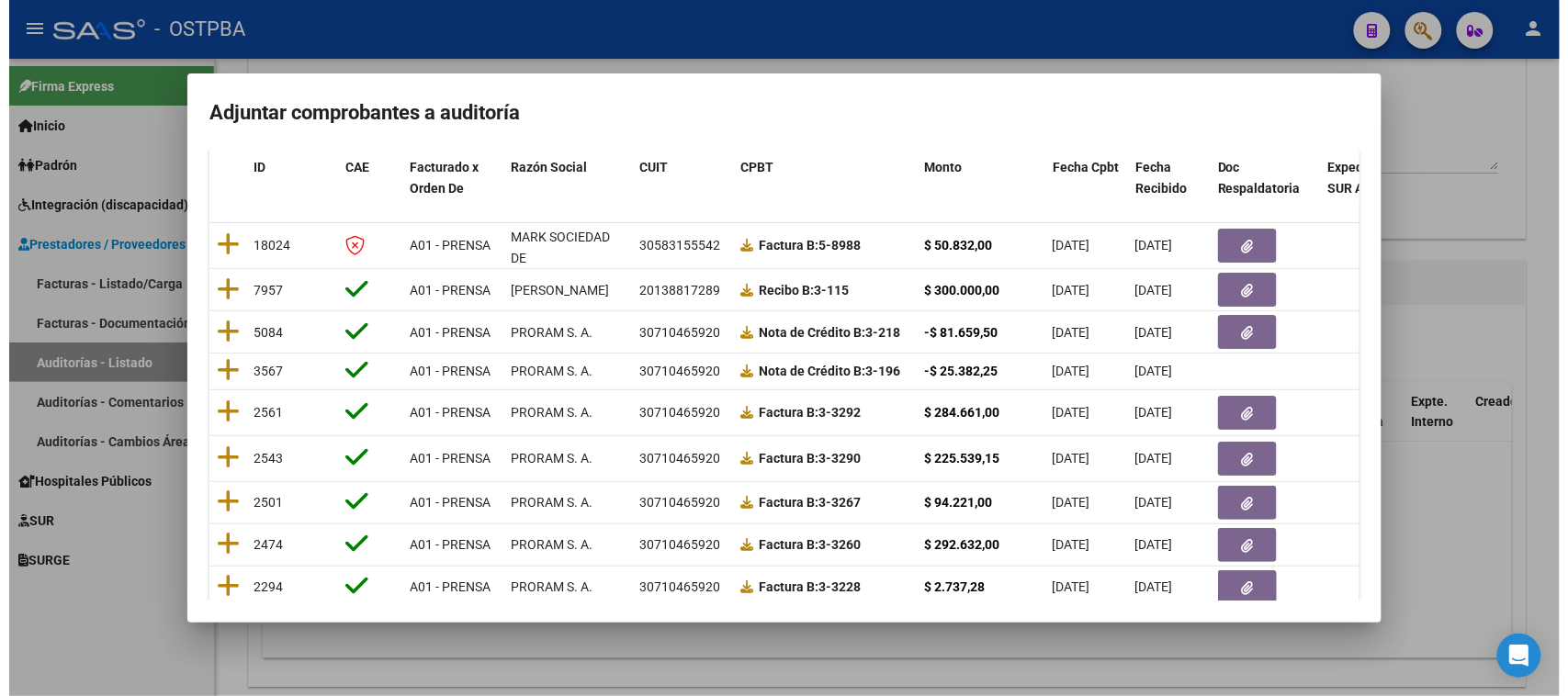
scroll to position [0, 0]
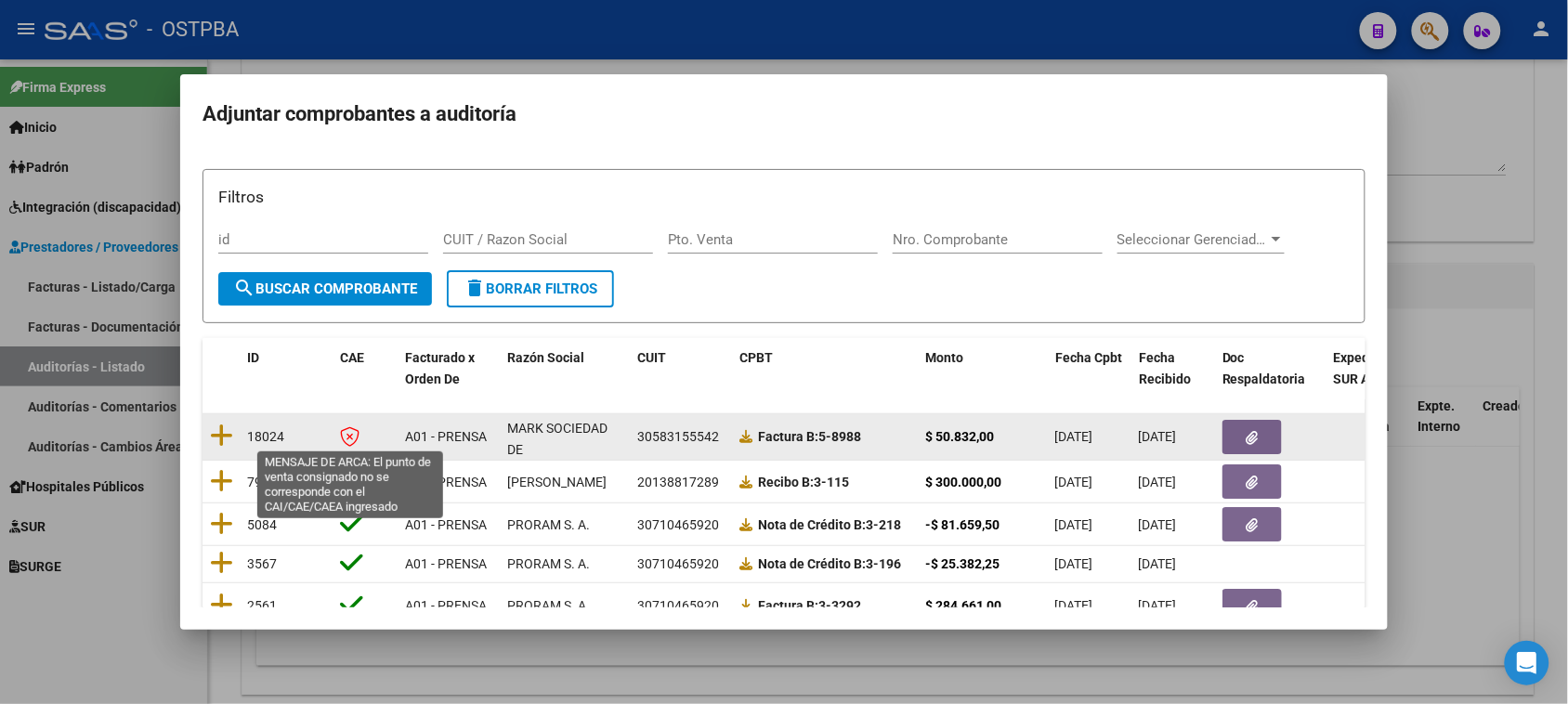
click at [351, 437] on icon at bounding box center [349, 437] width 20 height 21
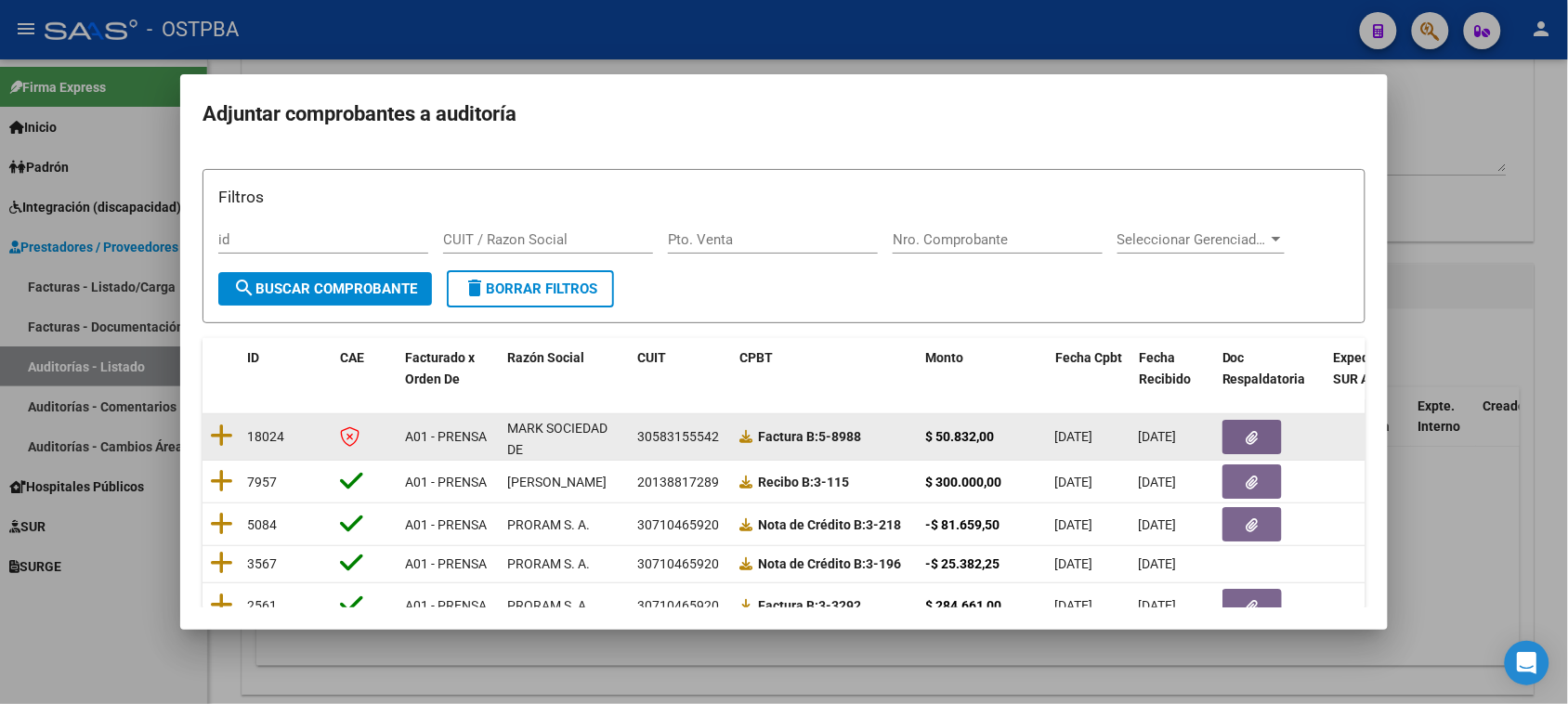
click at [1093, 441] on span "[DATE]" at bounding box center [1074, 437] width 38 height 15
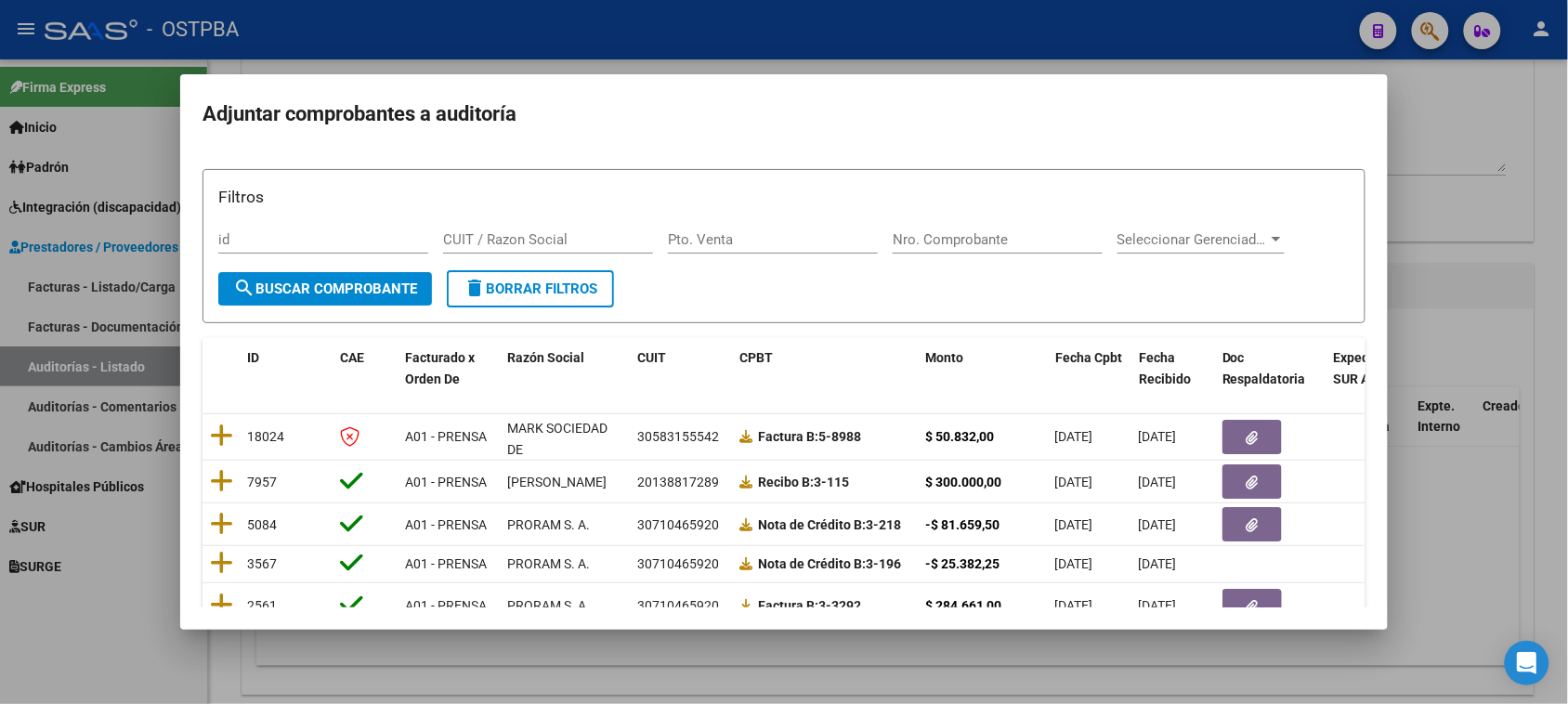
click at [1478, 114] on div at bounding box center [784, 352] width 1568 height 704
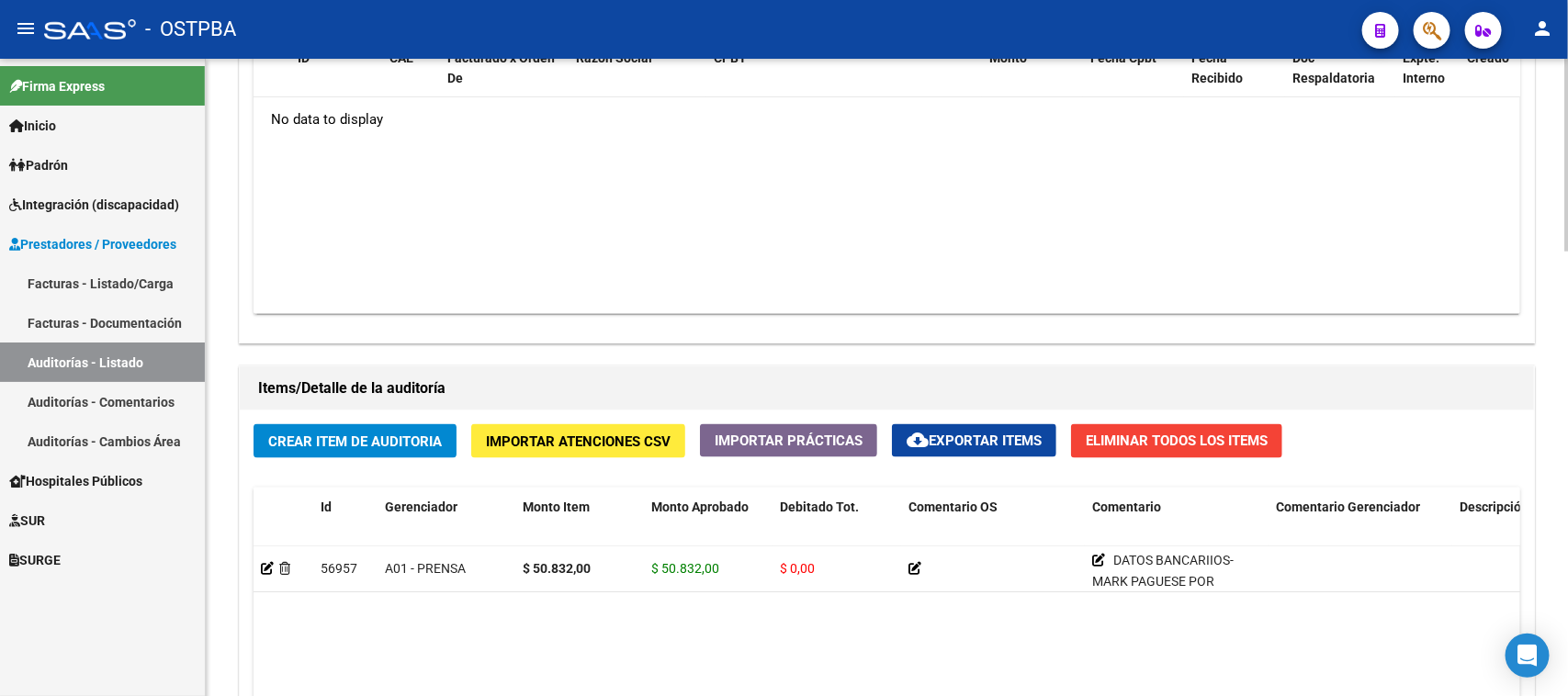
scroll to position [1262, 0]
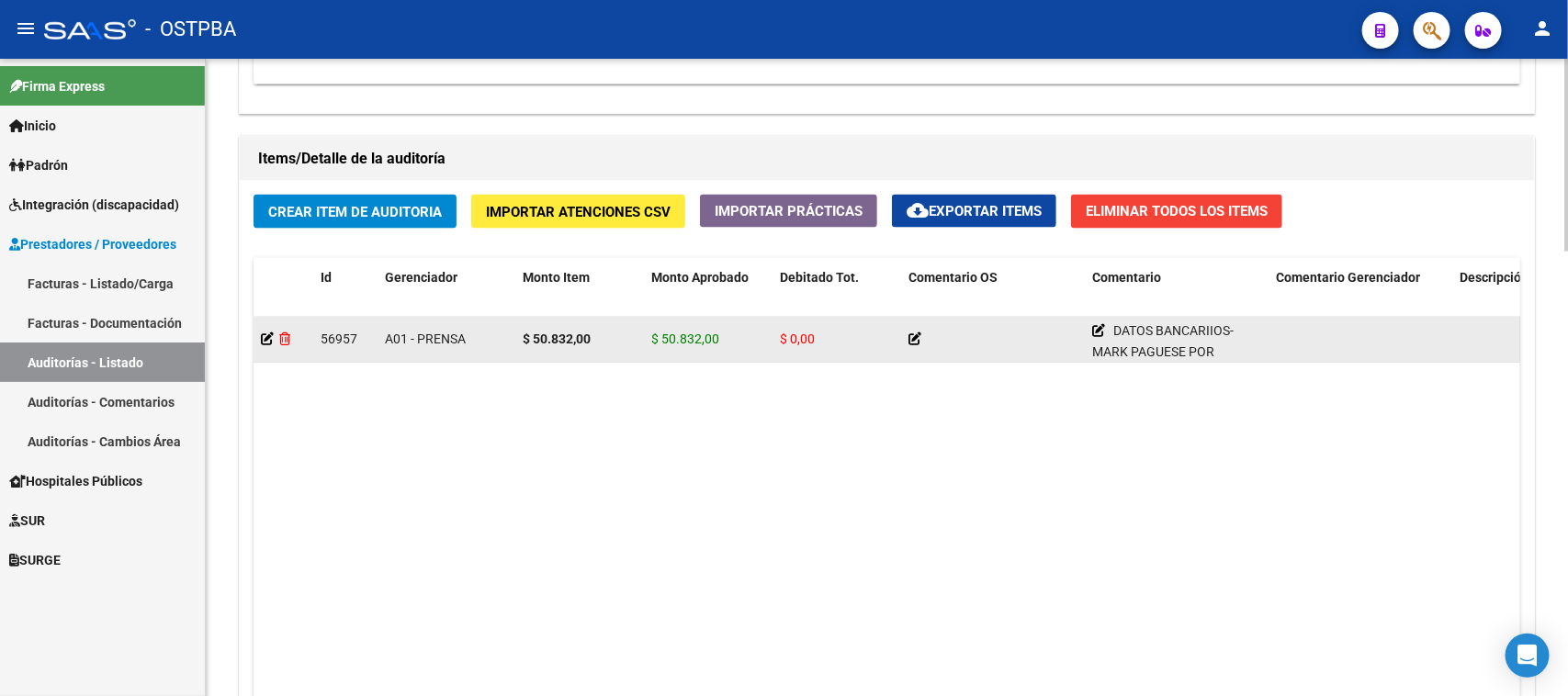
click at [286, 336] on icon at bounding box center [285, 339] width 11 height 13
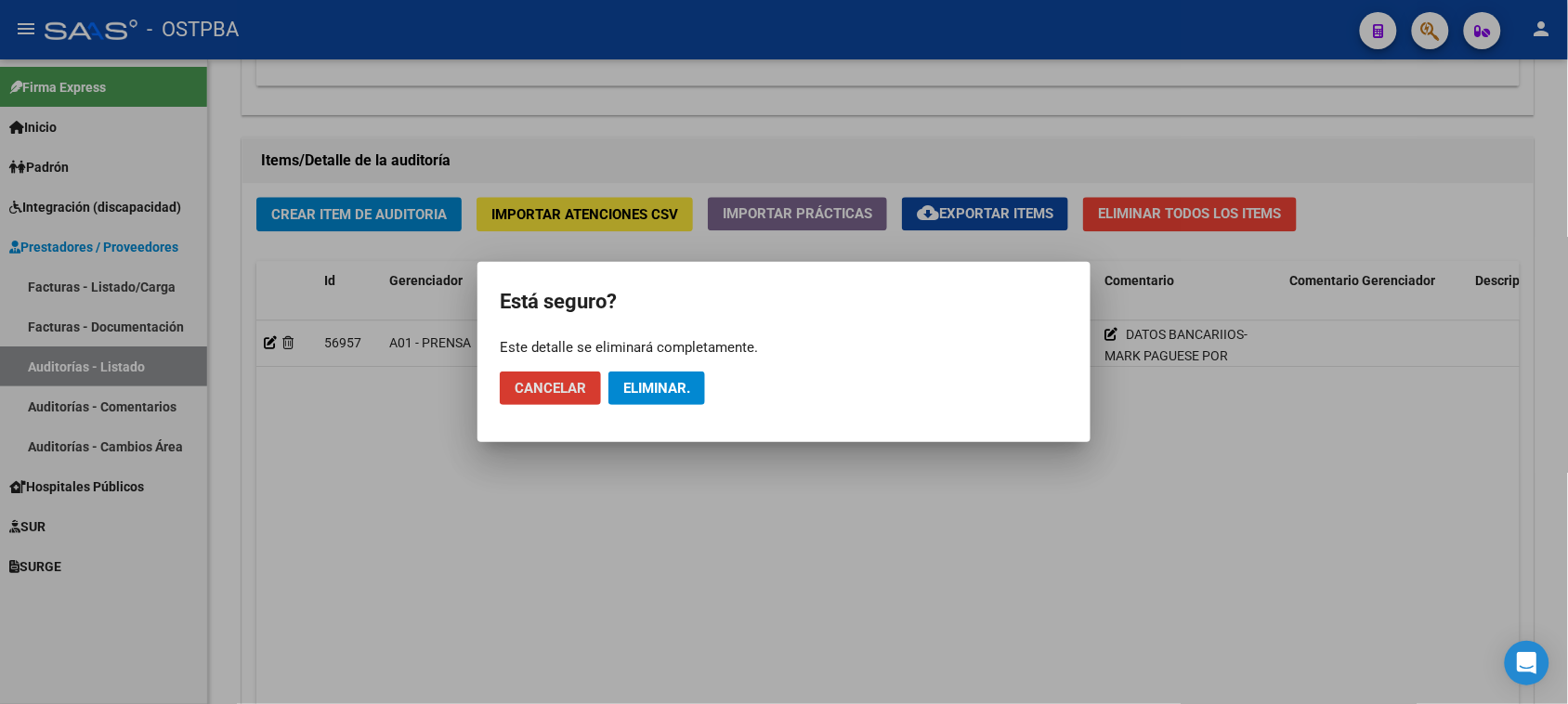
click at [680, 383] on span "Eliminar." at bounding box center [656, 389] width 67 height 17
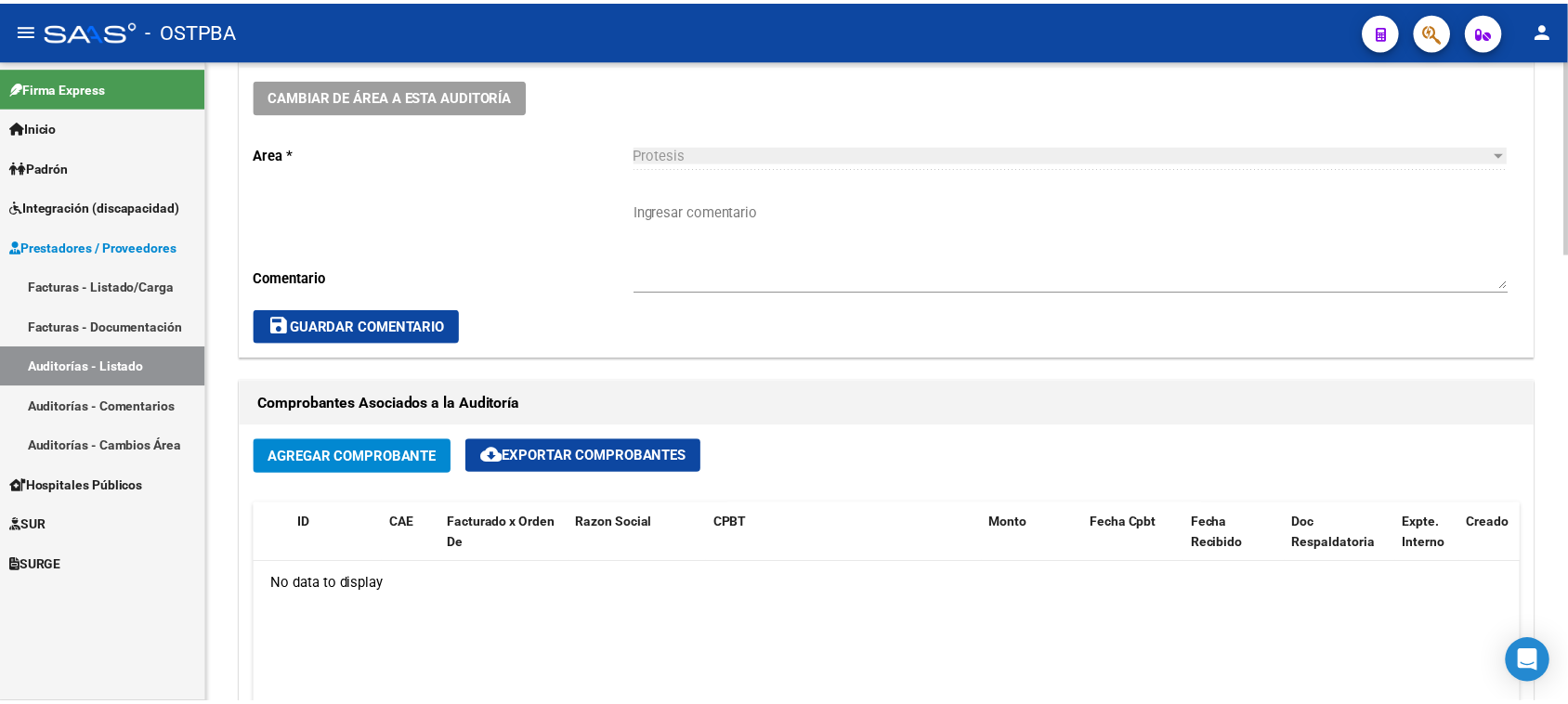
scroll to position [580, 0]
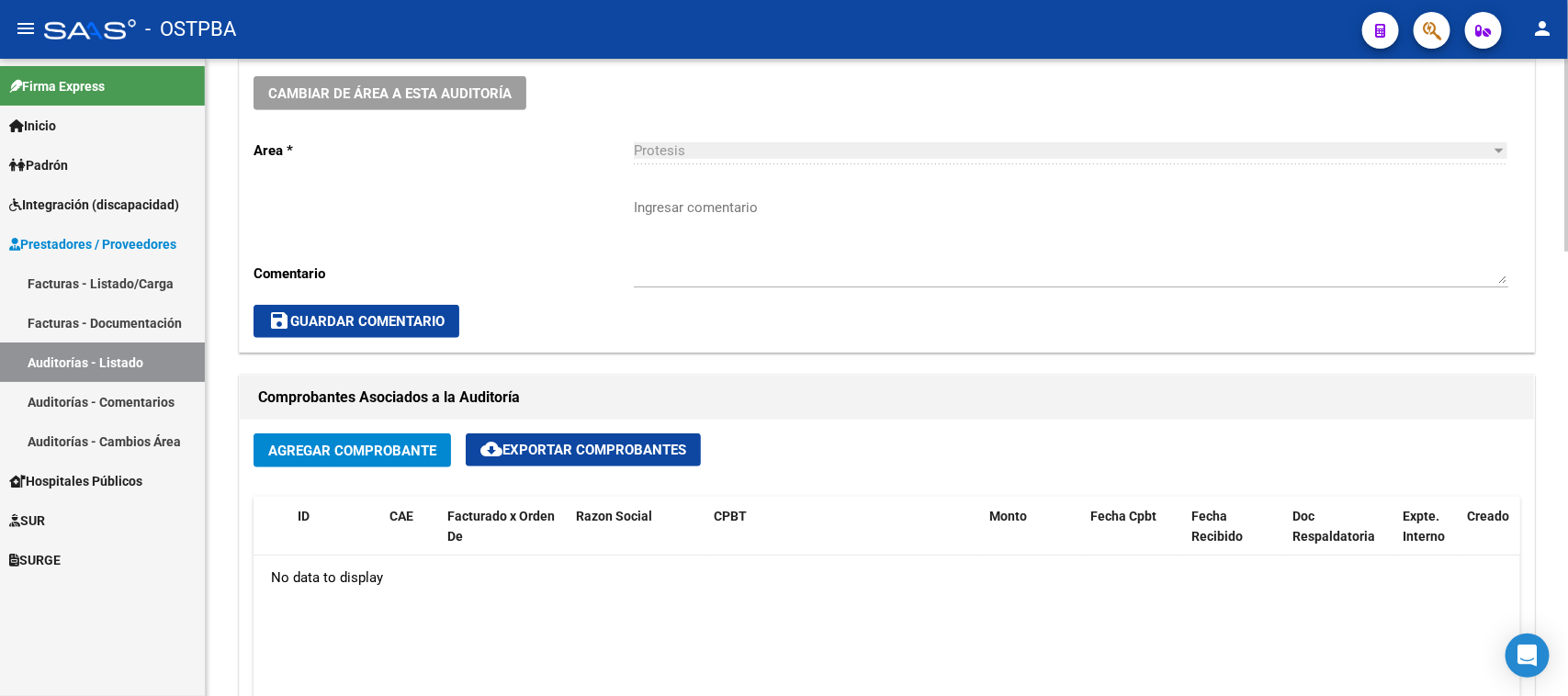
click at [343, 450] on span "Agregar Comprobante" at bounding box center [352, 451] width 168 height 17
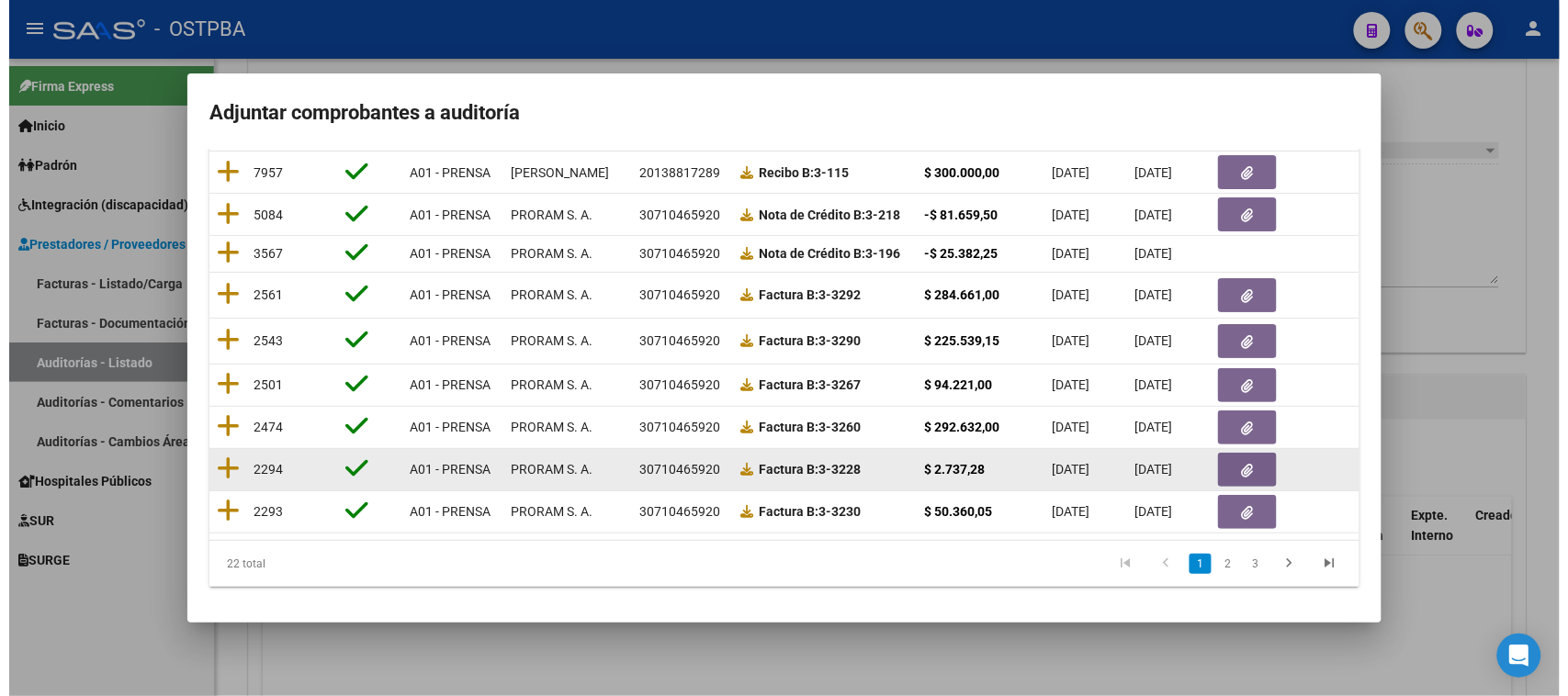
scroll to position [0, 0]
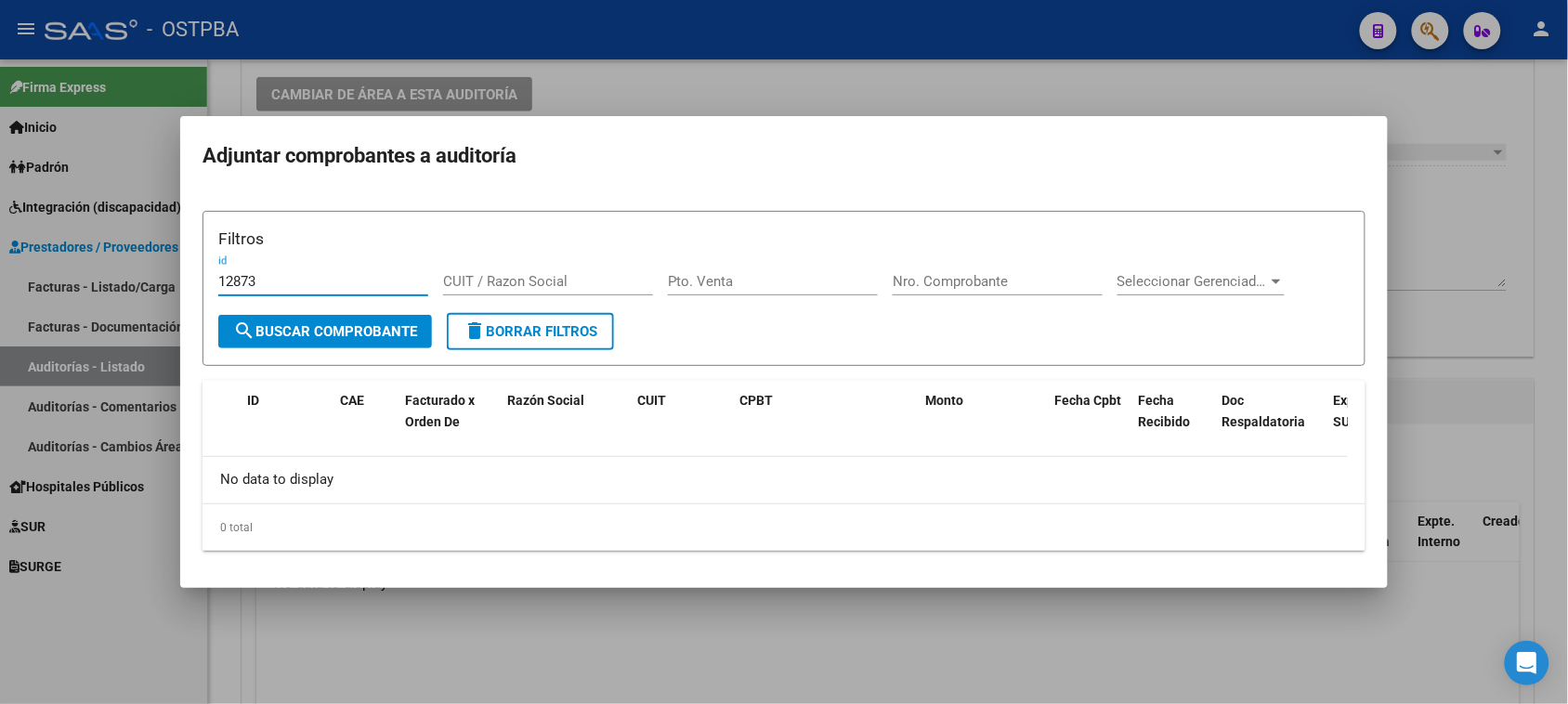
type input "12873"
click at [297, 329] on span "search Buscar Comprobante" at bounding box center [325, 331] width 184 height 17
click at [1449, 210] on div at bounding box center [784, 352] width 1568 height 704
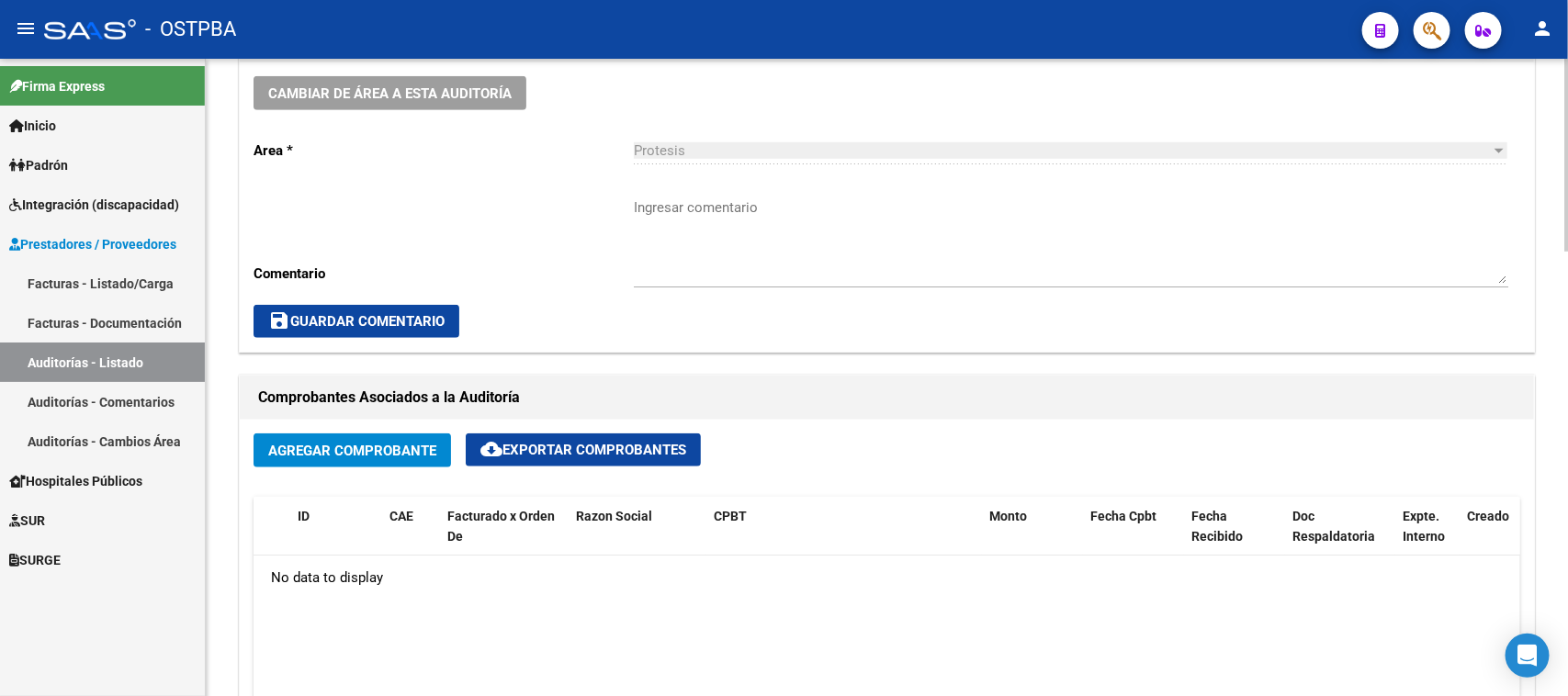
click at [407, 448] on span "Agregar Comprobante" at bounding box center [352, 451] width 168 height 17
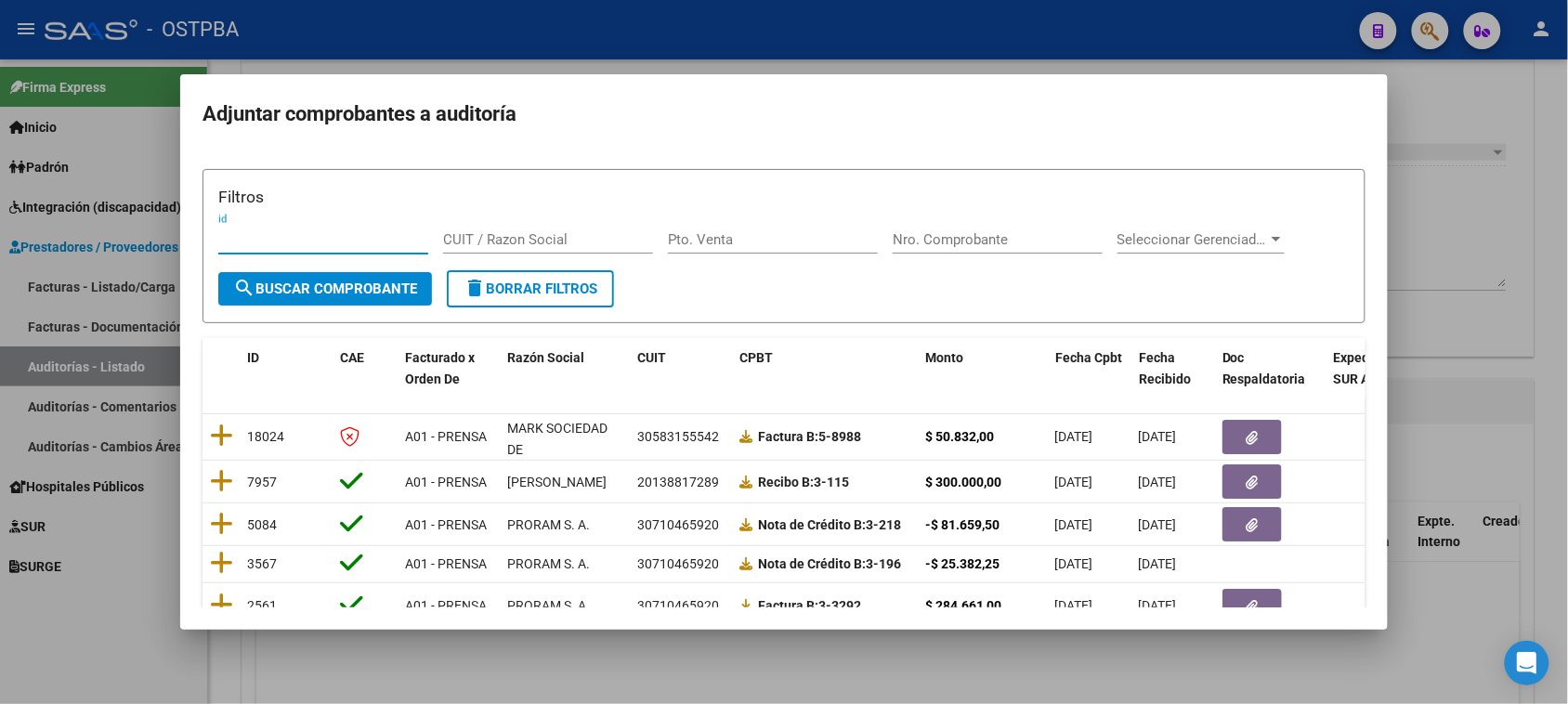
click at [42, 288] on div at bounding box center [784, 352] width 1568 height 704
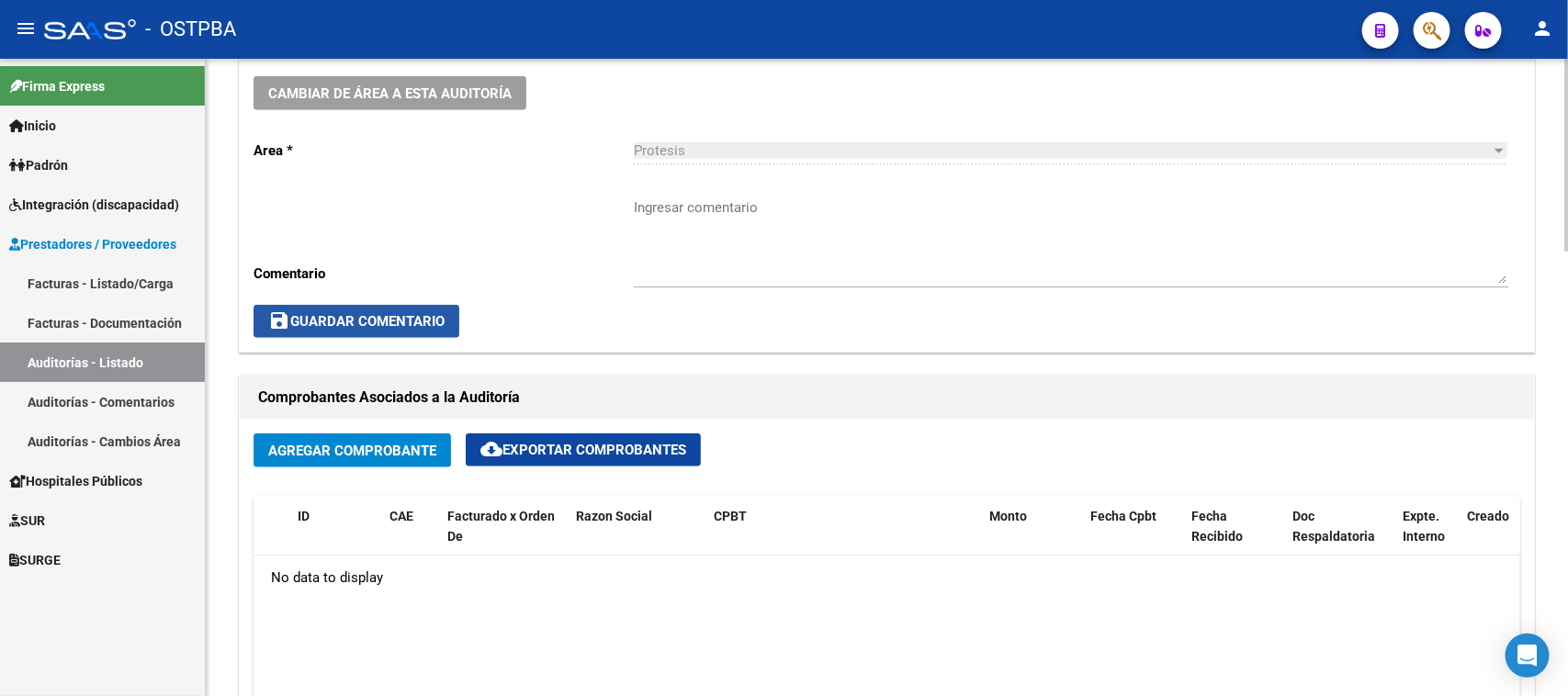
click at [350, 310] on button "save Guardar Comentario" at bounding box center [357, 321] width 205 height 33
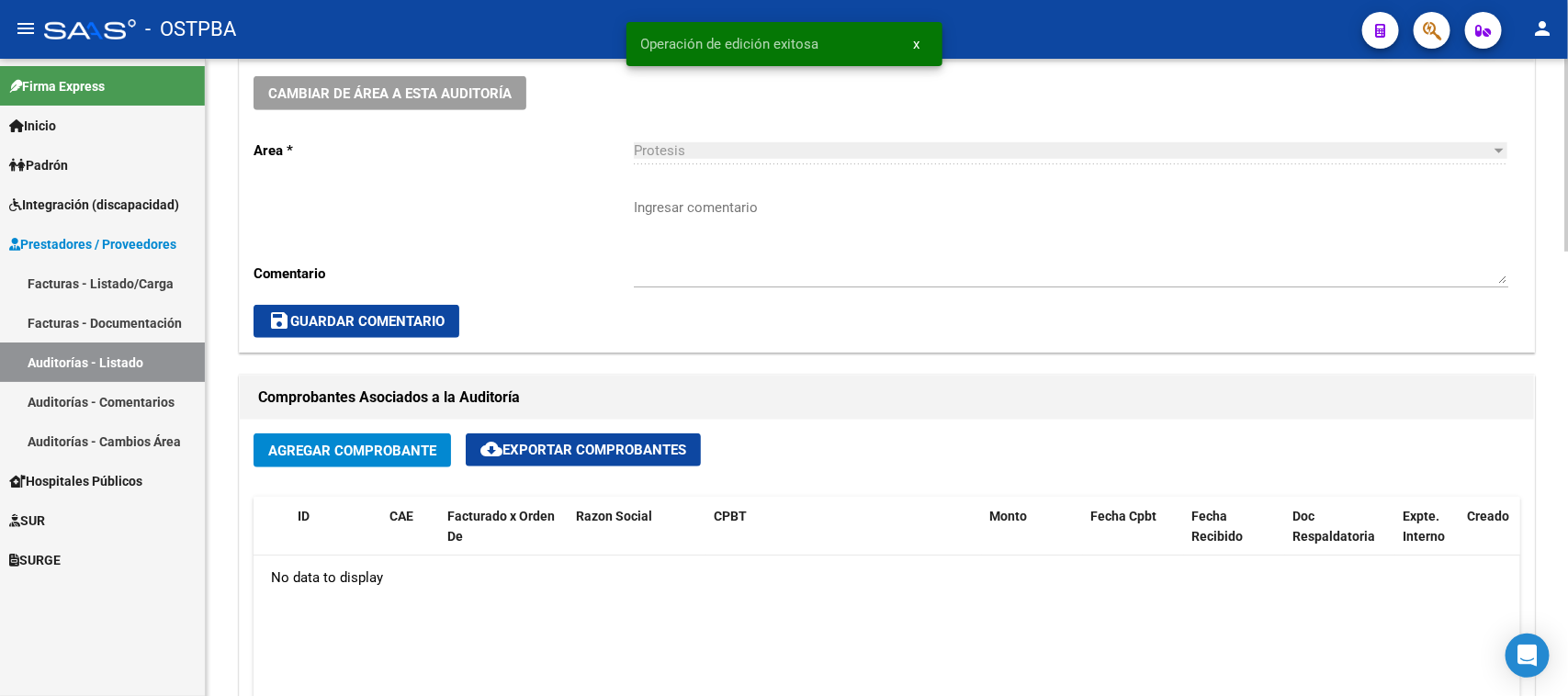
click at [675, 157] on span "Protesis" at bounding box center [659, 151] width 51 height 17
click at [371, 442] on span "Agregar Comprobante" at bounding box center [352, 451] width 168 height 17
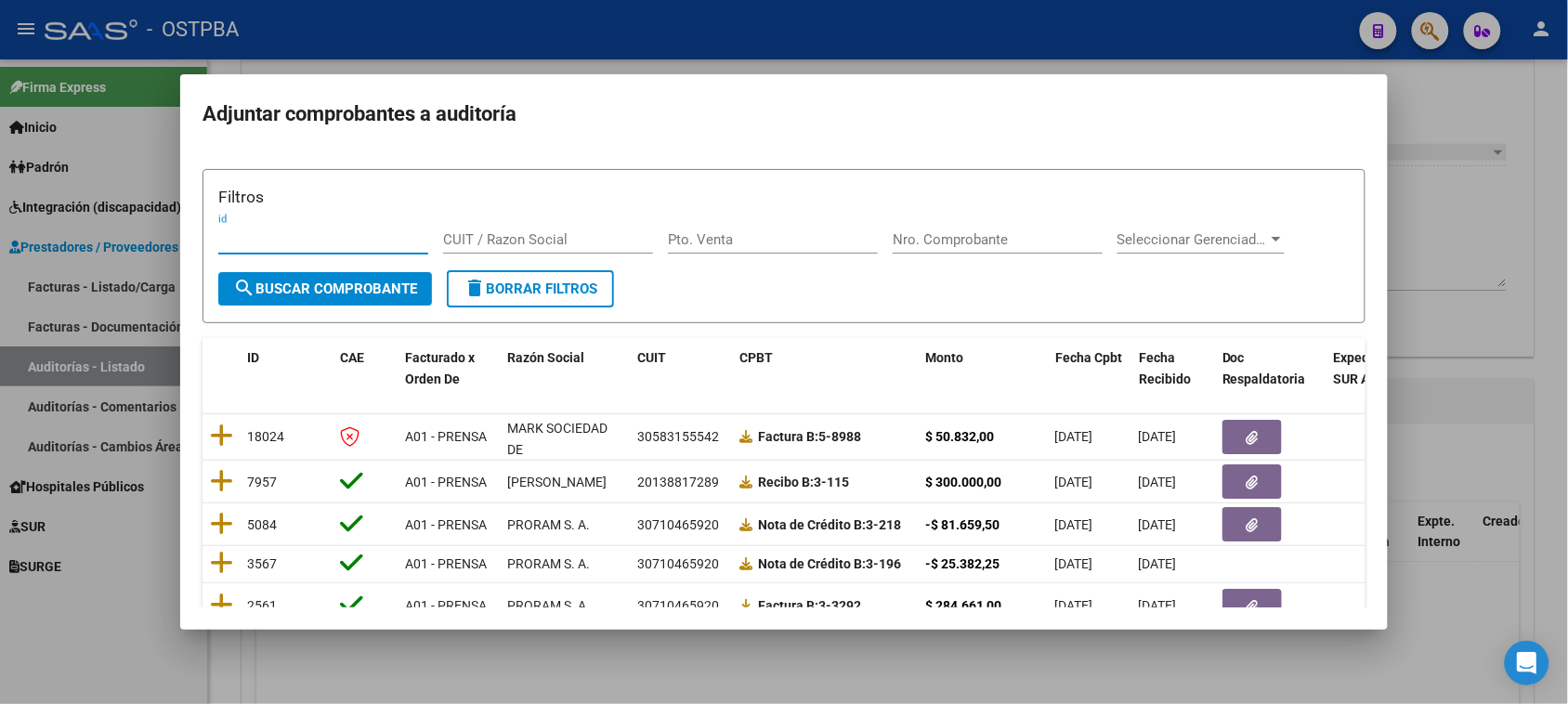
click at [1484, 176] on div at bounding box center [784, 352] width 1568 height 704
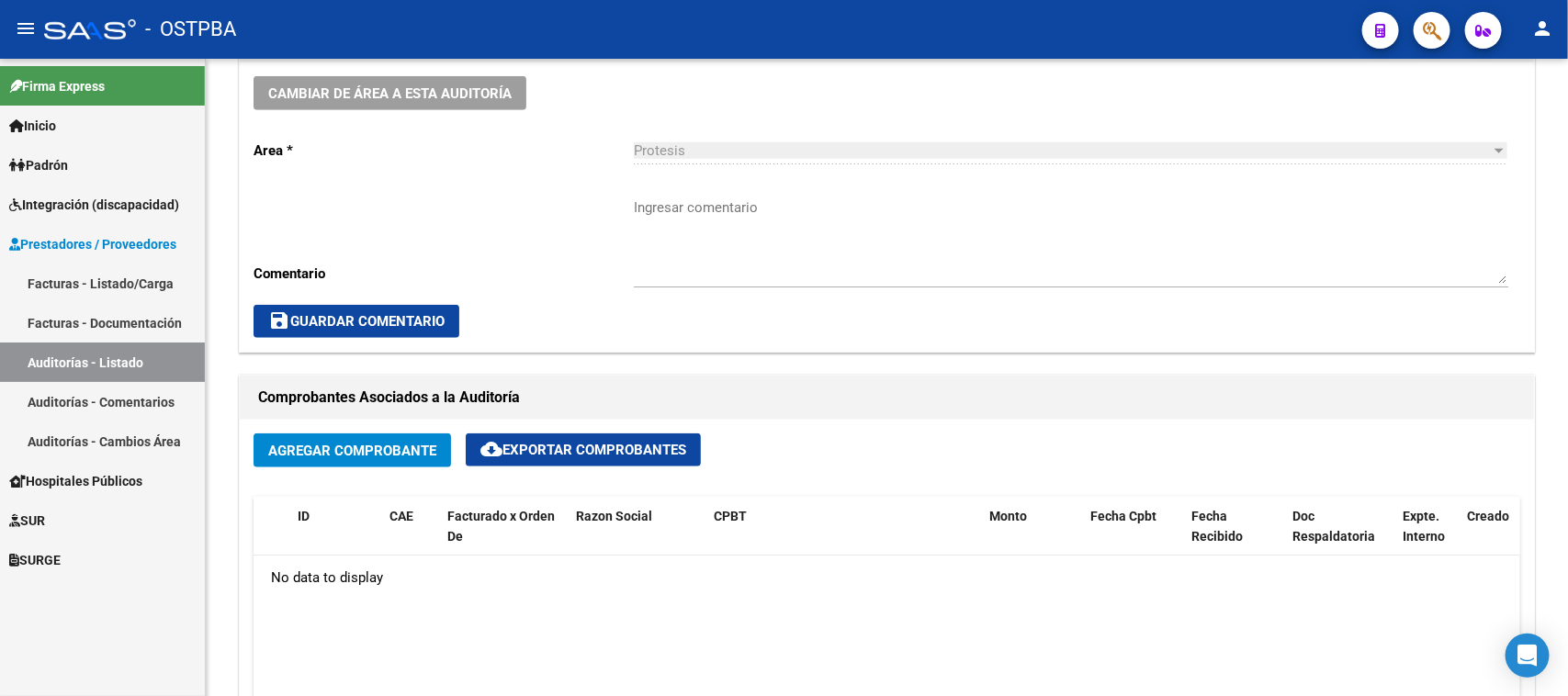
click at [79, 275] on link "Facturas - Listado/Carga" at bounding box center [102, 283] width 204 height 39
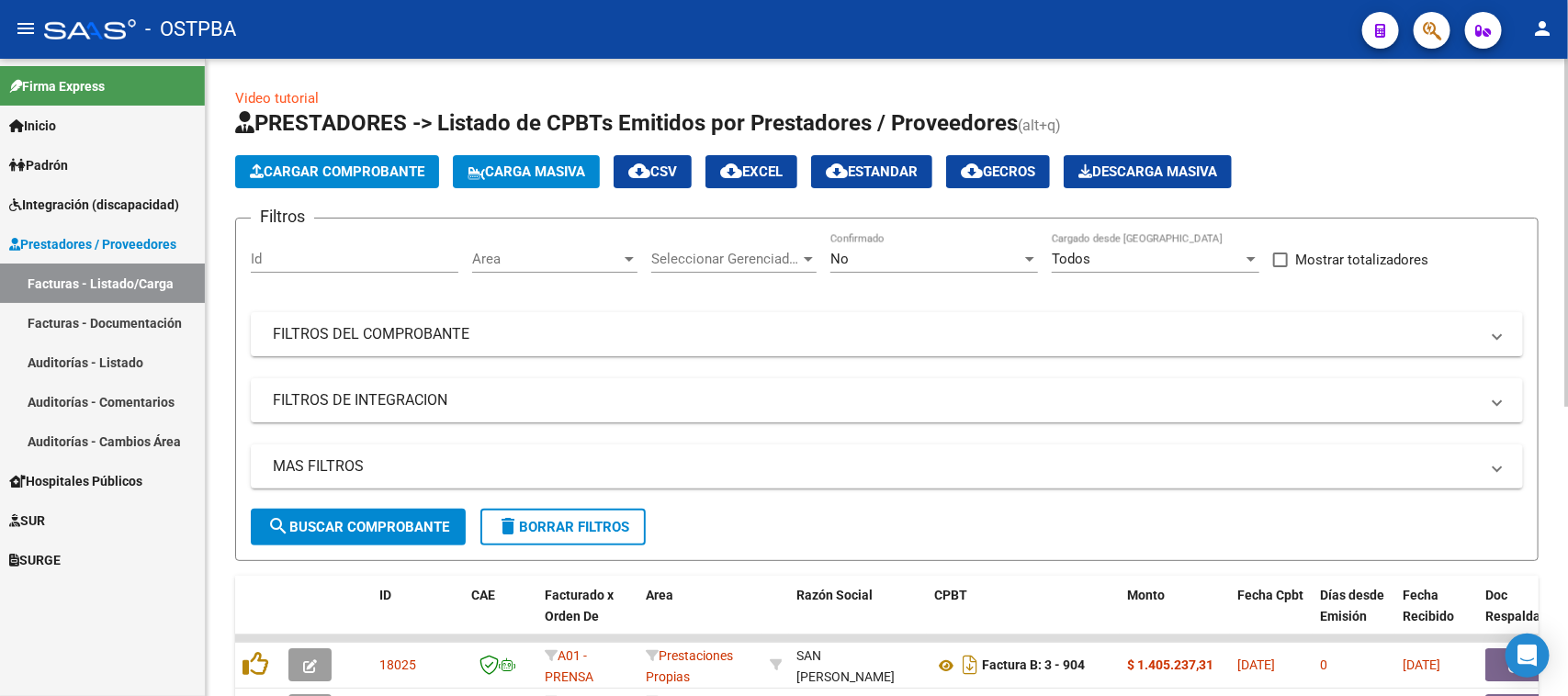
click at [318, 172] on span "Cargar Comprobante" at bounding box center [337, 172] width 175 height 17
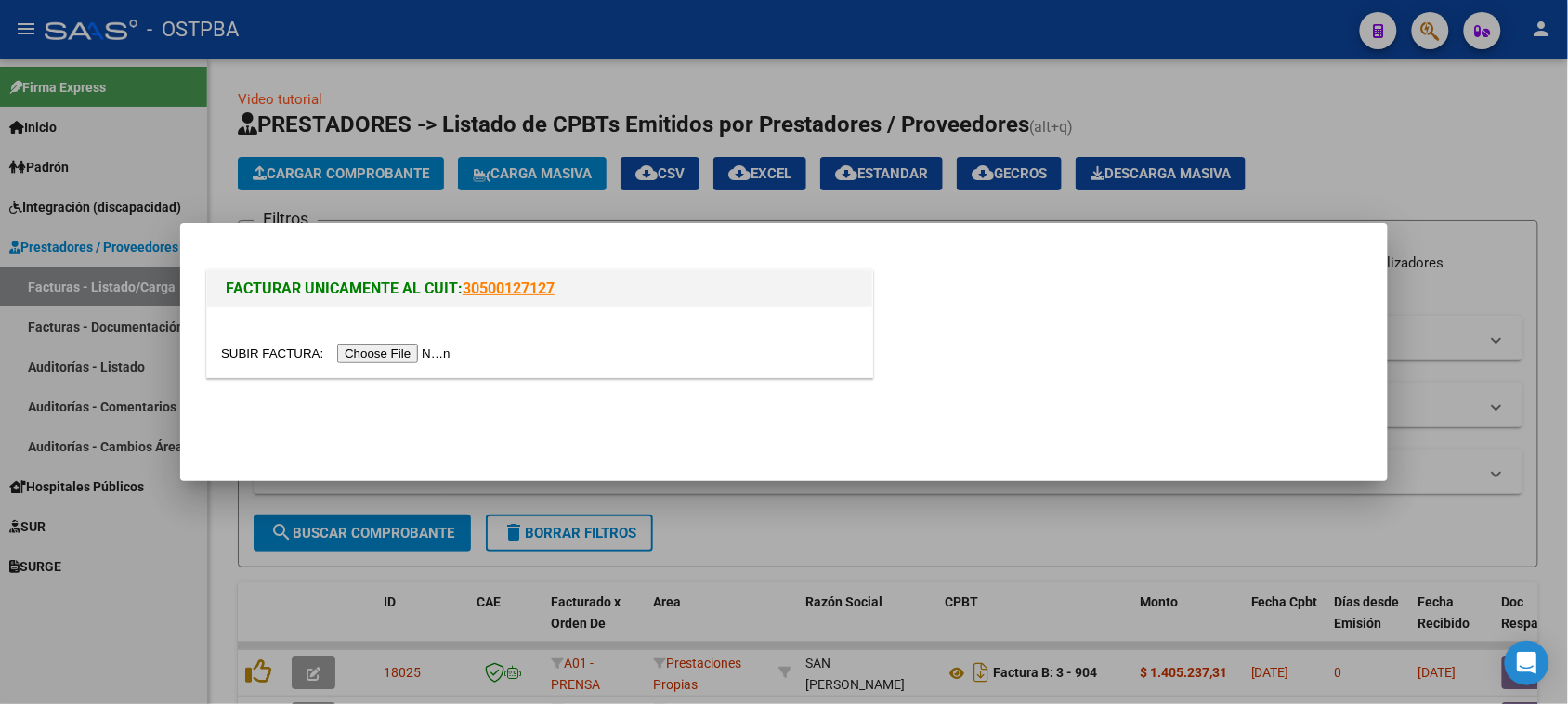
click at [405, 351] on input "file" at bounding box center [338, 353] width 235 height 20
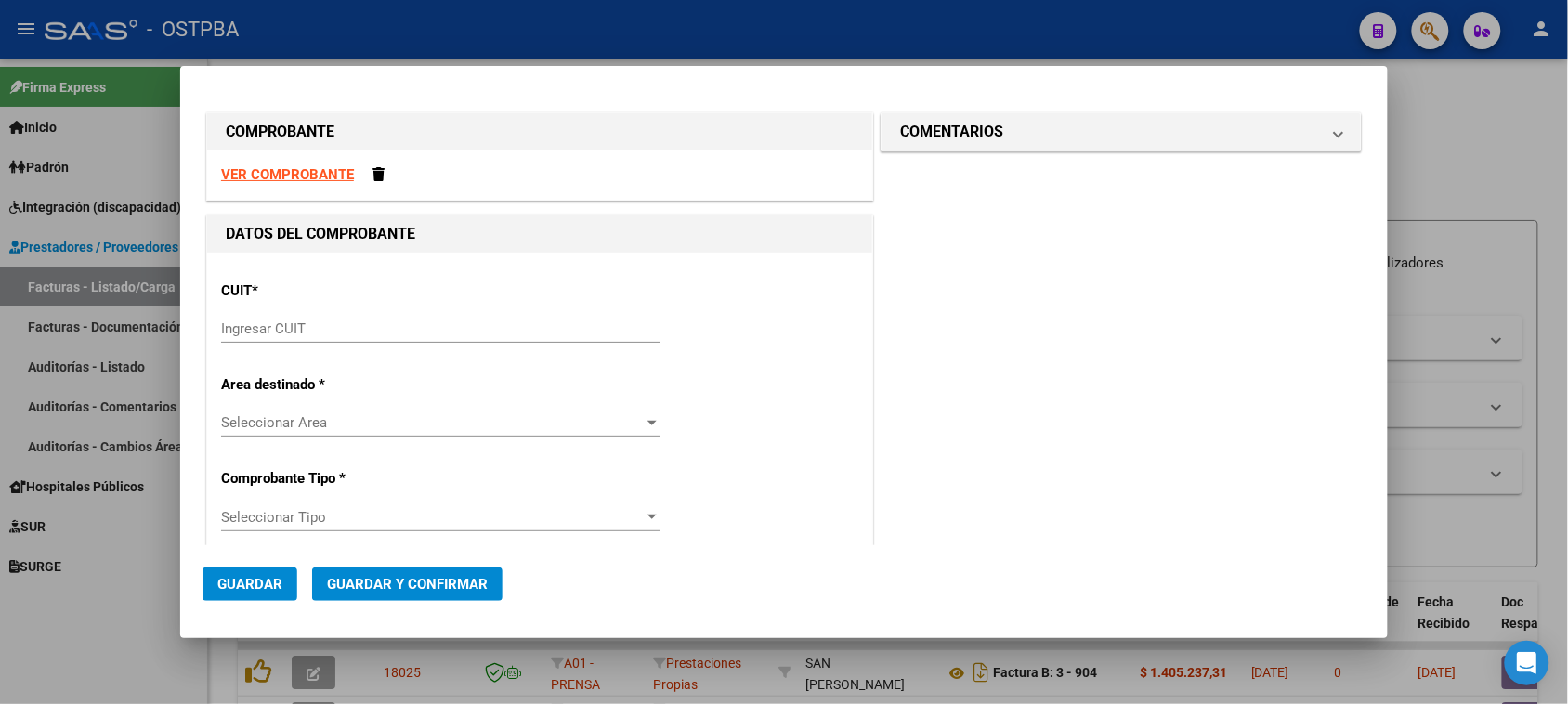
click at [267, 325] on input "Ingresar CUIT" at bounding box center [441, 329] width 440 height 17
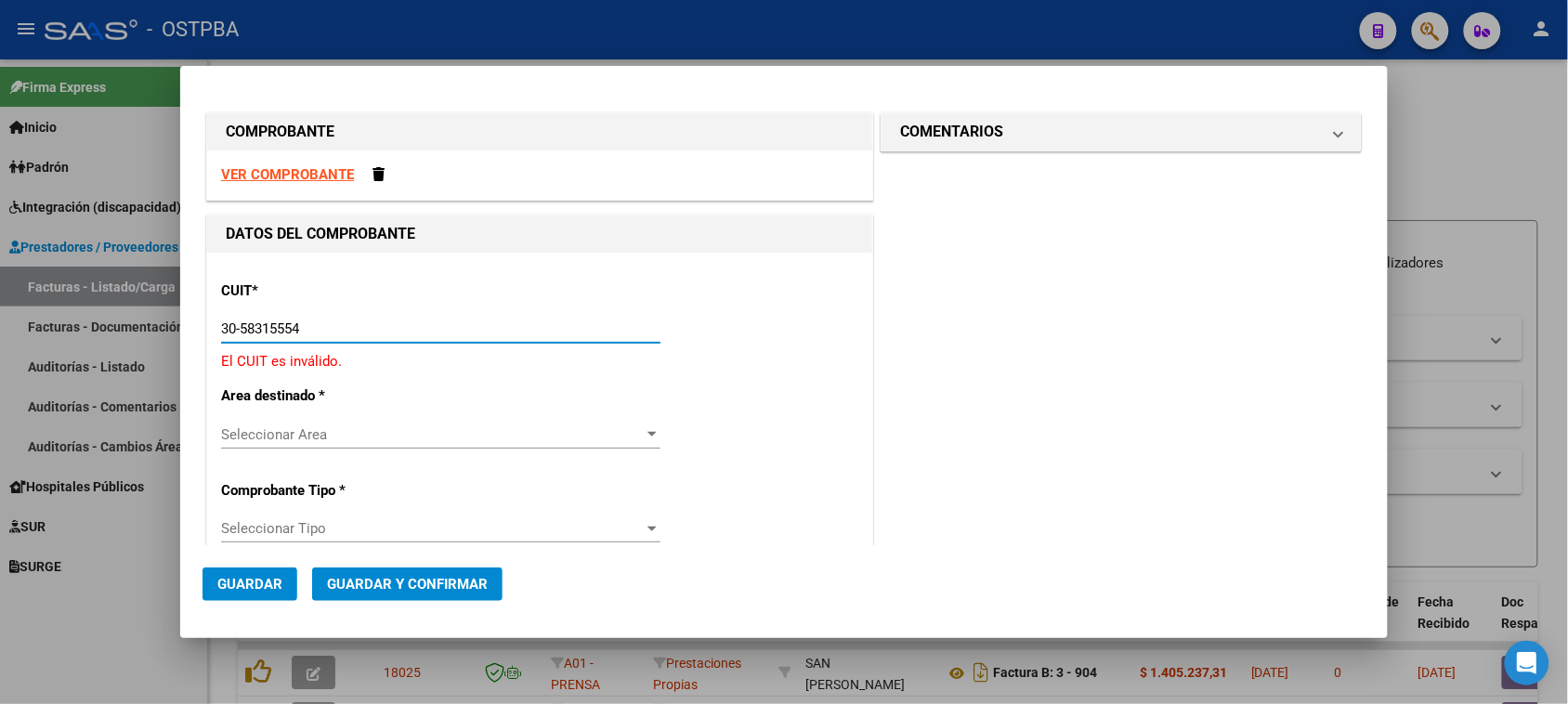
type input "30-58315554-2"
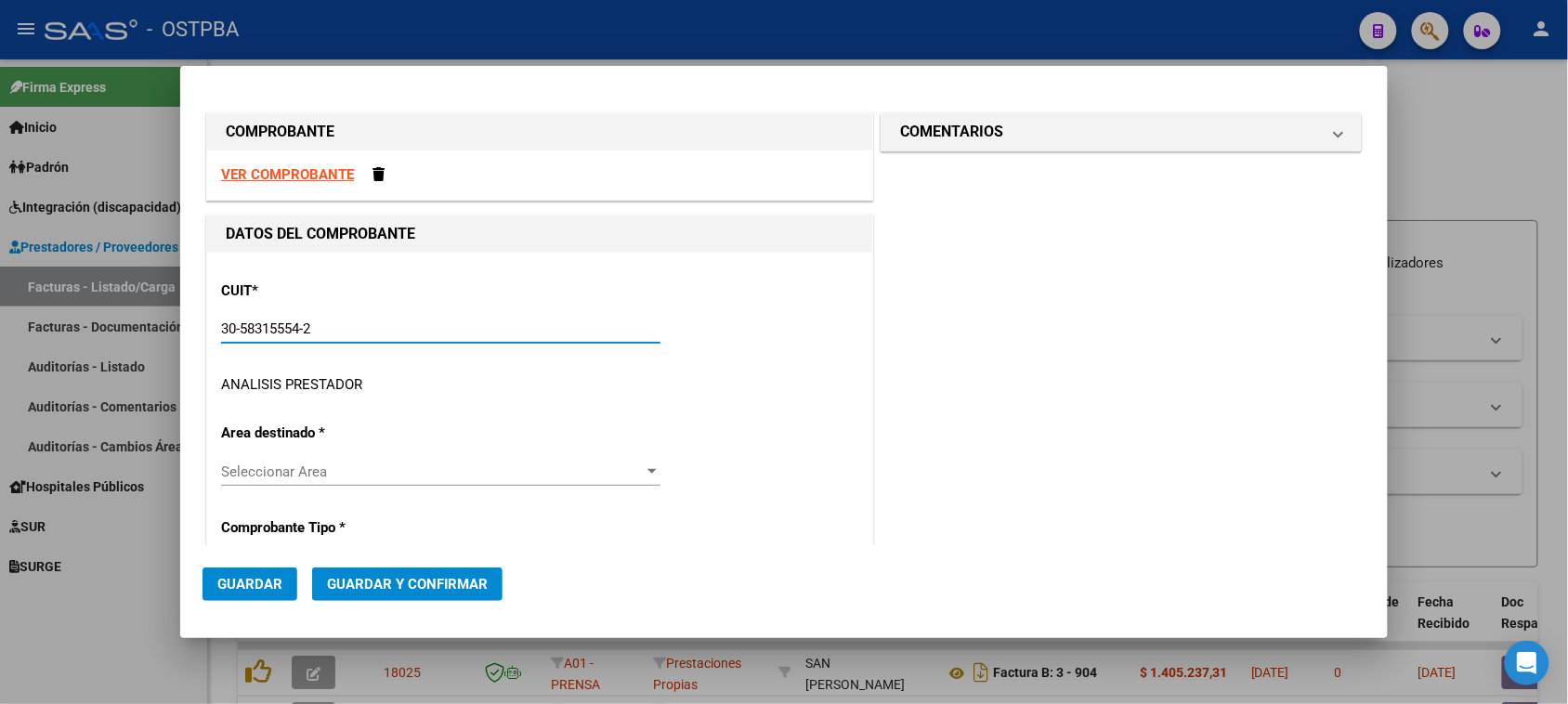
type input "5"
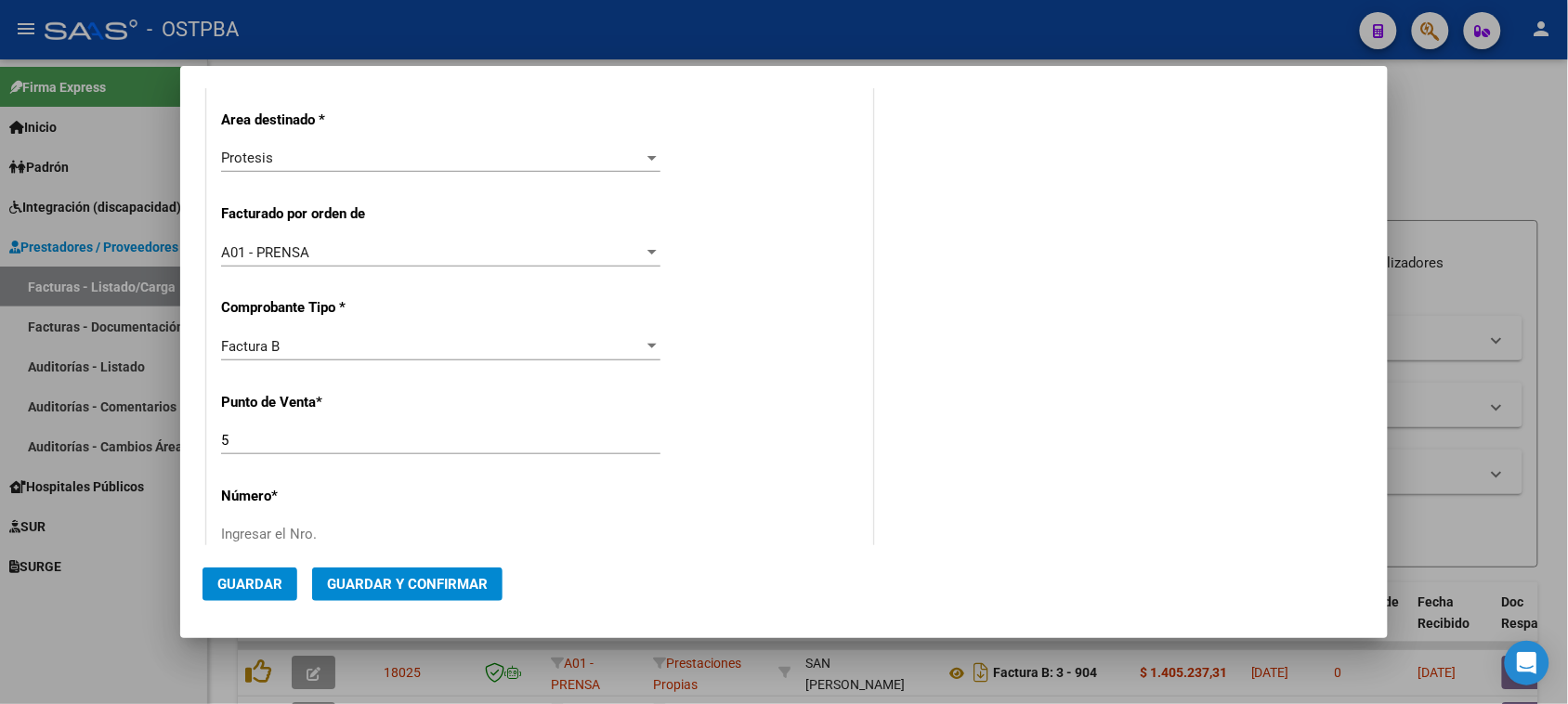
scroll to position [464, 0]
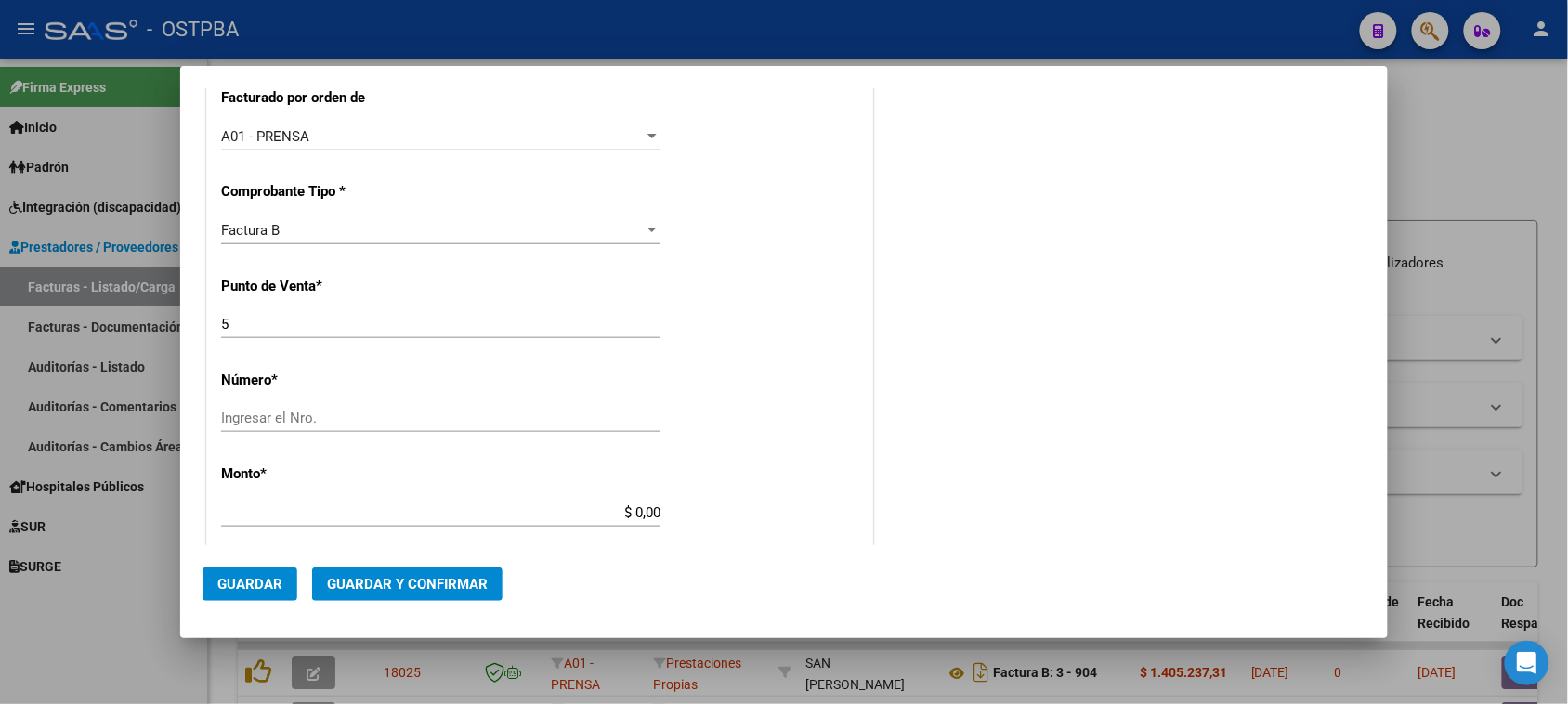
type input "30-58315554-2"
click at [232, 323] on input "5" at bounding box center [441, 325] width 440 height 17
type input "9"
click at [317, 416] on input "Ingresar el Nro." at bounding box center [441, 418] width 440 height 17
type input "8988"
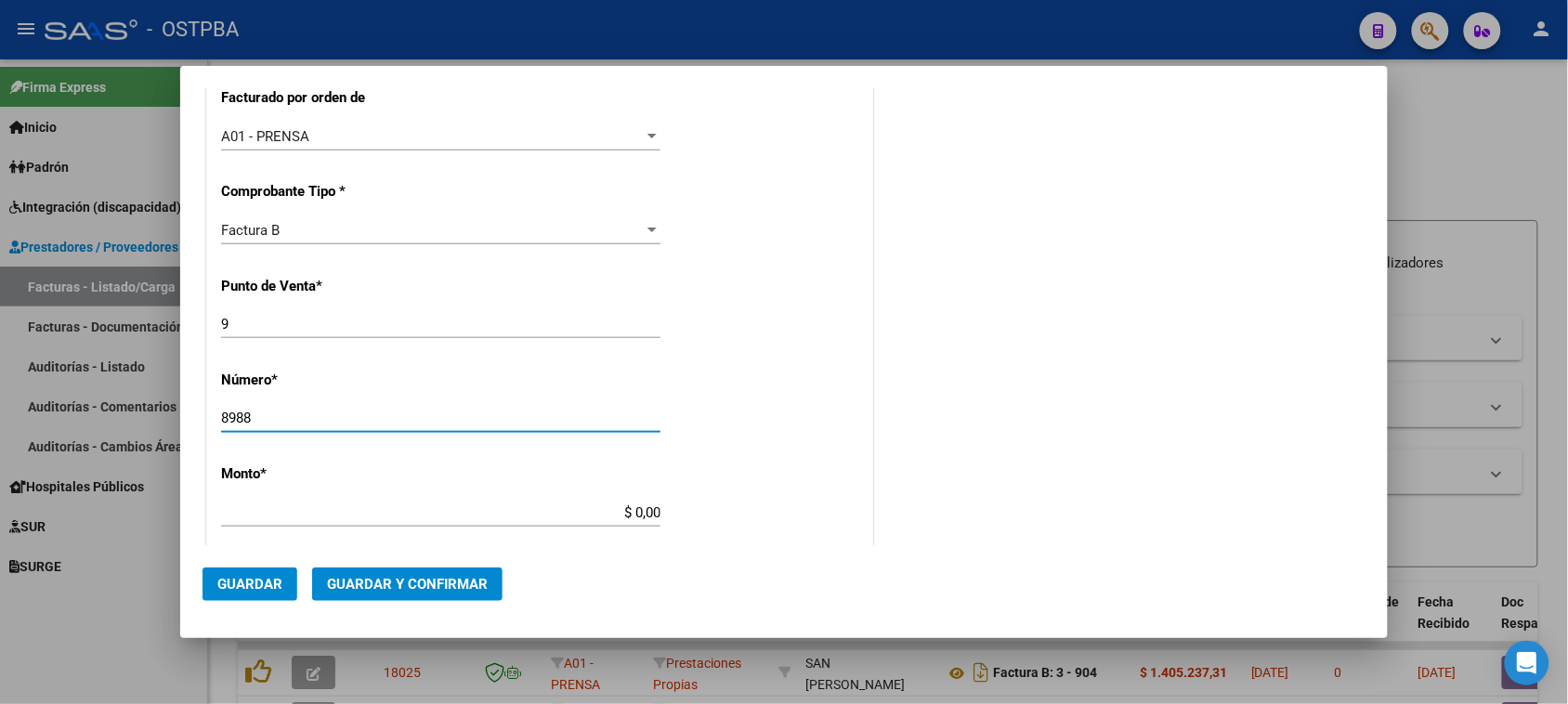
click at [527, 494] on div "CUIT * 30-58315554-2 Ingresar CUIT ANALISIS PRESTADOR MARK SOCIEDAD DE RESPONSA…" at bounding box center [539, 494] width 666 height 1411
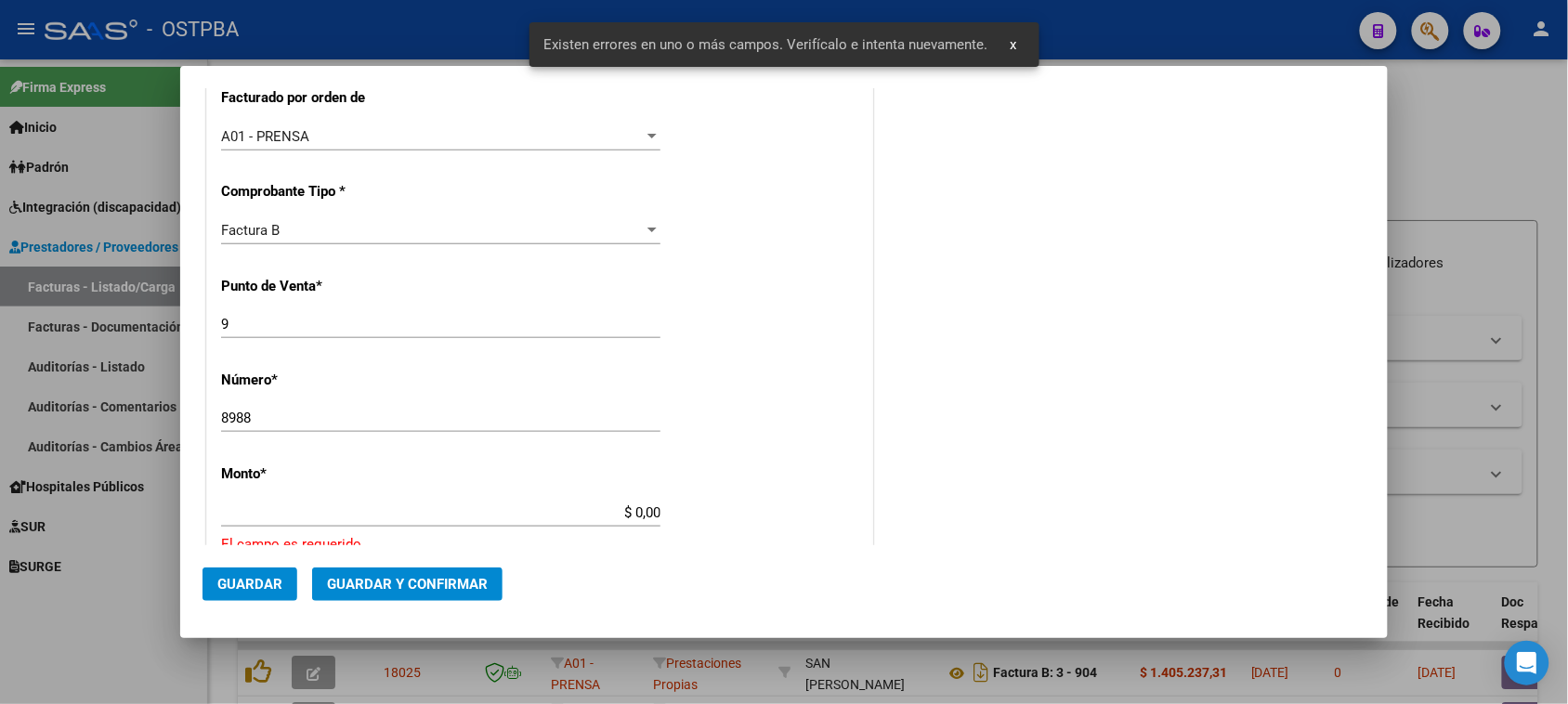
scroll to position [651, 0]
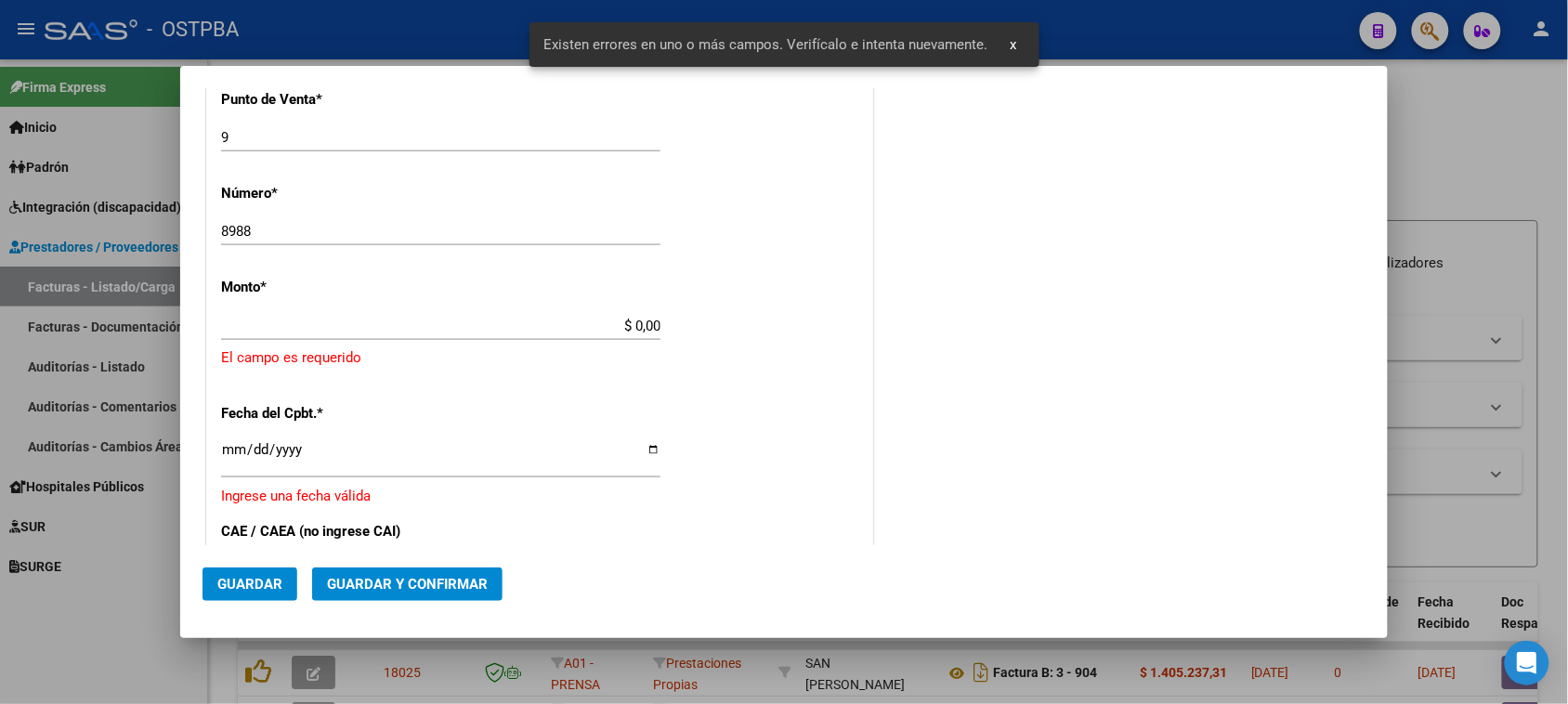
click at [525, 516] on div "CUIT * 30-58315554-2 Ingresar CUIT ANALISIS PRESTADOR MARK SOCIEDAD DE RESPONSA…" at bounding box center [539, 328] width 666 height 1454
click at [532, 331] on input "$ 0,00" at bounding box center [441, 327] width 440 height 17
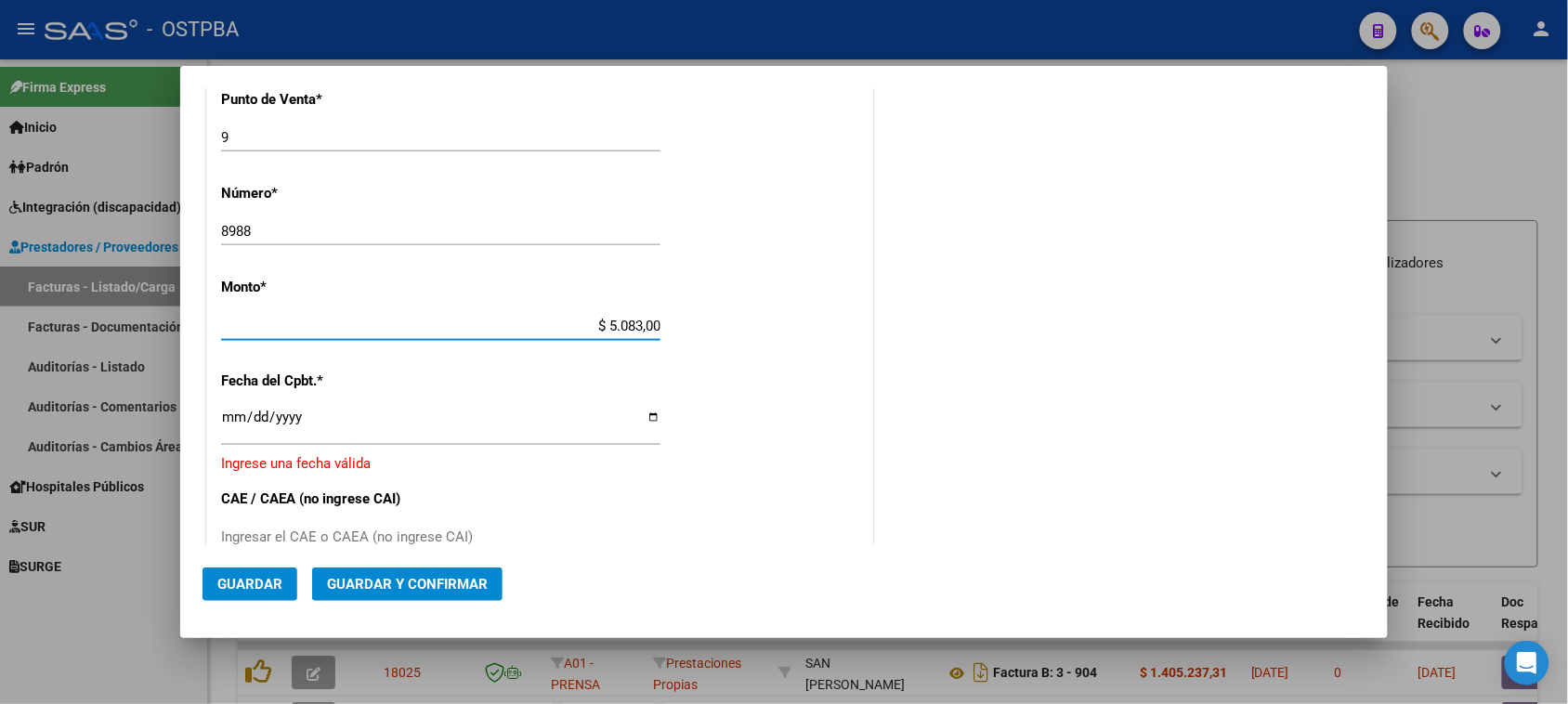
type input "$ 50.832,00"
click at [219, 416] on div "CUIT * 30-58315554-2 Ingresar CUIT ANALISIS PRESTADOR MARK SOCIEDAD DE RESPONSA…" at bounding box center [539, 312] width 666 height 1422
click at [228, 411] on input "Ingresar la fecha" at bounding box center [441, 424] width 440 height 29
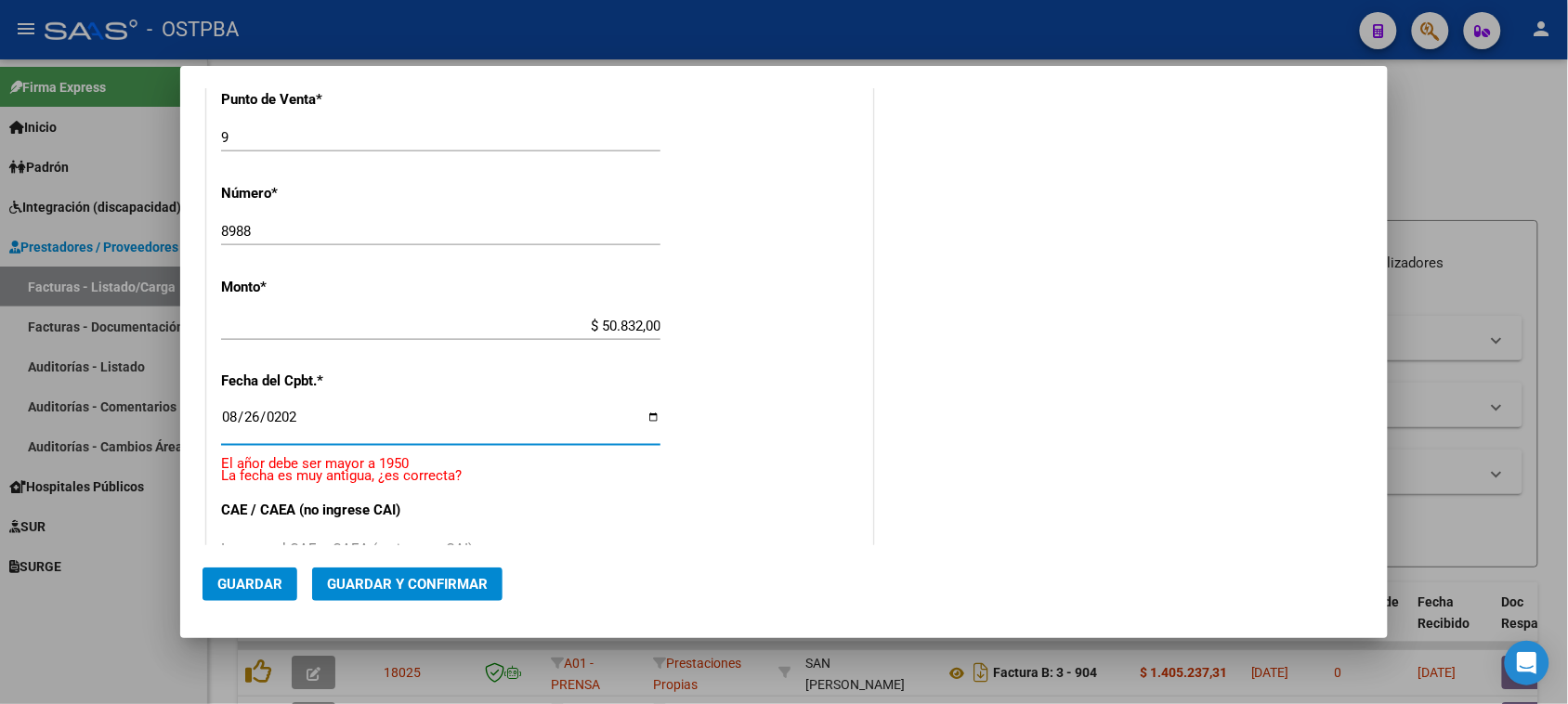
type input "[DATE]"
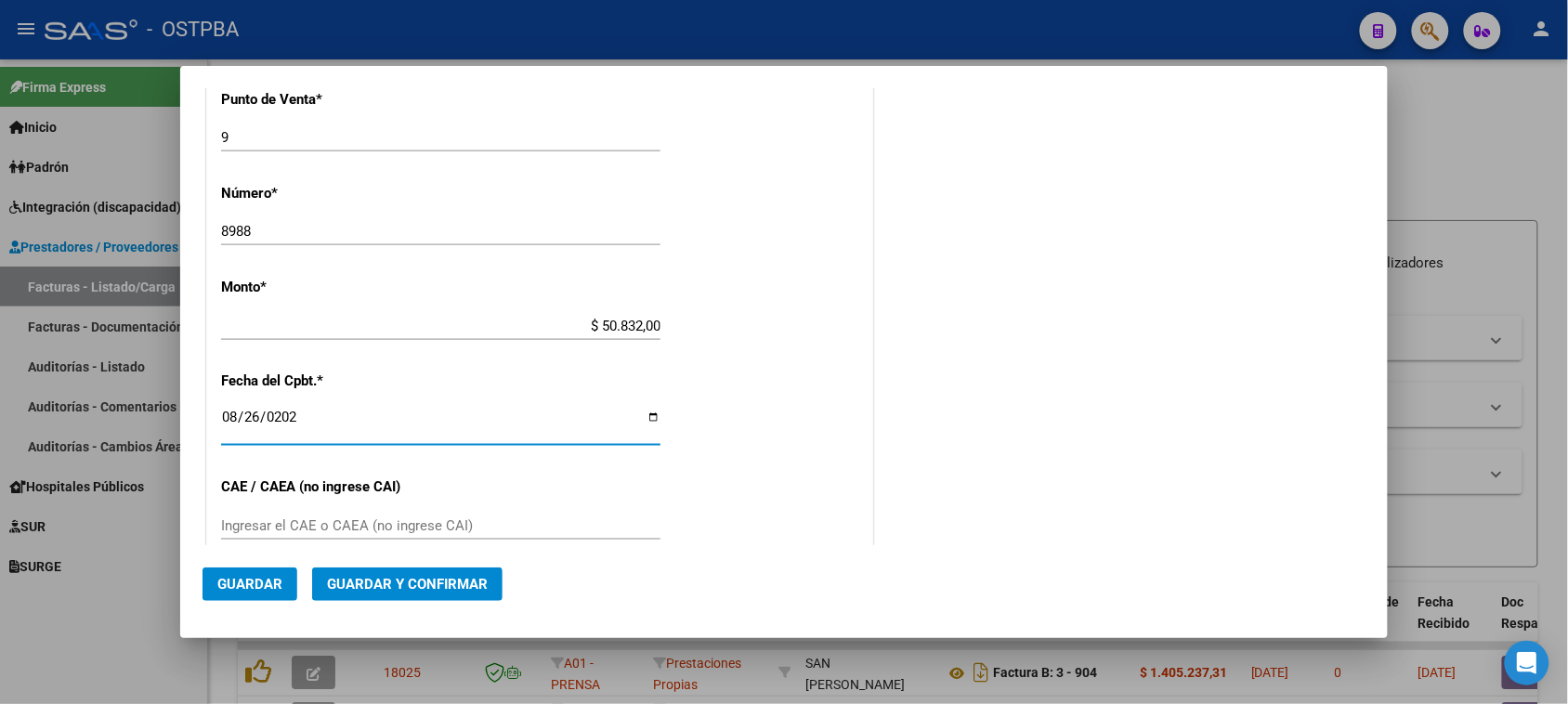
click at [402, 525] on input "Ingresar el CAE o CAEA (no ingrese CAI)" at bounding box center [441, 526] width 440 height 17
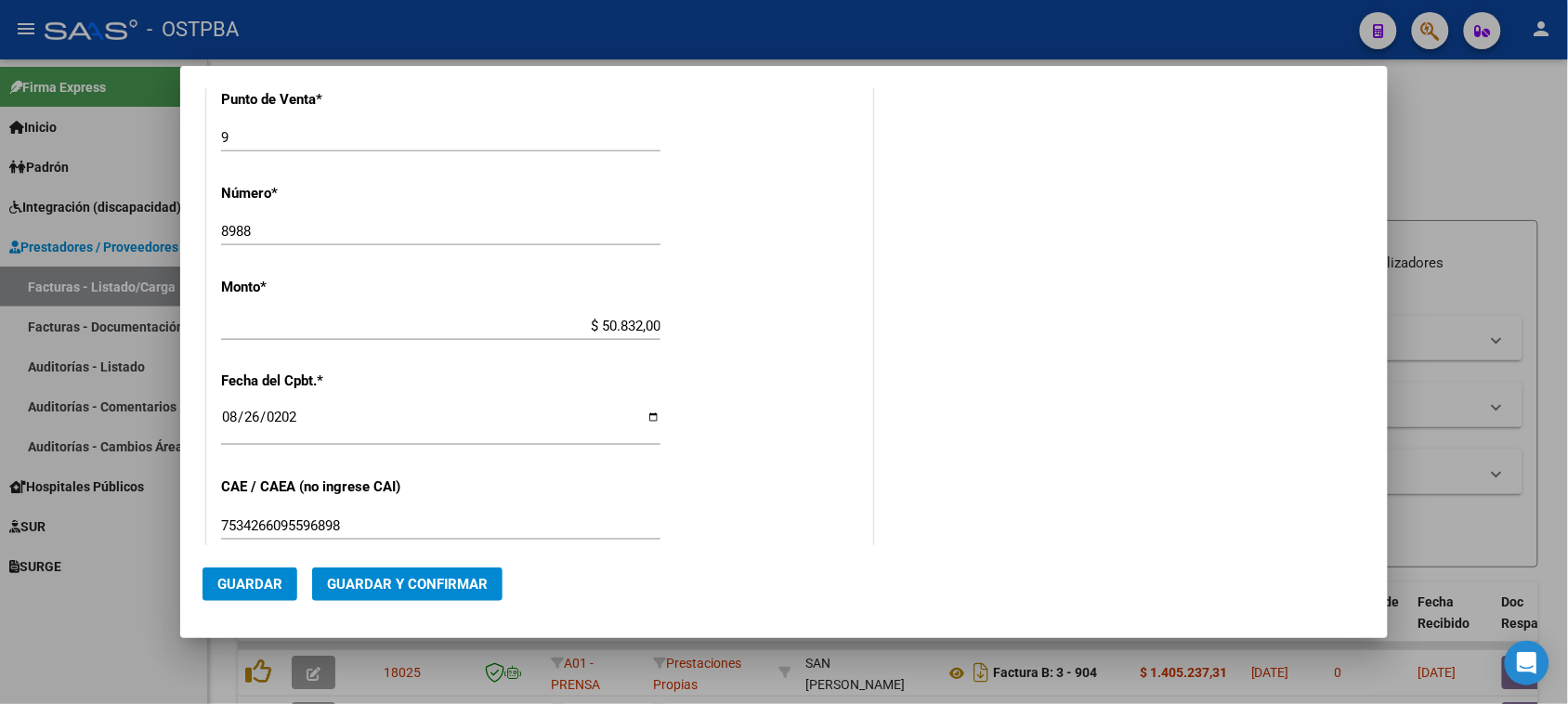
scroll to position [767, 0]
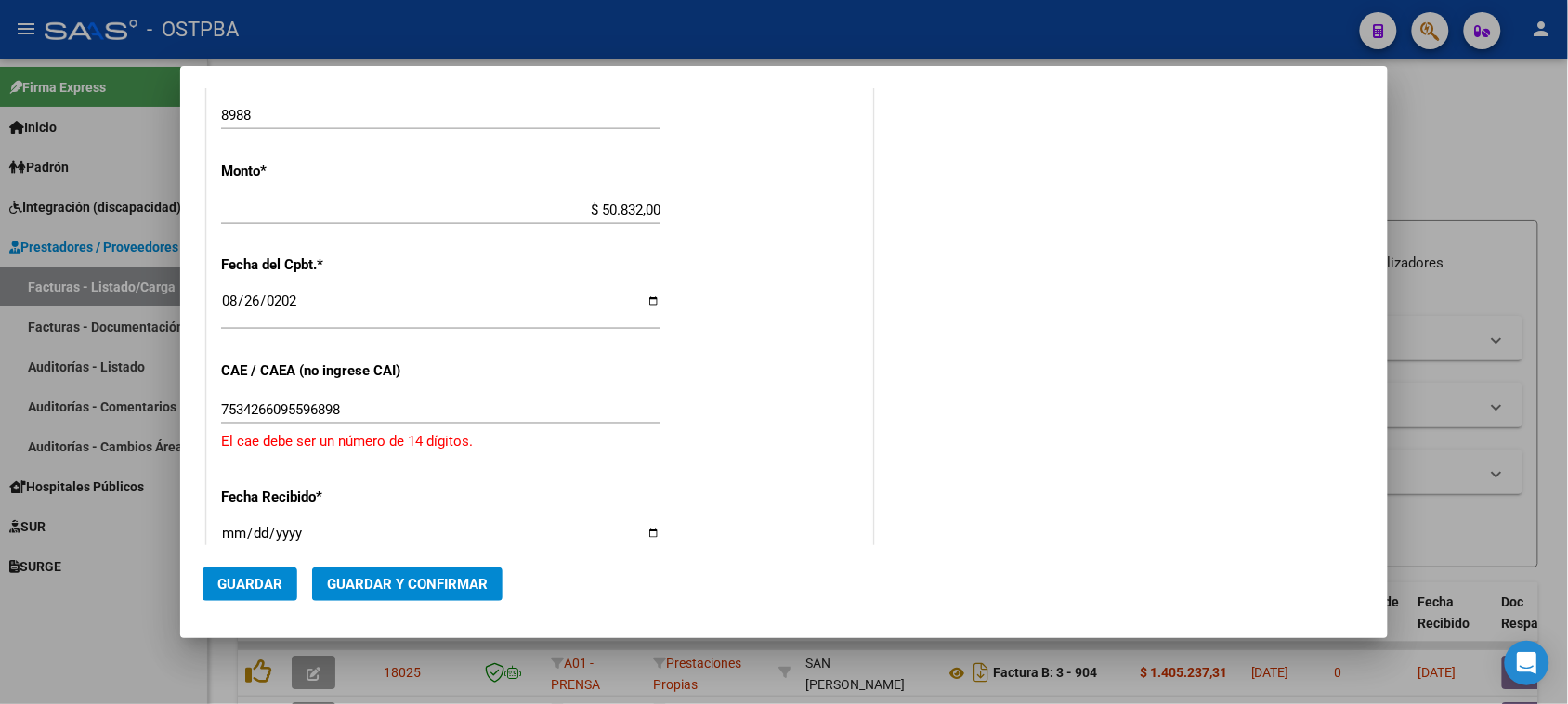
click at [266, 407] on input "7534266095596898" at bounding box center [441, 410] width 440 height 17
click at [283, 405] on input "753426095596898" at bounding box center [441, 410] width 440 height 17
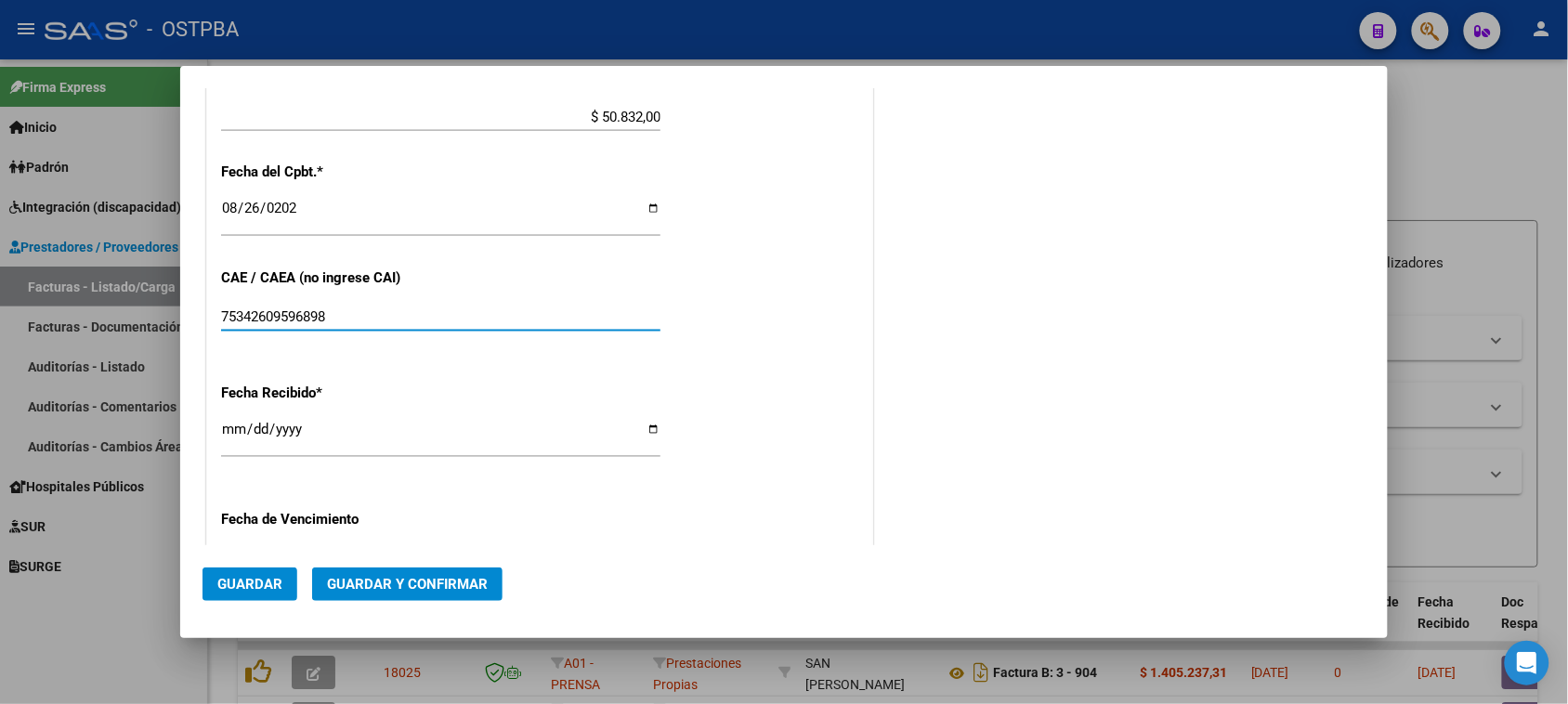
scroll to position [883, 0]
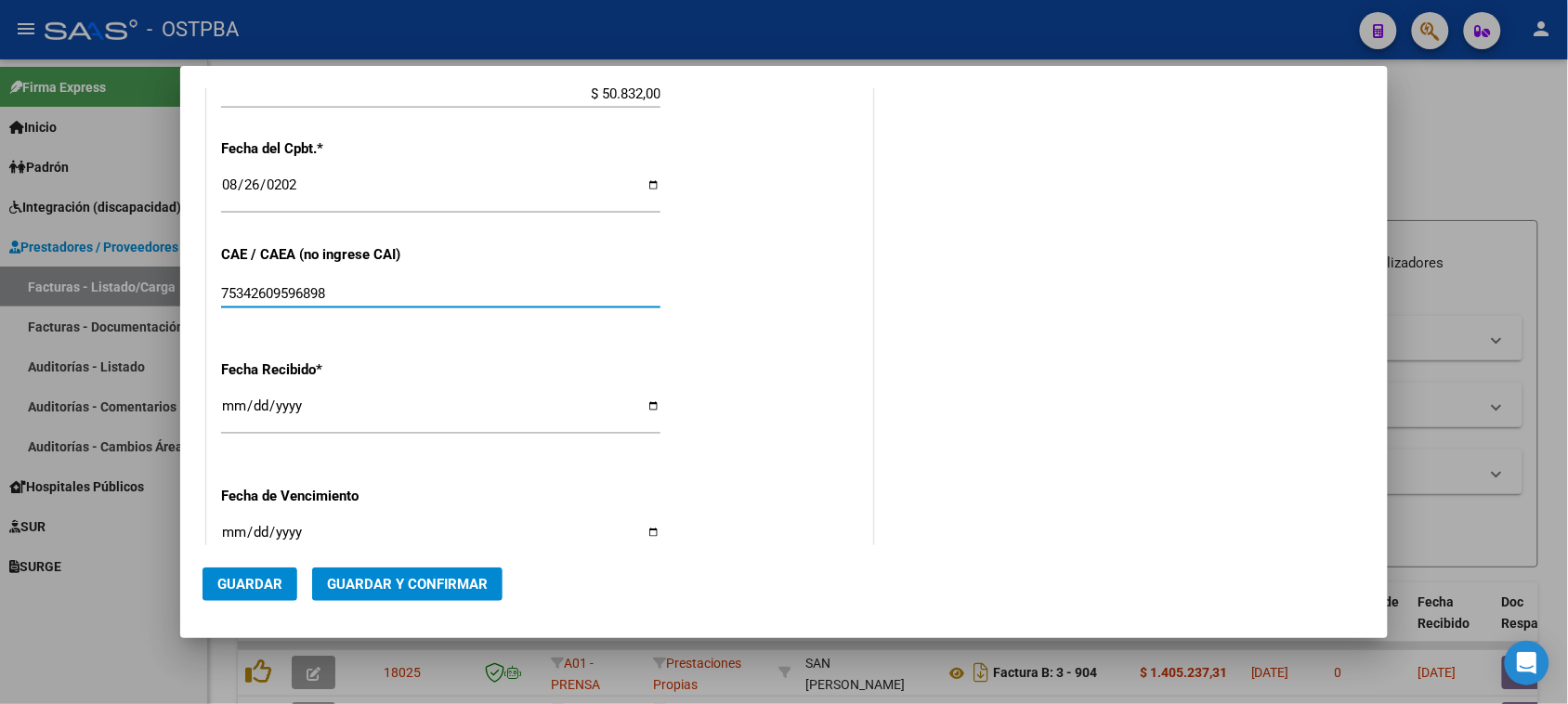
type input "75342609596898"
click at [235, 405] on input "[DATE]" at bounding box center [441, 412] width 440 height 29
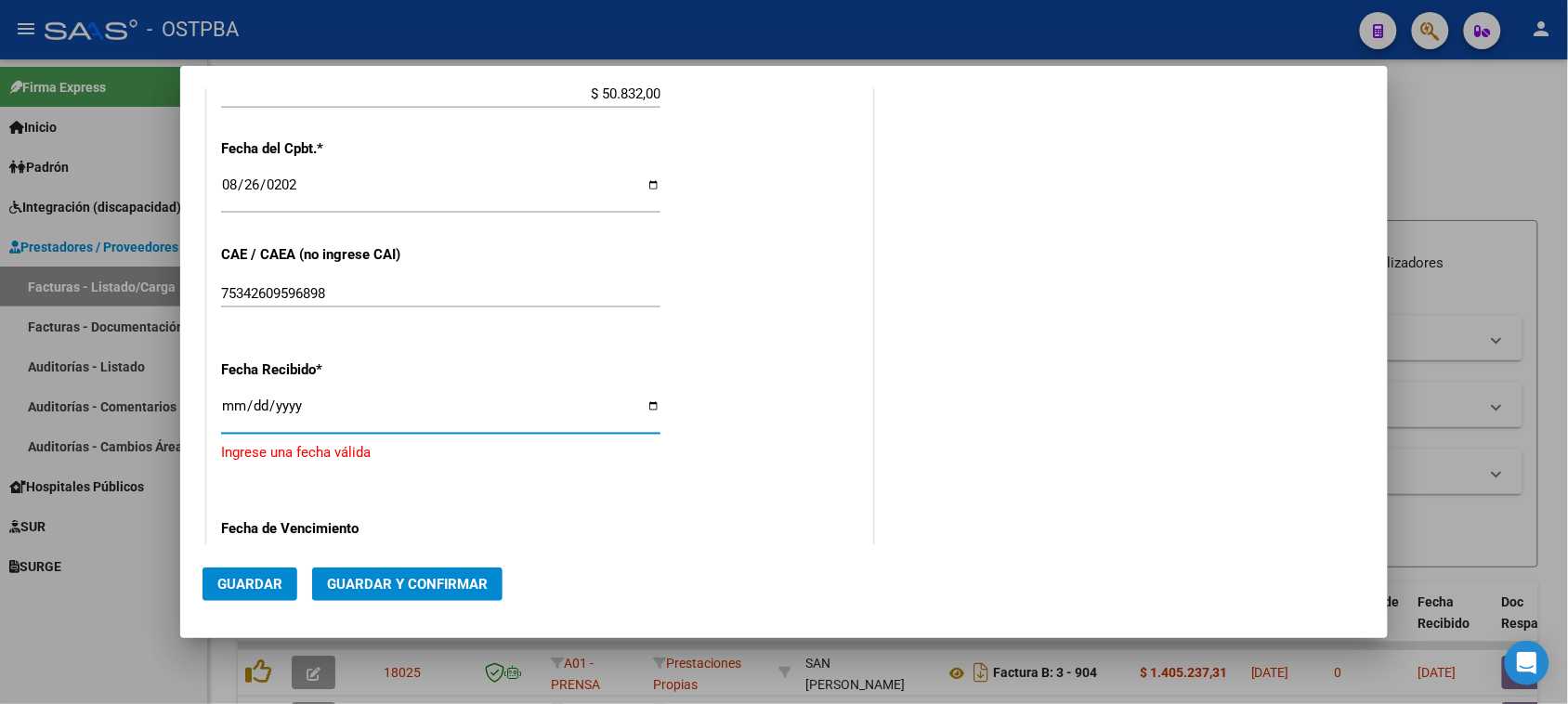
type input "[DATE]"
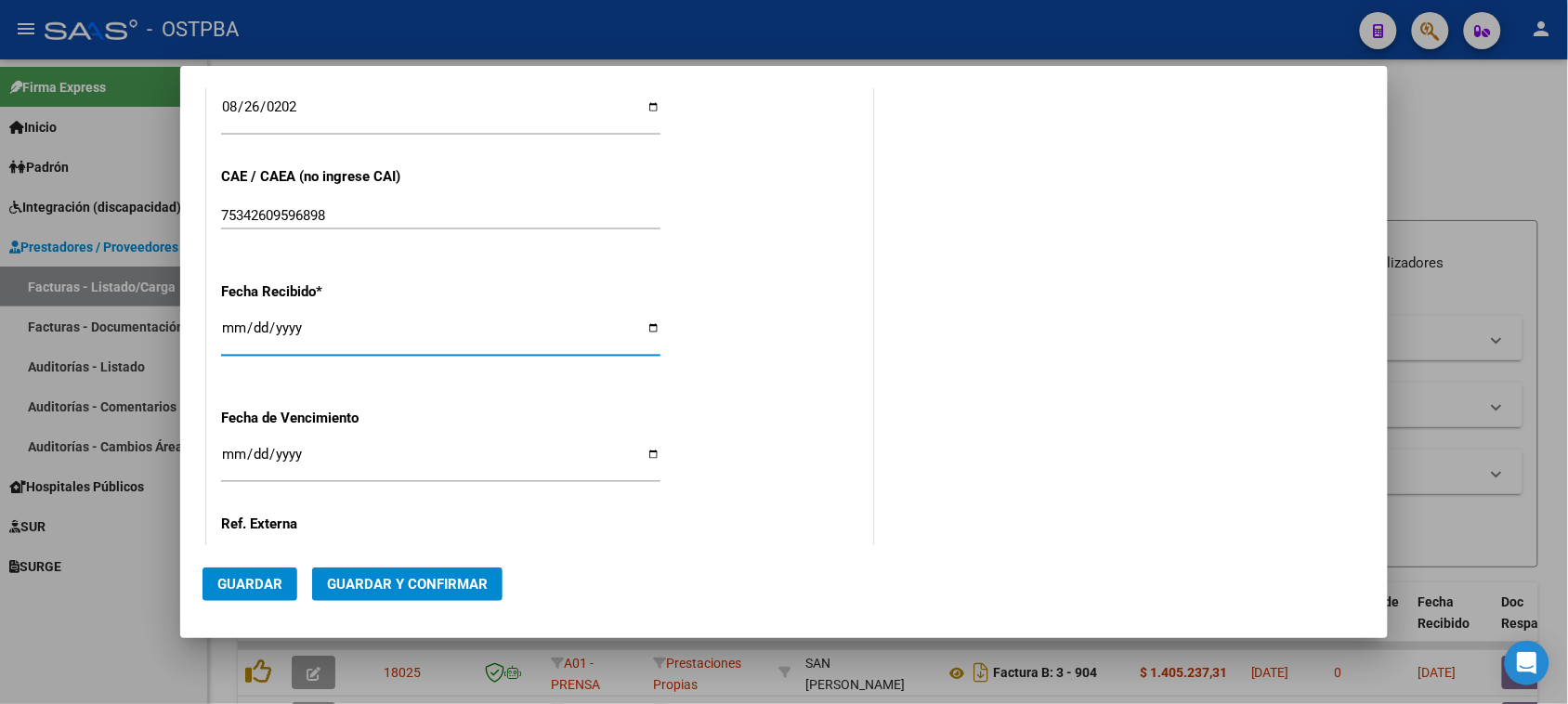
scroll to position [999, 0]
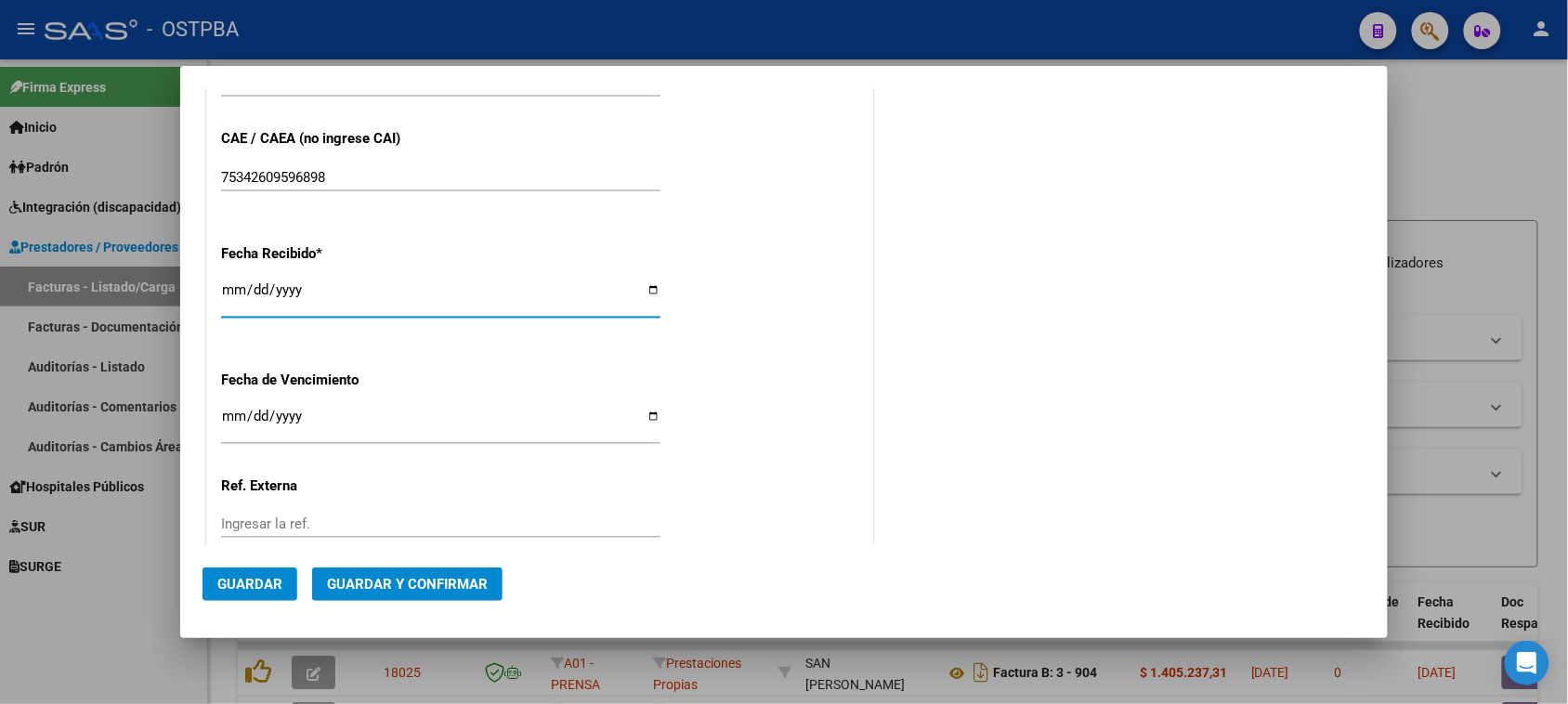
click at [229, 405] on div "Ingresar la fecha" at bounding box center [441, 425] width 440 height 40
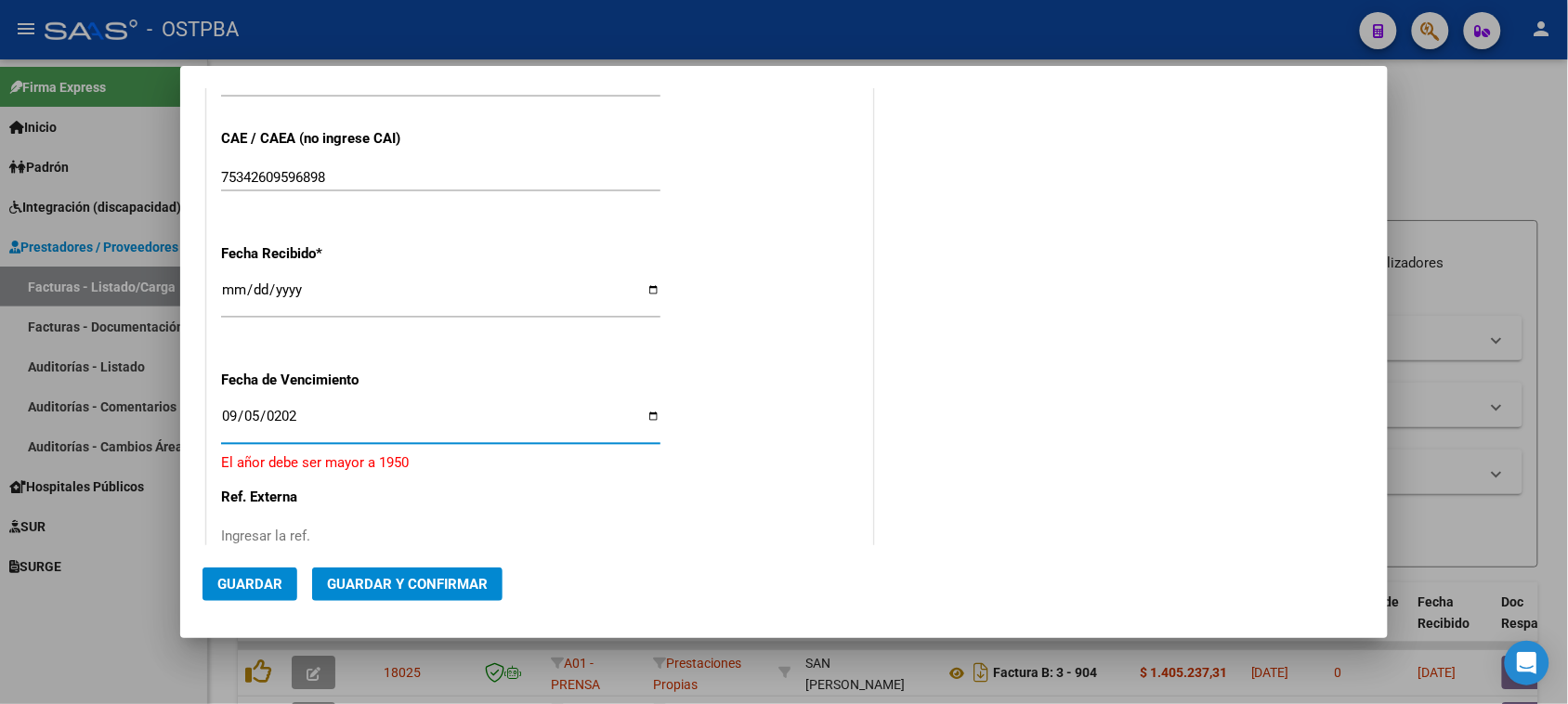
type input "[DATE]"
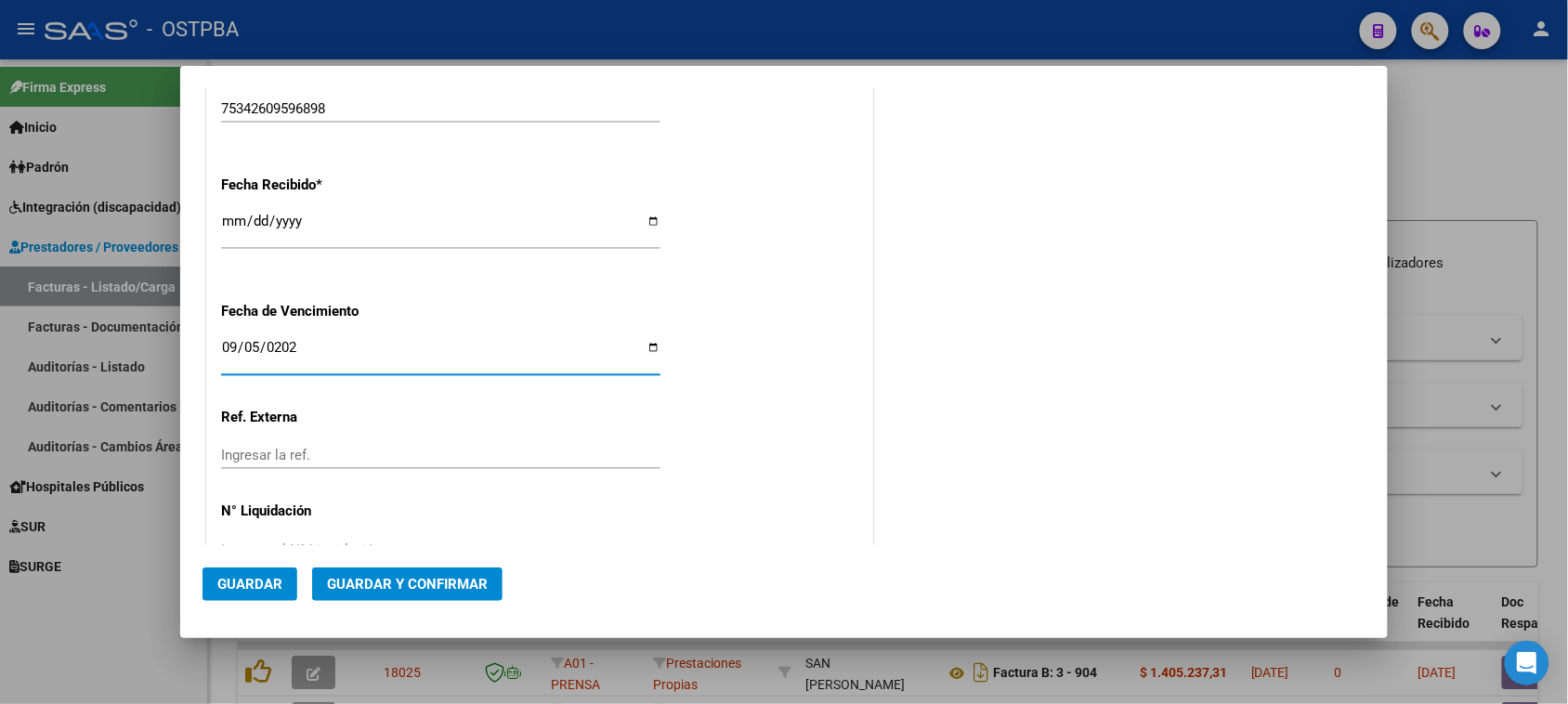
scroll to position [1121, 0]
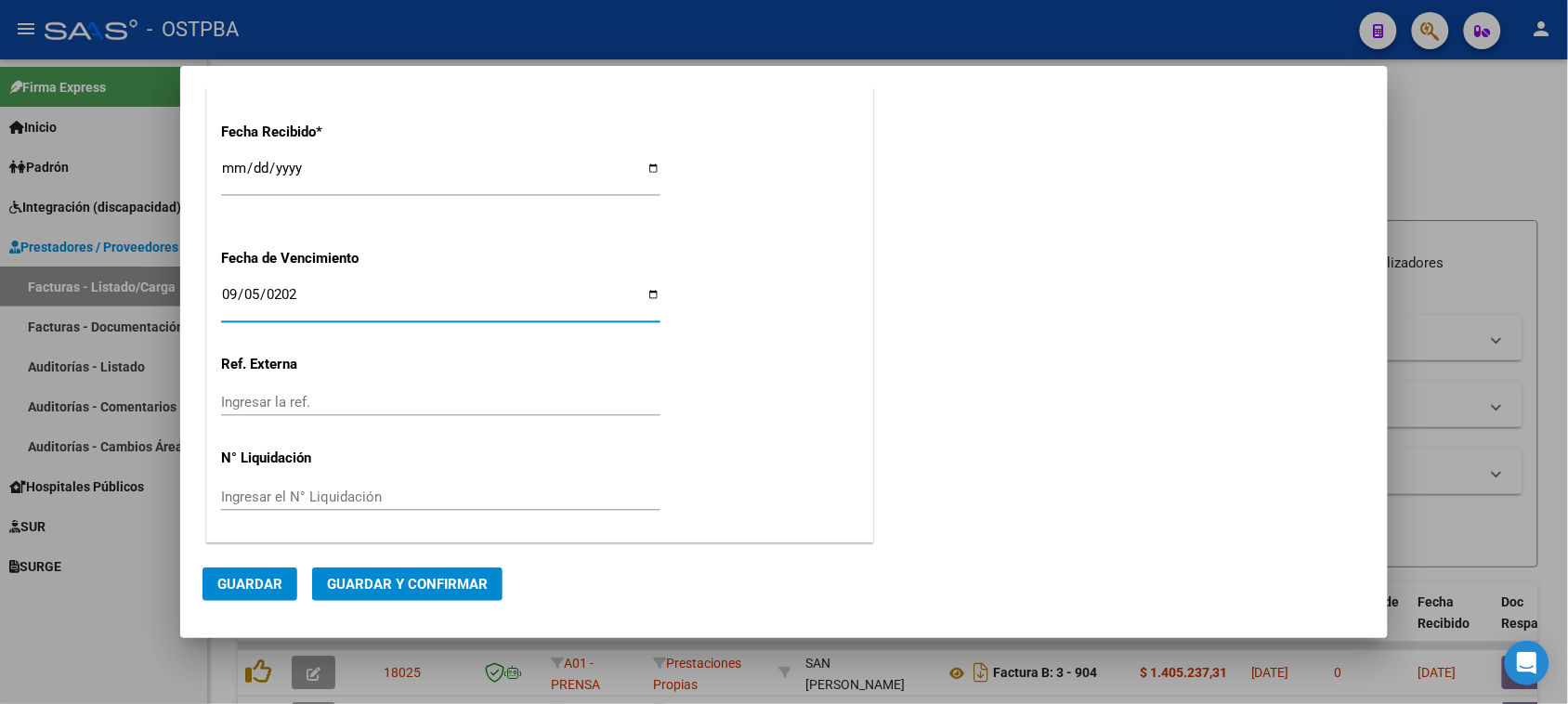
click at [383, 572] on button "Guardar y Confirmar" at bounding box center [408, 583] width 191 height 33
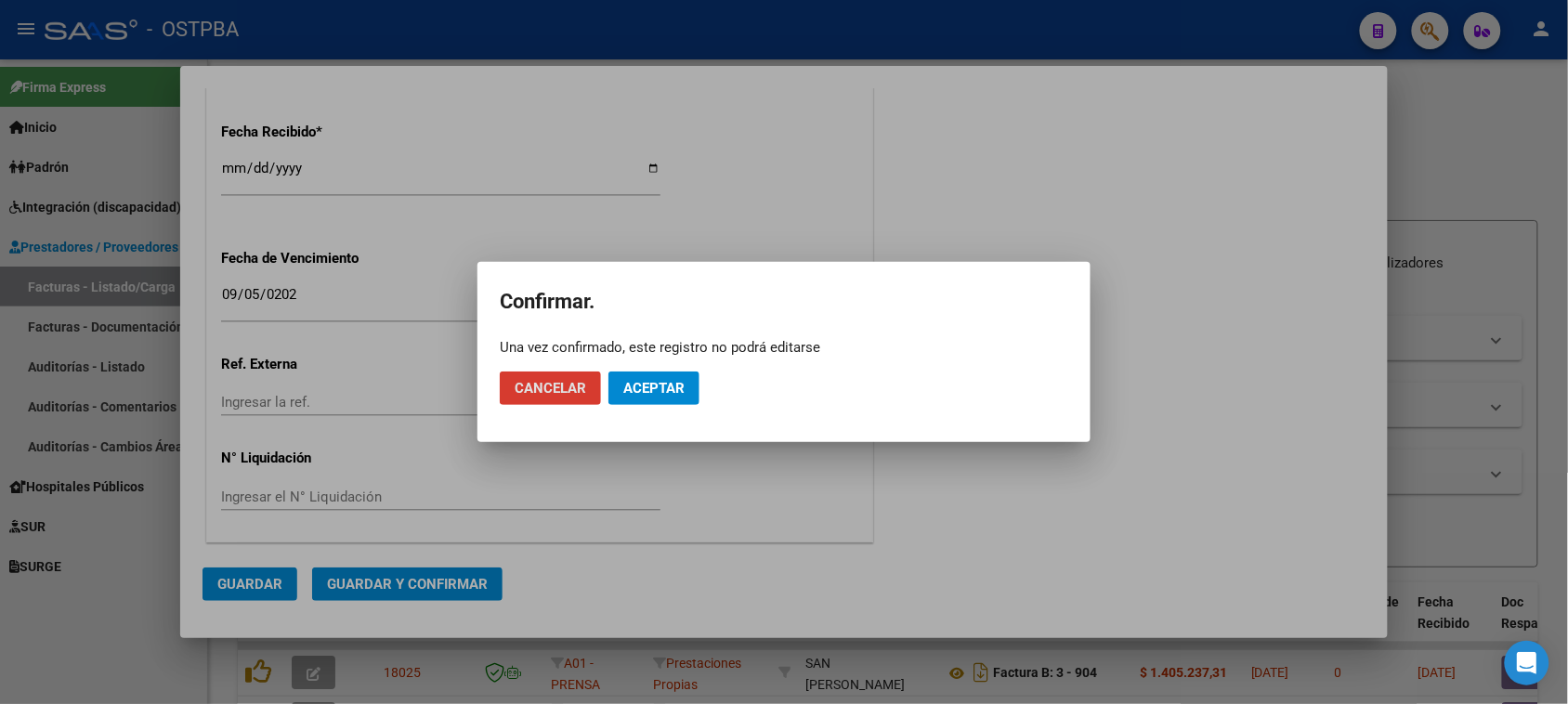
click at [655, 381] on span "Aceptar" at bounding box center [653, 389] width 61 height 17
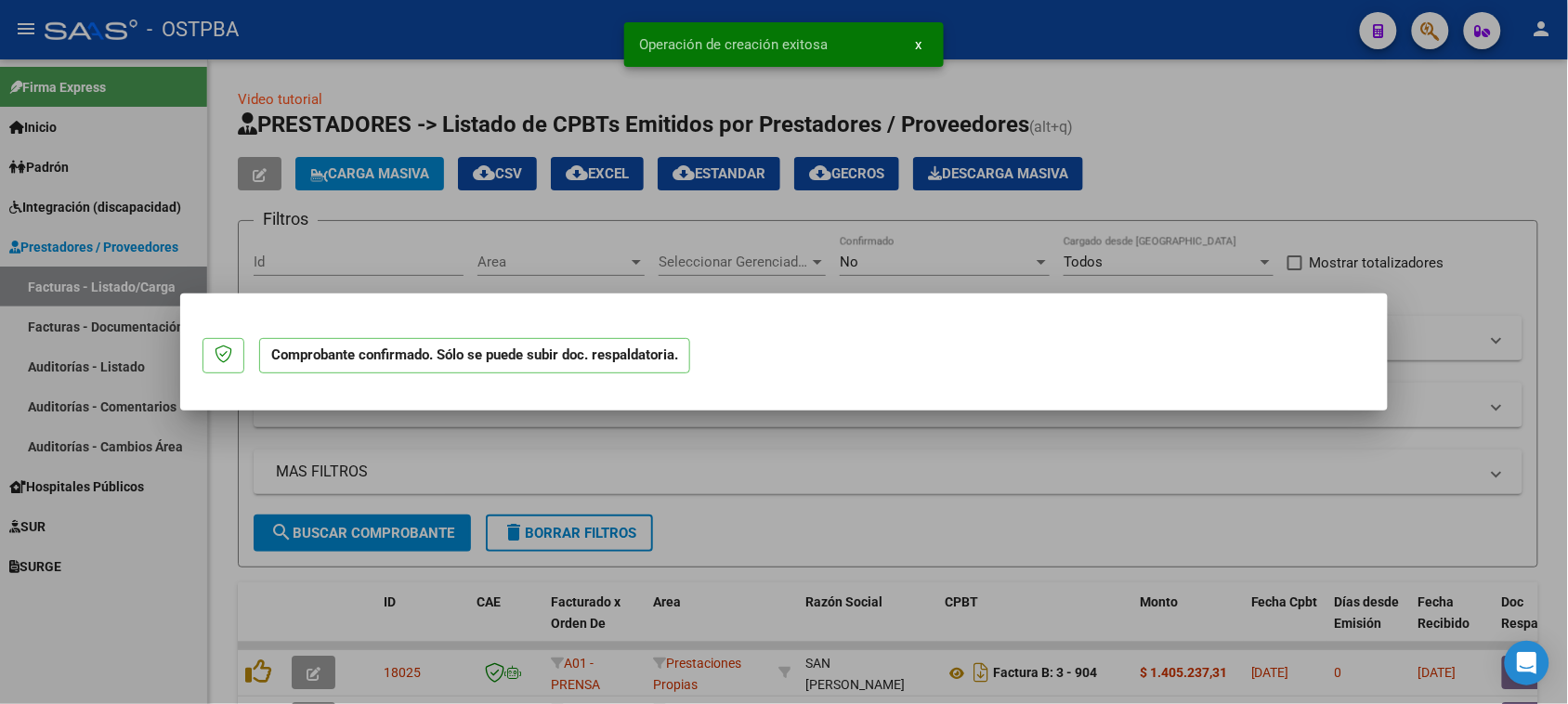
scroll to position [0, 0]
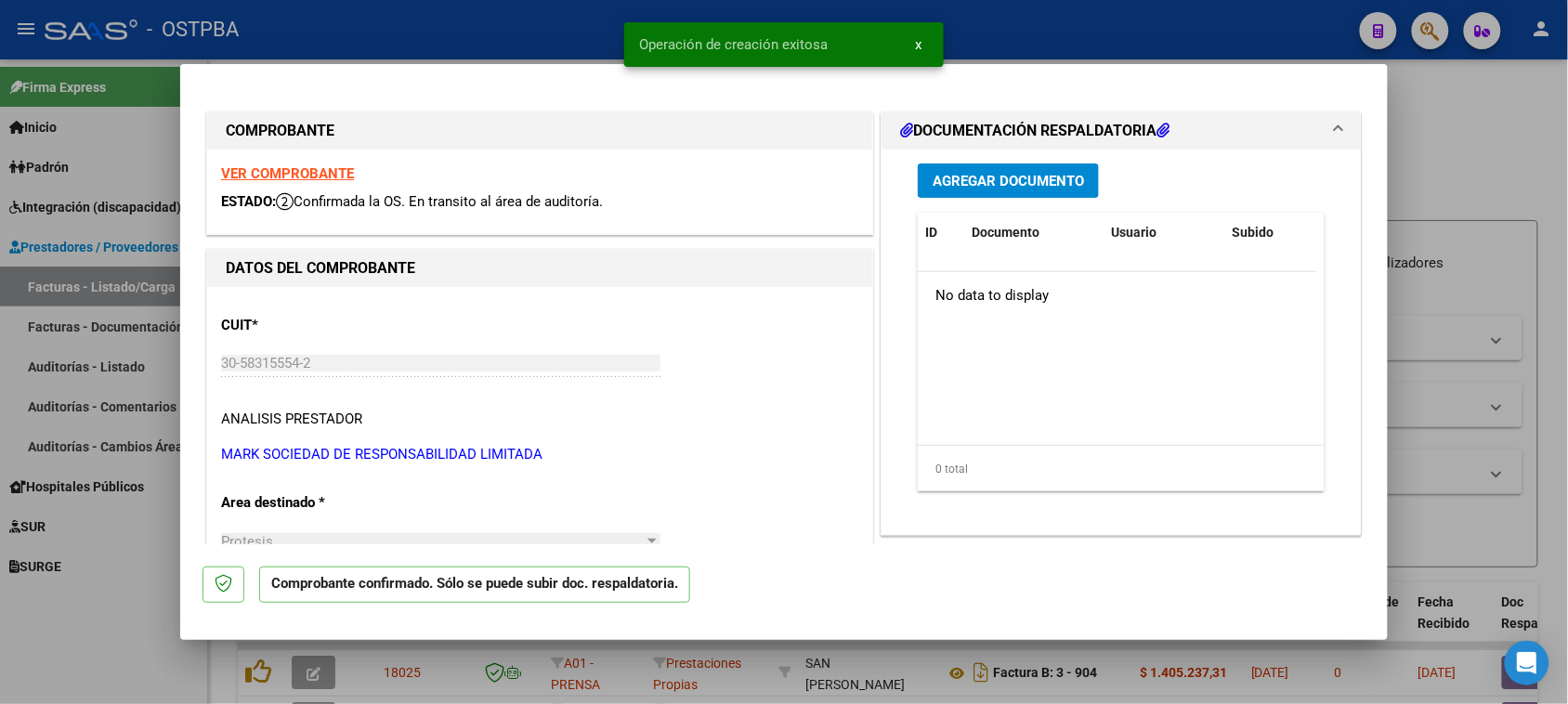
click at [987, 182] on span "Agregar Documento" at bounding box center [1008, 181] width 151 height 17
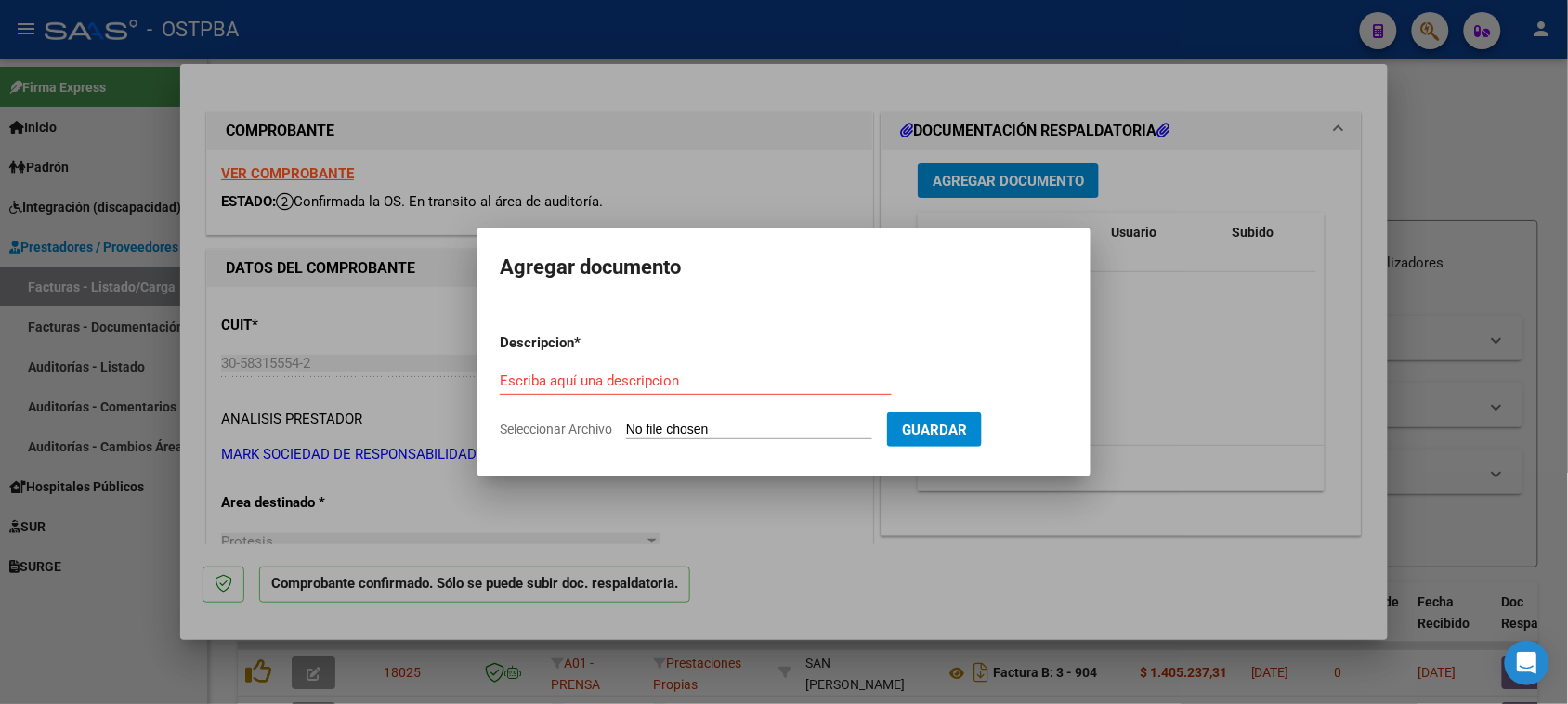
click at [734, 428] on input "Seleccionar Archivo" at bounding box center [749, 430] width 246 height 18
type input "C:\fakepath\FACTURA 9-8988.pdf"
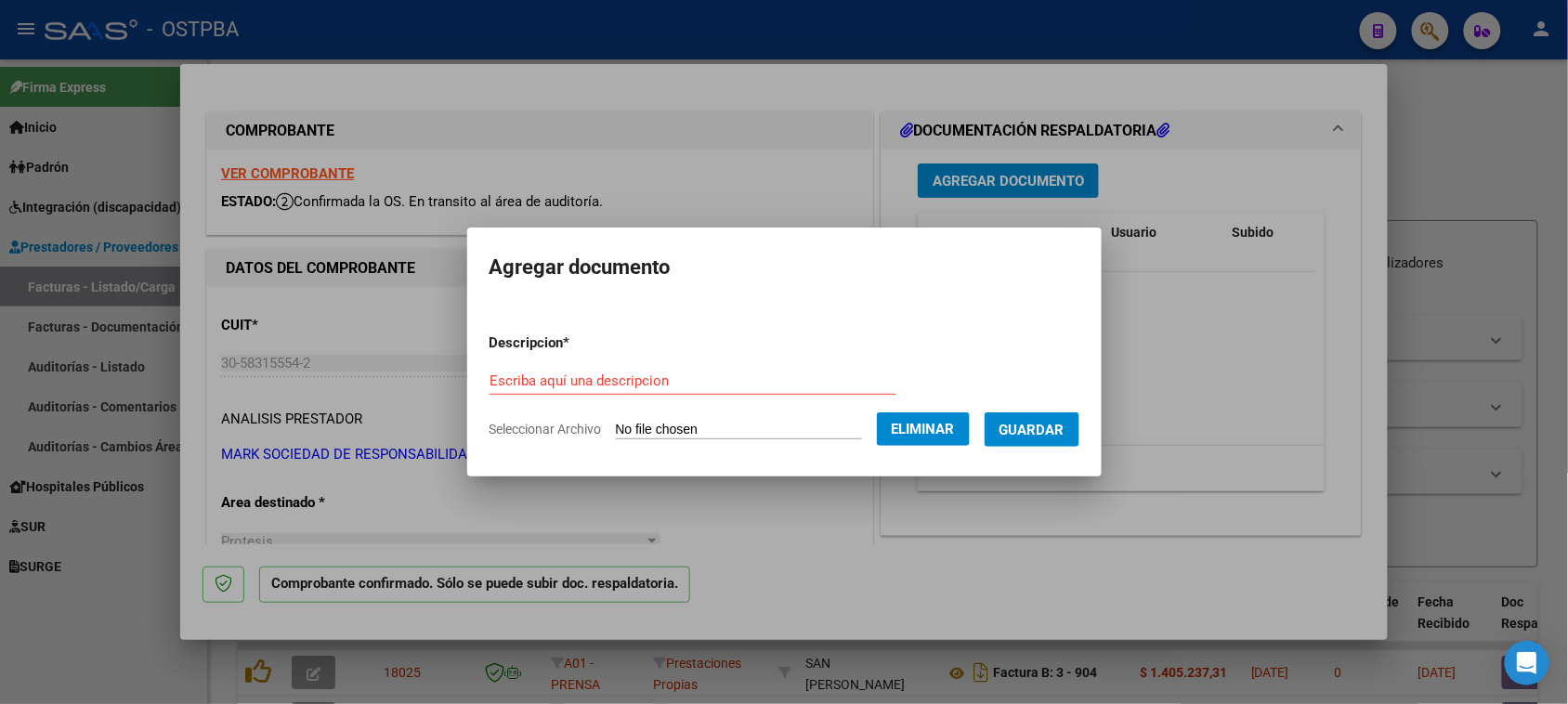
click at [507, 381] on input "Escriba aquí una descripcion" at bounding box center [693, 381] width 407 height 17
type input "FACTURA 9-8988"
click at [1054, 430] on span "Guardar" at bounding box center [1032, 430] width 65 height 17
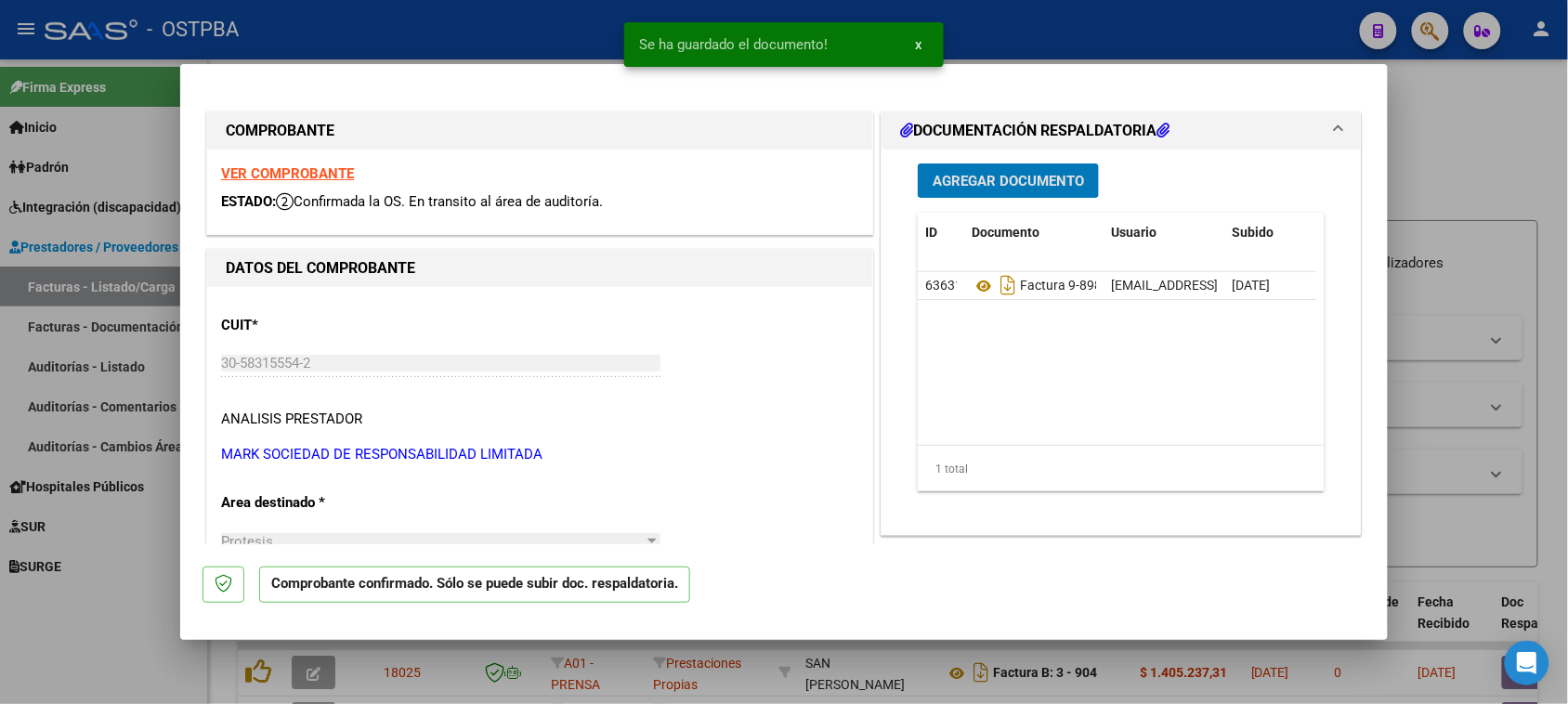
click at [997, 177] on span "Agregar Documento" at bounding box center [1008, 181] width 151 height 17
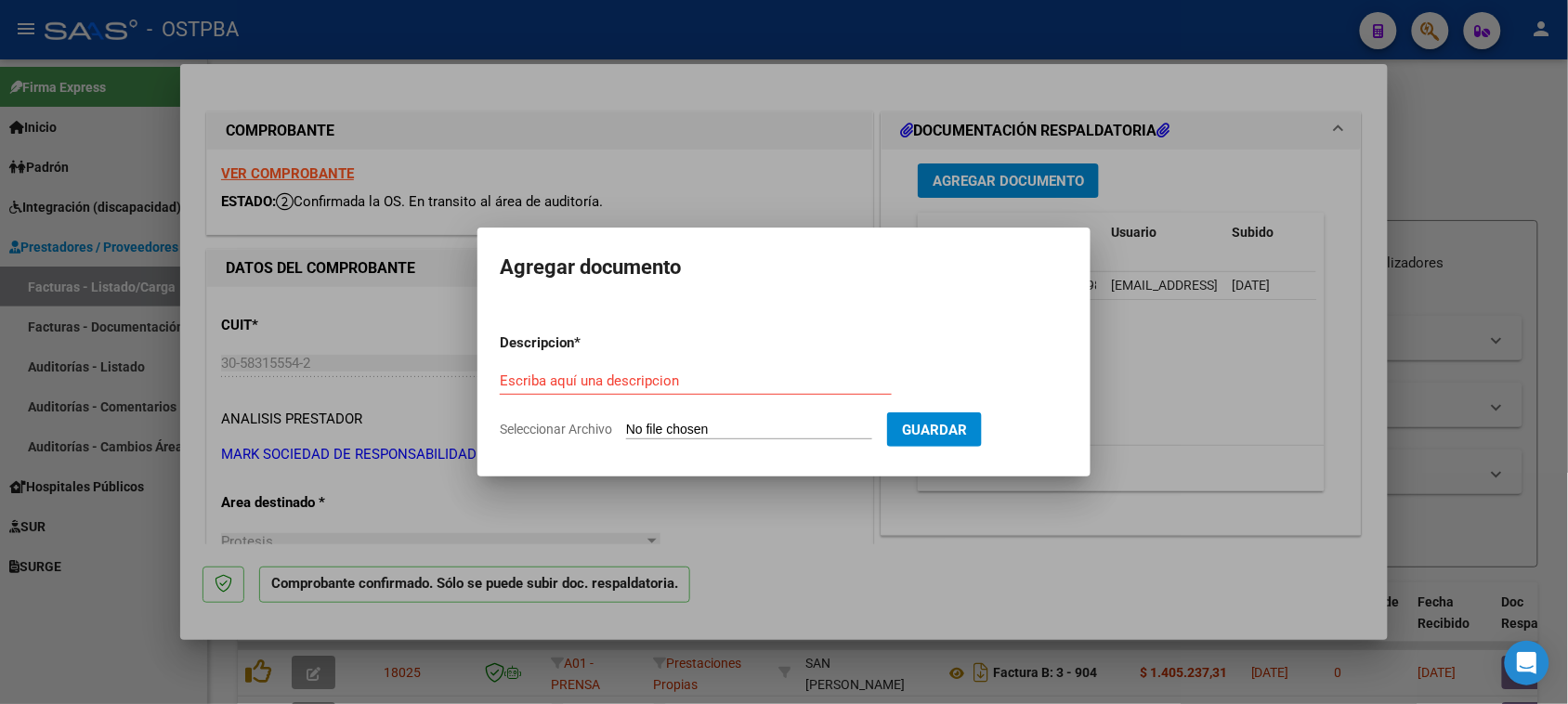
click at [672, 430] on input "Seleccionar Archivo" at bounding box center [749, 430] width 246 height 18
type input "C:\fakepath\Informe Px [PERSON_NAME].pdf"
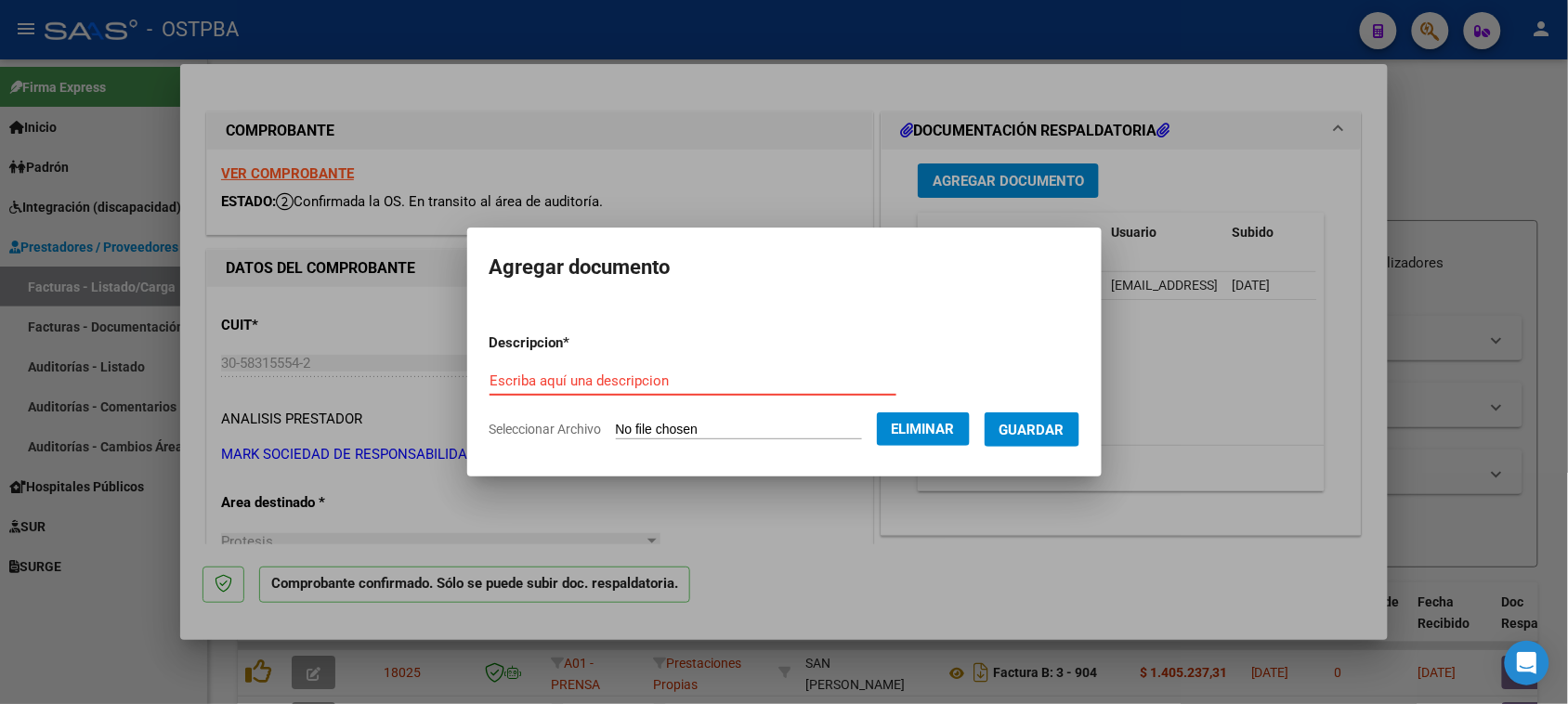
click at [495, 379] on input "Escriba aquí una descripcion" at bounding box center [693, 381] width 407 height 17
paste input "Informe Px [PERSON_NAME]"
type input "Informe Px [PERSON_NAME]"
click at [1023, 419] on button "Guardar" at bounding box center [1032, 429] width 94 height 34
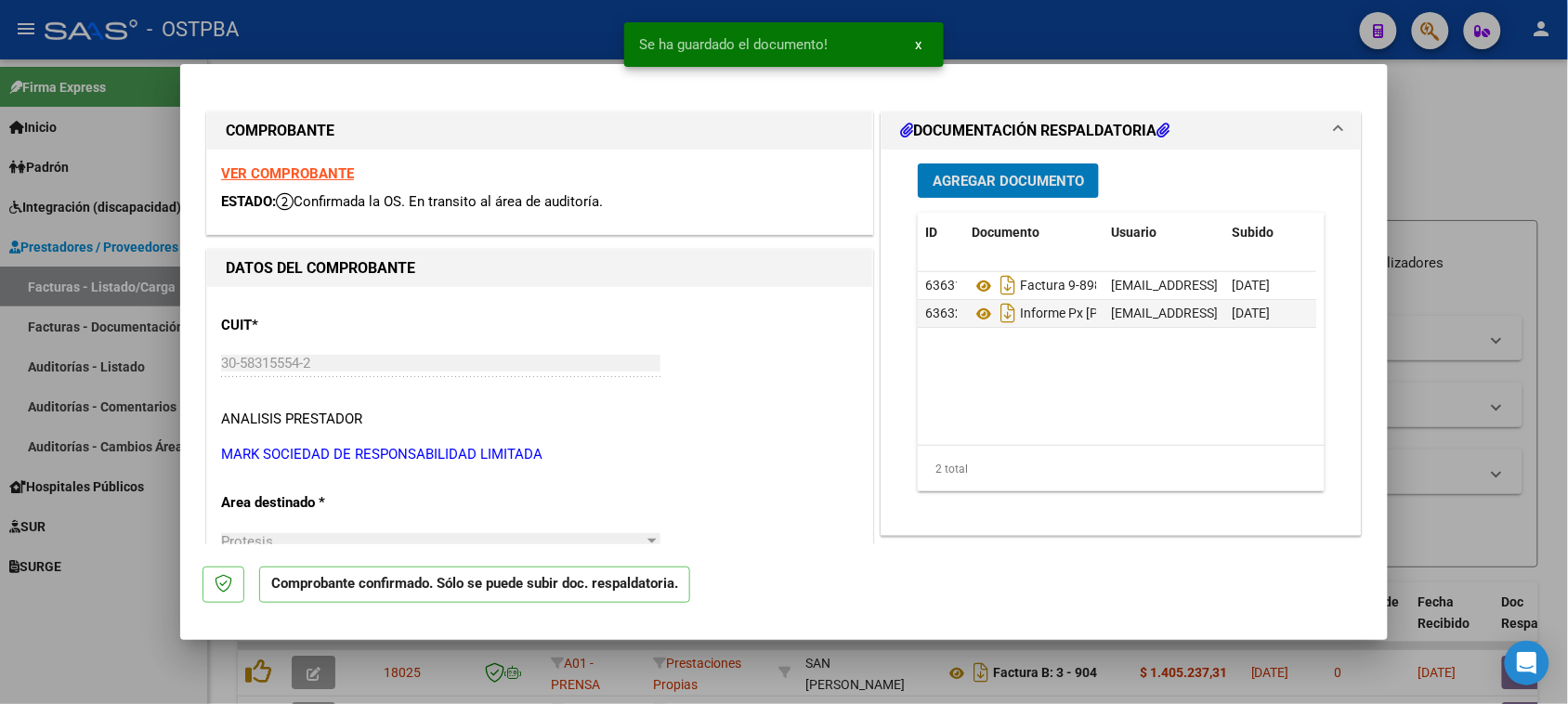
click at [951, 173] on span "Agregar Documento" at bounding box center [1008, 181] width 151 height 17
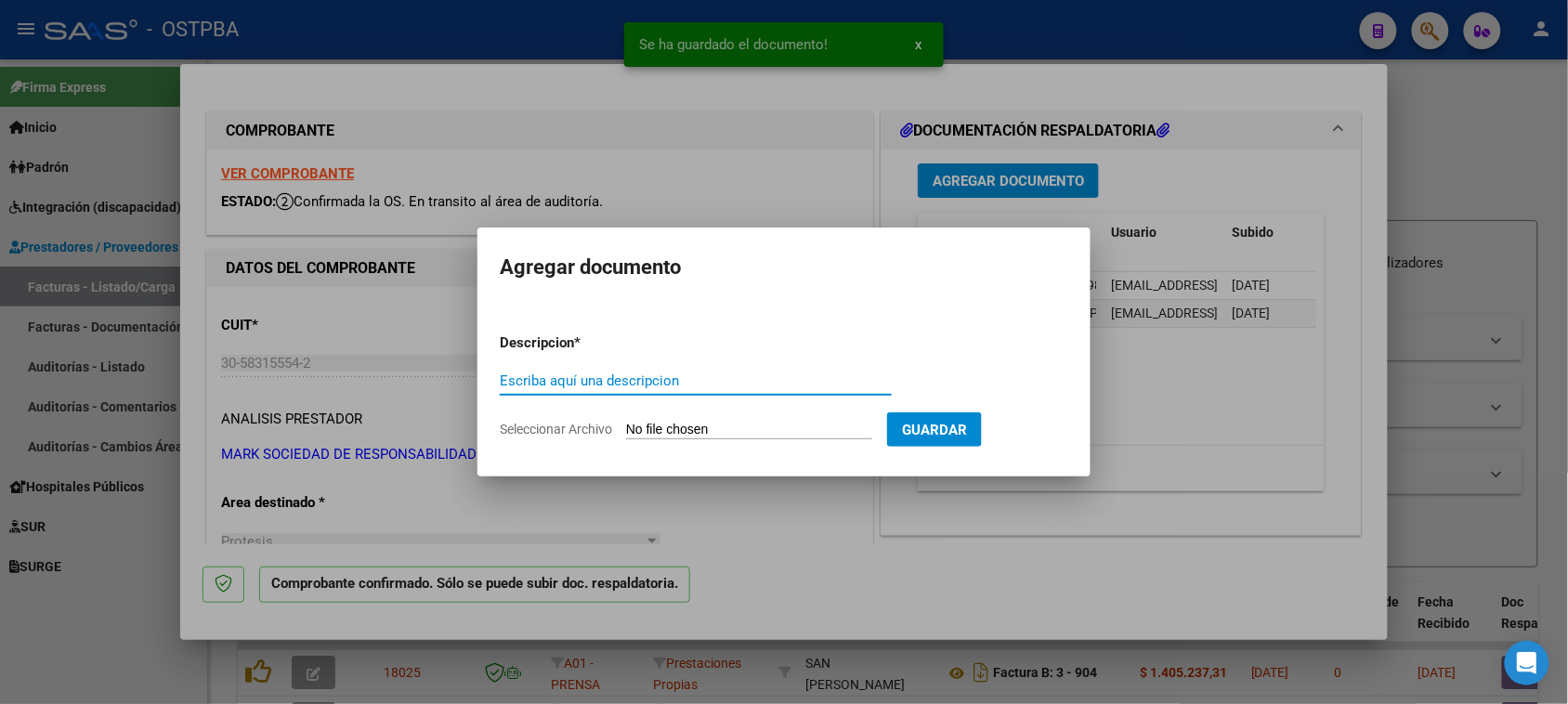
click at [784, 427] on input "Seleccionar Archivo" at bounding box center [749, 430] width 246 height 18
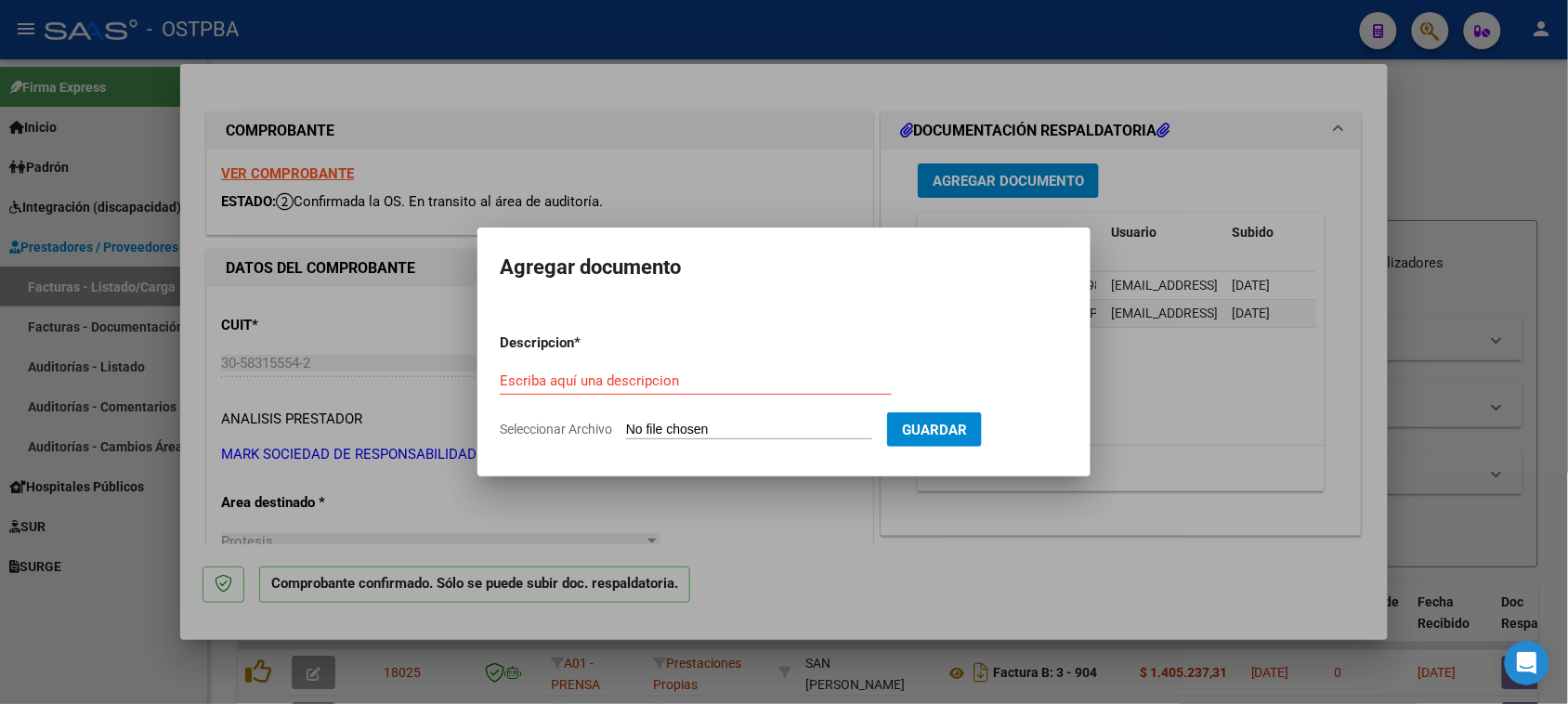
type input "C:\fakepath\RECETA [PERSON_NAME].pdf"
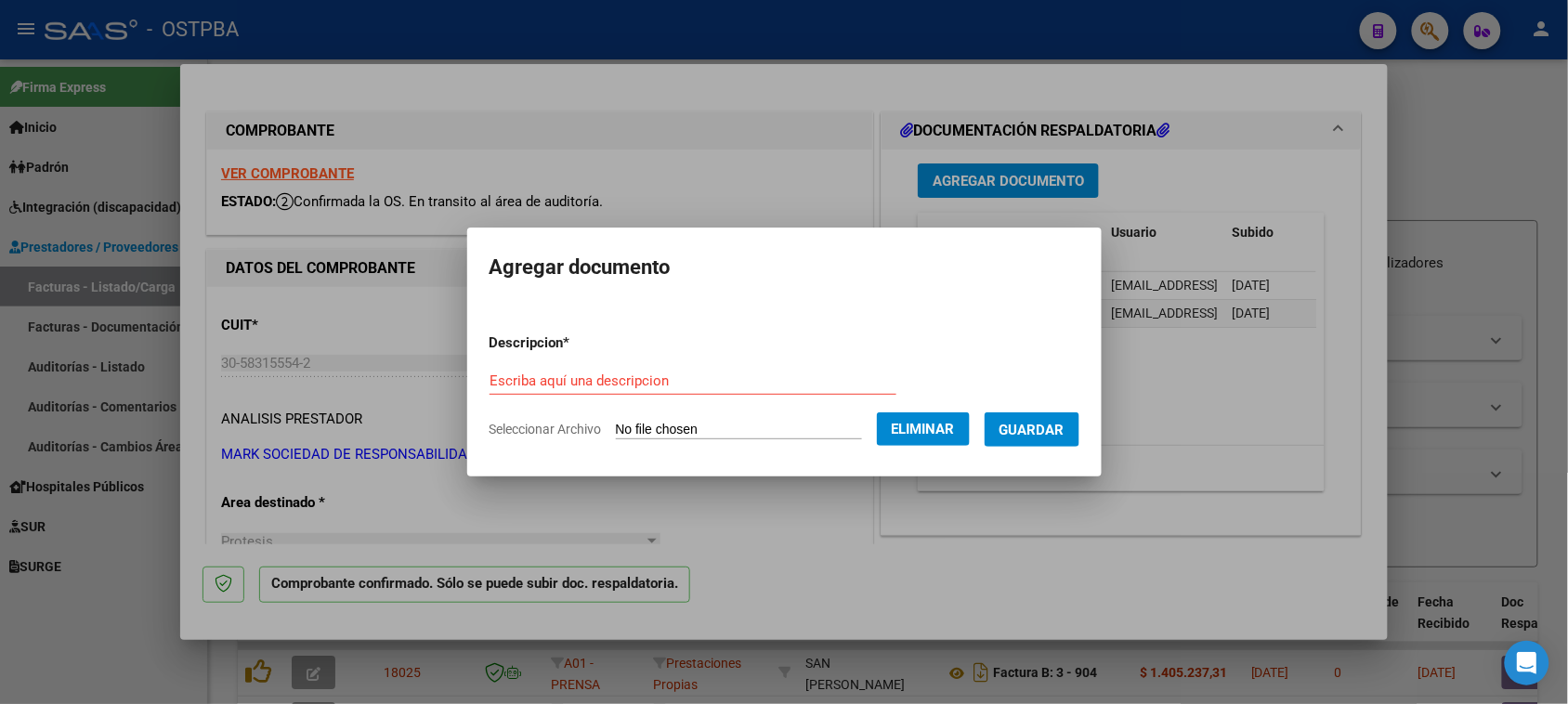
click at [674, 379] on input "Escriba aquí una descripcion" at bounding box center [693, 381] width 407 height 17
paste input "RECETA [PERSON_NAME]"
type input "RECETA [PERSON_NAME]"
click at [1065, 422] on span "Guardar" at bounding box center [1032, 430] width 65 height 17
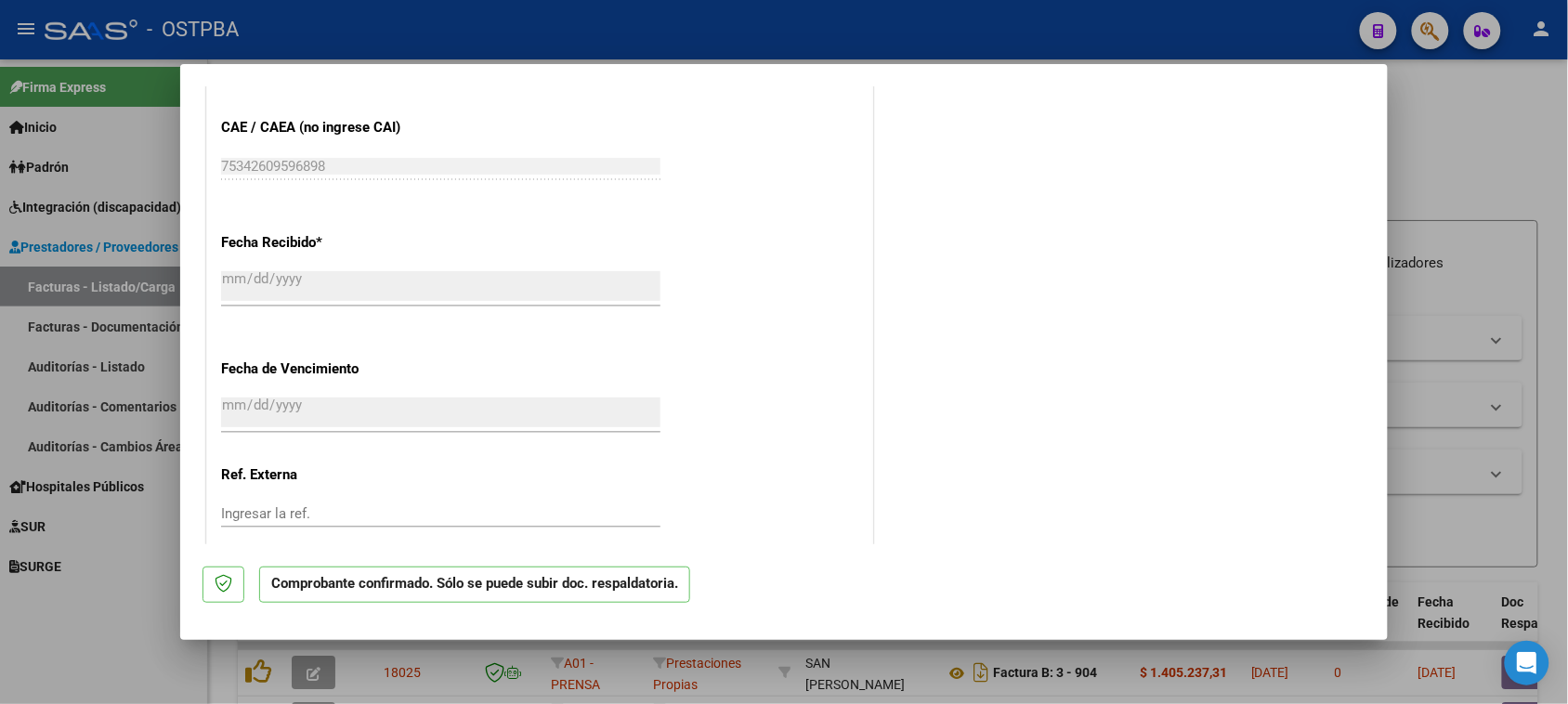
scroll to position [1157, 0]
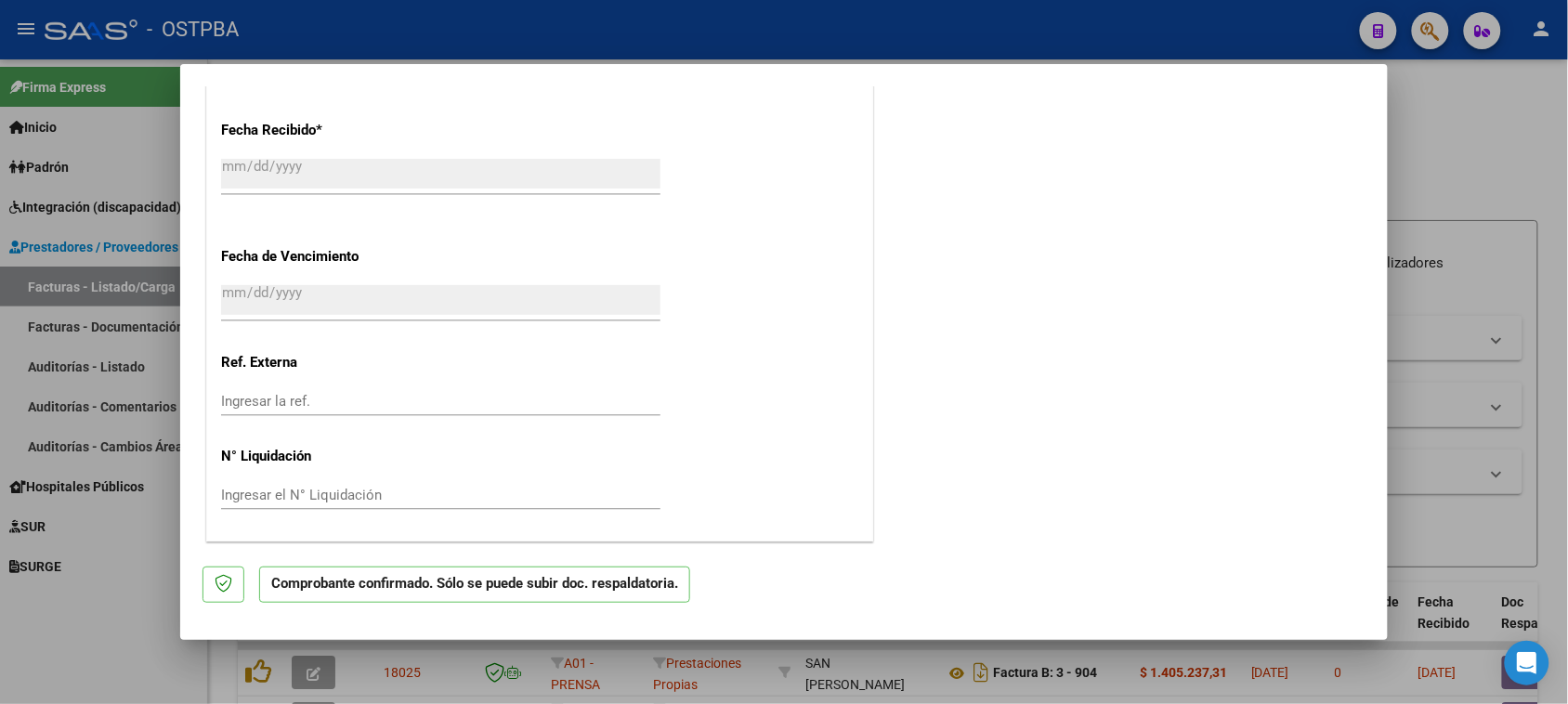
click at [335, 305] on input "[DATE]" at bounding box center [441, 299] width 440 height 29
click at [319, 373] on p "Ref. Externa" at bounding box center [316, 362] width 192 height 22
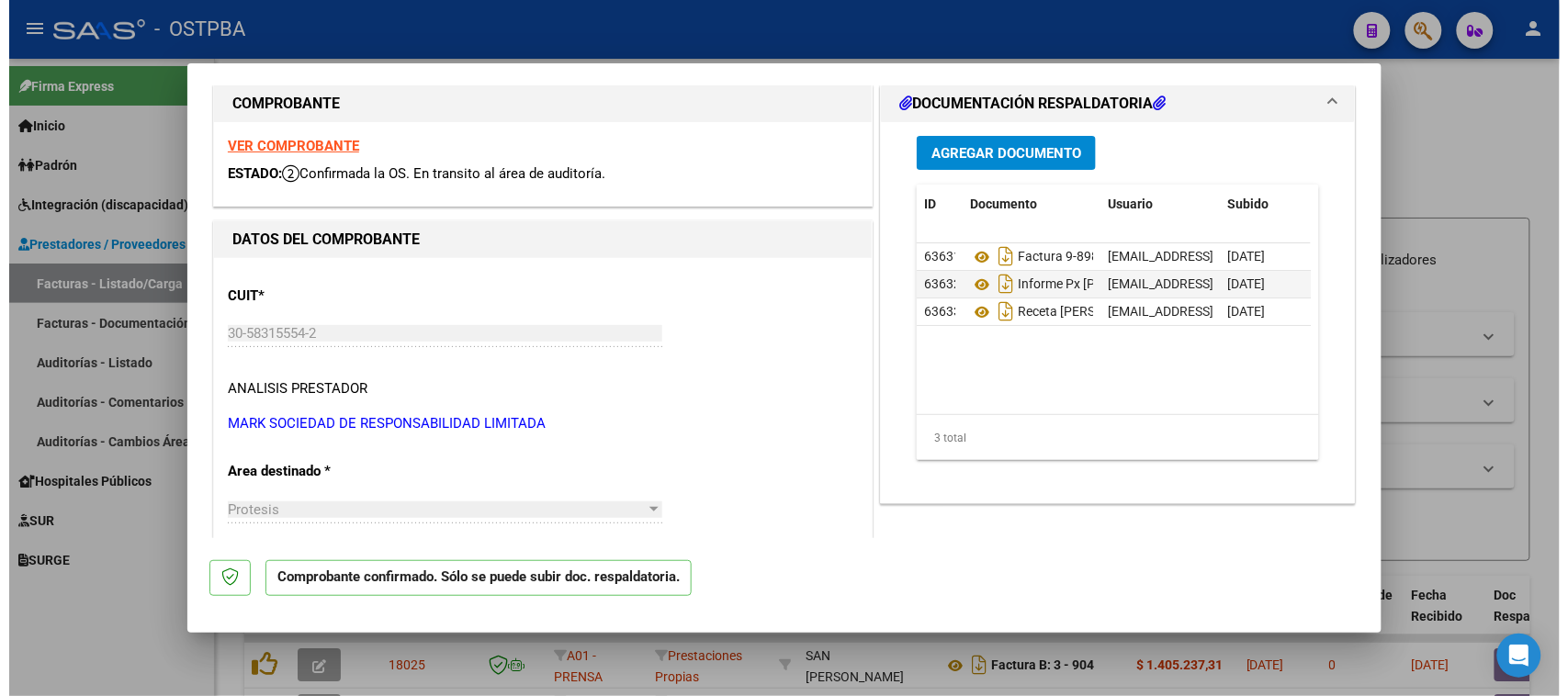
scroll to position [0, 0]
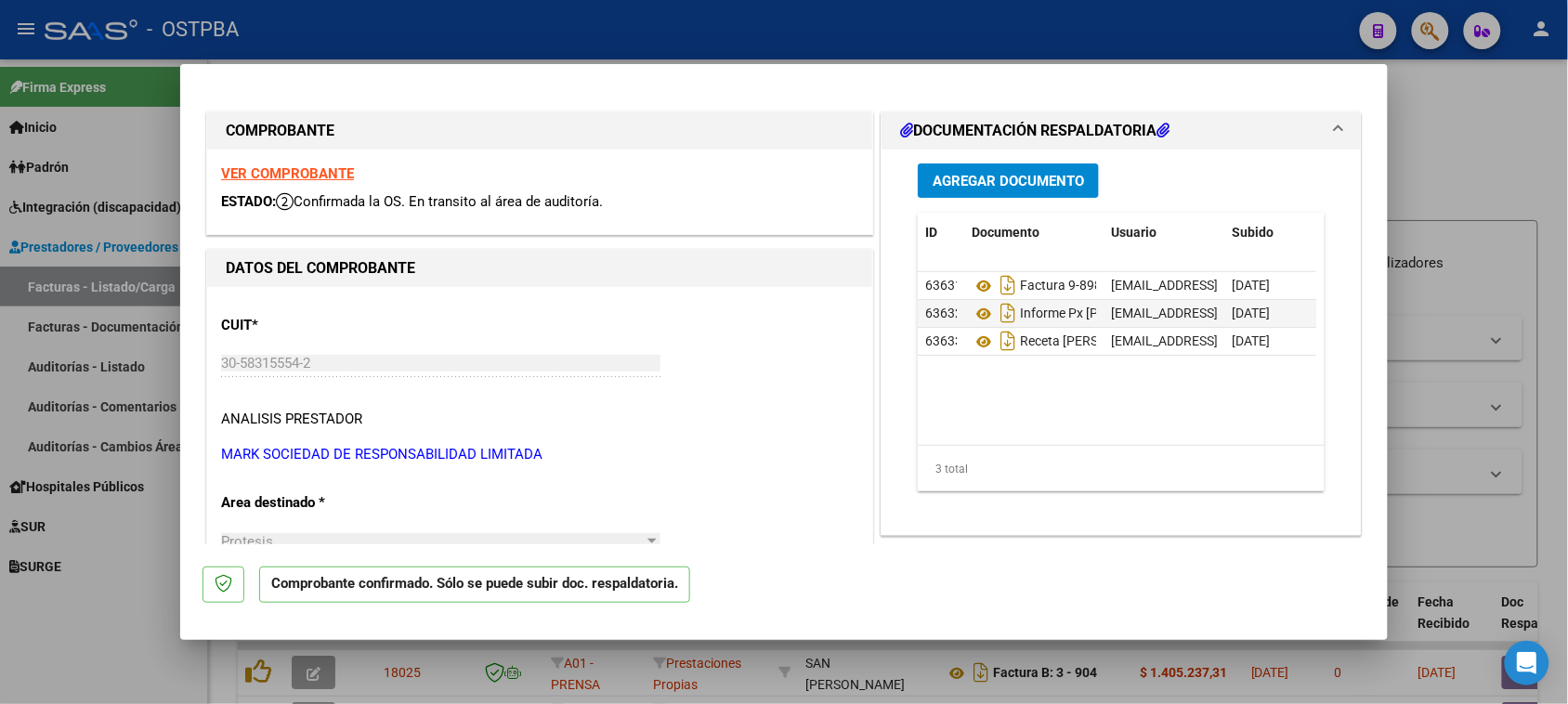
click at [1510, 130] on div at bounding box center [784, 352] width 1568 height 704
type input "$ 0,00"
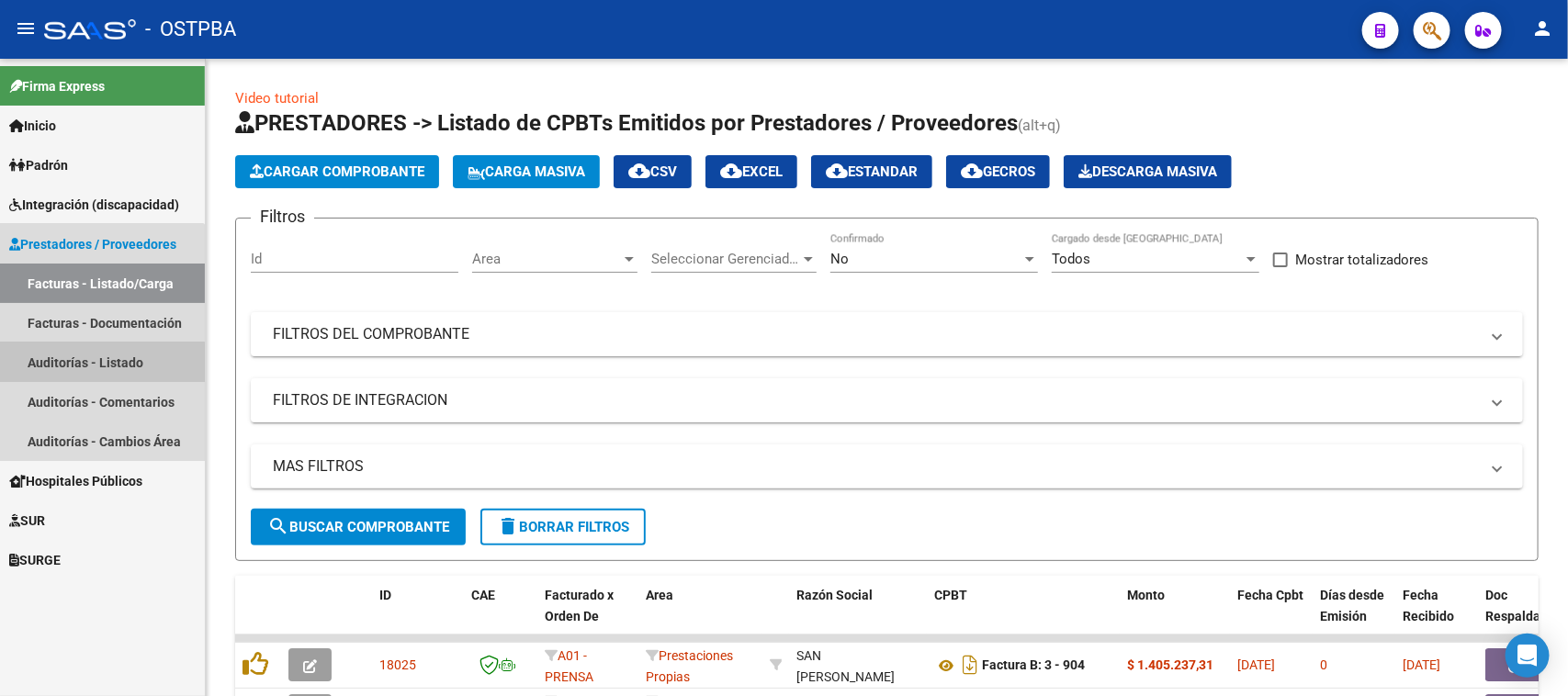
click at [85, 364] on link "Auditorías - Listado" at bounding box center [102, 362] width 204 height 39
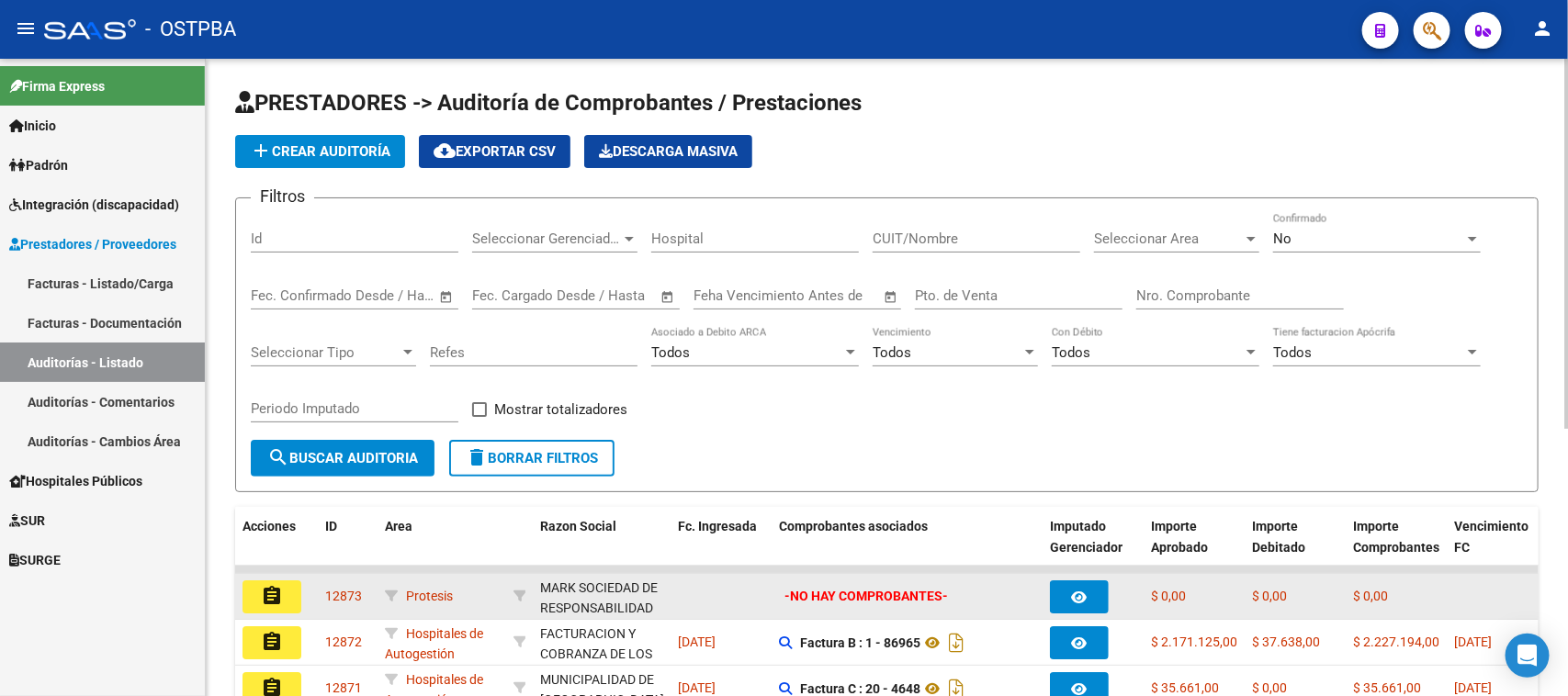
click at [268, 588] on mat-icon "assignment" at bounding box center [273, 596] width 22 height 22
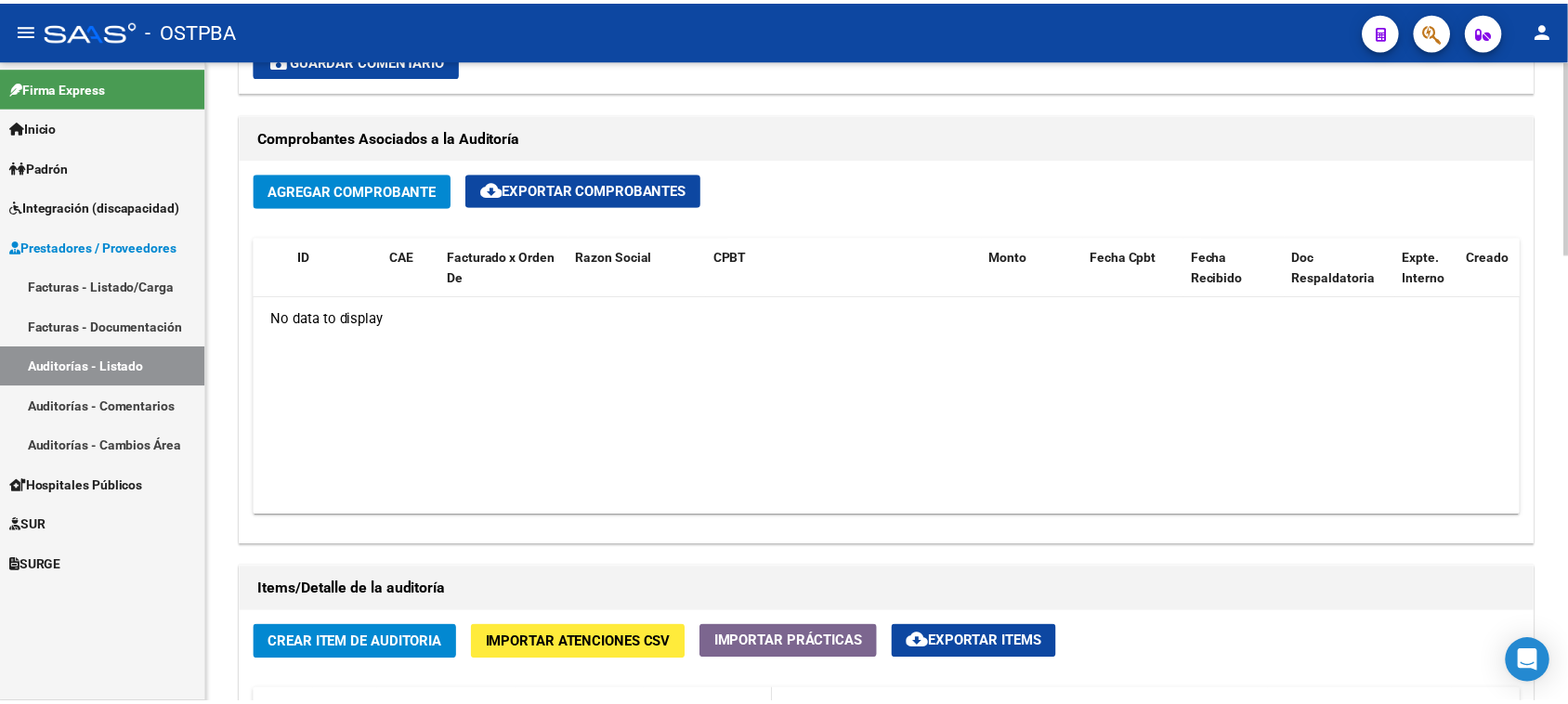
scroll to position [813, 0]
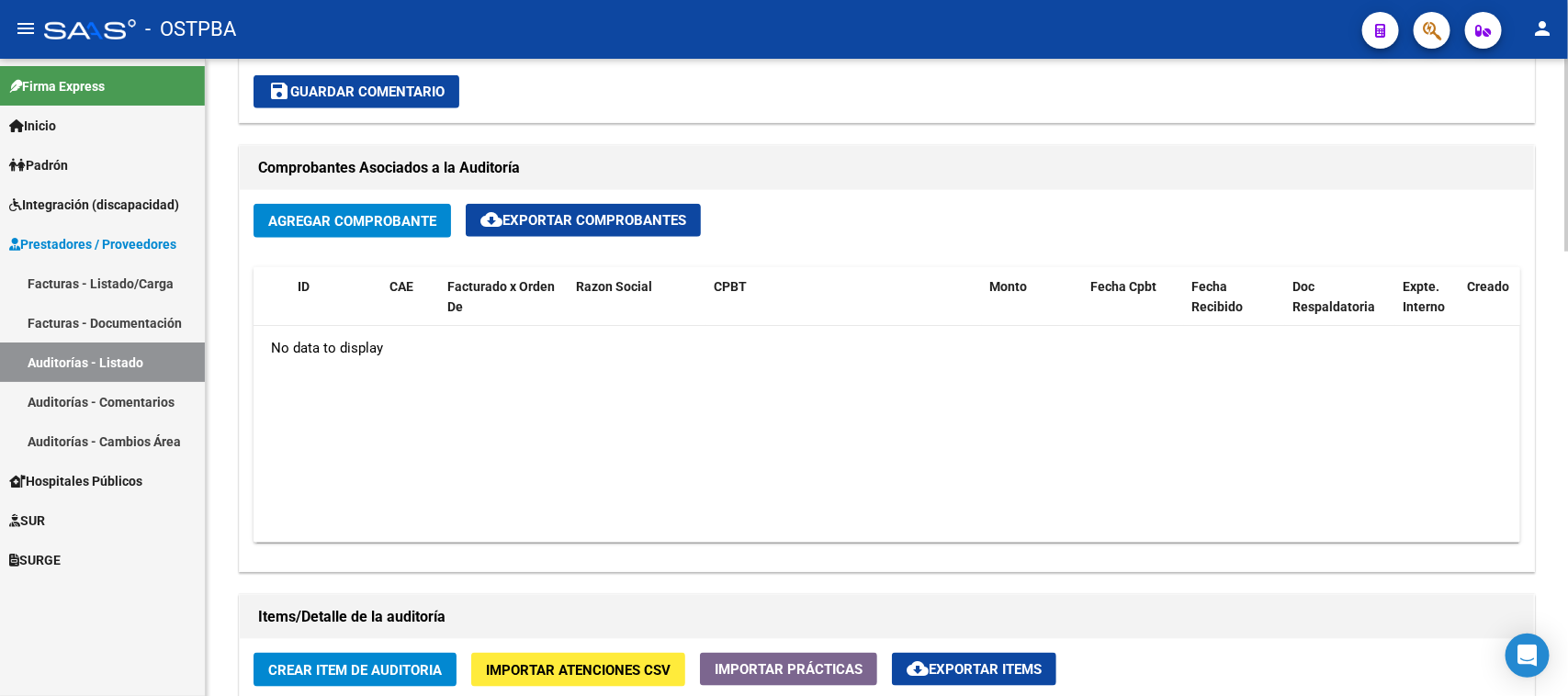
click at [390, 207] on button "Agregar Comprobante" at bounding box center [353, 220] width 198 height 34
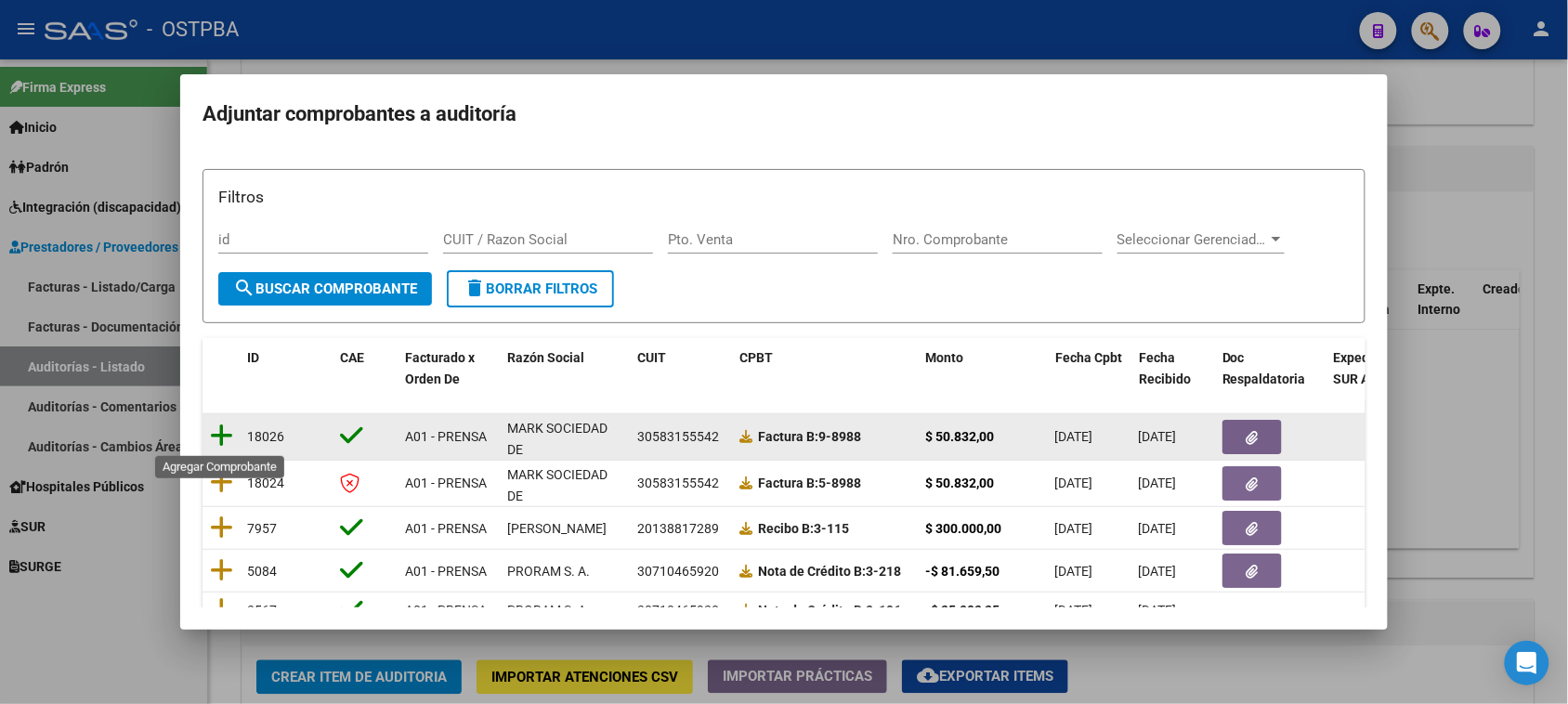
click at [228, 430] on icon at bounding box center [221, 436] width 24 height 26
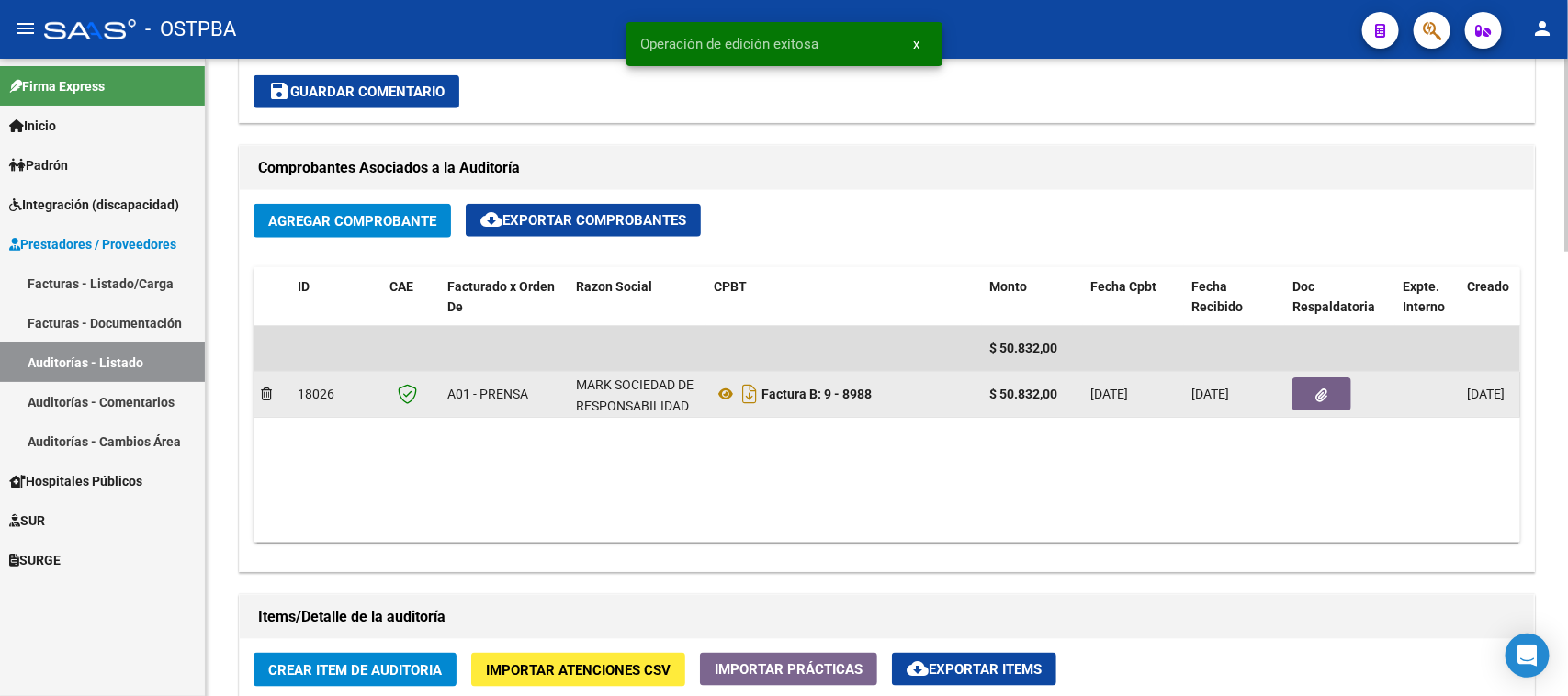
click at [1313, 393] on button "button" at bounding box center [1322, 393] width 59 height 33
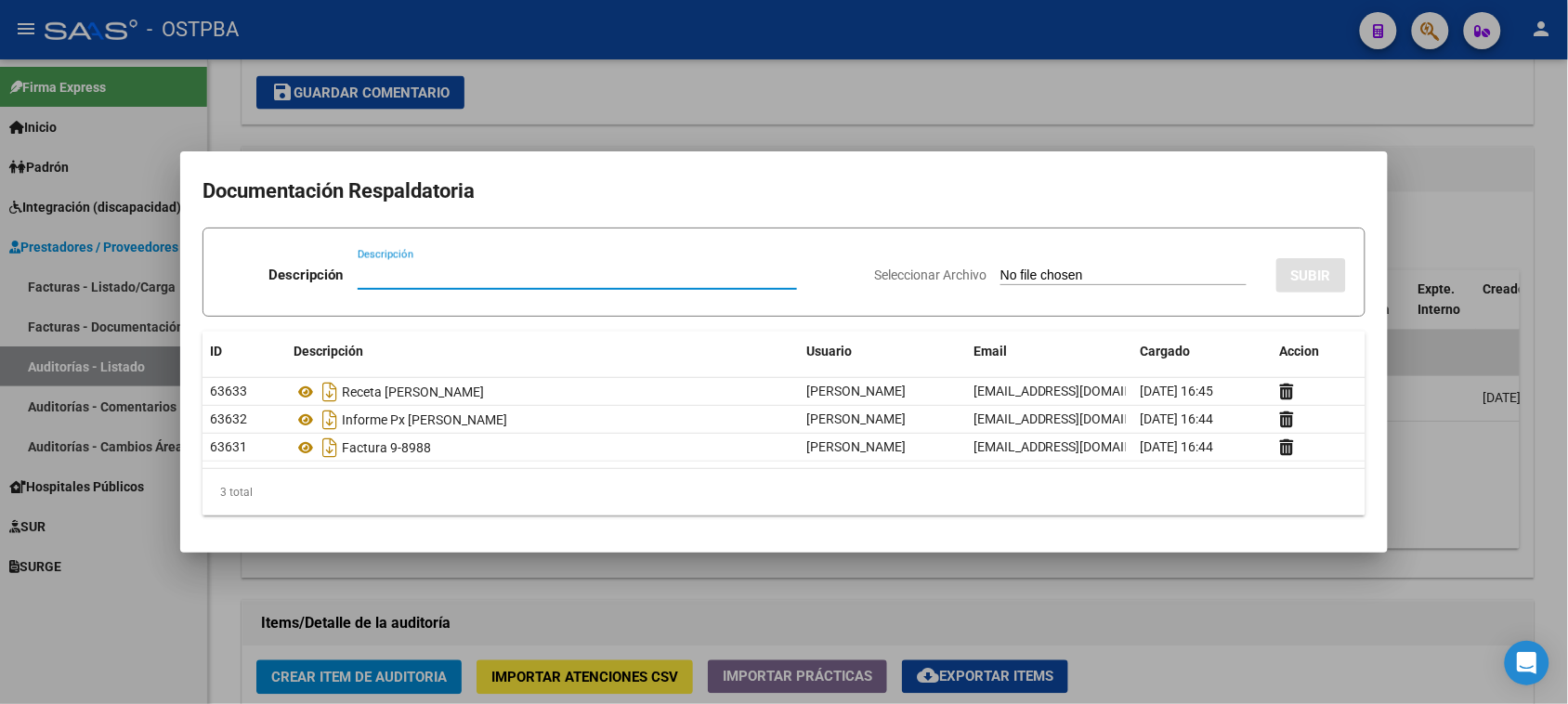
click at [1202, 85] on div at bounding box center [784, 352] width 1568 height 704
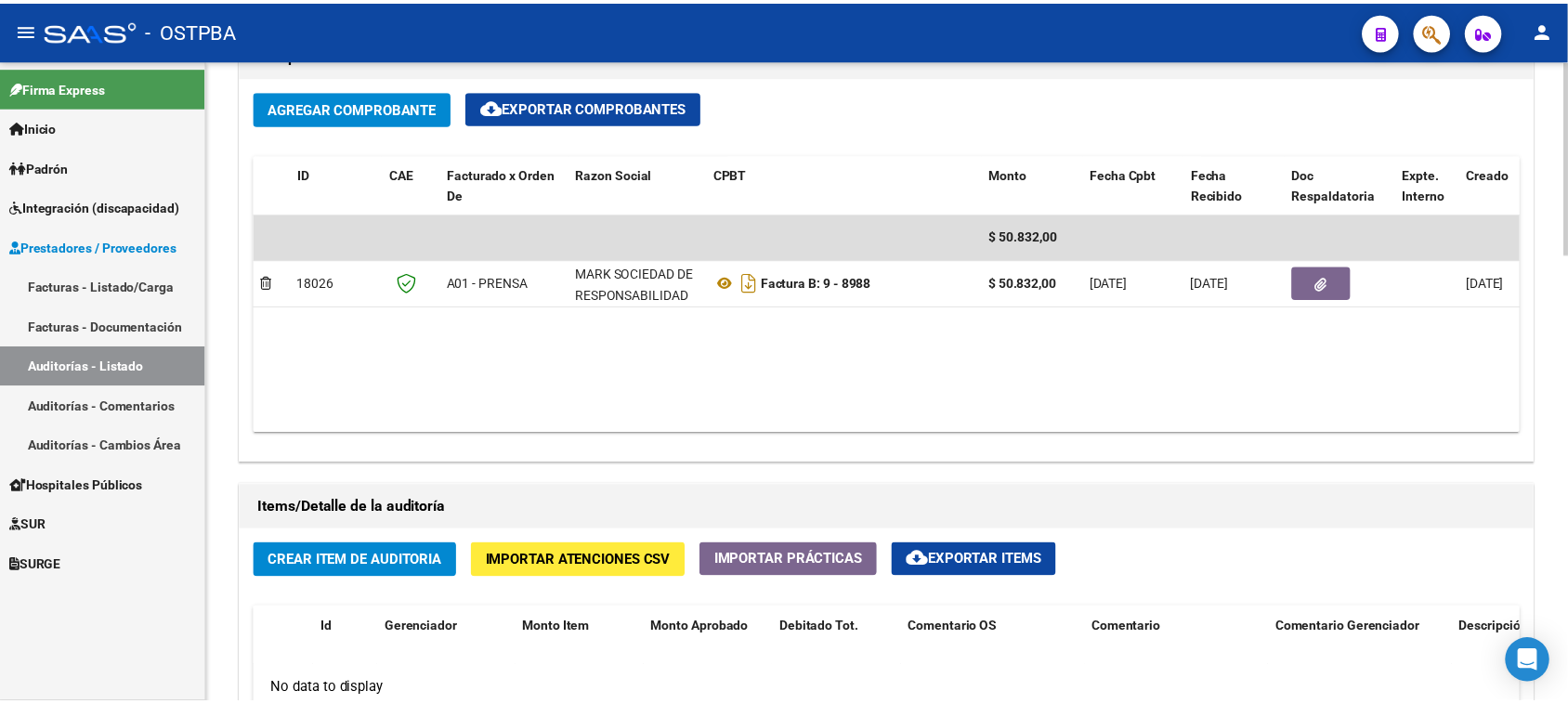
scroll to position [1161, 0]
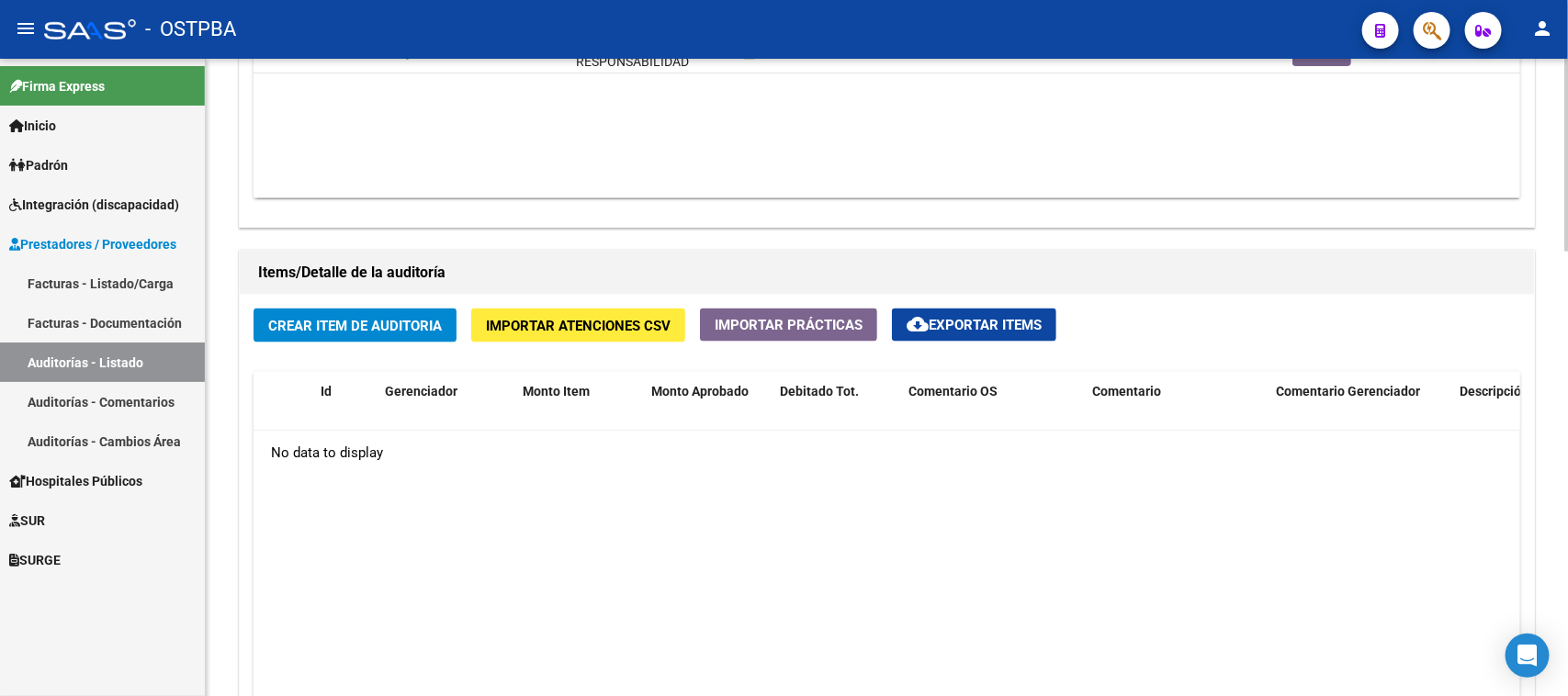
click at [393, 322] on span "Crear Item de Auditoria" at bounding box center [355, 327] width 174 height 17
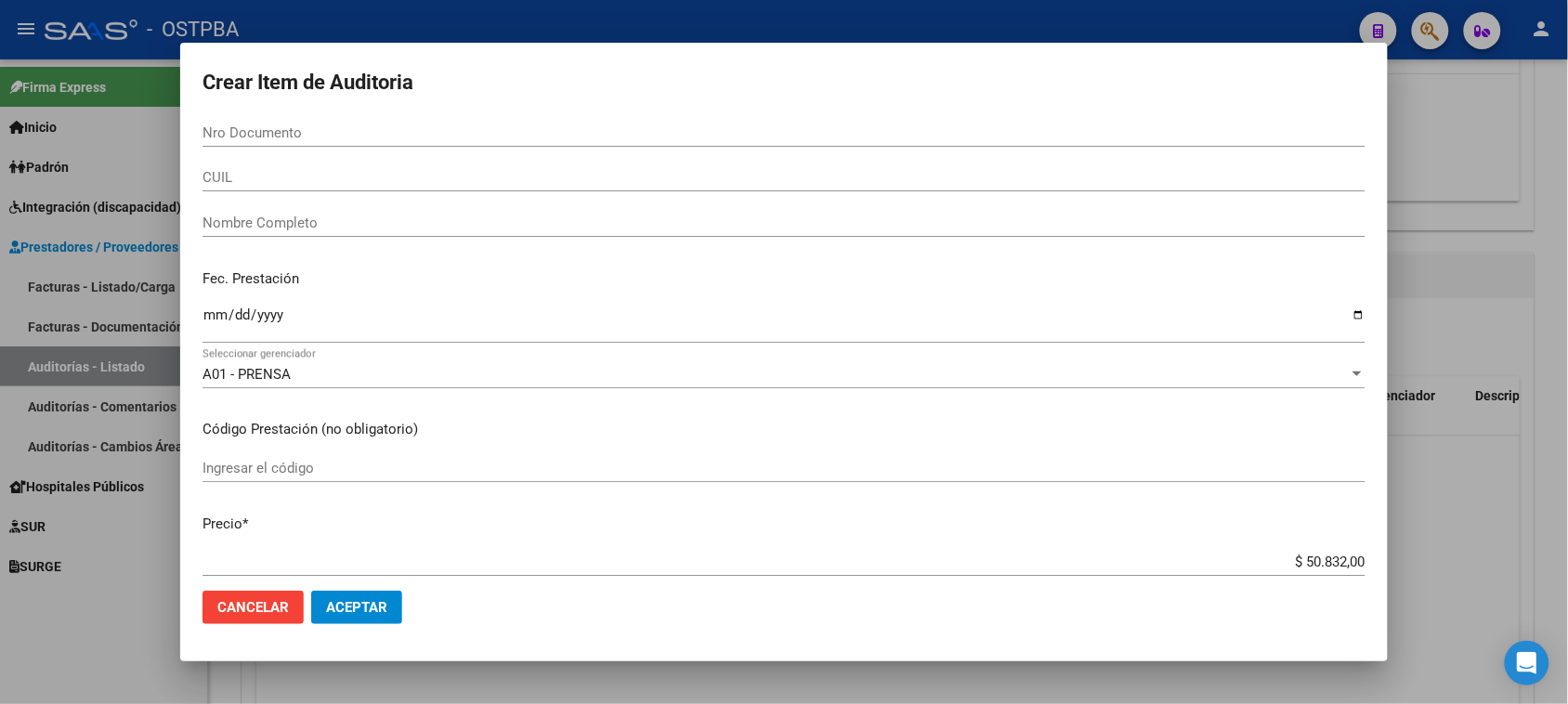
click at [1141, 142] on div "Nro Documento" at bounding box center [784, 133] width 1163 height 28
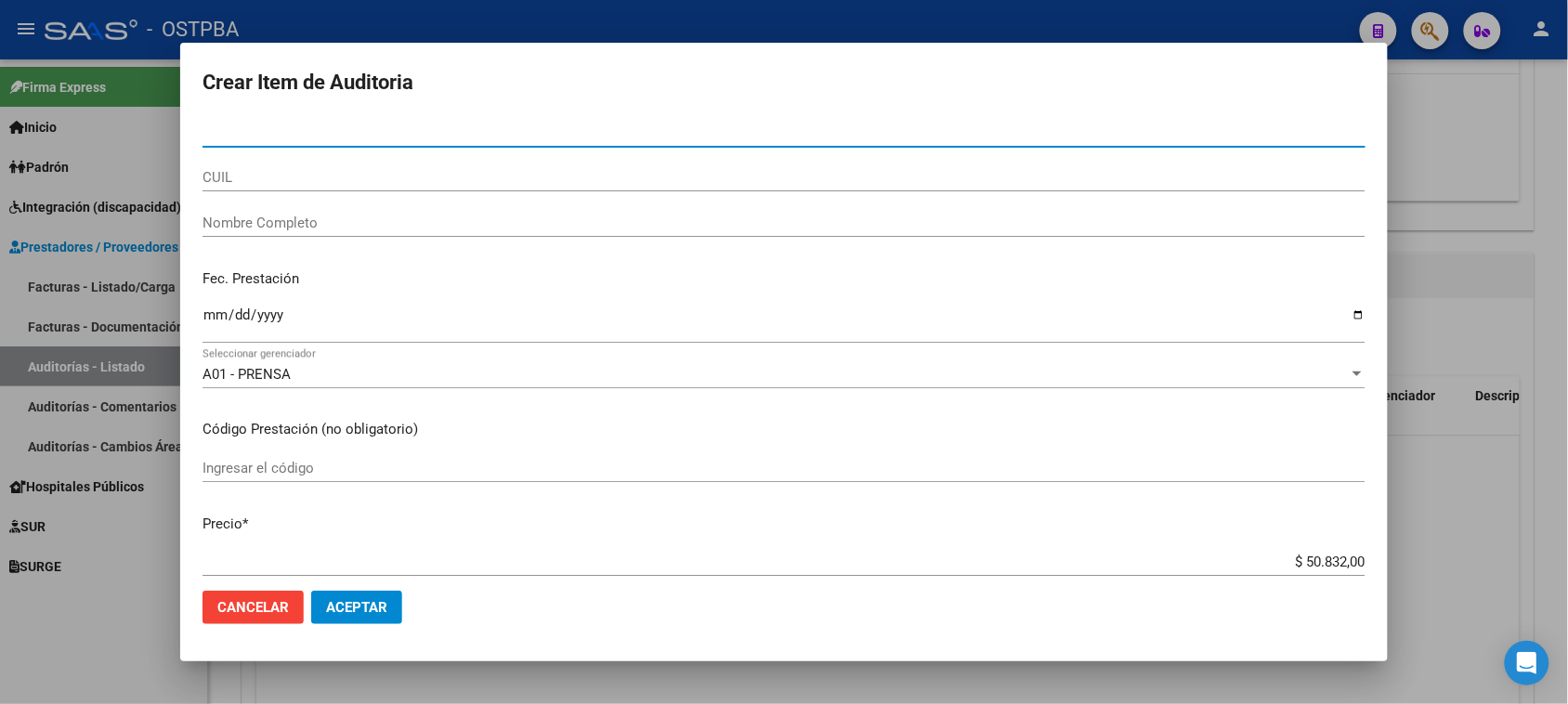
paste input "02780197"
type input "02780197"
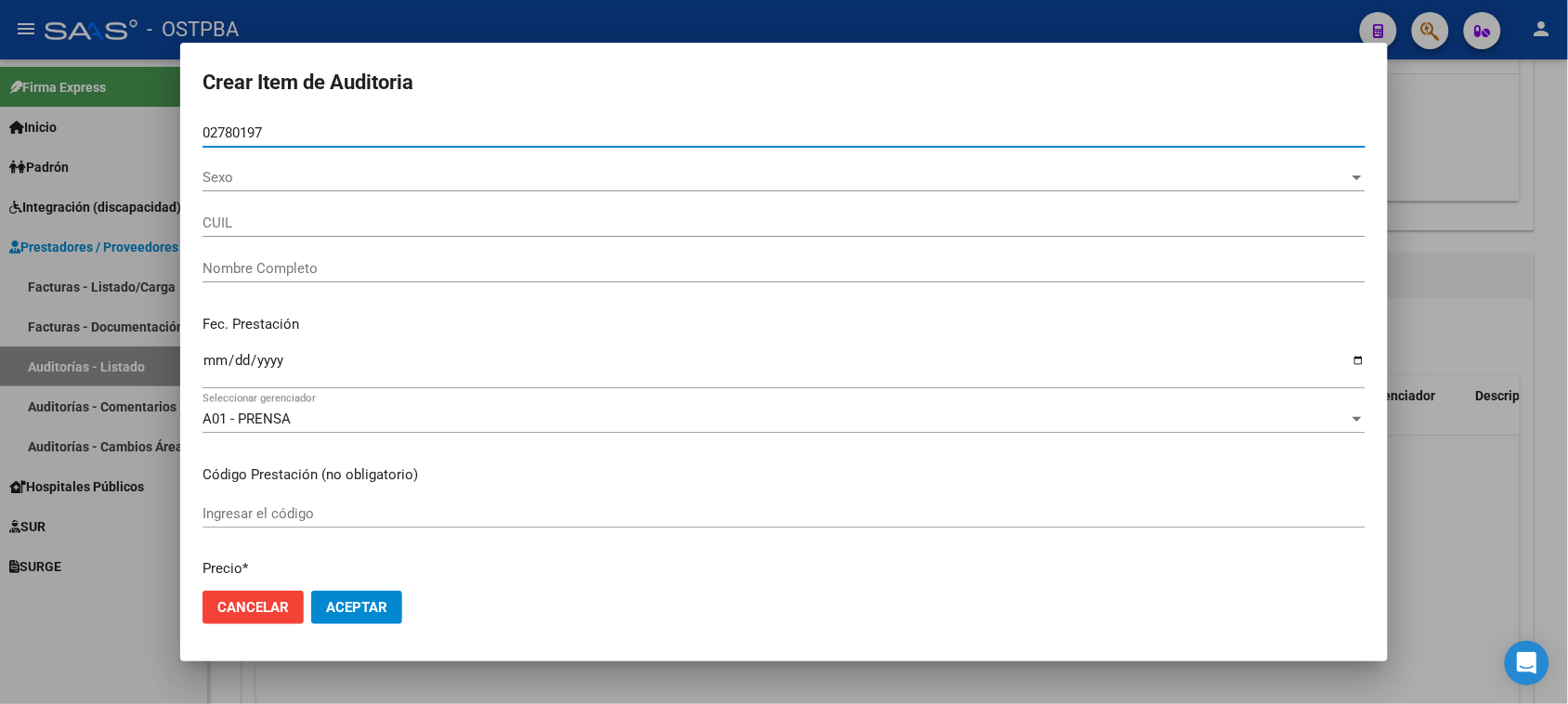
type input "27027801973"
type input "[PERSON_NAME]"
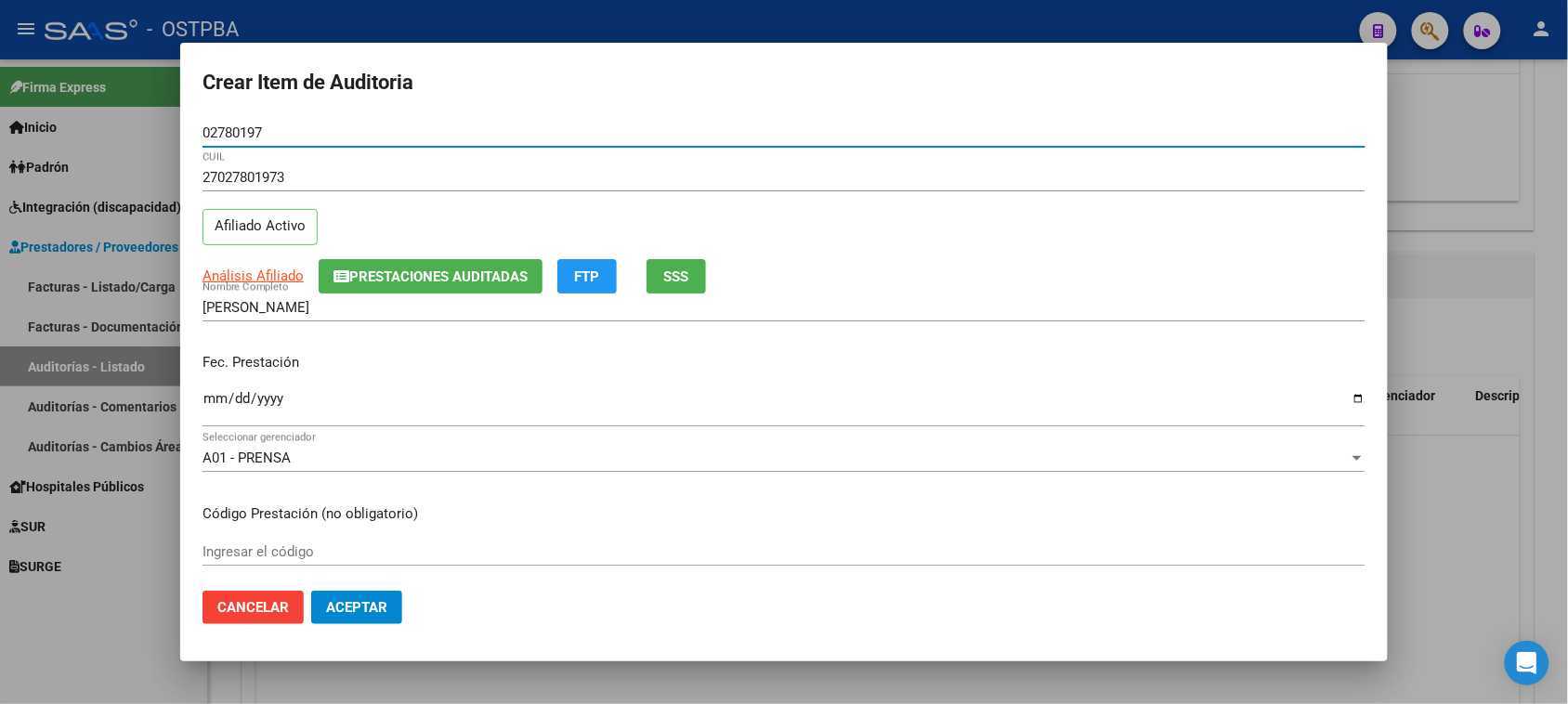
type input "02780197"
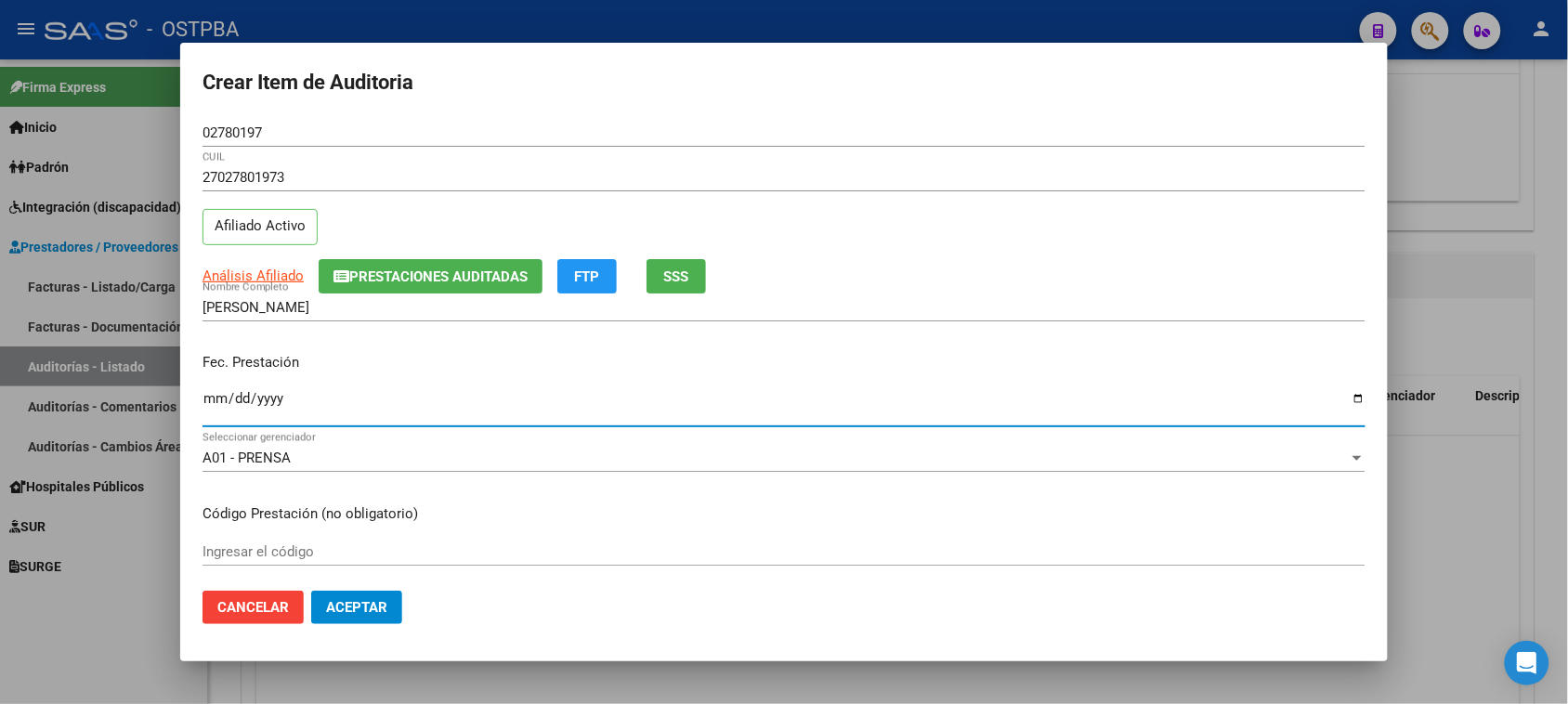
click at [216, 392] on input "Ingresar la fecha" at bounding box center [784, 405] width 1163 height 29
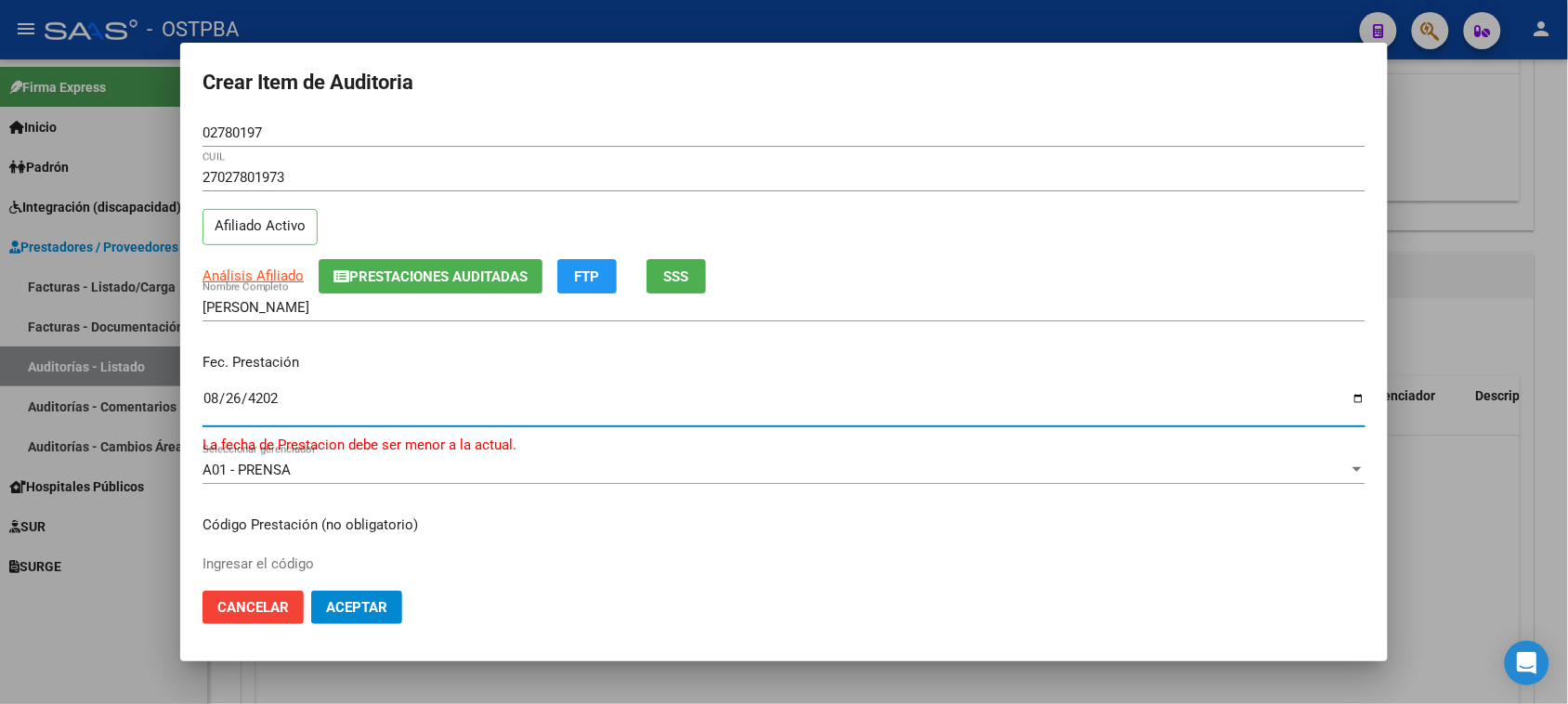
type input "[DATE]"
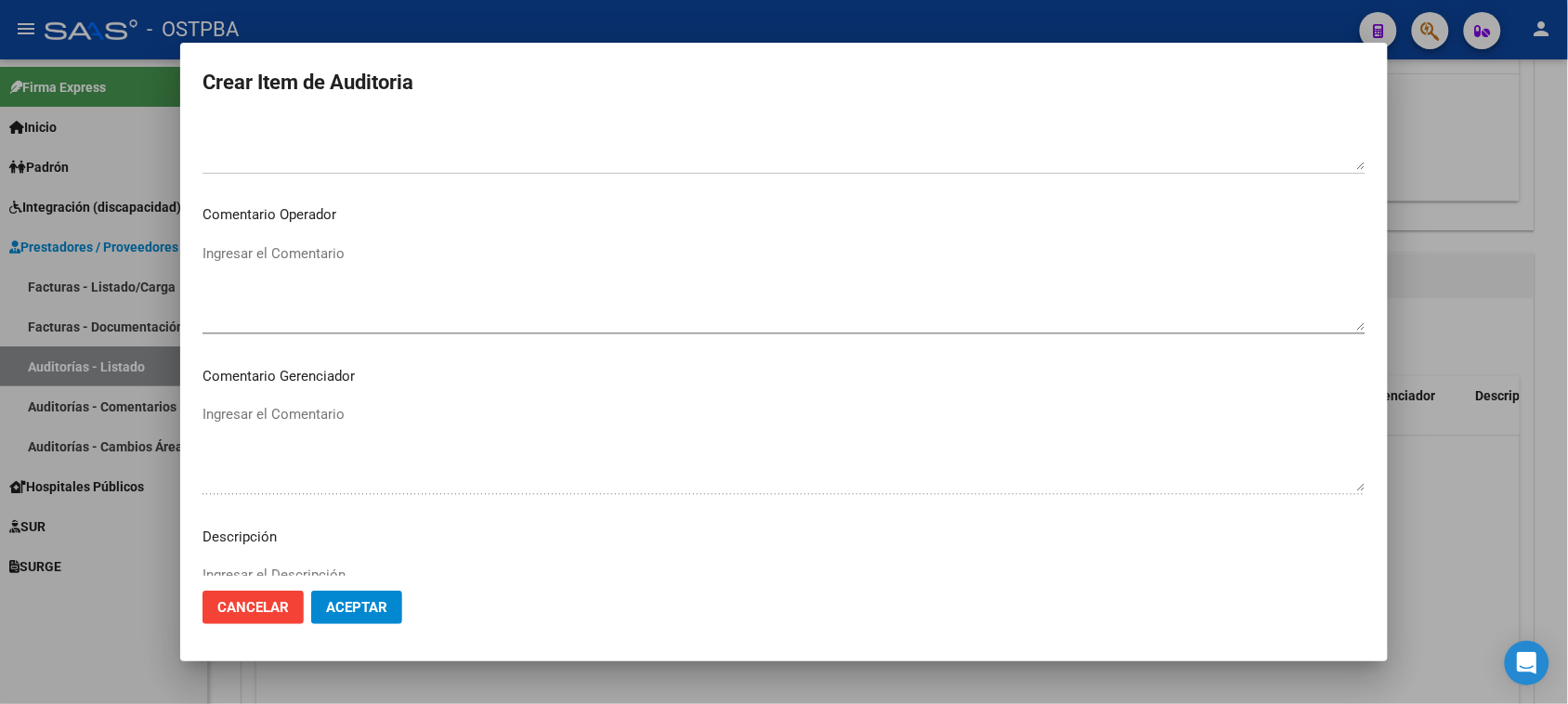
scroll to position [929, 0]
click at [215, 253] on textarea "Ingresar el Comentario" at bounding box center [784, 288] width 1163 height 88
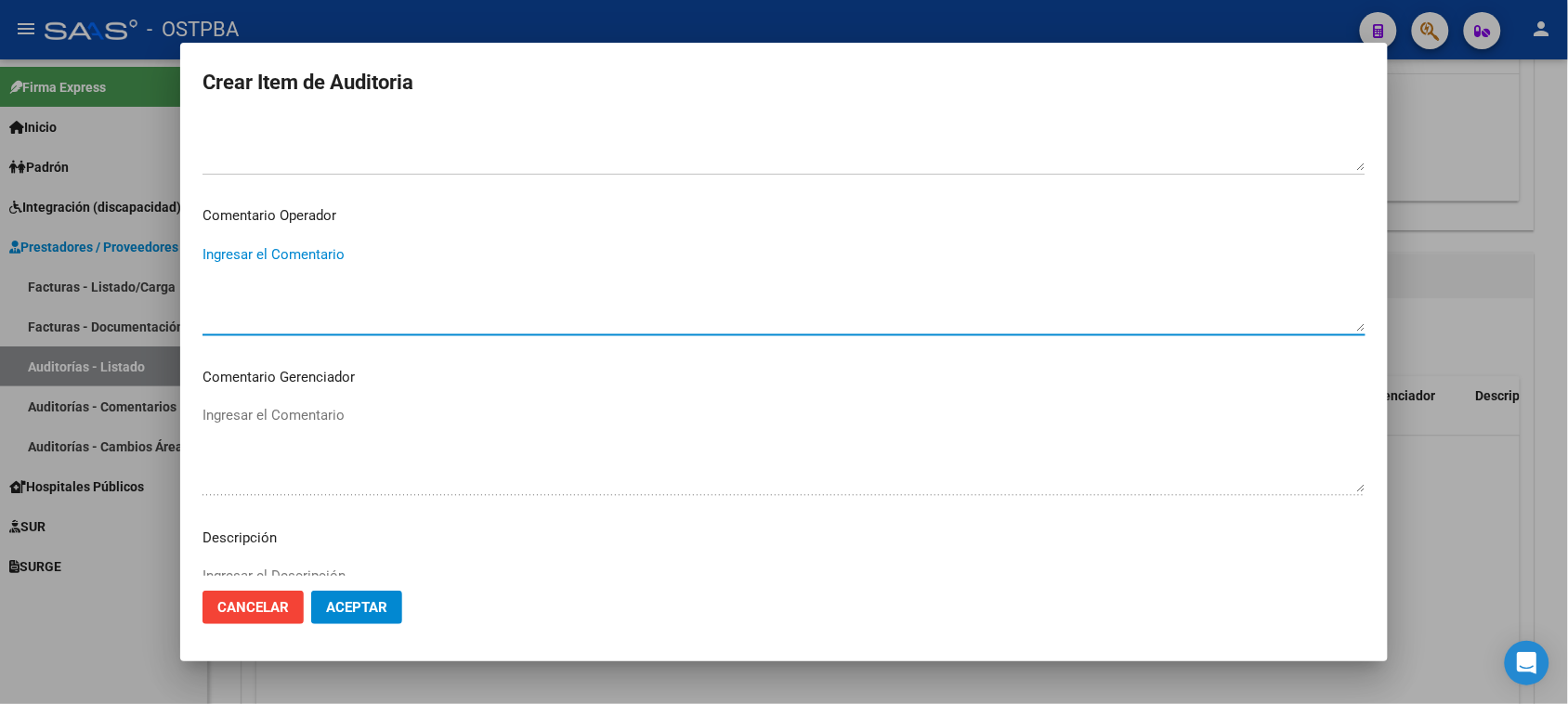
paste textarea "DATOS BANCARIIOS- MARK PAGUESE POR TRANSFERENCIA POR ALQUILER DE CONCENTRADOR D…"
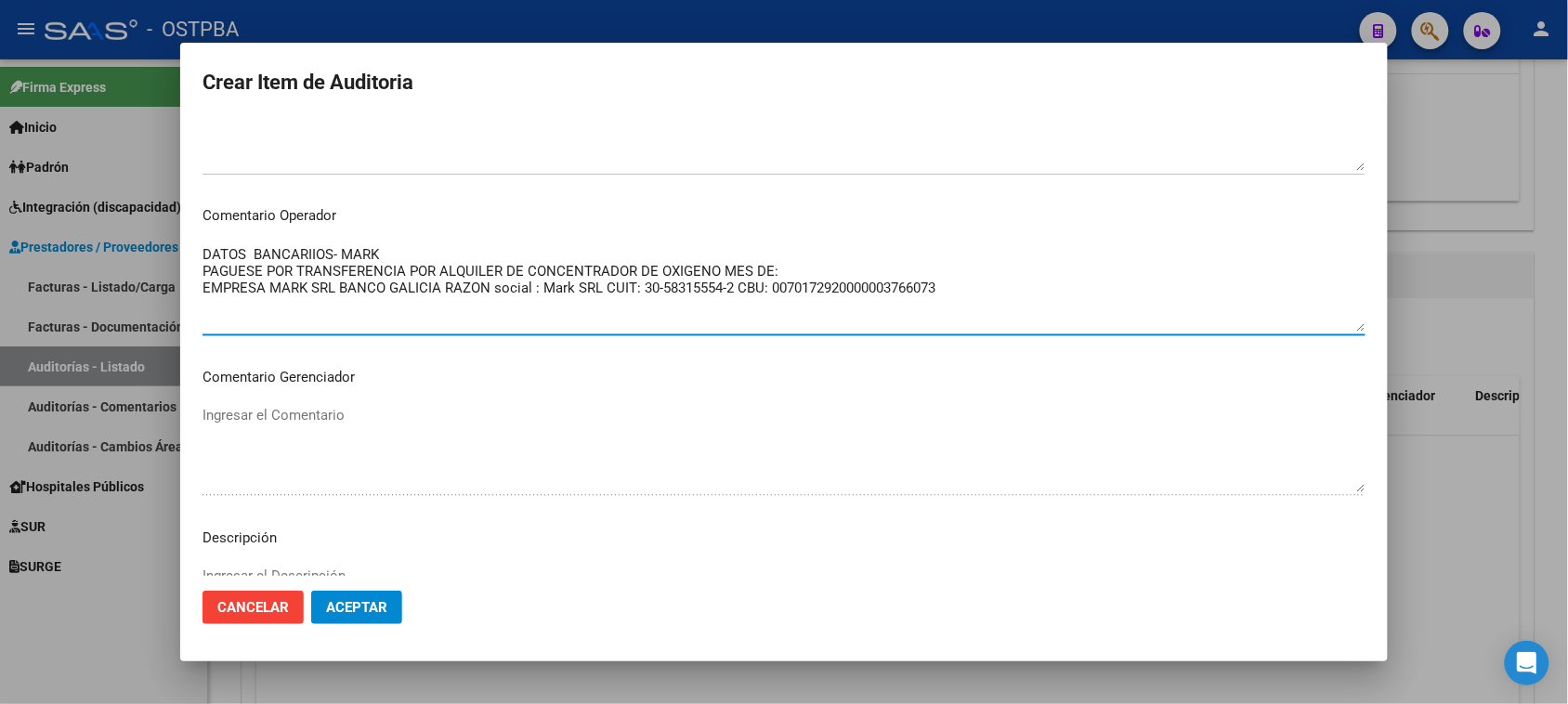
click at [768, 263] on textarea "DATOS BANCARIIOS- MARK PAGUESE POR TRANSFERENCIA POR ALQUILER DE CONCENTRADOR D…" at bounding box center [784, 288] width 1163 height 88
click at [779, 267] on textarea "DATOS BANCARIIOS- MARK PAGUESE POR TRANSFERENCIA POR ALQUILER DE CONCENTRADOR D…" at bounding box center [784, 288] width 1163 height 88
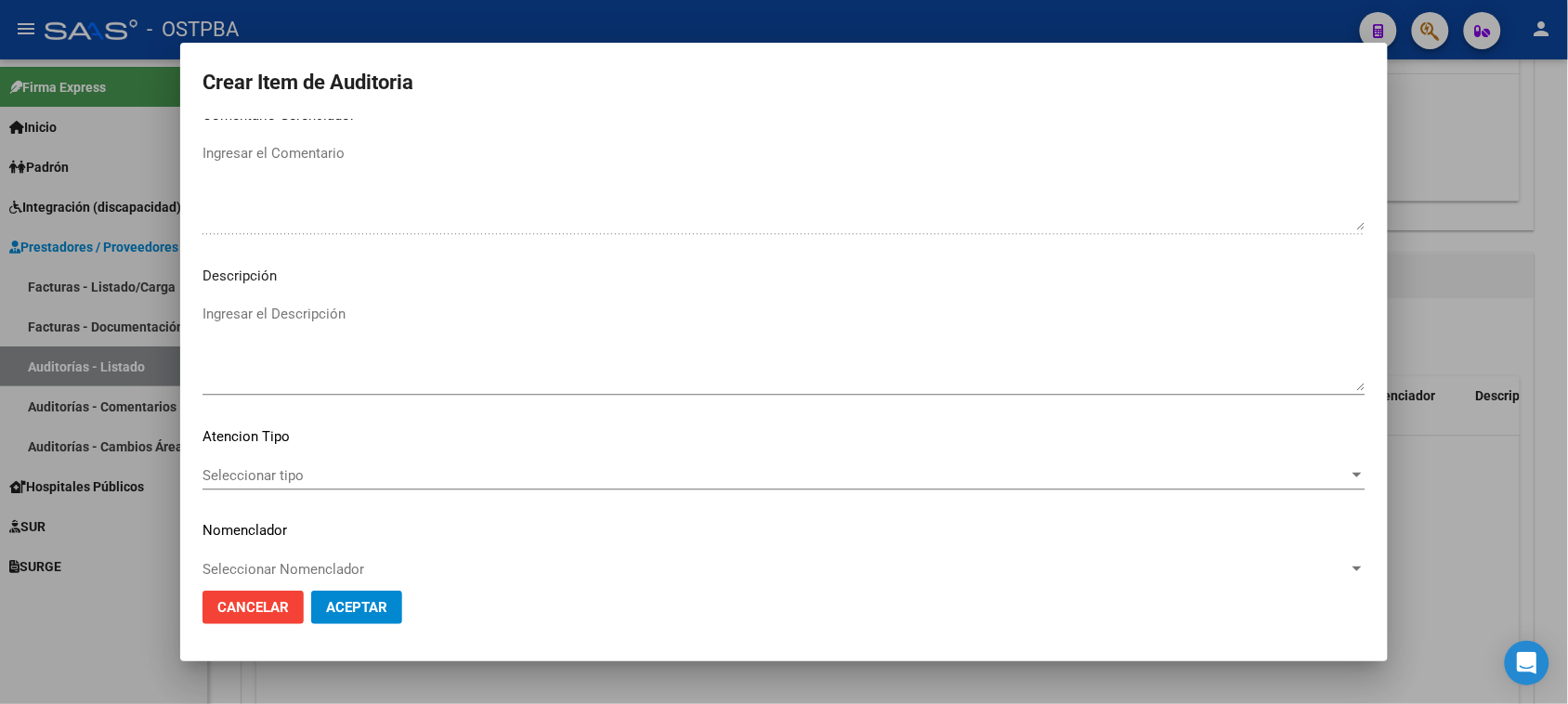
scroll to position [1213, 0]
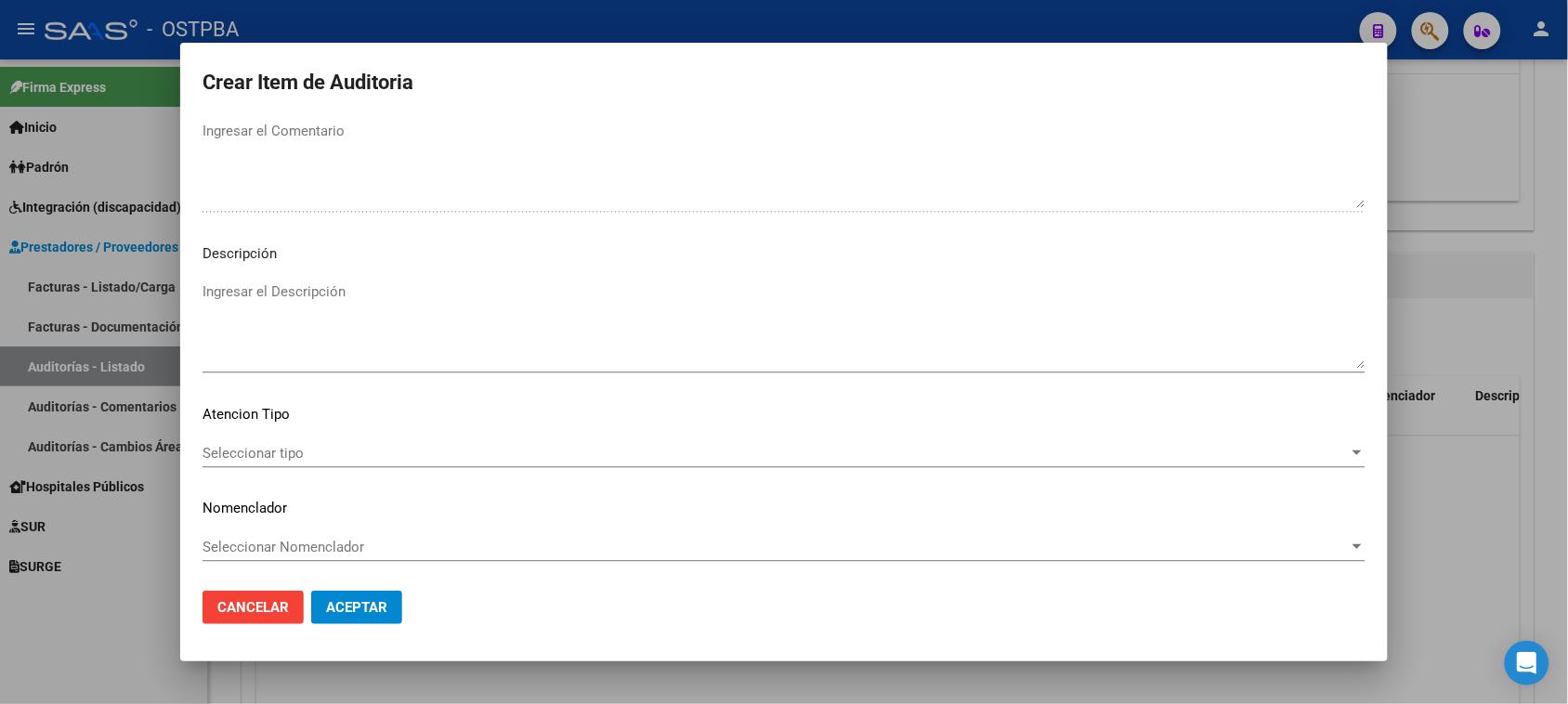
type textarea "DATOS BANCARIIOS- MARK PAGUESE POR TRANSFERENCIA POR ALQUILER DE CONCENTRADOR D…"
click at [285, 446] on span "Seleccionar tipo" at bounding box center [776, 453] width 1146 height 17
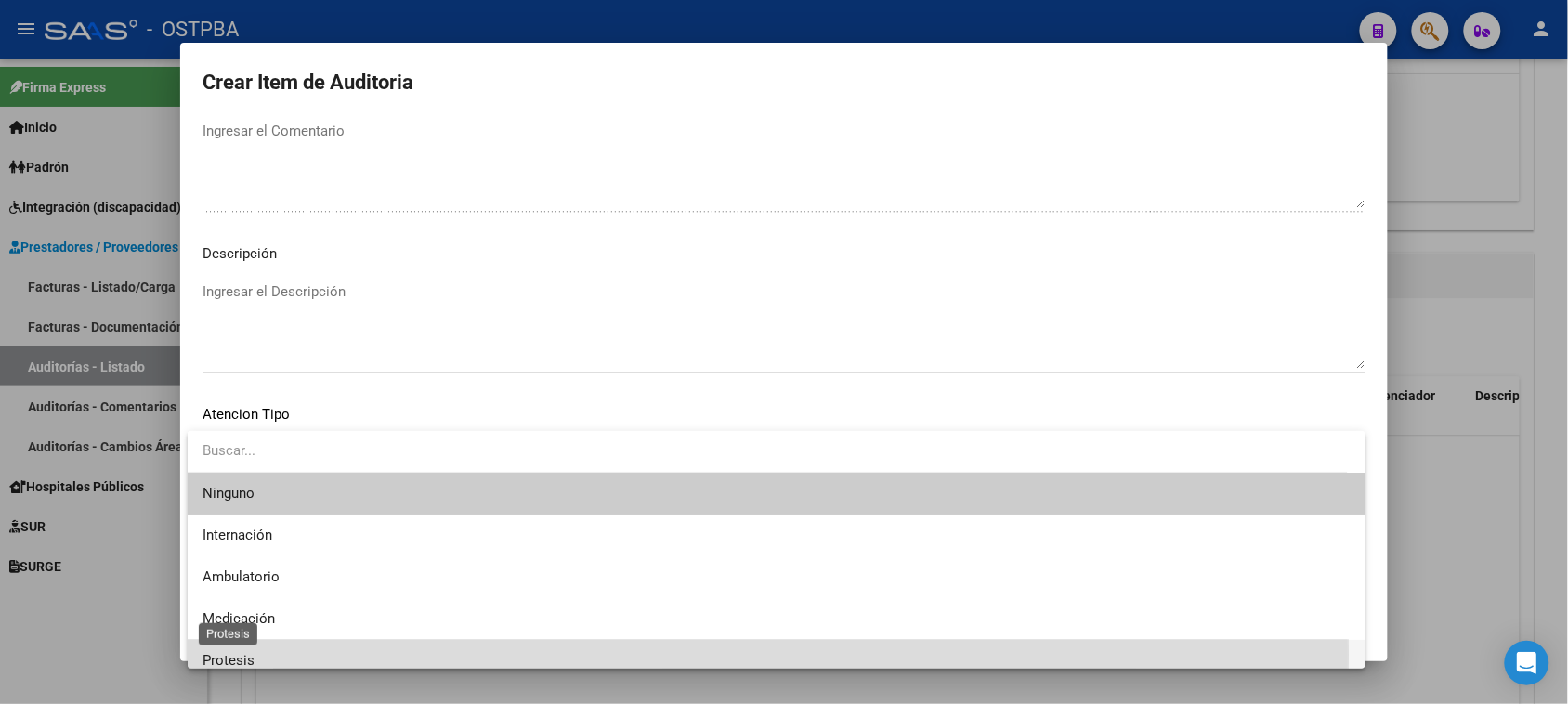
click at [220, 655] on span "Protesis" at bounding box center [228, 661] width 52 height 17
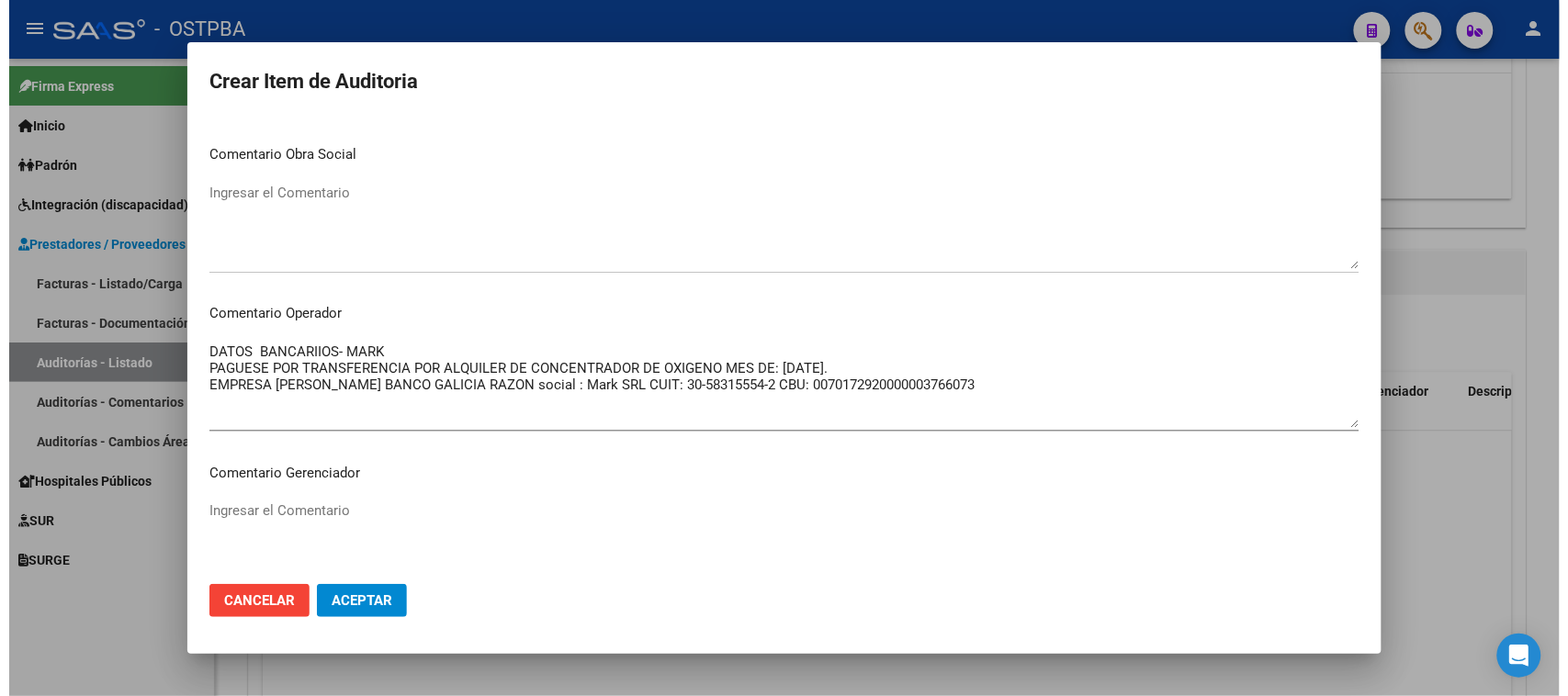
scroll to position [855, 0]
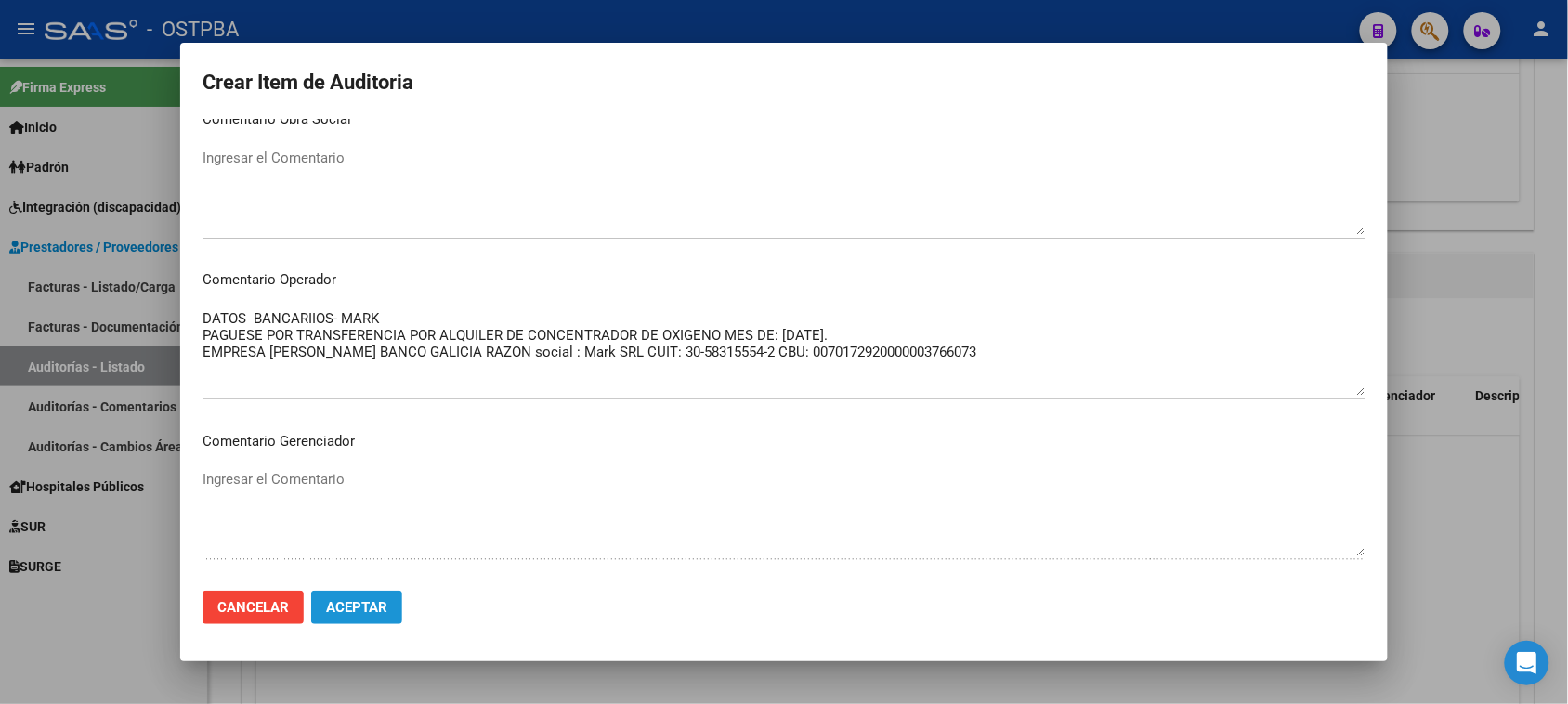
click at [381, 599] on span "Aceptar" at bounding box center [356, 608] width 61 height 17
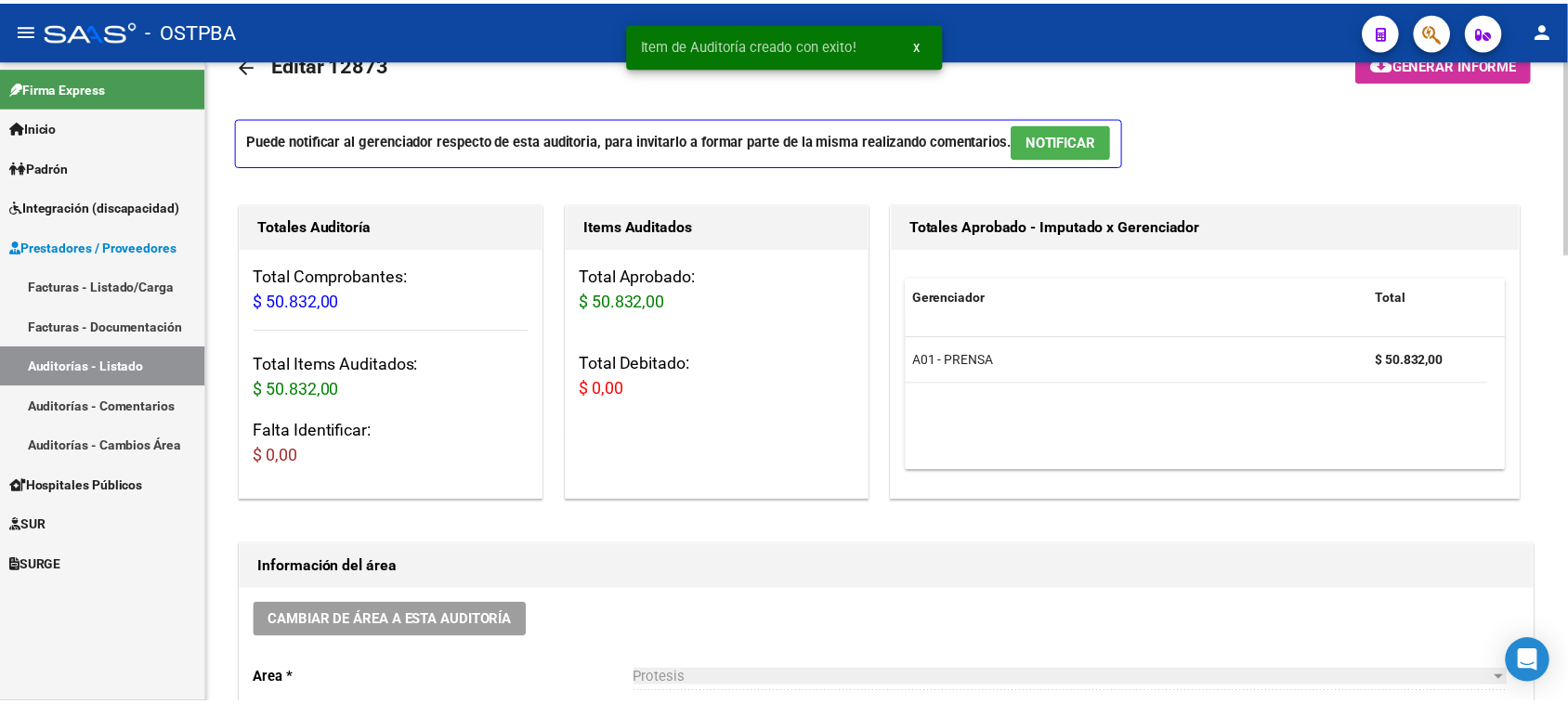
scroll to position [0, 0]
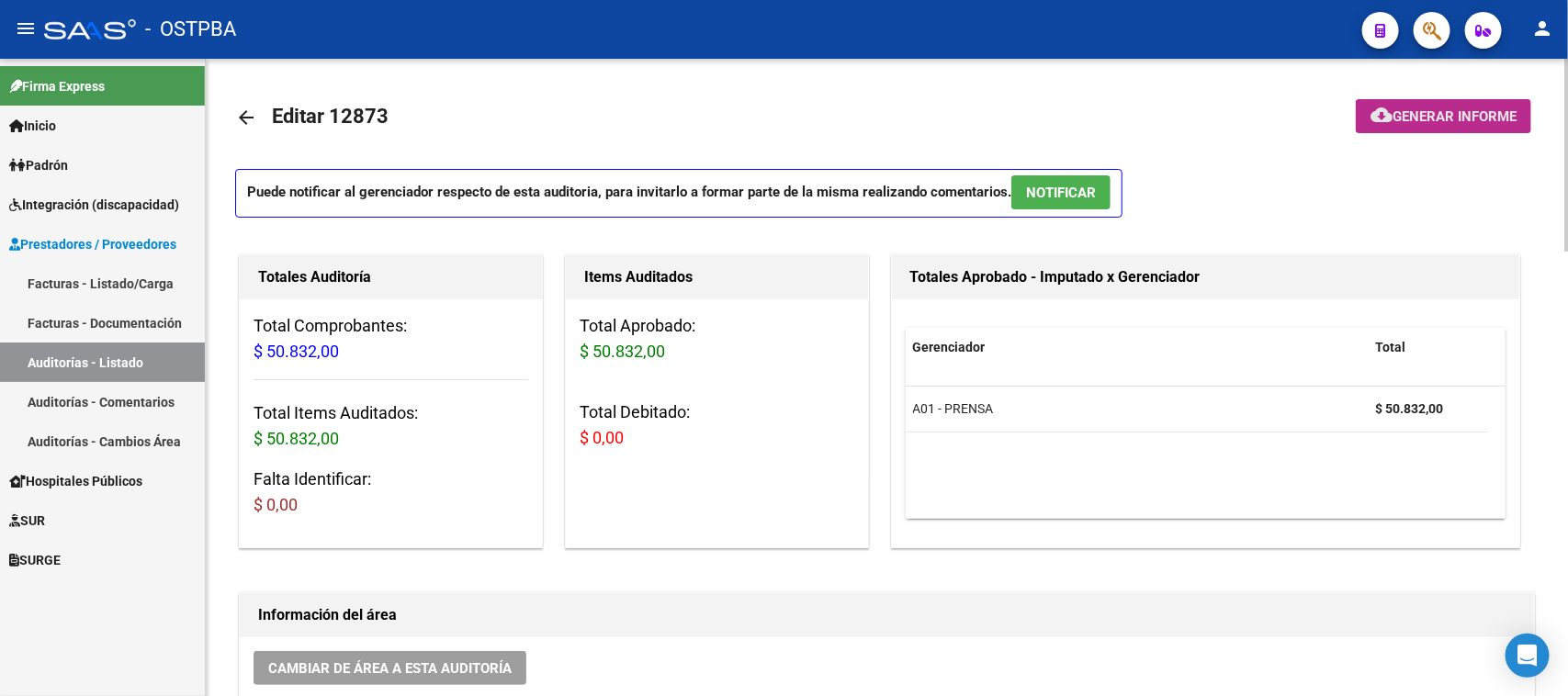
click at [1463, 112] on span "Generar informe" at bounding box center [1454, 117] width 124 height 17
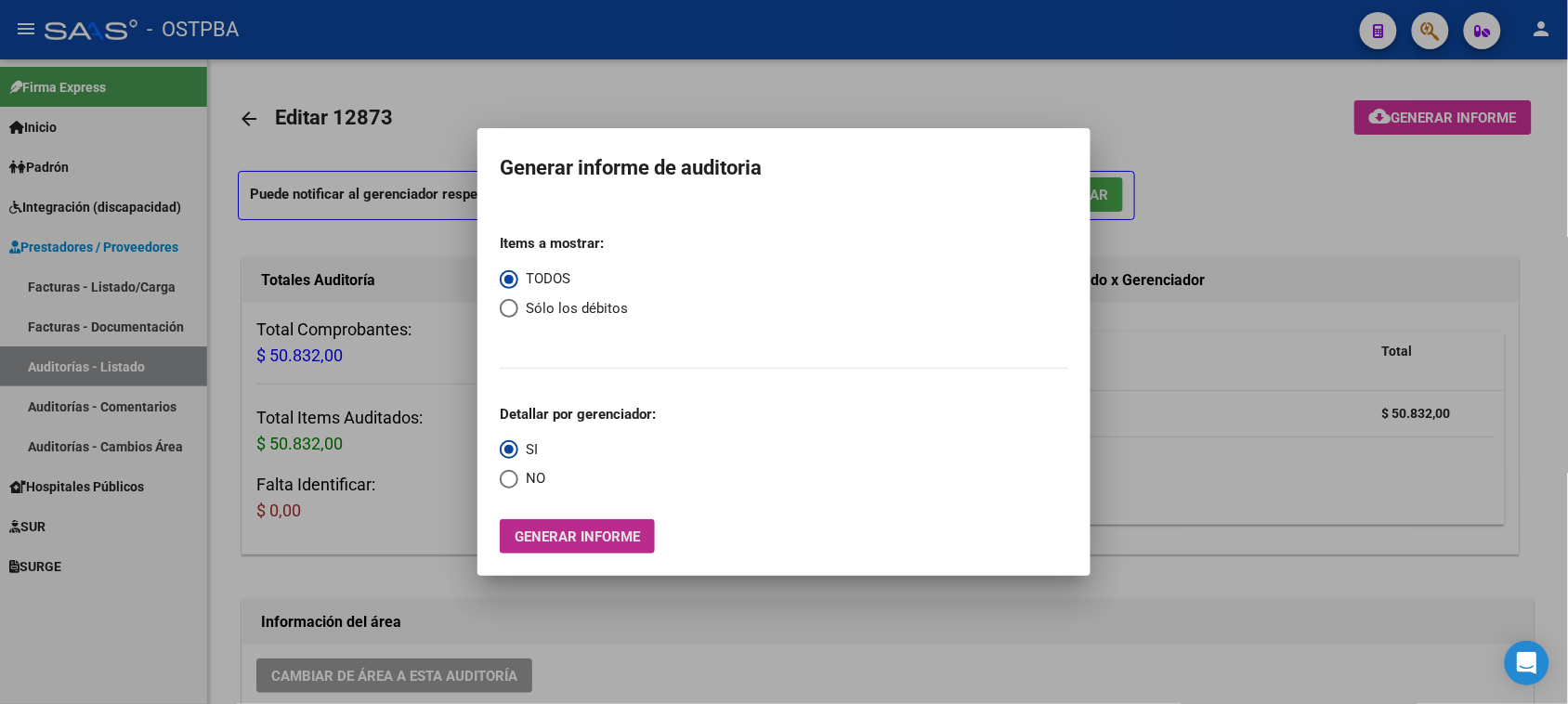
click at [567, 529] on span "Generar informe" at bounding box center [577, 537] width 126 height 17
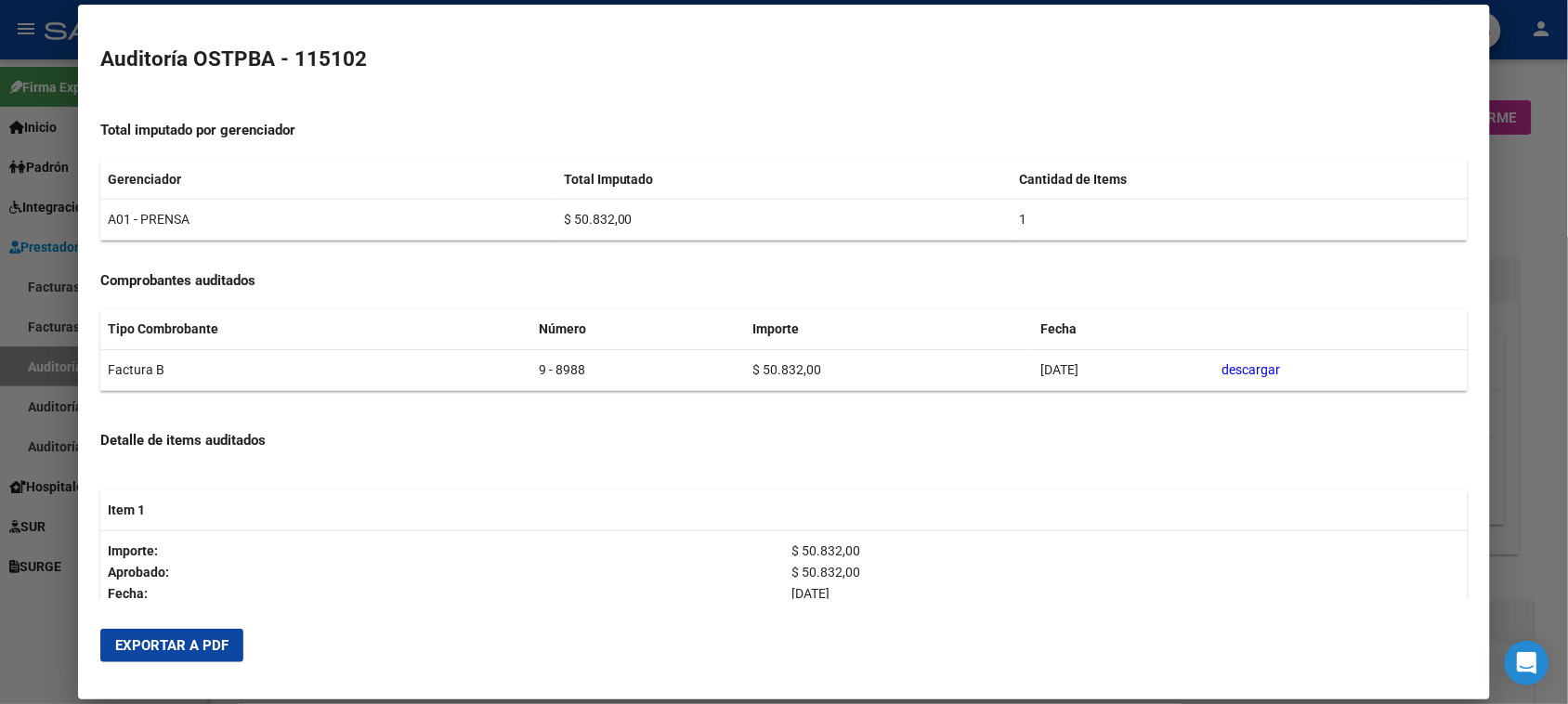
scroll to position [348, 0]
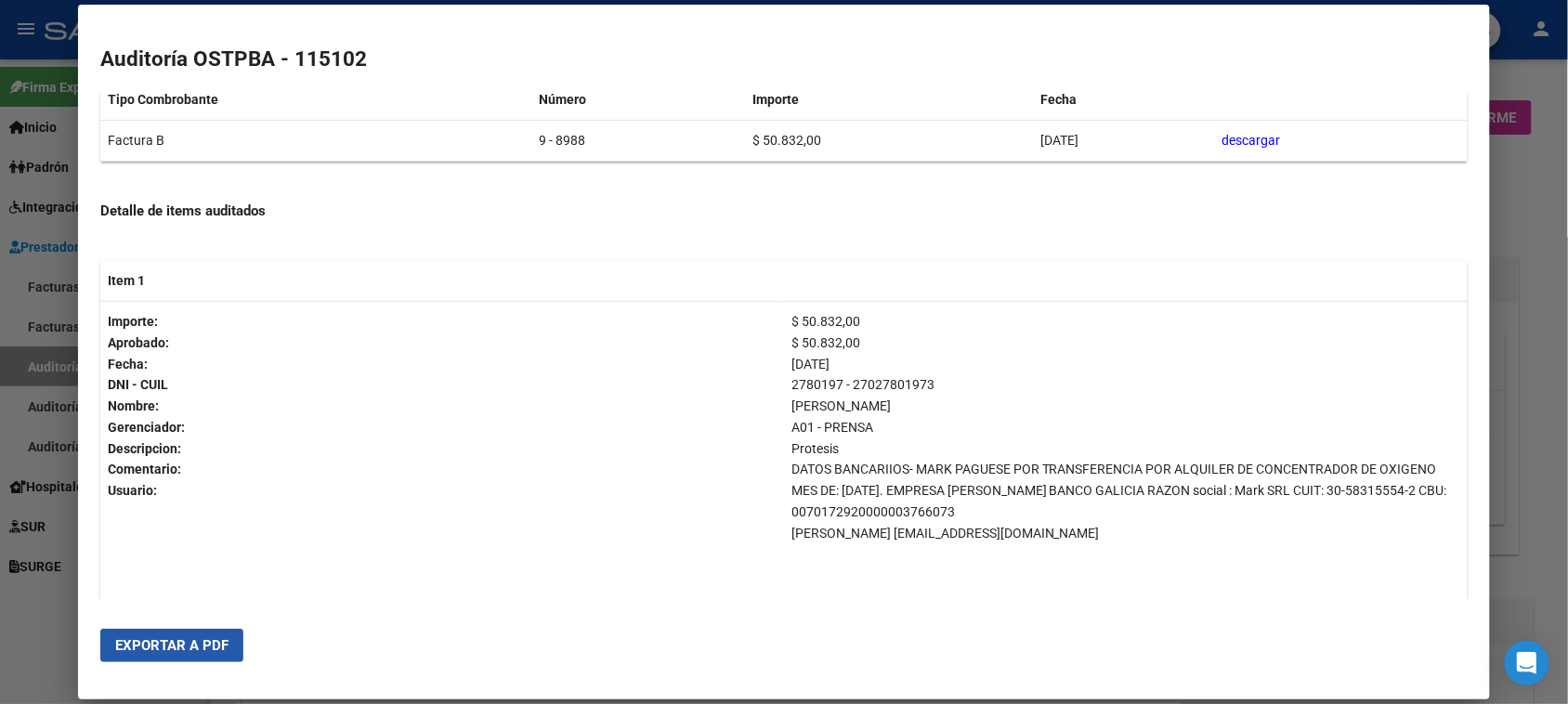
click at [164, 652] on span "Exportar a PDF" at bounding box center [172, 645] width 113 height 17
